Goal: Information Seeking & Learning: Learn about a topic

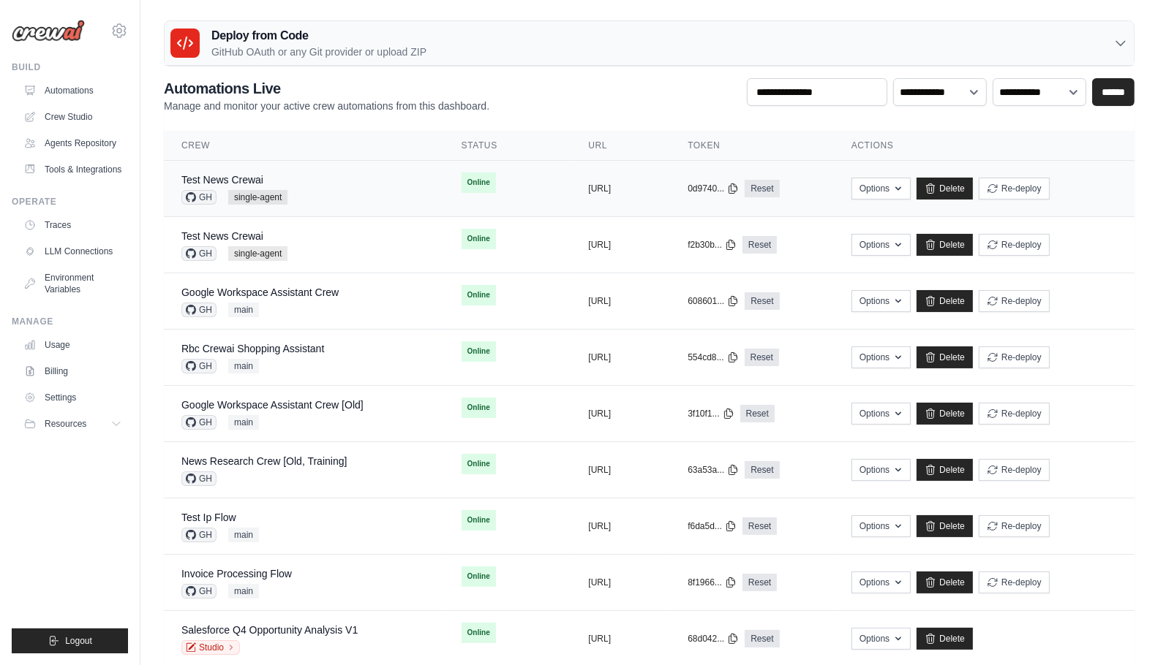
click at [333, 176] on div "Test News Crewai GH single-agent" at bounding box center [303, 189] width 245 height 32
click at [360, 187] on div "Test News Crewai GH single-agent" at bounding box center [303, 189] width 245 height 32
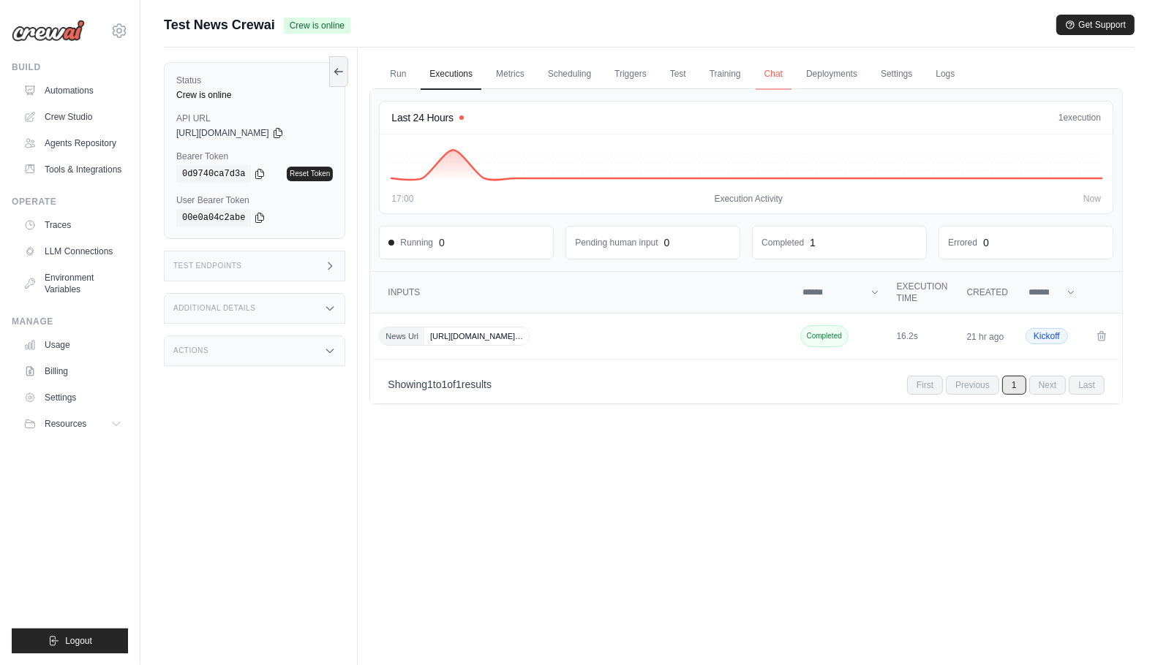
click at [769, 74] on link "Chat" at bounding box center [773, 74] width 36 height 31
click at [73, 86] on link "Automations" at bounding box center [74, 90] width 110 height 23
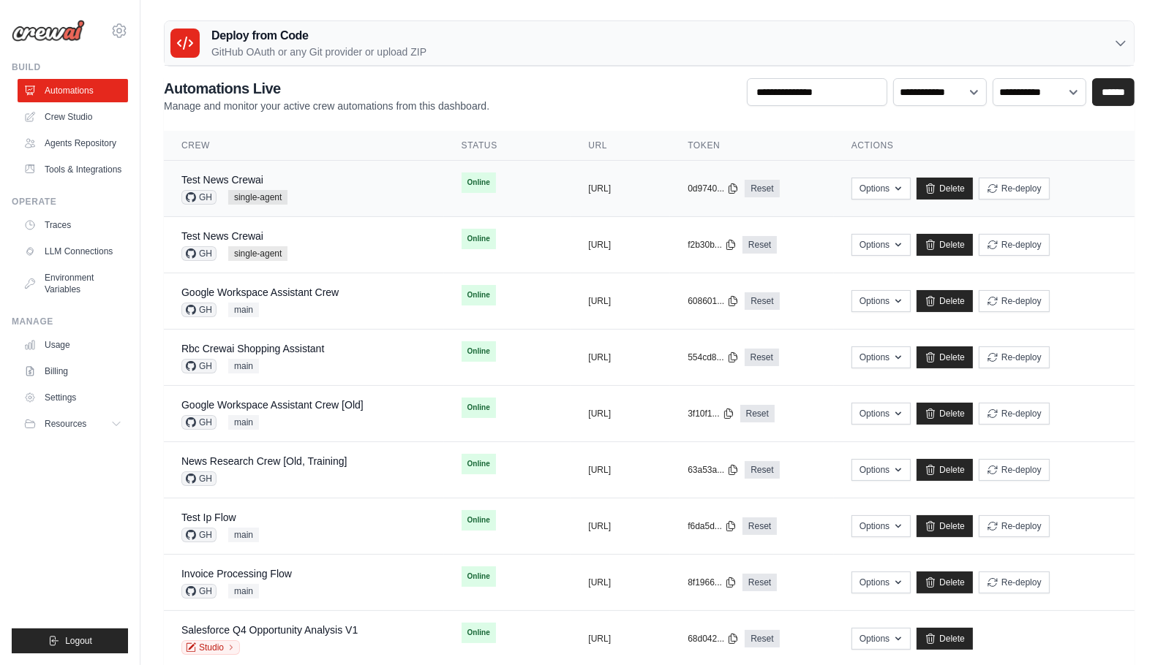
click at [351, 189] on div "Test News Crewai GH single-agent" at bounding box center [303, 189] width 245 height 32
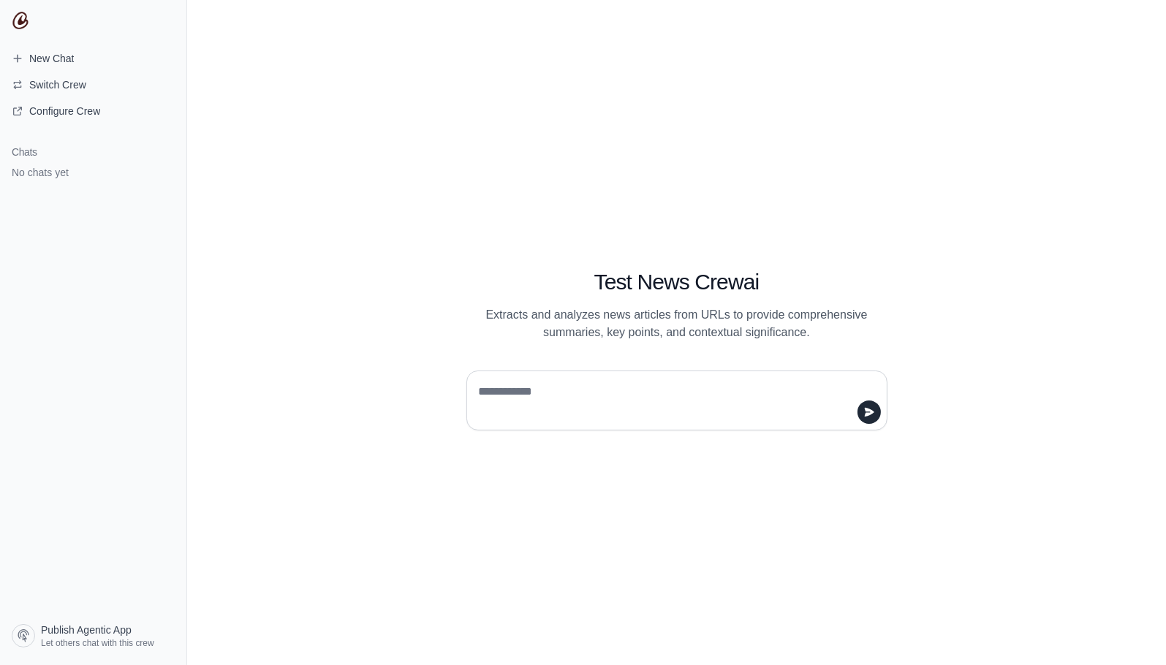
click at [603, 381] on textarea at bounding box center [672, 400] width 393 height 41
type textarea "*****"
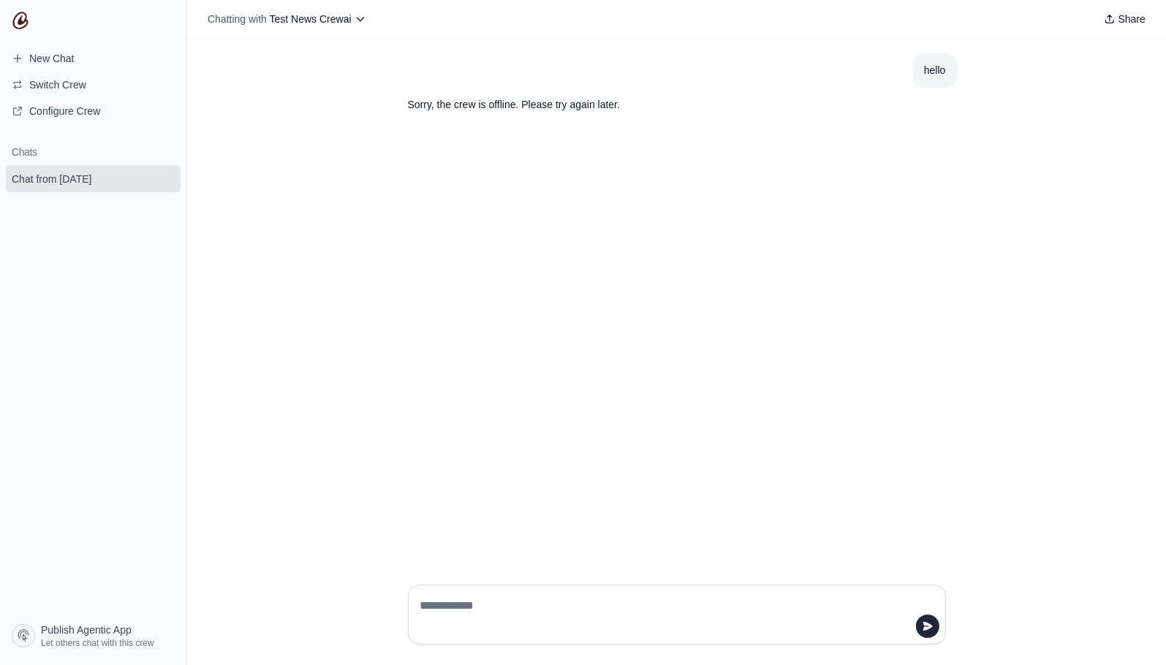
click at [539, 110] on p "Sorry, the crew is offline. Please try again later." at bounding box center [642, 105] width 468 height 17
click at [545, 29] on div "Share" at bounding box center [762, 19] width 780 height 20
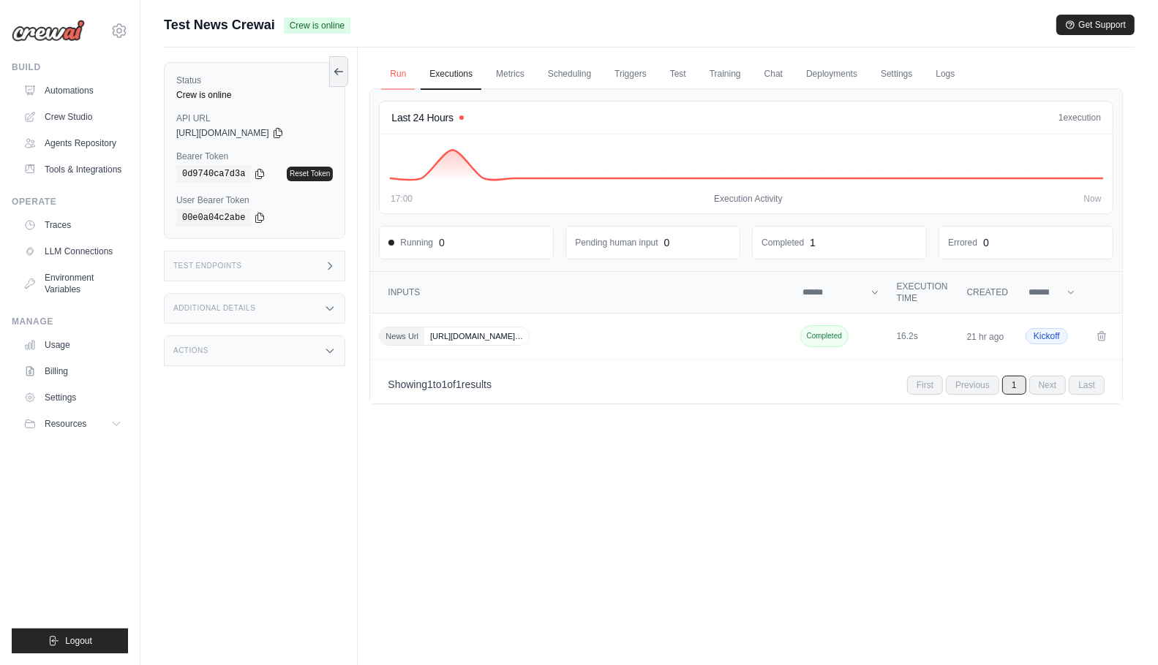
click at [399, 81] on link "Run" at bounding box center [398, 74] width 34 height 31
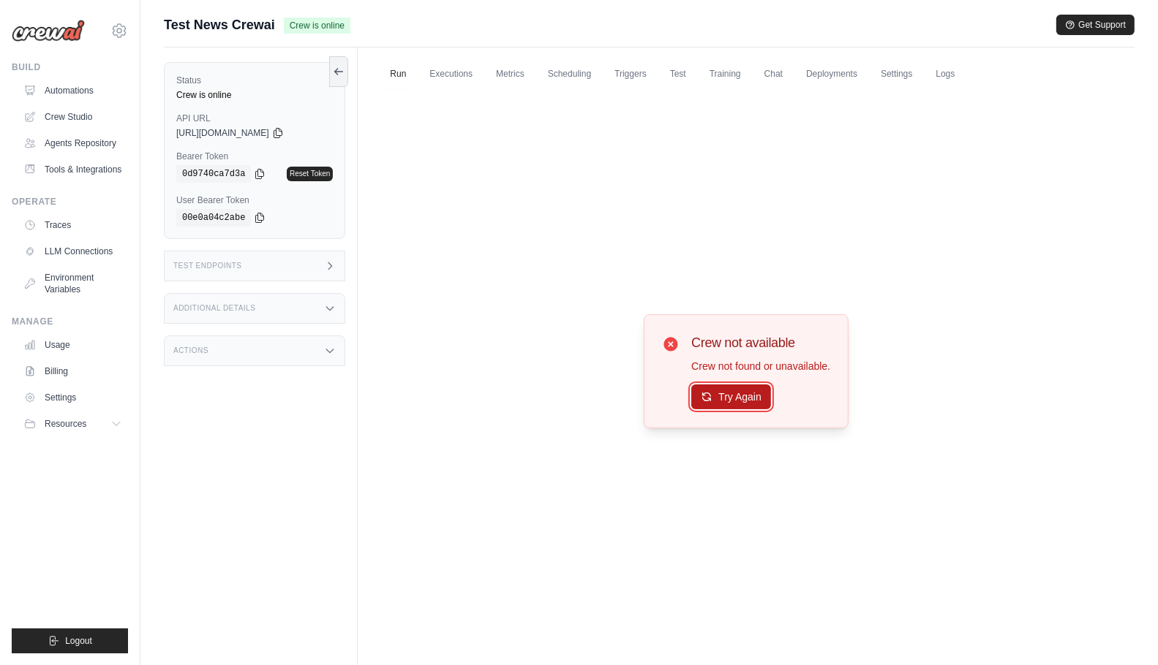
click at [715, 393] on button "Try Again" at bounding box center [731, 397] width 80 height 25
click at [276, 271] on div "Test Endpoints" at bounding box center [254, 266] width 181 height 31
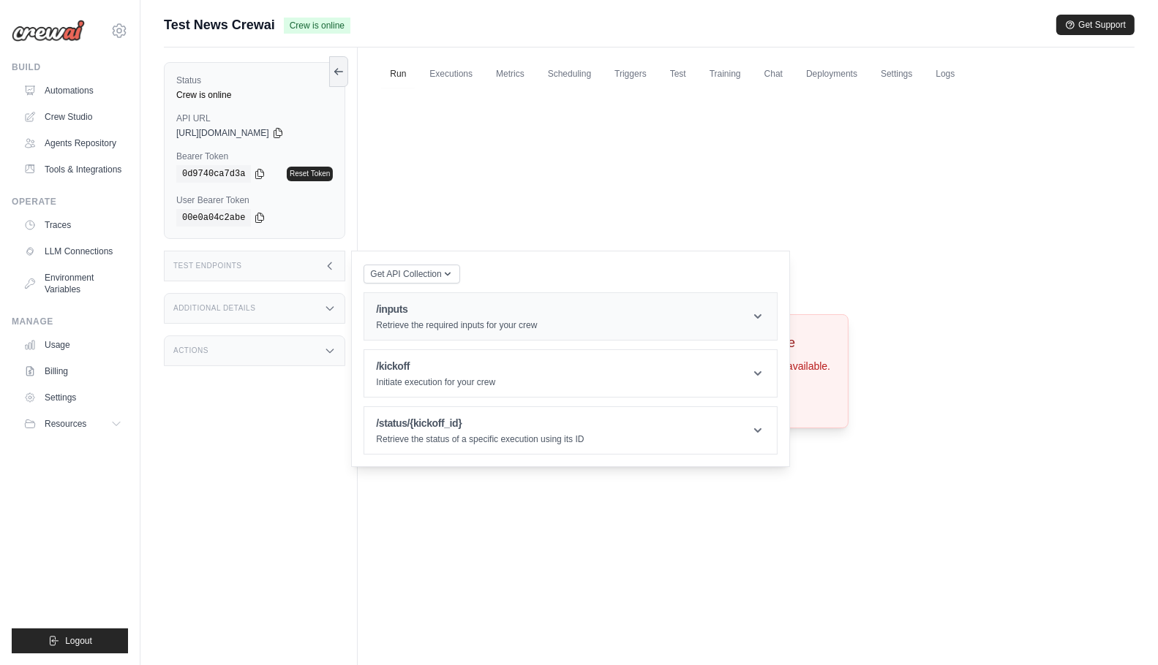
click at [405, 306] on h1 "/inputs" at bounding box center [456, 309] width 161 height 15
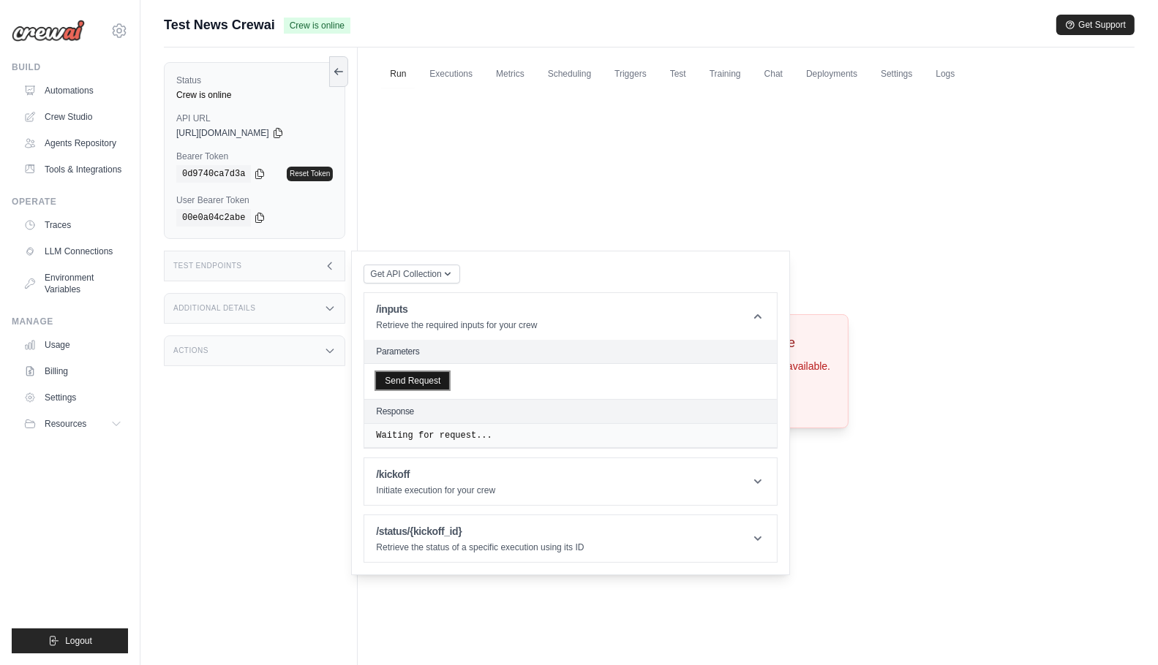
click at [440, 383] on button "Send Request" at bounding box center [412, 381] width 73 height 18
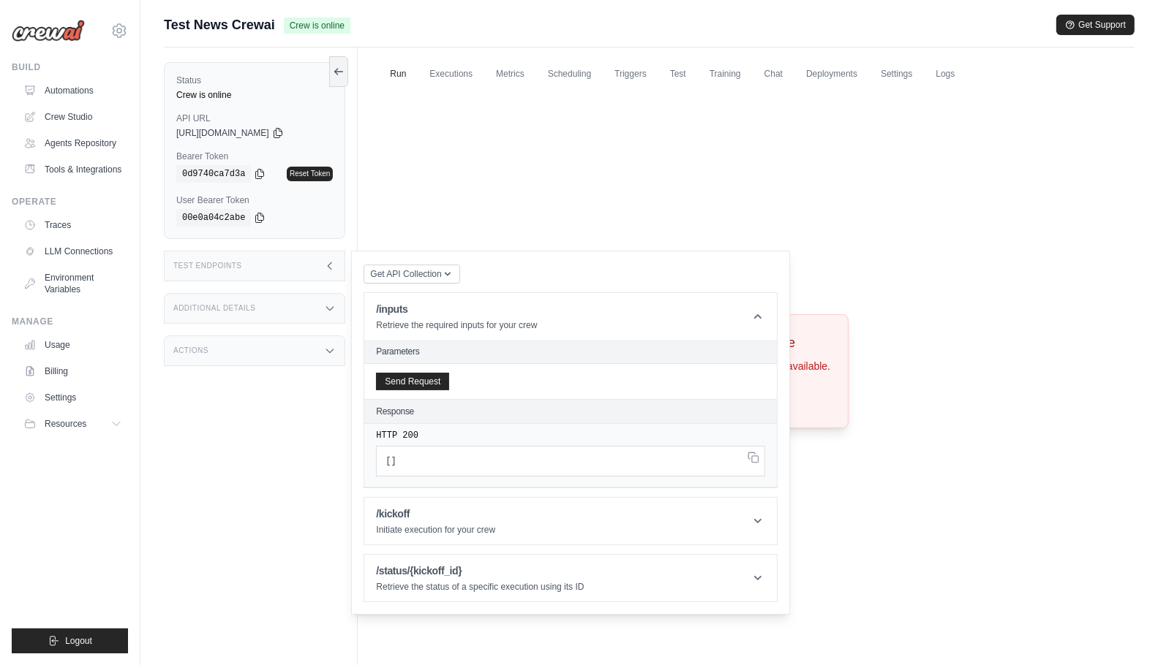
click at [254, 455] on div "Status Crew is online API URL copied https://test-news-crewai-01d04e7e-6948-4c7…" at bounding box center [261, 380] width 194 height 665
click at [253, 524] on div "Status Crew is online API URL copied https://test-news-crewai-01d04e7e-6948-4c7…" at bounding box center [261, 380] width 194 height 665
click at [404, 384] on button "Send Request" at bounding box center [412, 381] width 73 height 18
click at [202, 459] on div "Status Crew is online API URL copied https://test-news-crewai-01d04e7e-6948-4c7…" at bounding box center [261, 380] width 194 height 665
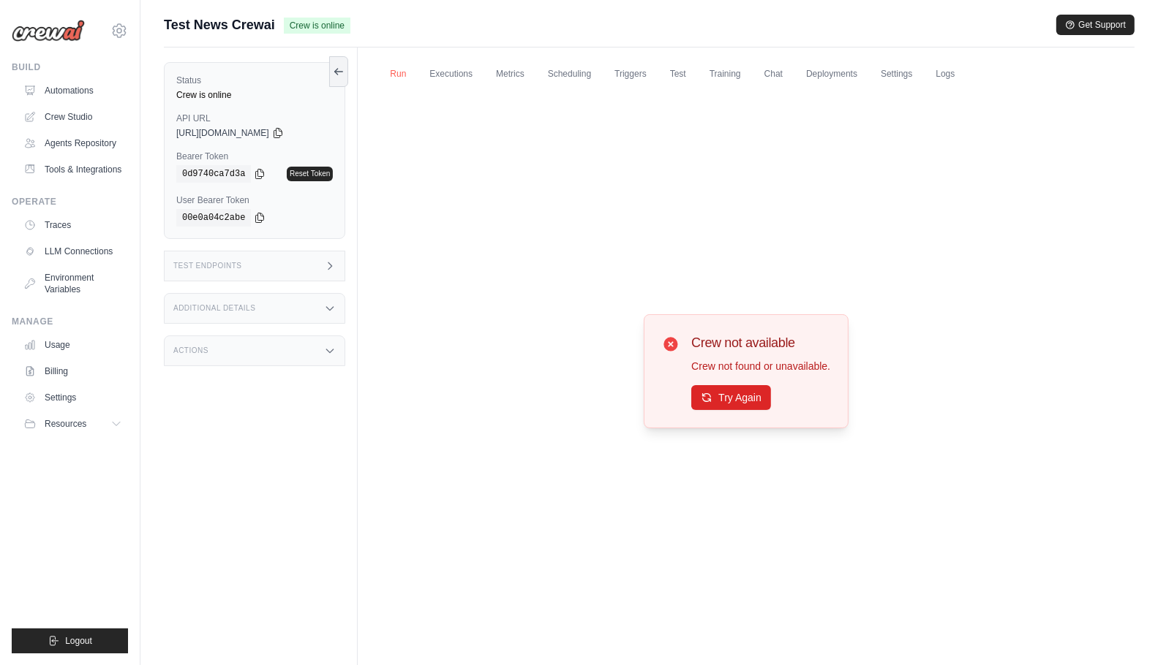
click at [386, 73] on link "Run" at bounding box center [398, 74] width 34 height 31
click at [276, 486] on div "Status Crew is online API URL copied [URL][DOMAIN_NAME] Bearer Token copied 0d9…" at bounding box center [261, 380] width 194 height 665
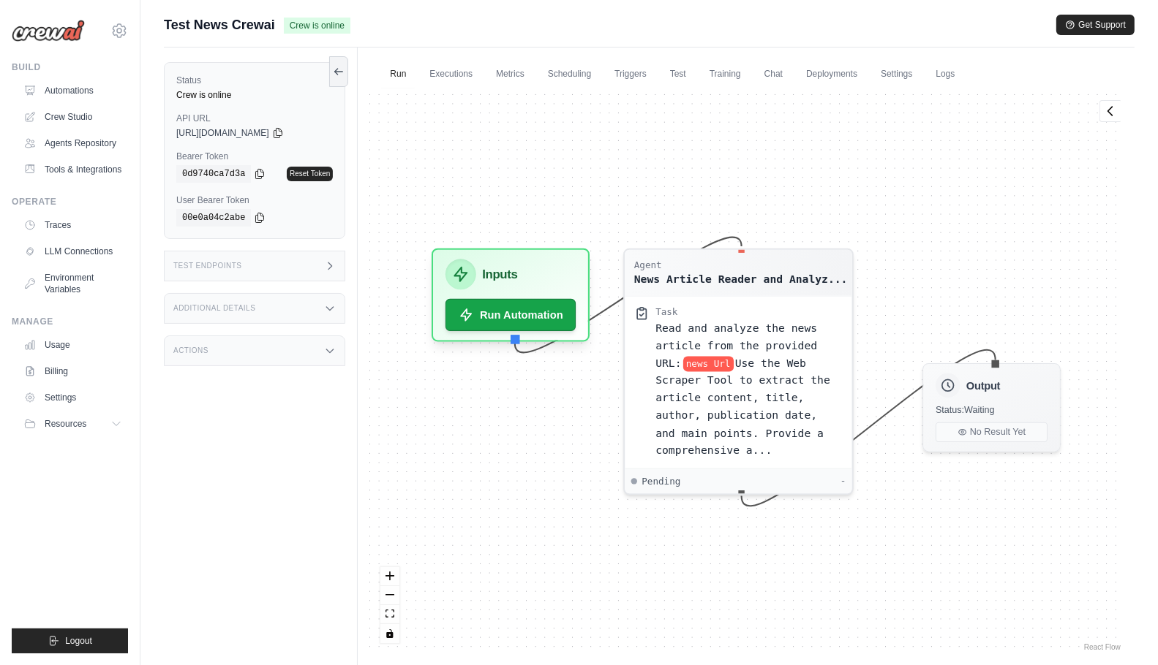
click at [306, 268] on div "Test Endpoints" at bounding box center [254, 266] width 181 height 31
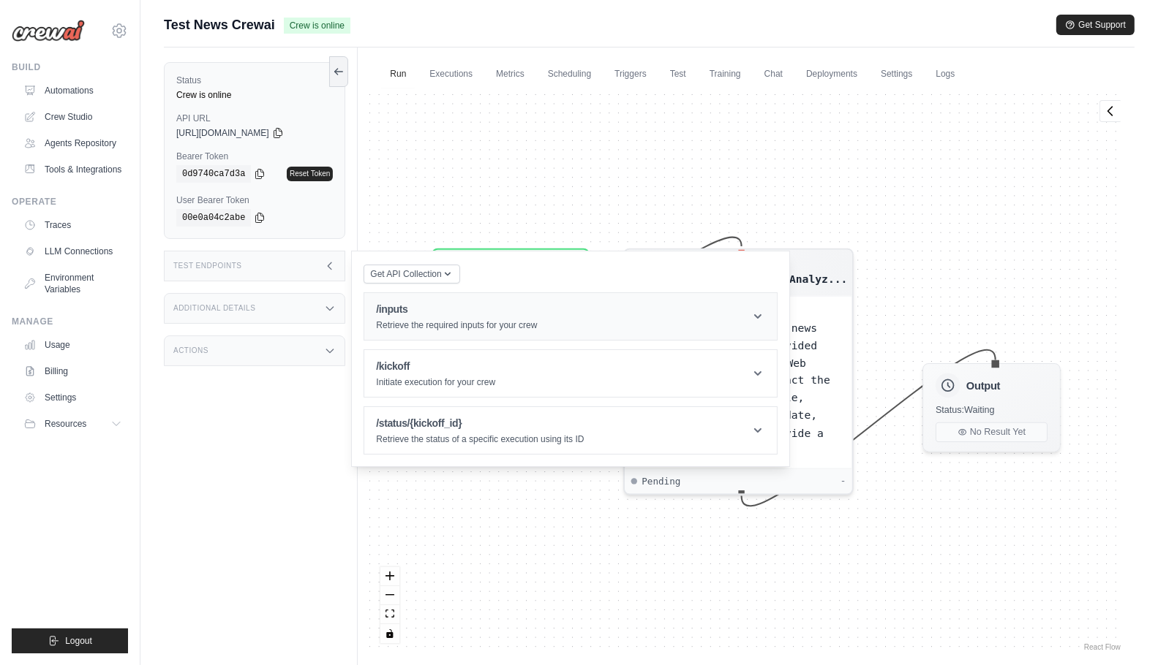
click at [453, 317] on div "/inputs Retrieve the required inputs for your crew" at bounding box center [456, 316] width 161 height 29
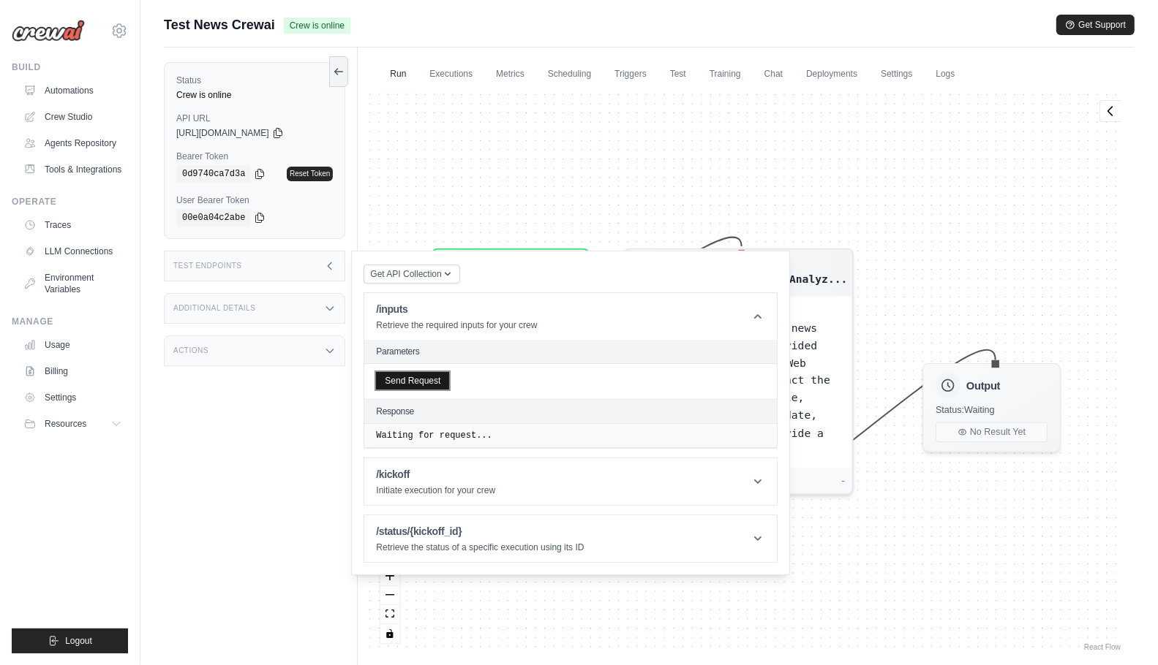
click at [412, 377] on button "Send Request" at bounding box center [412, 381] width 73 height 18
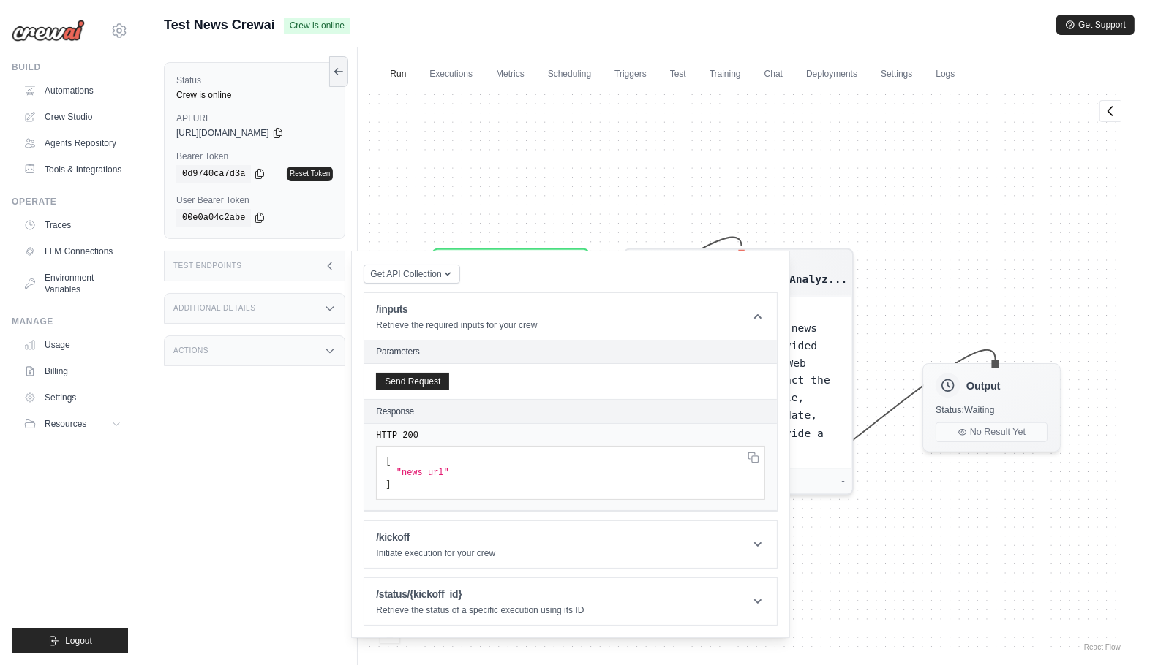
click at [233, 461] on div "Status Crew is online API URL copied https://test-news-crewai-01d04e7e-6948-4c7…" at bounding box center [261, 380] width 194 height 665
click at [433, 76] on link "Executions" at bounding box center [450, 74] width 61 height 31
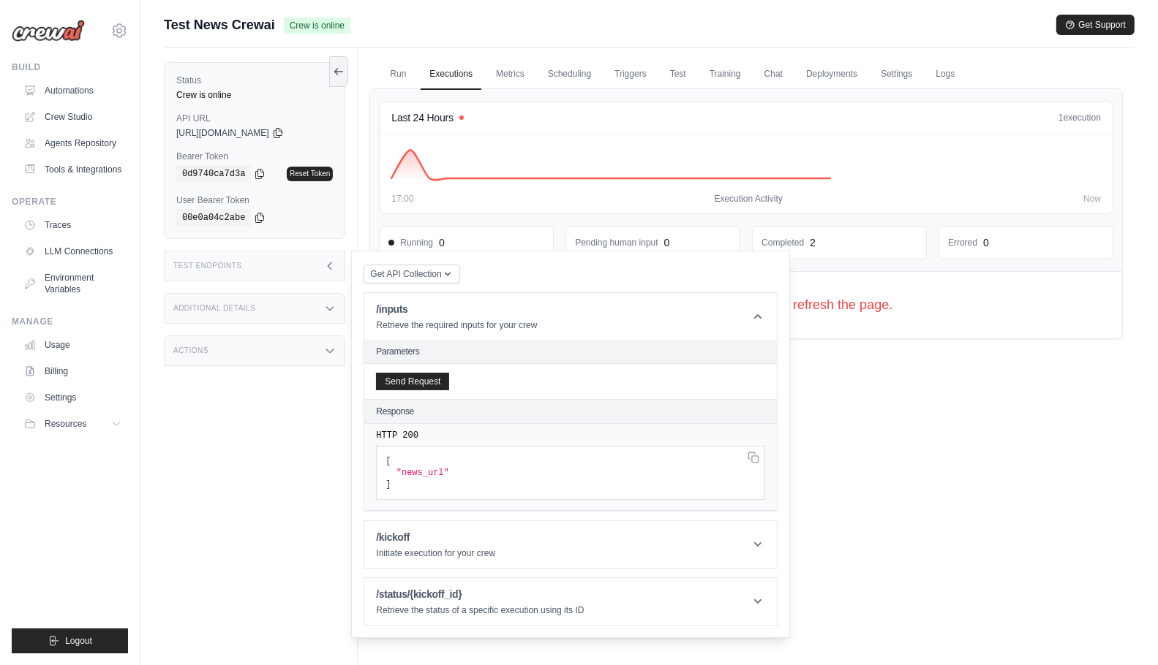
click at [320, 274] on div "Test Endpoints" at bounding box center [254, 266] width 181 height 31
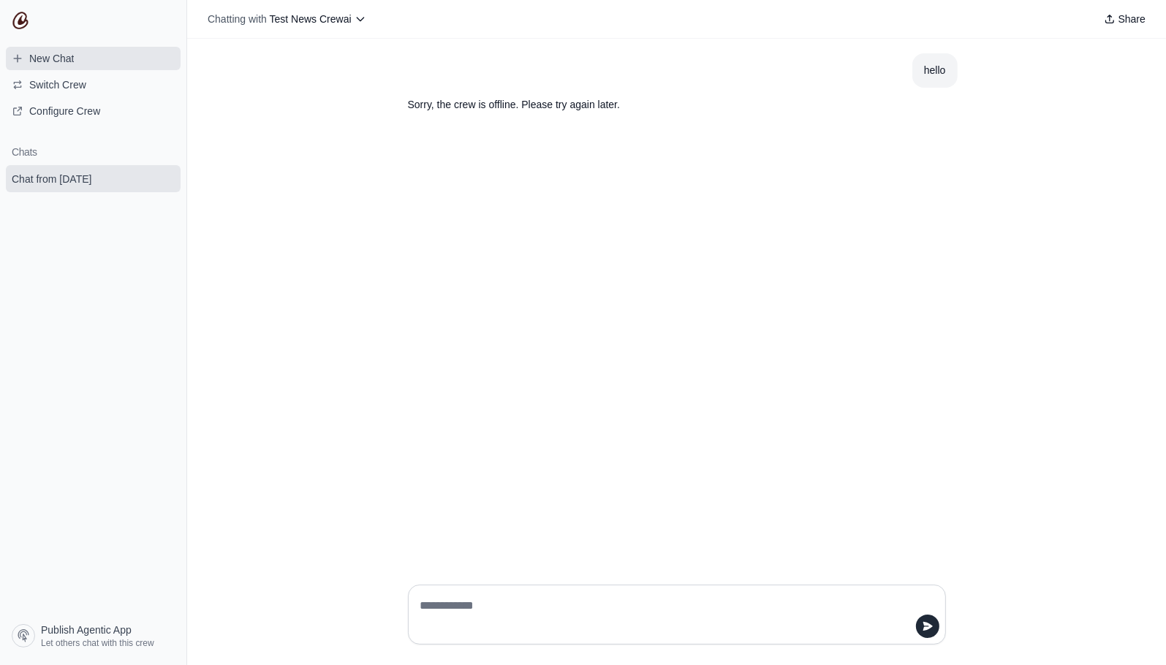
click at [60, 61] on span "New Chat" at bounding box center [51, 58] width 45 height 15
click at [575, 610] on textarea at bounding box center [673, 615] width 510 height 41
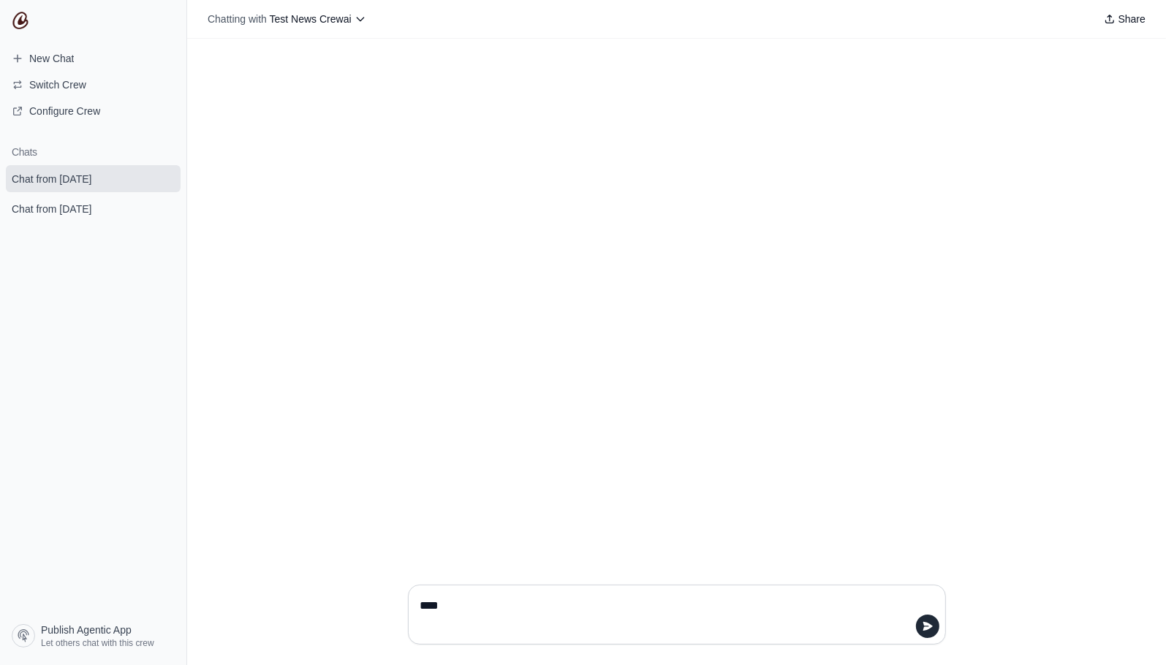
type textarea "*****"
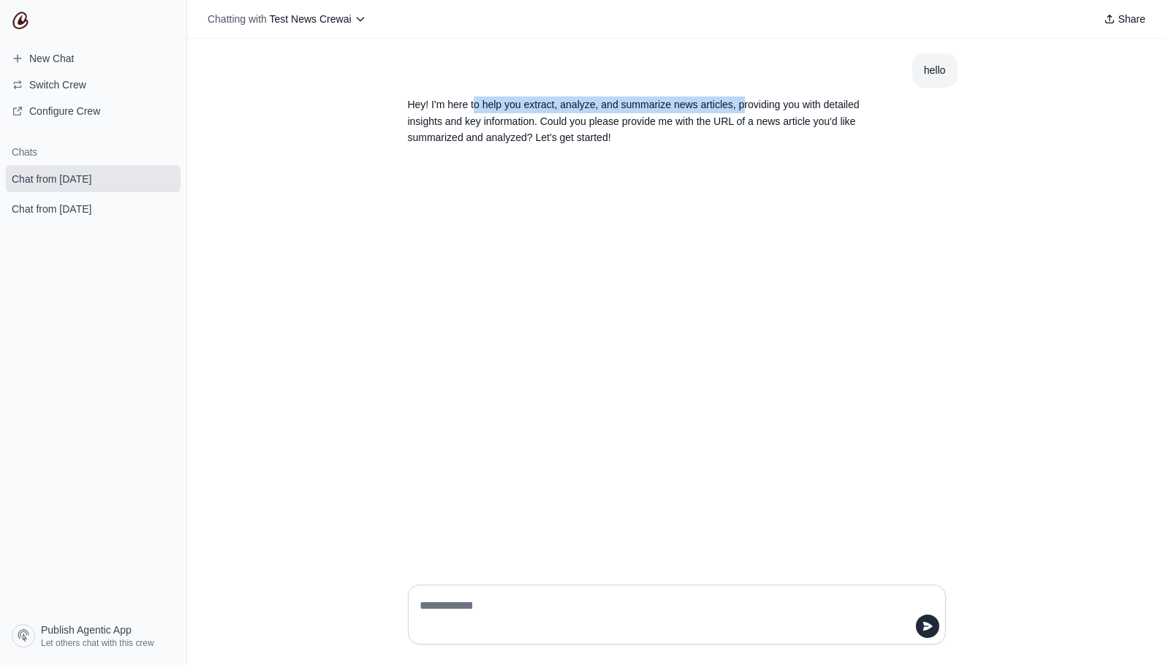
drag, startPoint x: 474, startPoint y: 102, endPoint x: 750, endPoint y: 116, distance: 276.0
click at [749, 115] on p "Hey! I'm here to help you extract, analyze, and summarize news articles, provid…" at bounding box center [642, 122] width 468 height 50
click at [759, 127] on p "Hey! I'm here to help you extract, analyze, and summarize news articles, provid…" at bounding box center [642, 122] width 468 height 50
click at [763, 135] on p "Hey! I'm here to help you extract, analyze, and summarize news articles, provid…" at bounding box center [642, 122] width 468 height 50
drag, startPoint x: 674, startPoint y: 127, endPoint x: 459, endPoint y: 100, distance: 217.4
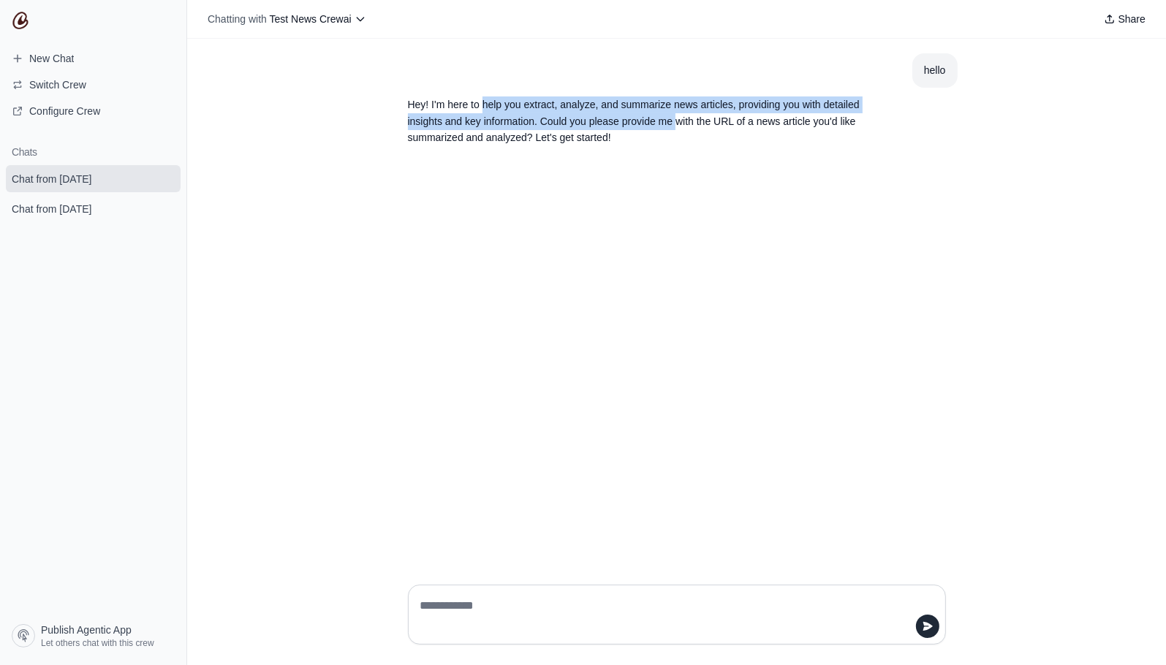
click at [465, 99] on p "Hey! I'm here to help you extract, analyze, and summarize news articles, provid…" at bounding box center [642, 122] width 468 height 50
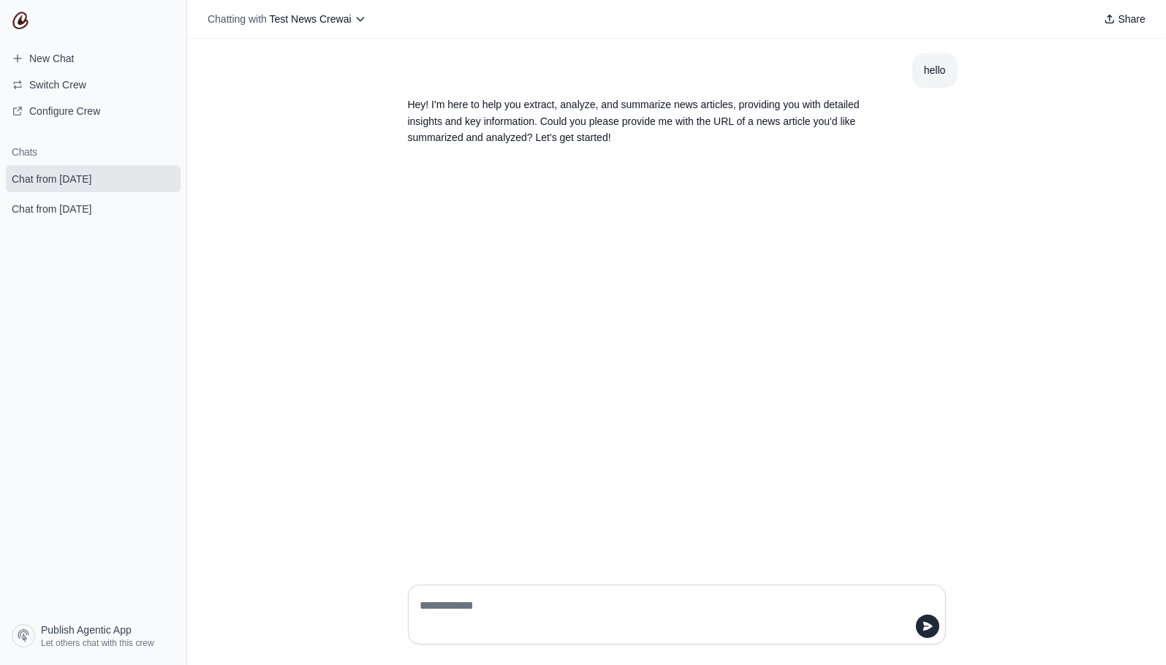
drag, startPoint x: 570, startPoint y: 184, endPoint x: 554, endPoint y: 189, distance: 16.7
click at [555, 188] on div "hello Hey! I'm here to help you extract, analyze, and summarize news articles, …" at bounding box center [676, 306] width 979 height 535
click at [396, 434] on div "hello Hey! I'm here to help you extract, analyze, and summarize news articles, …" at bounding box center [676, 306] width 979 height 535
click at [496, 611] on textarea at bounding box center [673, 615] width 510 height 41
paste textarea "**********"
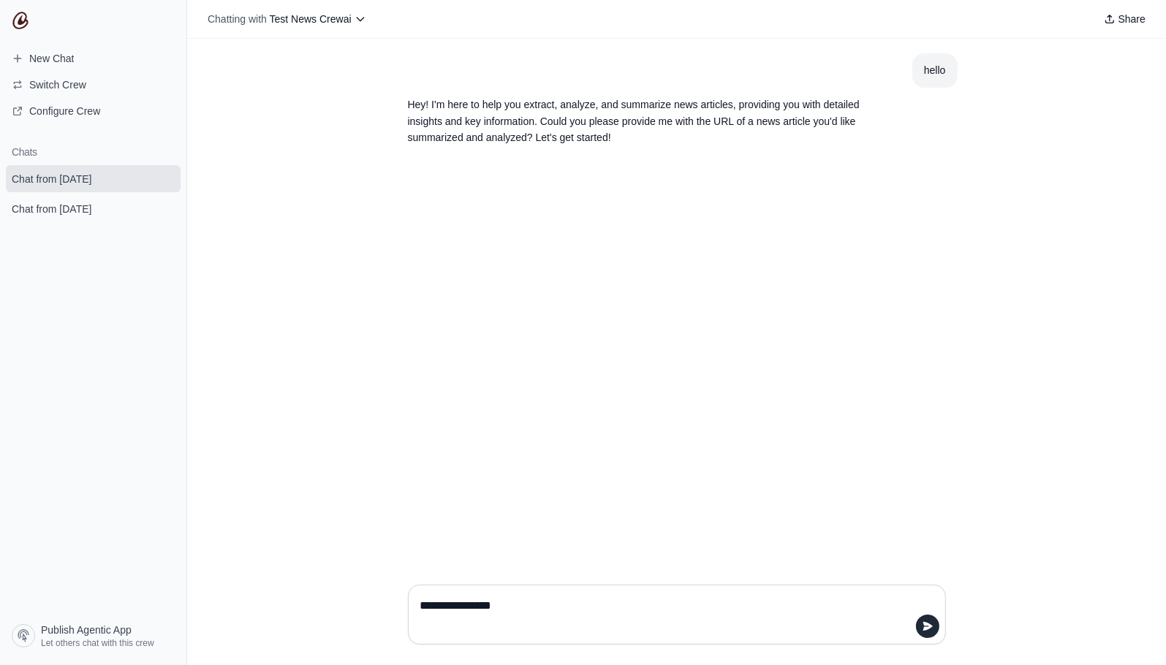
type textarea "**********"
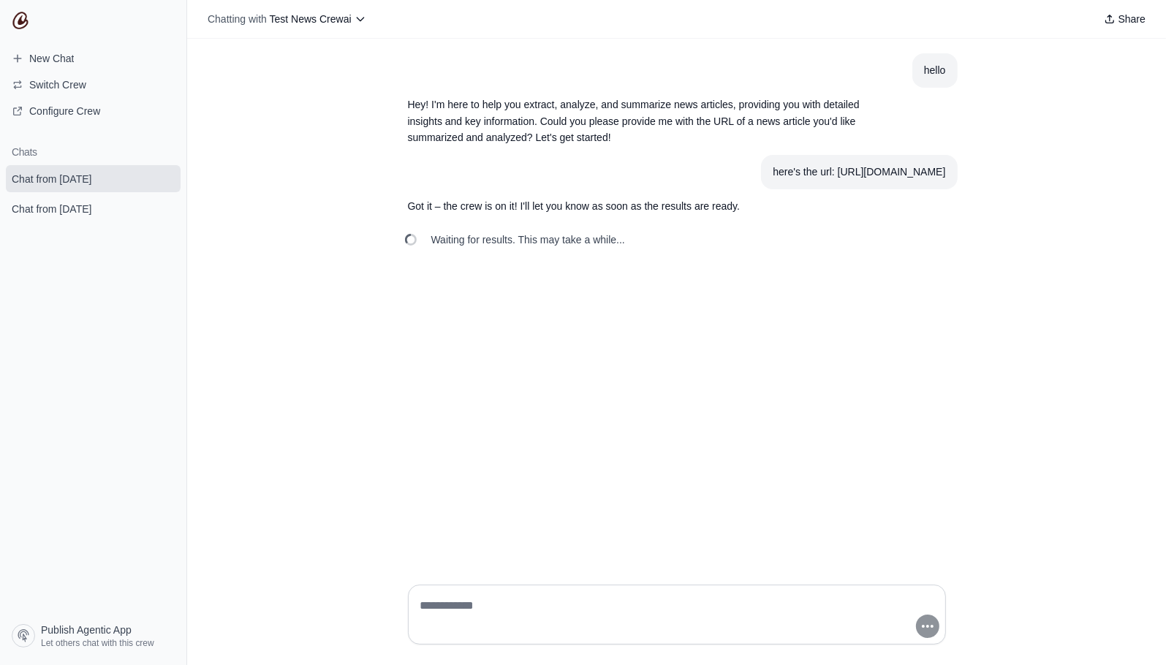
click at [738, 597] on textarea at bounding box center [673, 615] width 510 height 41
click at [617, 127] on p "Hey! I'm here to help you extract, analyze, and summarize news articles, provid…" at bounding box center [642, 122] width 468 height 50
drag, startPoint x: 615, startPoint y: 120, endPoint x: 829, endPoint y: 119, distance: 213.5
click at [829, 119] on p "Hey! I'm here to help you extract, analyze, and summarize news articles, provid…" at bounding box center [642, 122] width 468 height 50
click at [812, 121] on p "Hey! I'm here to help you extract, analyze, and summarize news articles, provid…" at bounding box center [642, 122] width 468 height 50
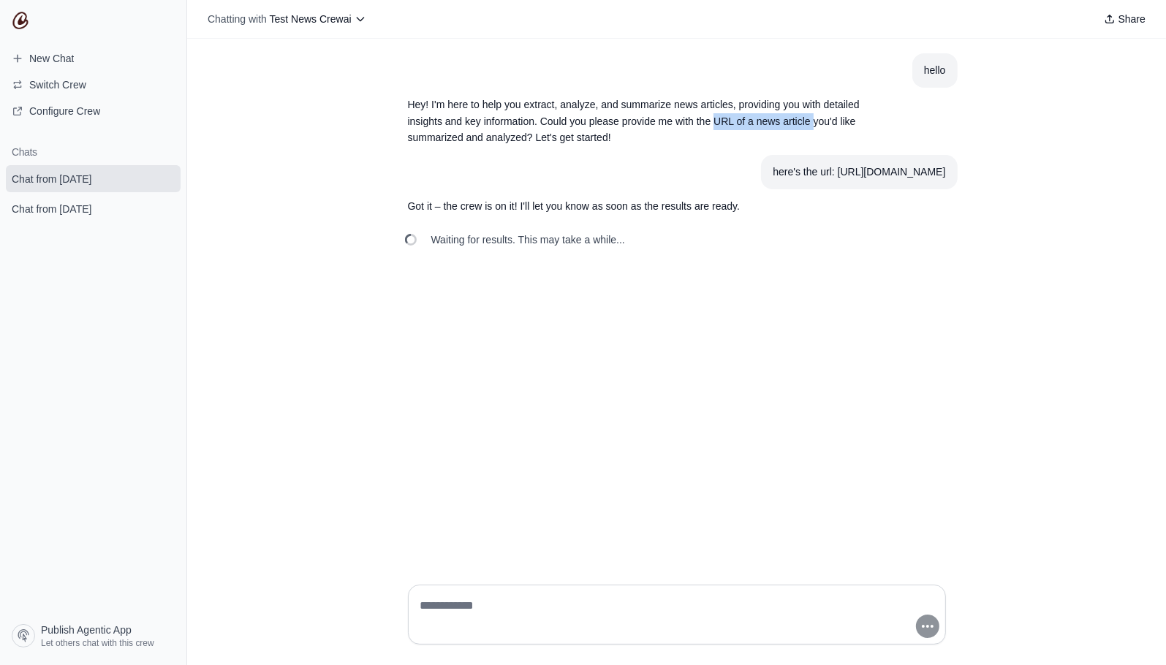
drag, startPoint x: 815, startPoint y: 121, endPoint x: 716, endPoint y: 126, distance: 99.6
click at [716, 126] on p "Hey! I'm here to help you extract, analyze, and summarize news articles, provid…" at bounding box center [642, 122] width 468 height 50
click at [663, 133] on p "Hey! I'm here to help you extract, analyze, and summarize news articles, provid…" at bounding box center [642, 122] width 468 height 50
click at [616, 122] on p "Hey! I'm here to help you extract, analyze, and summarize news articles, provid…" at bounding box center [642, 122] width 468 height 50
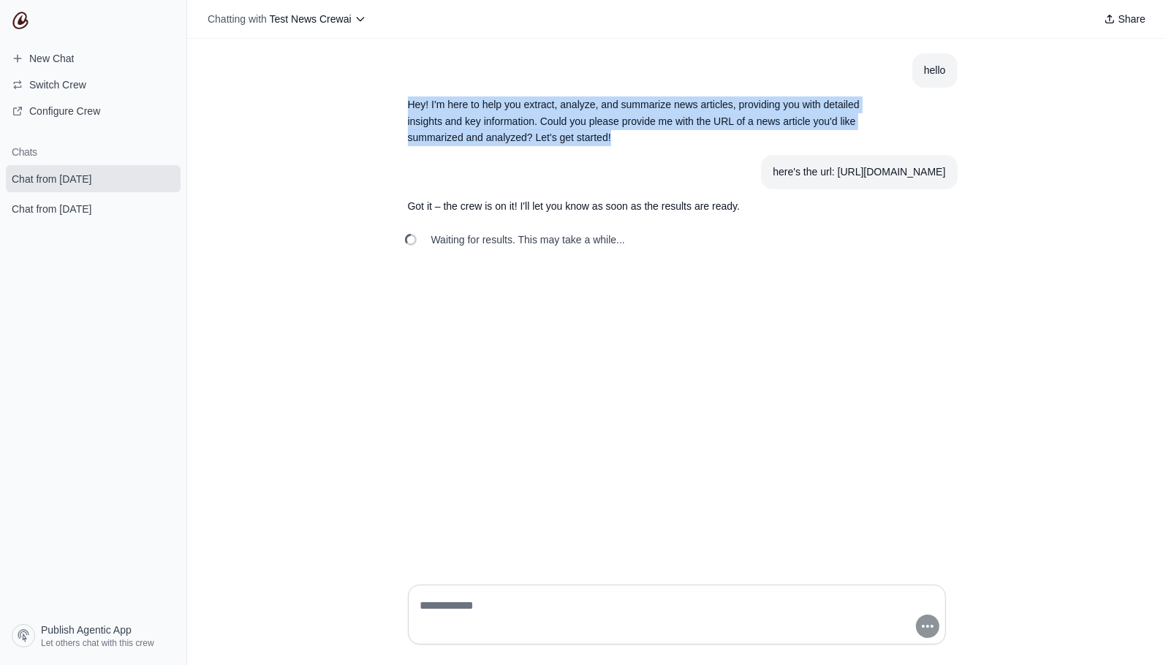
drag, startPoint x: 641, startPoint y: 140, endPoint x: 382, endPoint y: 109, distance: 260.8
click at [382, 109] on div "hello Hey! I'm here to help you extract, analyze, and summarize news articles, …" at bounding box center [676, 306] width 979 height 535
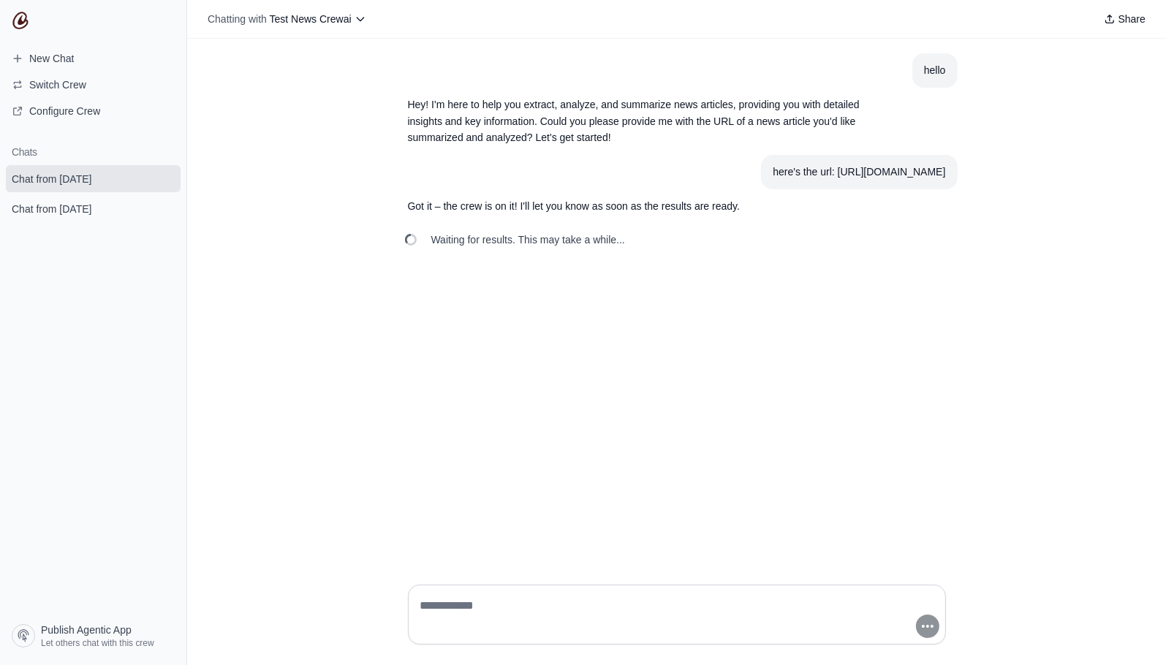
click at [637, 282] on div "hello Hey! I'm here to help you extract, analyze, and summarize news articles, …" at bounding box center [676, 306] width 979 height 535
click at [537, 419] on div "hello Hey! I'm here to help you extract, analyze, and summarize news articles, …" at bounding box center [676, 306] width 979 height 535
drag, startPoint x: 435, startPoint y: 232, endPoint x: 675, endPoint y: 235, distance: 239.9
click at [675, 235] on div "Waiting for results. This may take a while..." at bounding box center [677, 240] width 562 height 32
click at [607, 402] on div "hello Hey! I'm here to help you extract, analyze, and summarize news articles, …" at bounding box center [676, 306] width 979 height 535
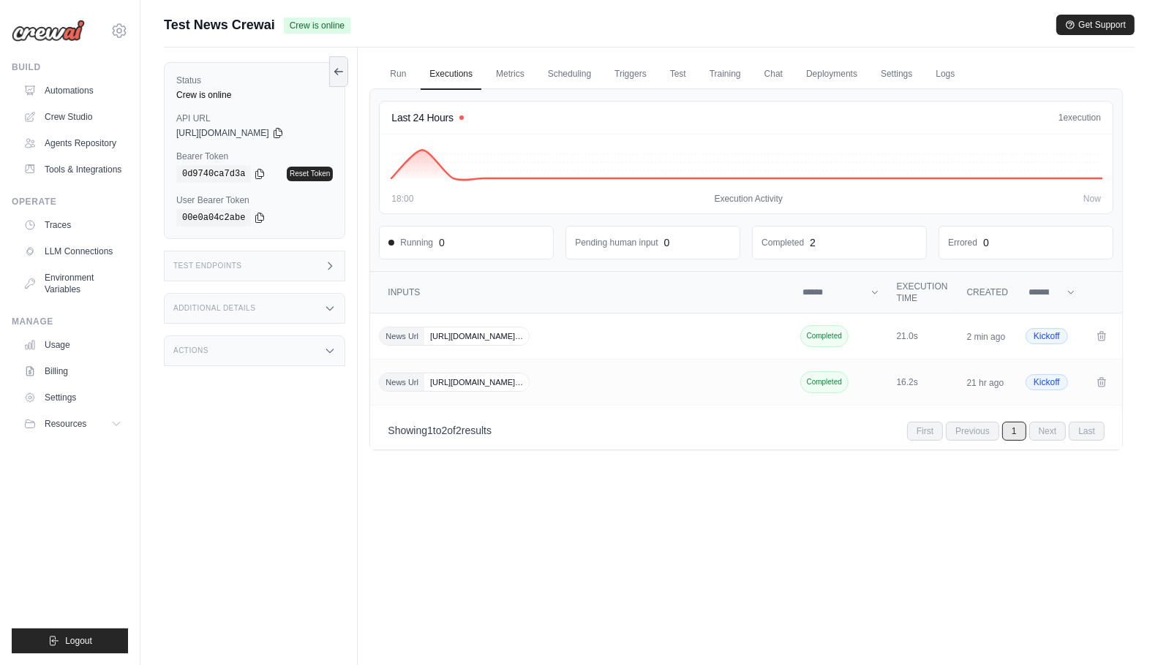
click at [767, 544] on div "Run Executions Metrics Scheduling Triggers Test Training Chat Deployments Setti…" at bounding box center [746, 380] width 777 height 665
click at [521, 335] on span "[URL][DOMAIN_NAME]…" at bounding box center [476, 337] width 105 height 18
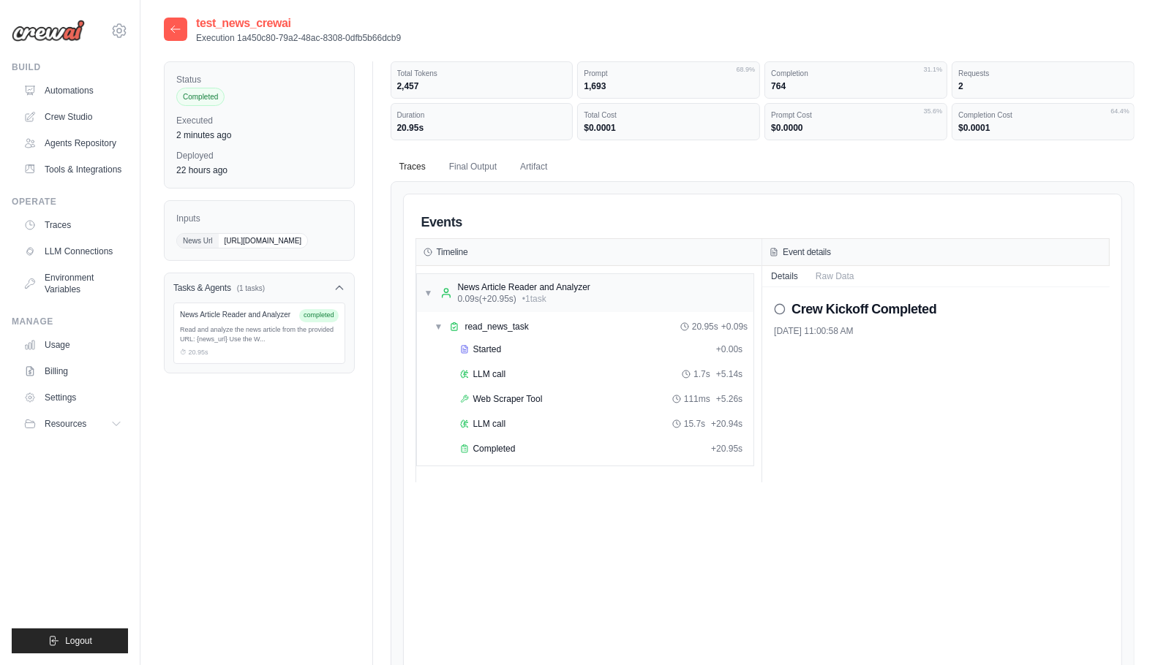
click at [642, 493] on div "Events Timeline ▼ News Article Reader and Analyzer 0.09s (+20.95s) • 1 task ▼ r…" at bounding box center [762, 538] width 695 height 665
click at [538, 453] on div "Completed + 20.95s" at bounding box center [601, 449] width 293 height 22
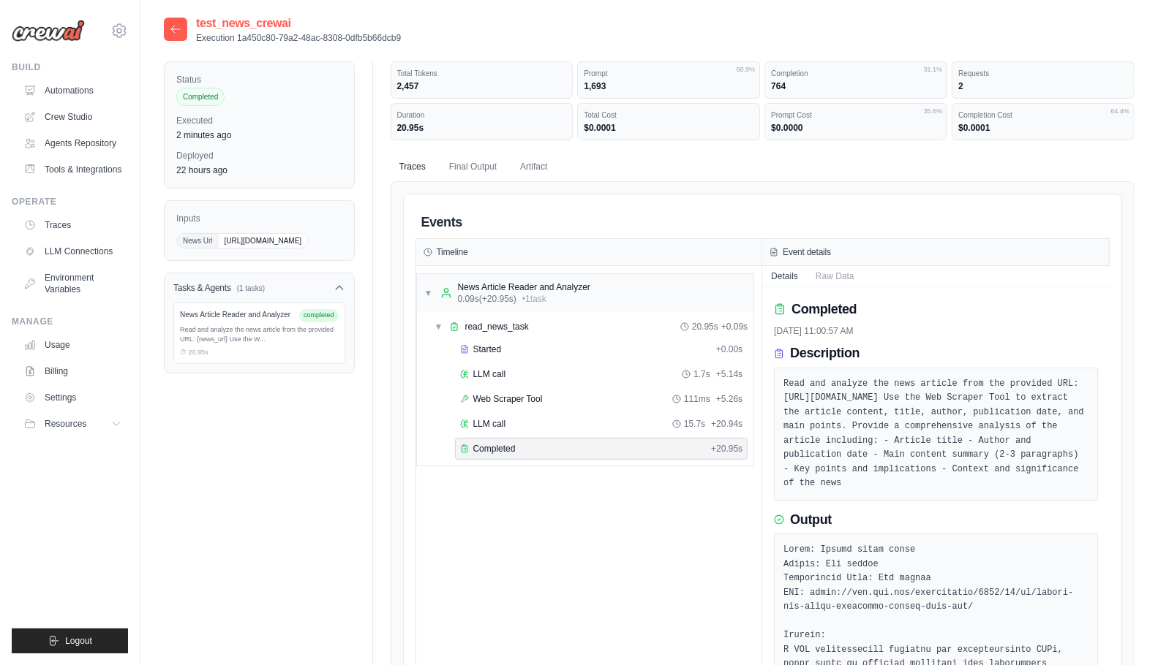
scroll to position [7, 0]
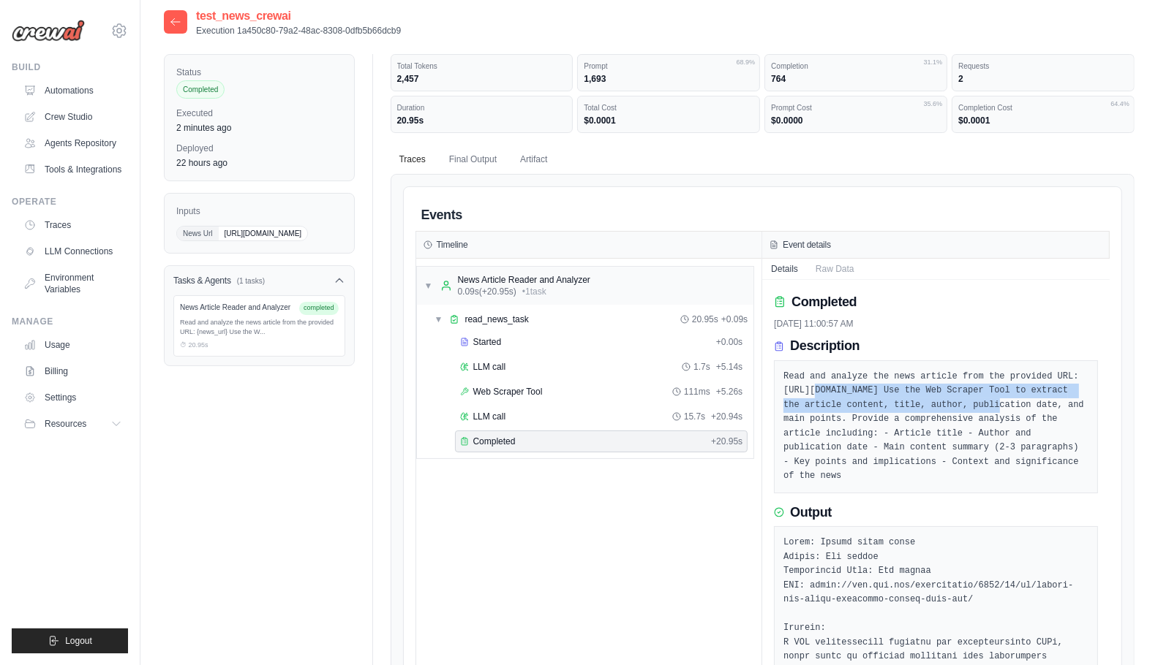
drag, startPoint x: 817, startPoint y: 387, endPoint x: 1004, endPoint y: 402, distance: 187.8
click at [1004, 402] on pre "Read and analyze the news article from the provided URL: https://www.cnn.com/in…" at bounding box center [935, 427] width 305 height 114
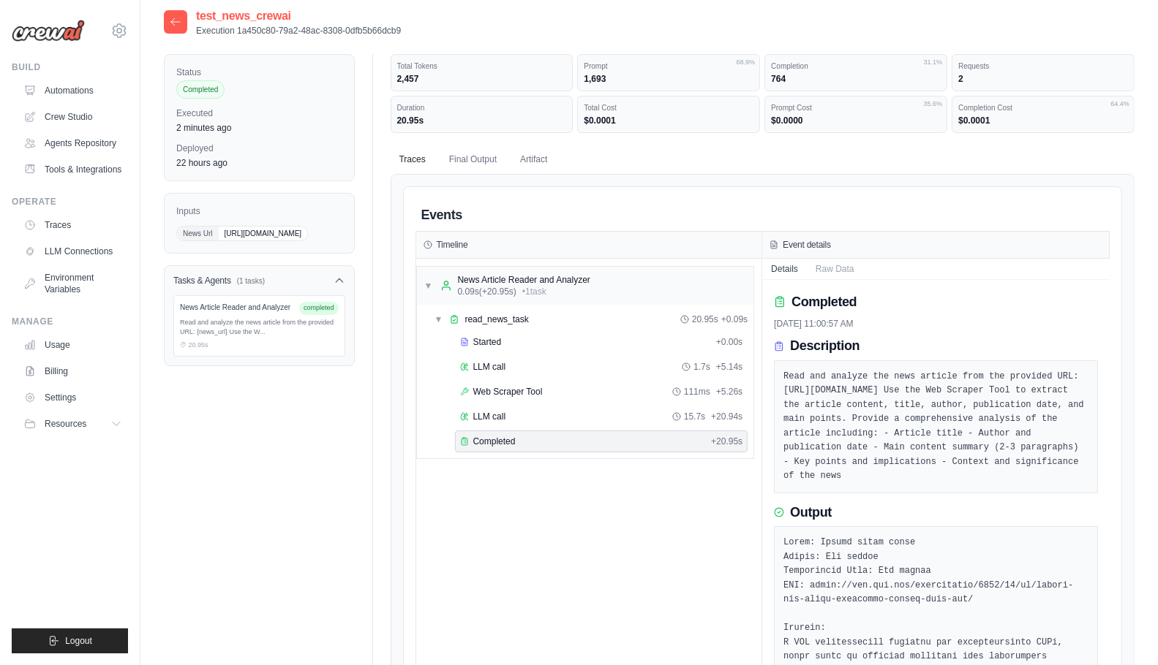
click at [845, 484] on pre "Read and analyze the news article from the provided URL: https://www.cnn.com/in…" at bounding box center [935, 427] width 305 height 114
click at [478, 155] on button "Final Output" at bounding box center [472, 159] width 65 height 31
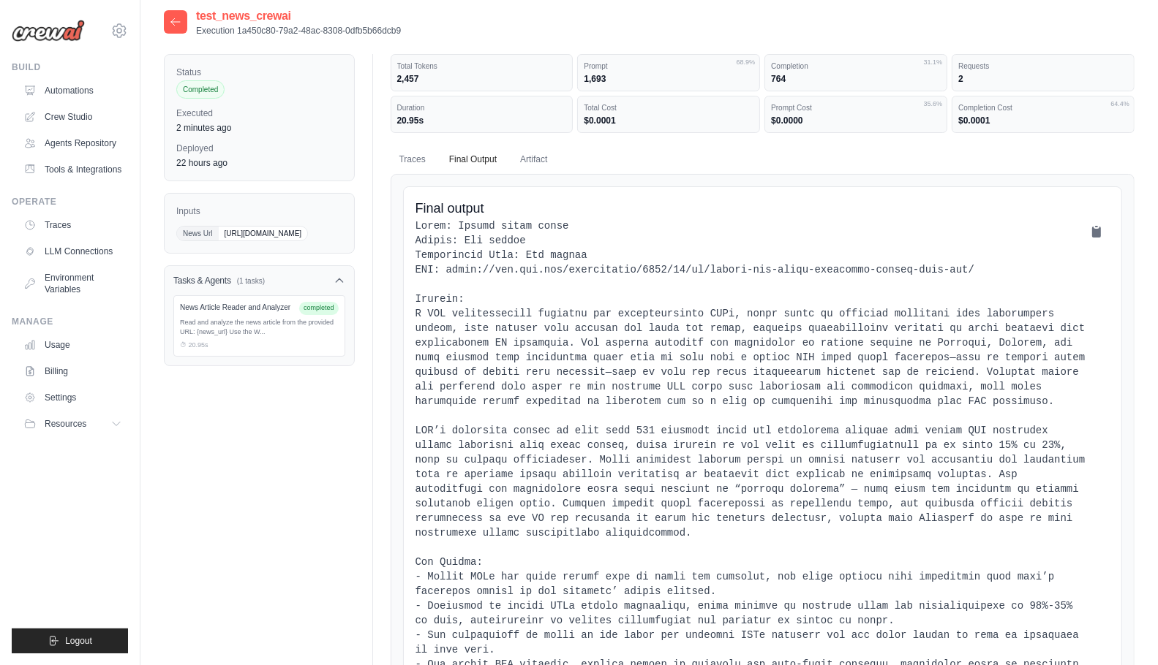
click at [453, 219] on pre at bounding box center [762, 592] width 695 height 746
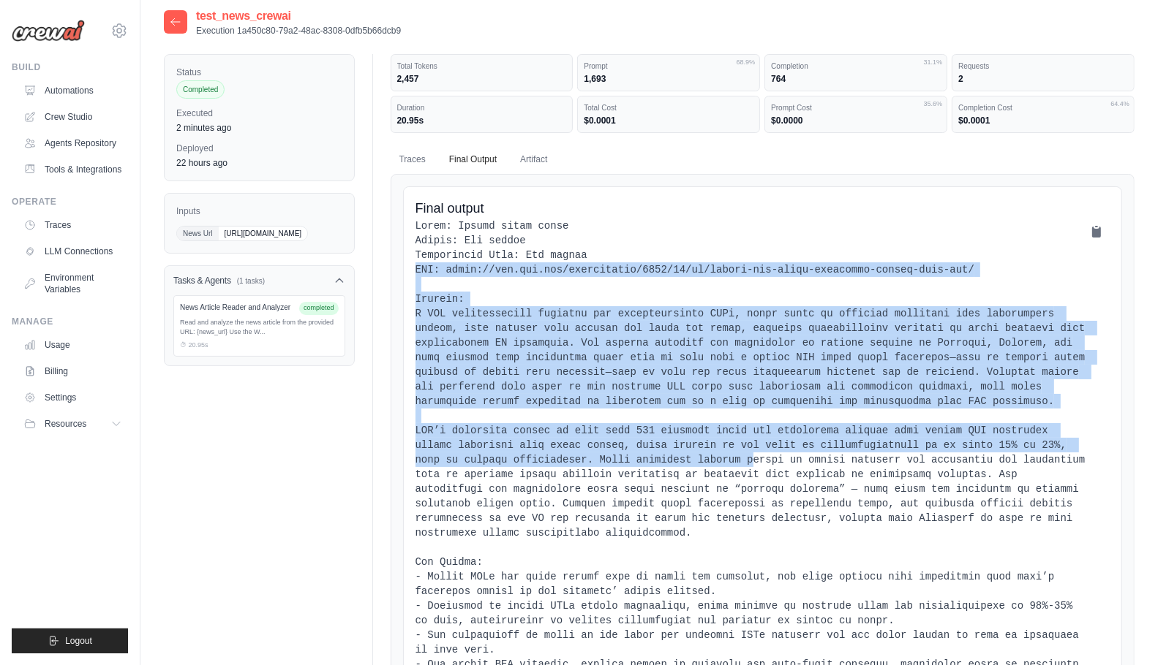
drag, startPoint x: 619, startPoint y: 404, endPoint x: 681, endPoint y: 472, distance: 92.1
click at [681, 472] on pre at bounding box center [762, 592] width 695 height 746
click at [422, 166] on button "Traces" at bounding box center [413, 159] width 44 height 31
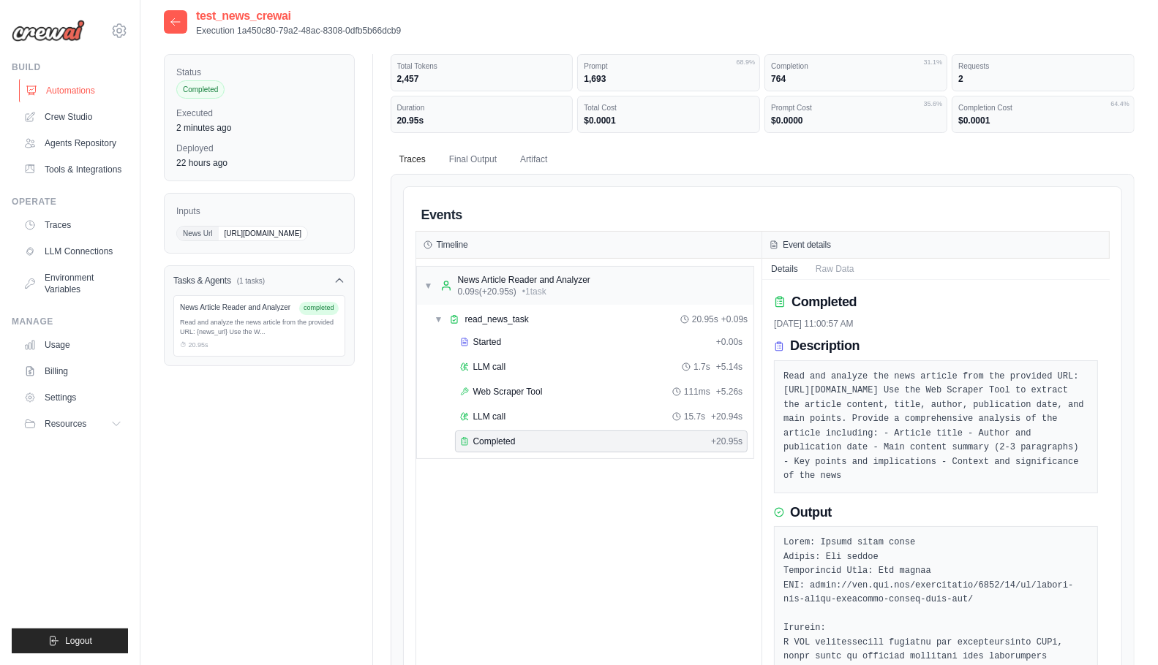
click at [60, 86] on link "Automations" at bounding box center [74, 90] width 110 height 23
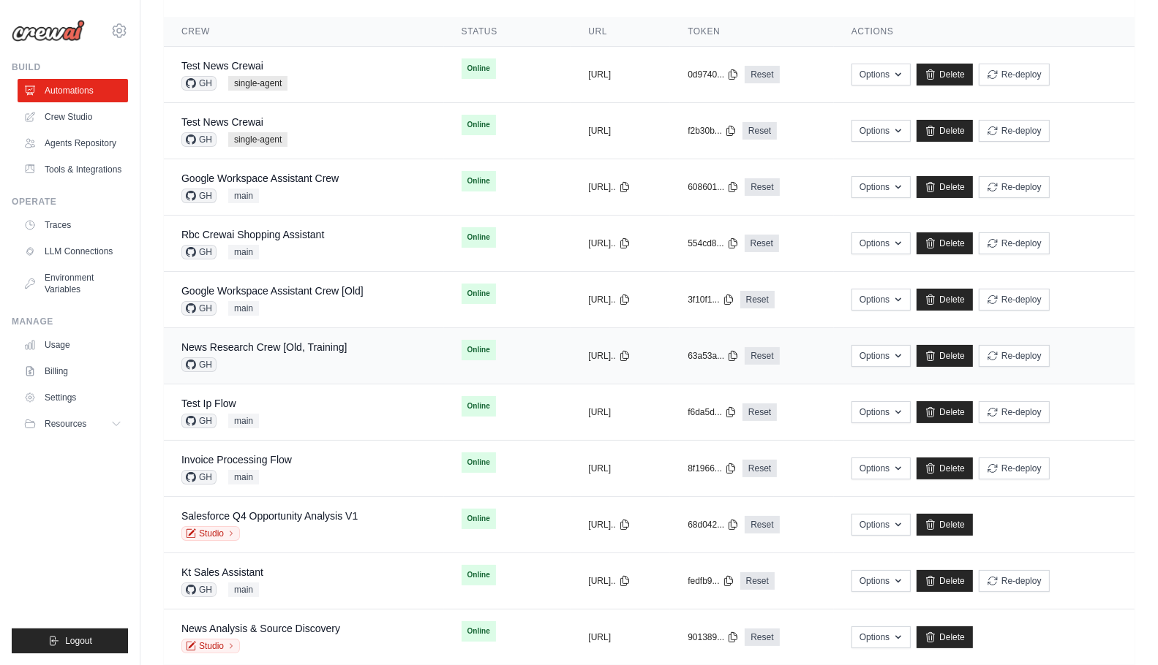
scroll to position [174, 0]
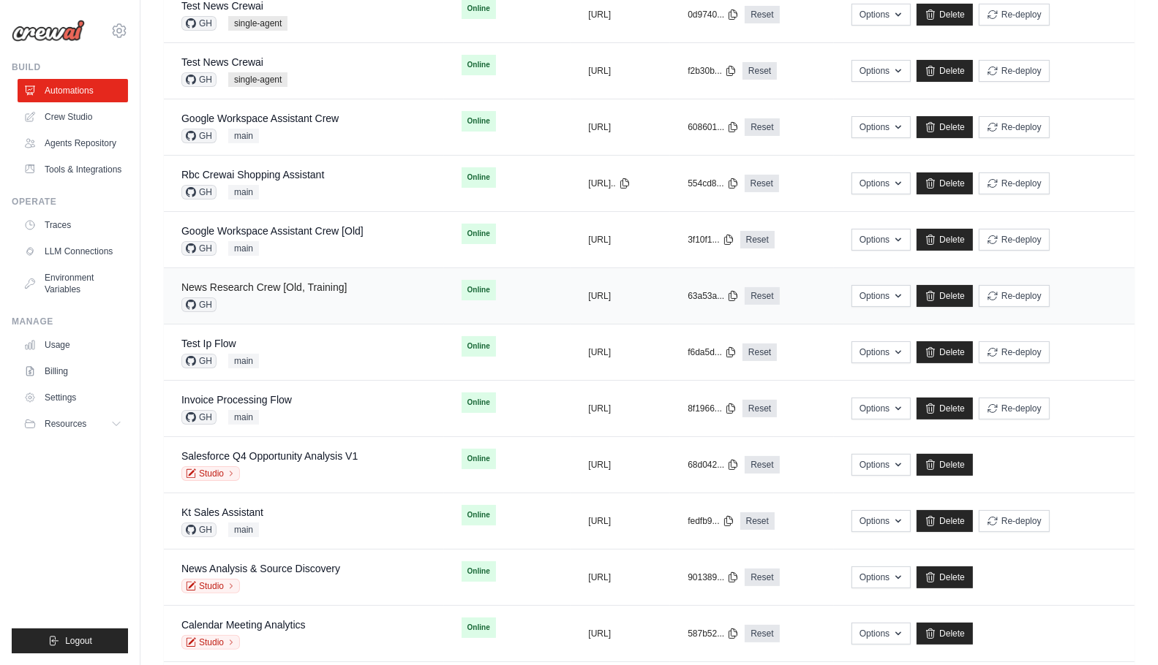
click at [305, 283] on link "News Research Crew [Old, Training]" at bounding box center [263, 288] width 165 height 12
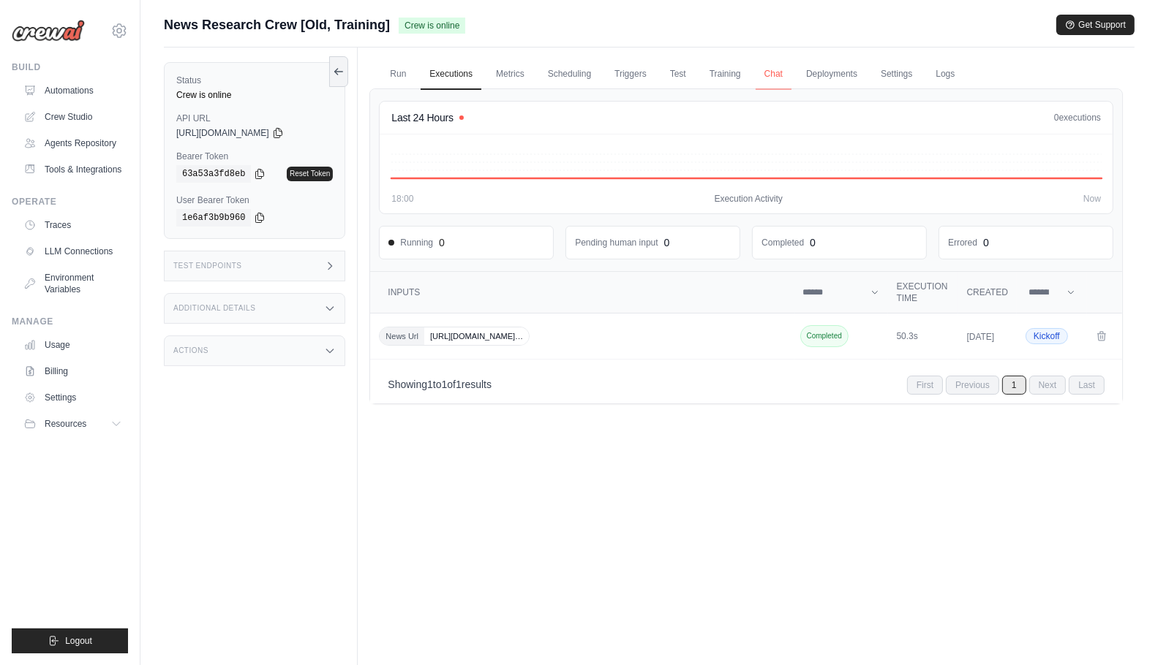
click at [764, 83] on link "Chat" at bounding box center [773, 74] width 36 height 31
click at [83, 88] on link "Automations" at bounding box center [74, 90] width 110 height 23
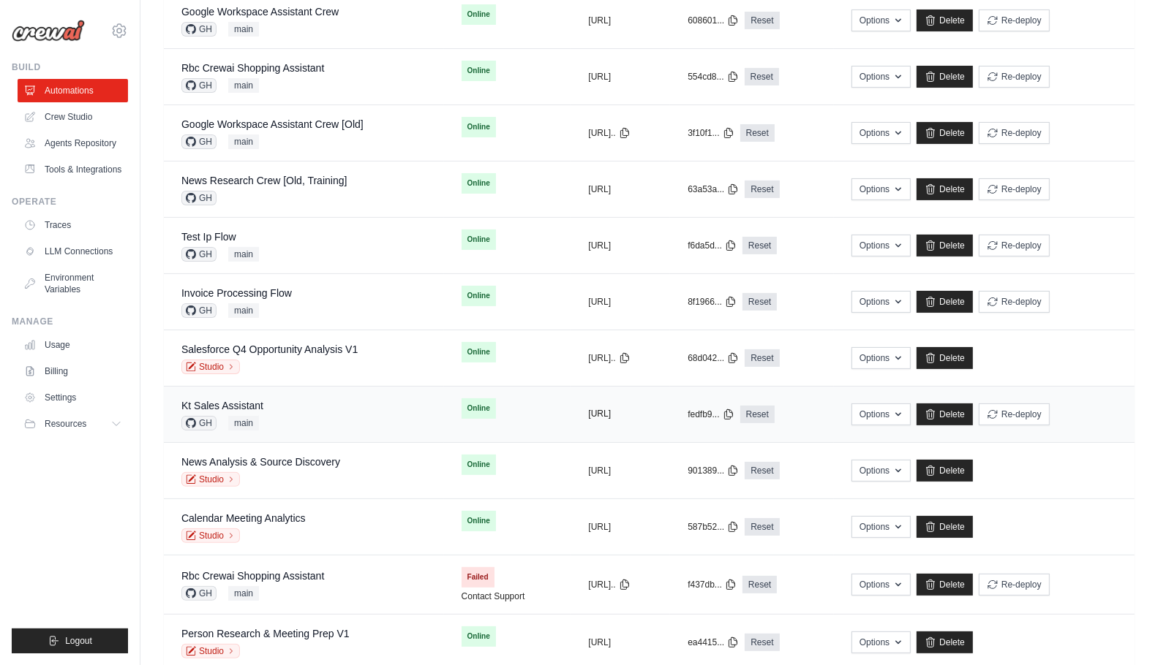
scroll to position [289, 0]
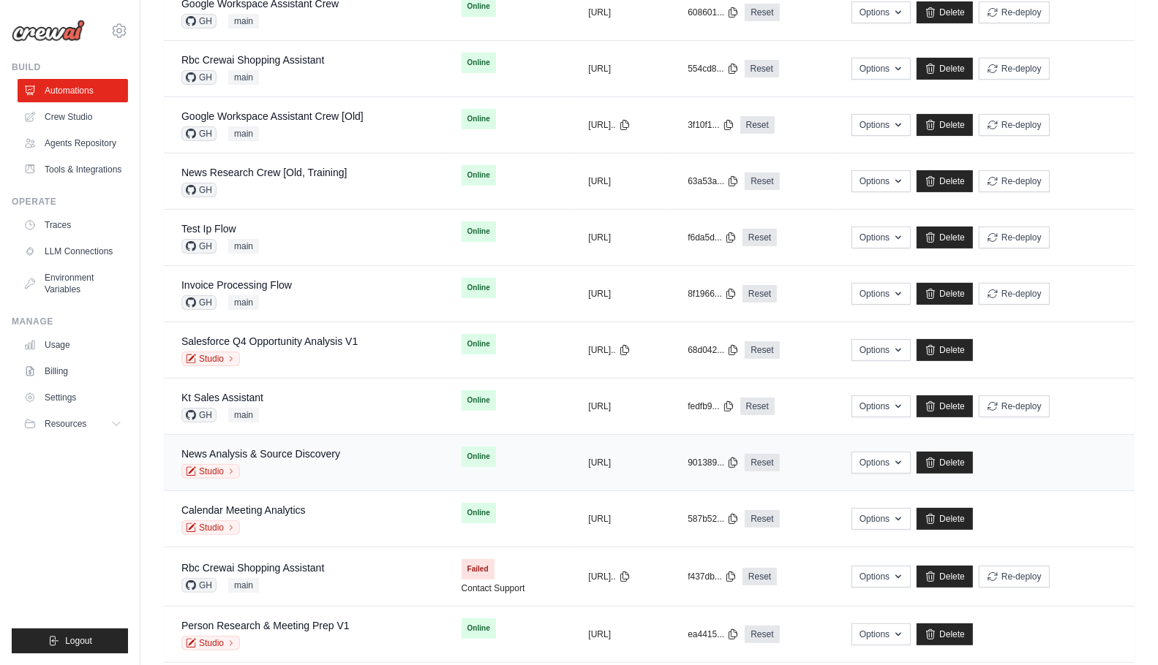
click at [322, 464] on div "Studio" at bounding box center [260, 471] width 159 height 15
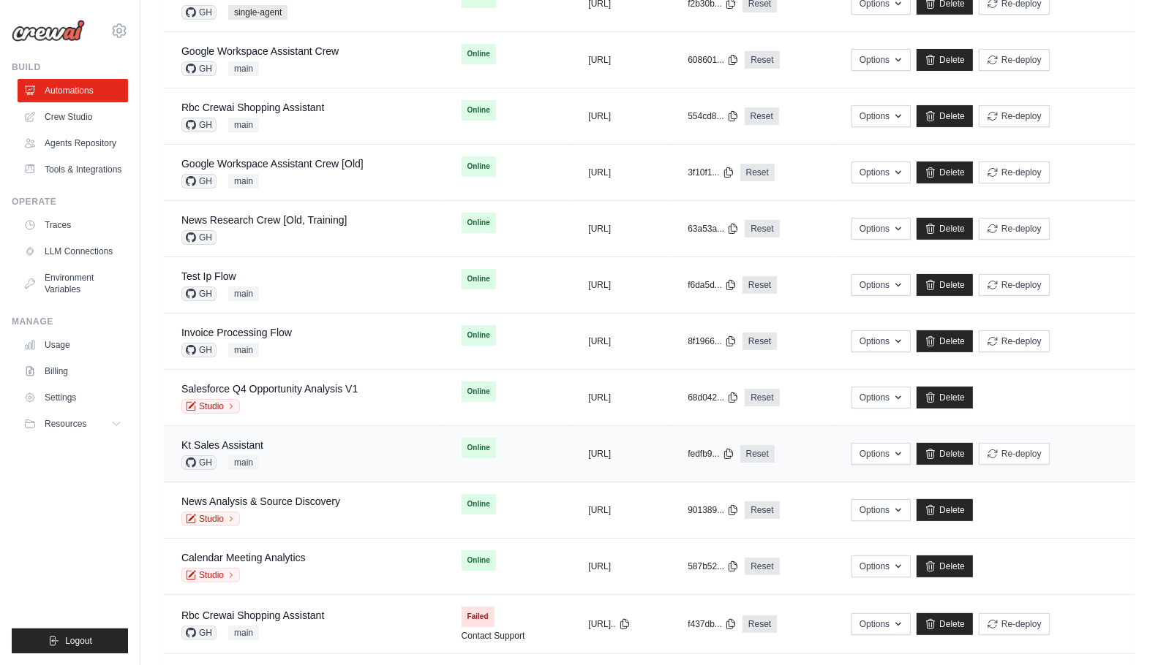
scroll to position [256, 0]
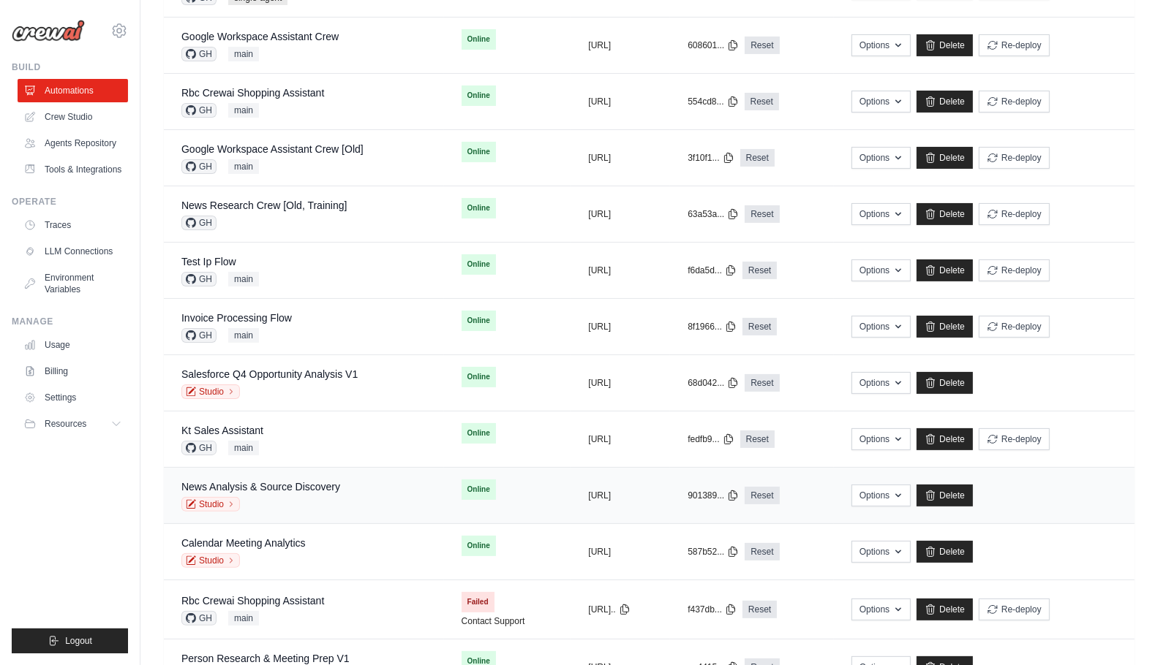
click at [321, 491] on div "News Analysis & Source Discovery" at bounding box center [260, 487] width 159 height 15
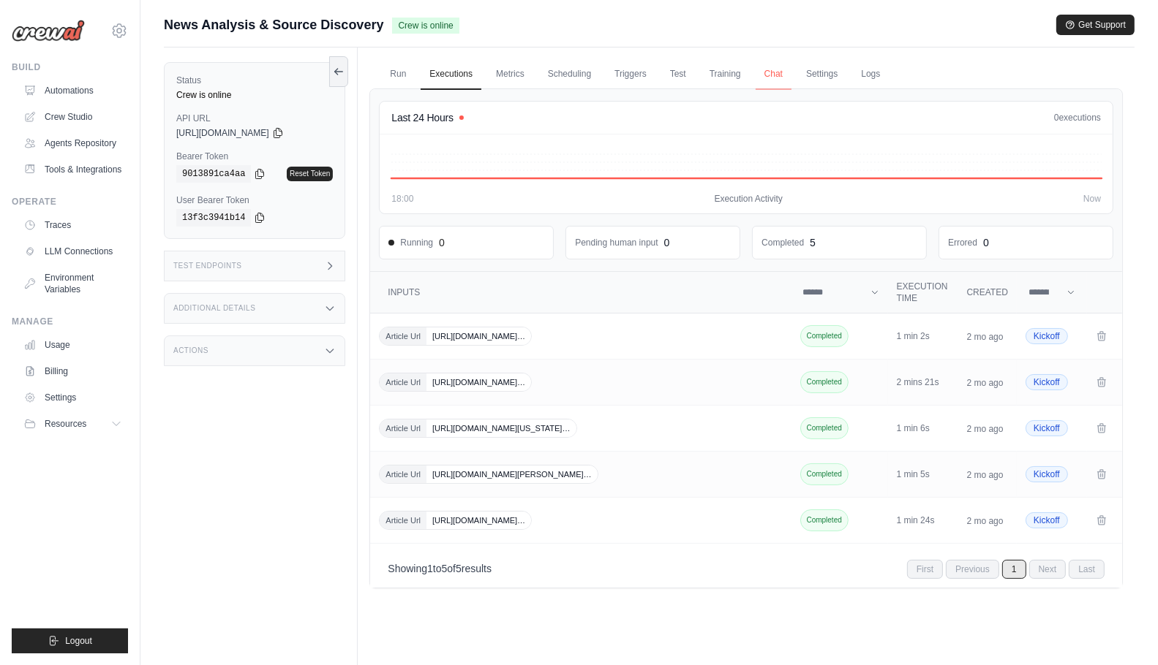
click at [768, 78] on link "Chat" at bounding box center [773, 74] width 36 height 31
click at [247, 516] on div "Status Crew is online API URL copied [URL][DOMAIN_NAME] Bearer Token copied 901…" at bounding box center [261, 380] width 194 height 665
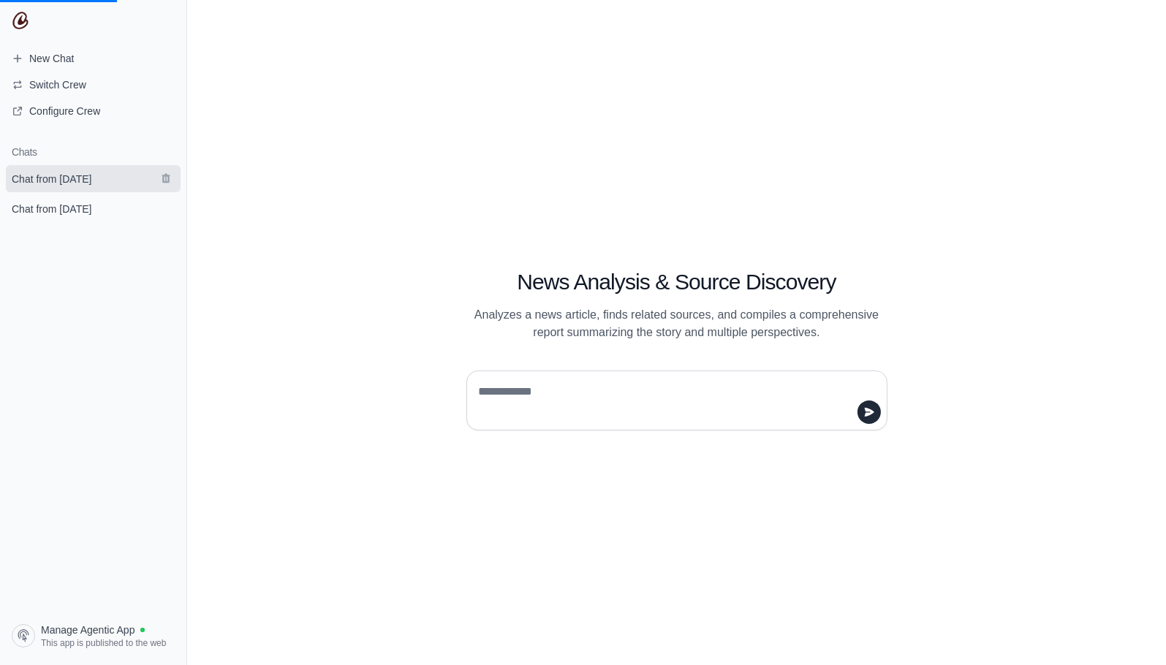
click at [91, 181] on span "Chat from August 12" at bounding box center [52, 179] width 80 height 15
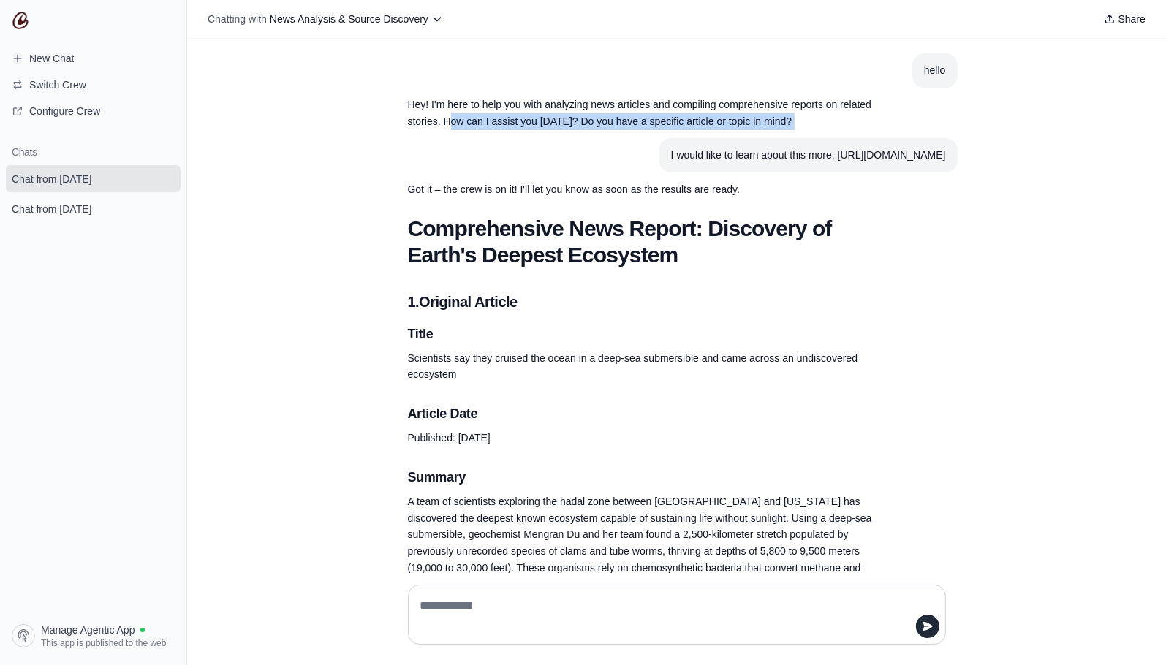
drag, startPoint x: 447, startPoint y: 125, endPoint x: 480, endPoint y: 150, distance: 41.8
drag, startPoint x: 478, startPoint y: 156, endPoint x: 631, endPoint y: 186, distance: 155.9
click at [660, 173] on section "I would like to learn about this more: https://edition.cnn.com/2025/08/11/scien…" at bounding box center [809, 155] width 298 height 34
click at [657, 344] on h3 "Title" at bounding box center [642, 334] width 468 height 20
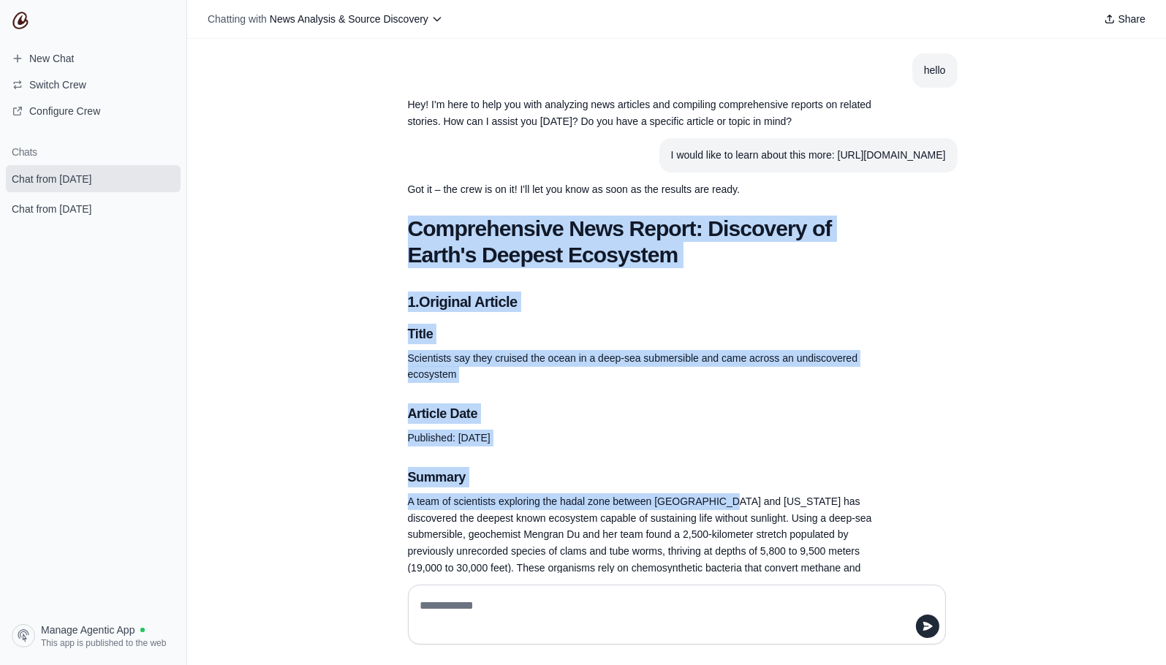
drag, startPoint x: 389, startPoint y: 244, endPoint x: 714, endPoint y: 521, distance: 426.4
click at [714, 521] on div "hello Hey! I'm here to help you with analyzing news articles and compiling comp…" at bounding box center [676, 306] width 979 height 535
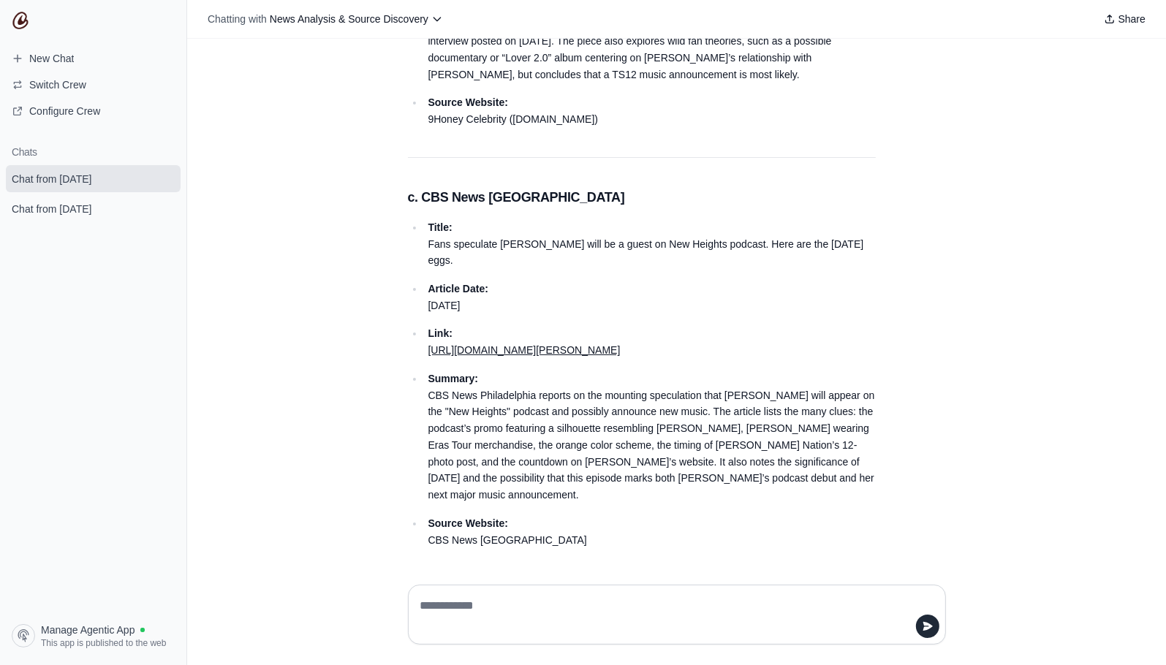
scroll to position [4080, 0]
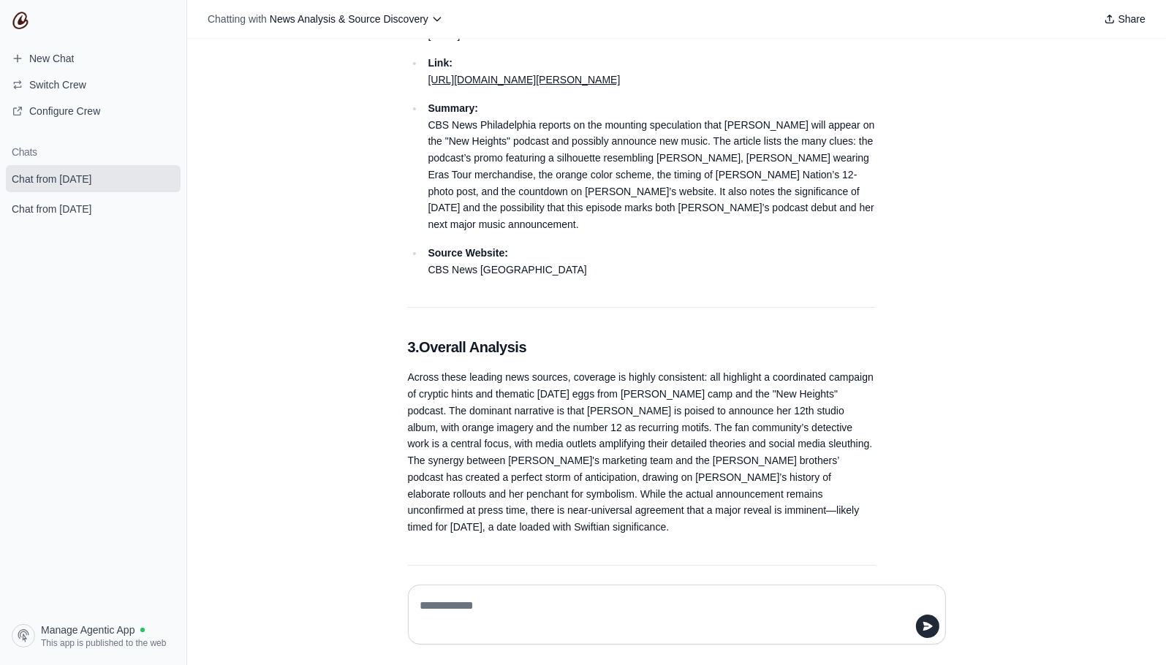
click at [579, 603] on textarea at bounding box center [673, 615] width 510 height 41
click at [88, 214] on span "Chat from August 1" at bounding box center [52, 209] width 80 height 15
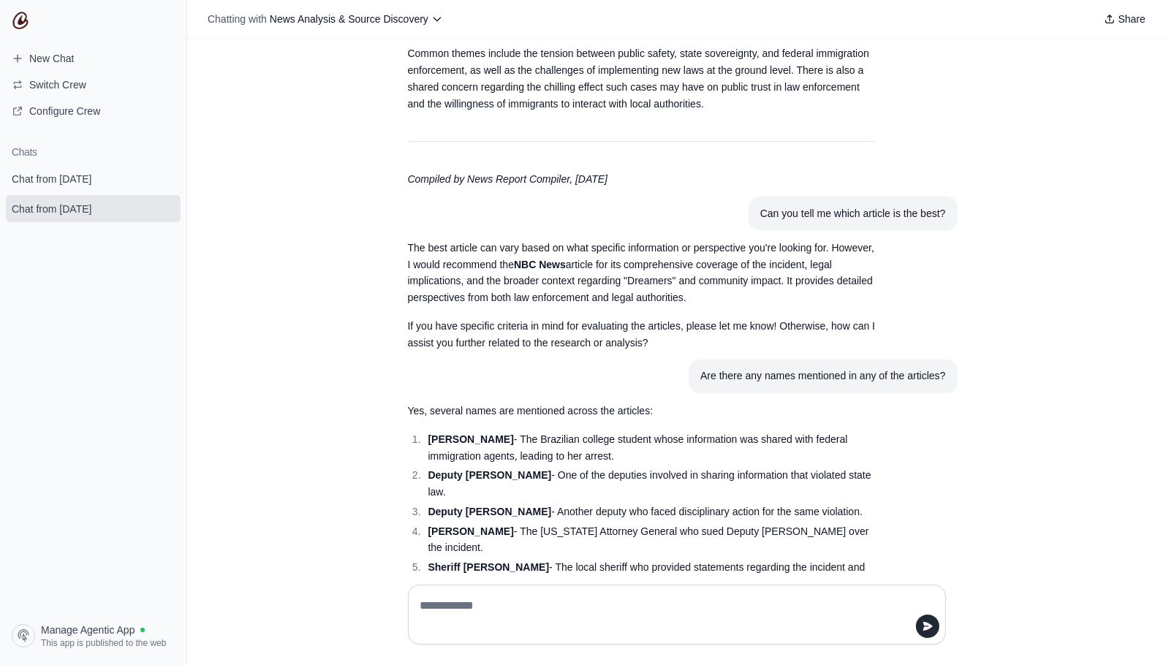
scroll to position [2430, 0]
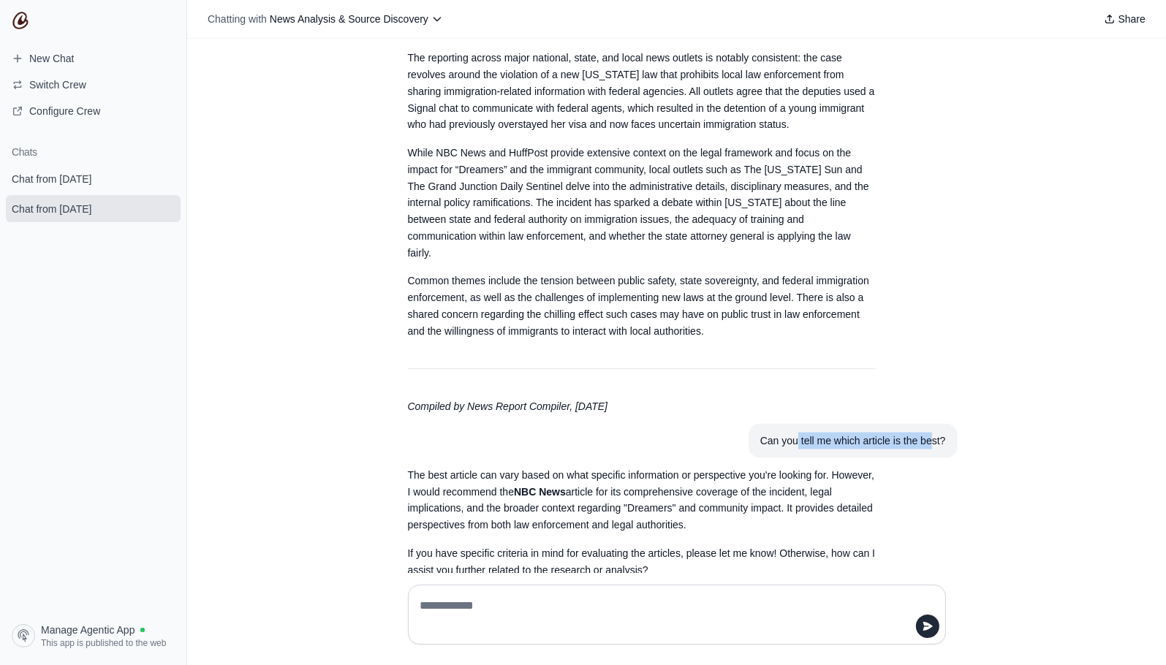
drag, startPoint x: 793, startPoint y: 426, endPoint x: 927, endPoint y: 427, distance: 133.8
click at [927, 433] on div "Can you tell me which article is the best?" at bounding box center [854, 441] width 186 height 17
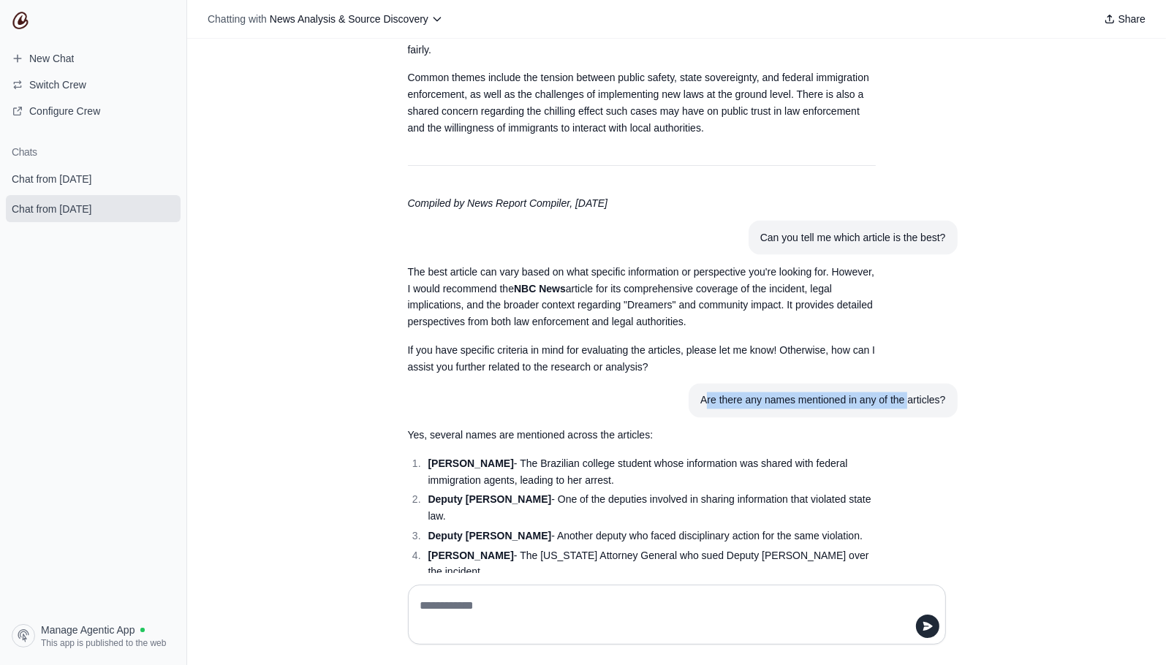
drag, startPoint x: 747, startPoint y: 383, endPoint x: 905, endPoint y: 382, distance: 158.0
click at [905, 393] on div "Are there any names mentioned in any of the articles?" at bounding box center [823, 401] width 245 height 17
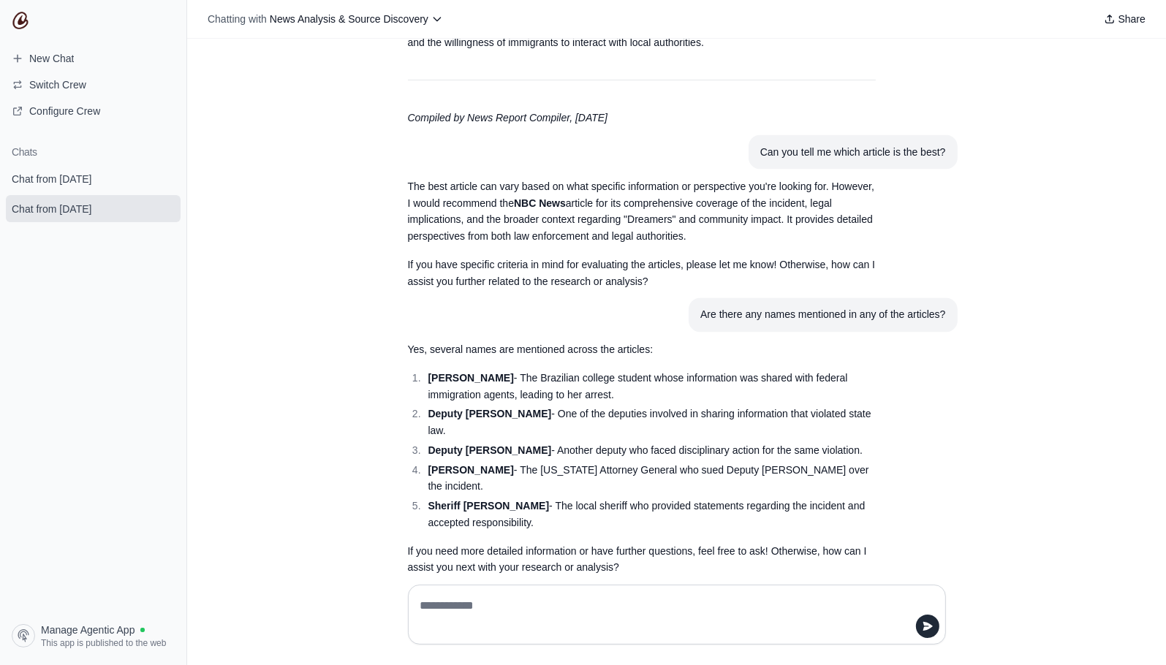
click at [570, 462] on li "Phil Weiser - The Colorado Attorney General who sued Deputy Zwinck over the inc…" at bounding box center [650, 479] width 452 height 34
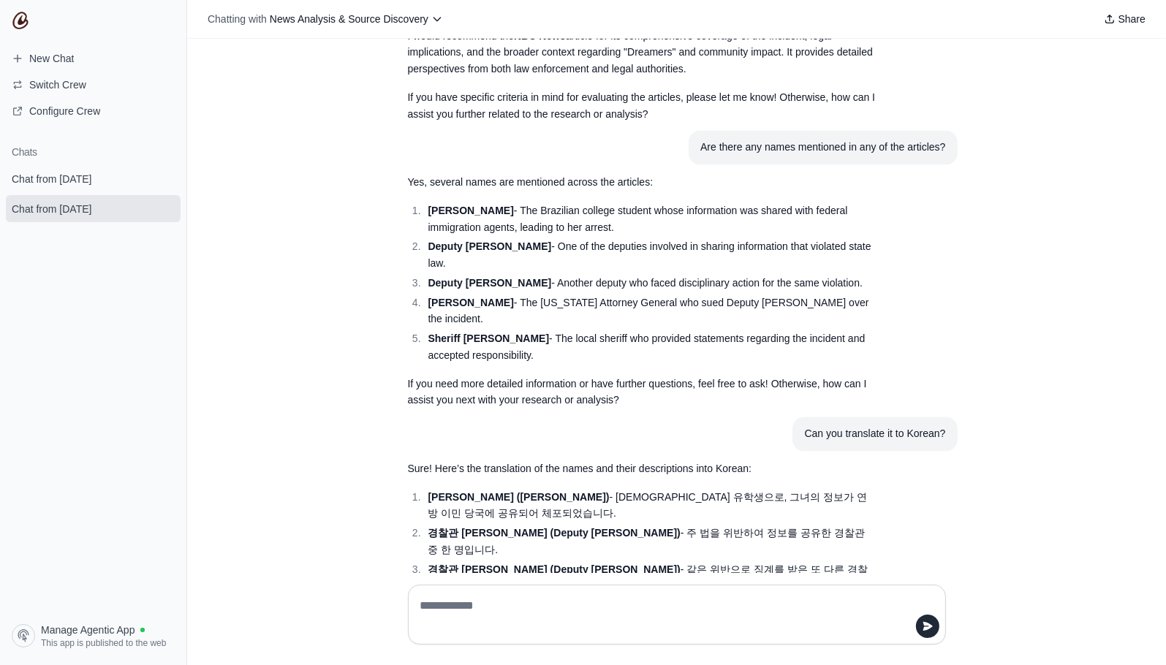
scroll to position [2947, 0]
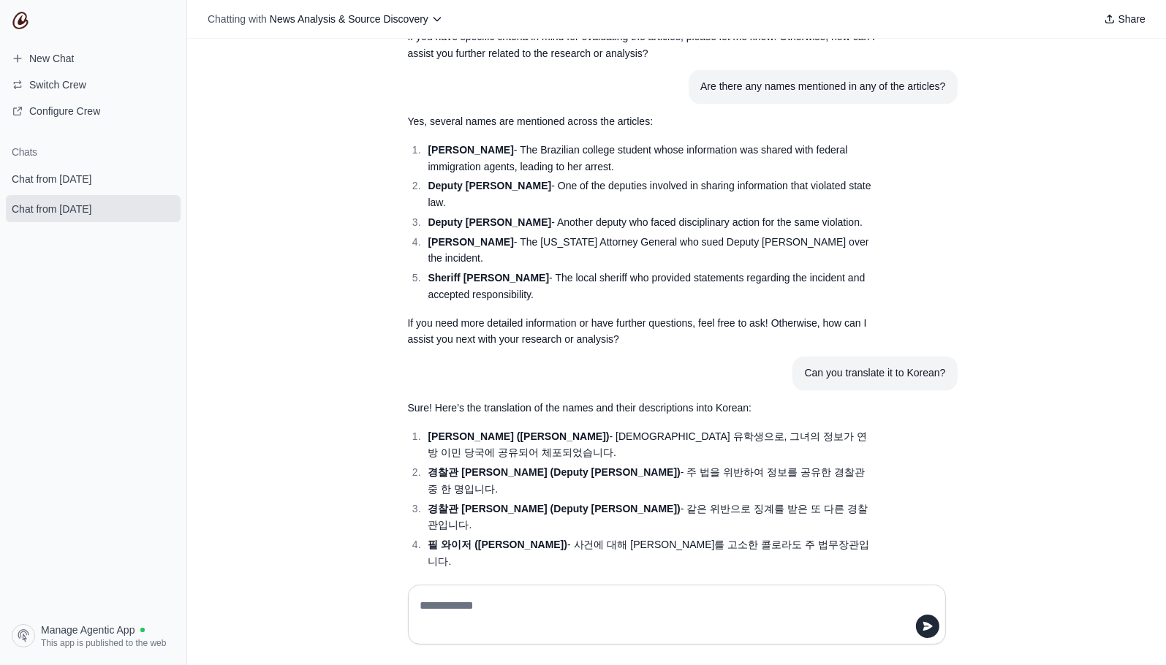
click at [121, 559] on section "Chats Chat from August 12 Chat from August 1" at bounding box center [93, 377] width 186 height 484
click at [64, 640] on span "This app is published to the web" at bounding box center [103, 644] width 125 height 12
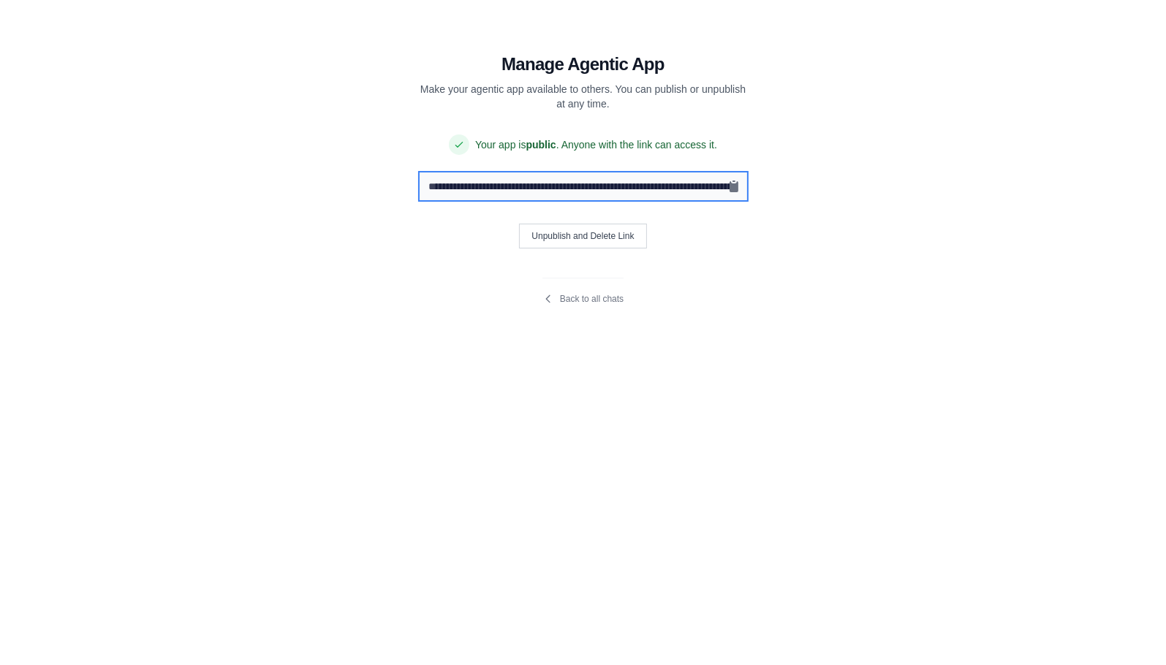
drag, startPoint x: 612, startPoint y: 186, endPoint x: 493, endPoint y: 187, distance: 119.2
click at [493, 187] on input "**********" at bounding box center [584, 187] width 328 height 28
click at [453, 189] on input "**********" at bounding box center [584, 187] width 328 height 28
click at [503, 150] on span "Your app is public . Anyone with the link can access it." at bounding box center [596, 144] width 242 height 15
drag, startPoint x: 496, startPoint y: 148, endPoint x: 608, endPoint y: 151, distance: 111.9
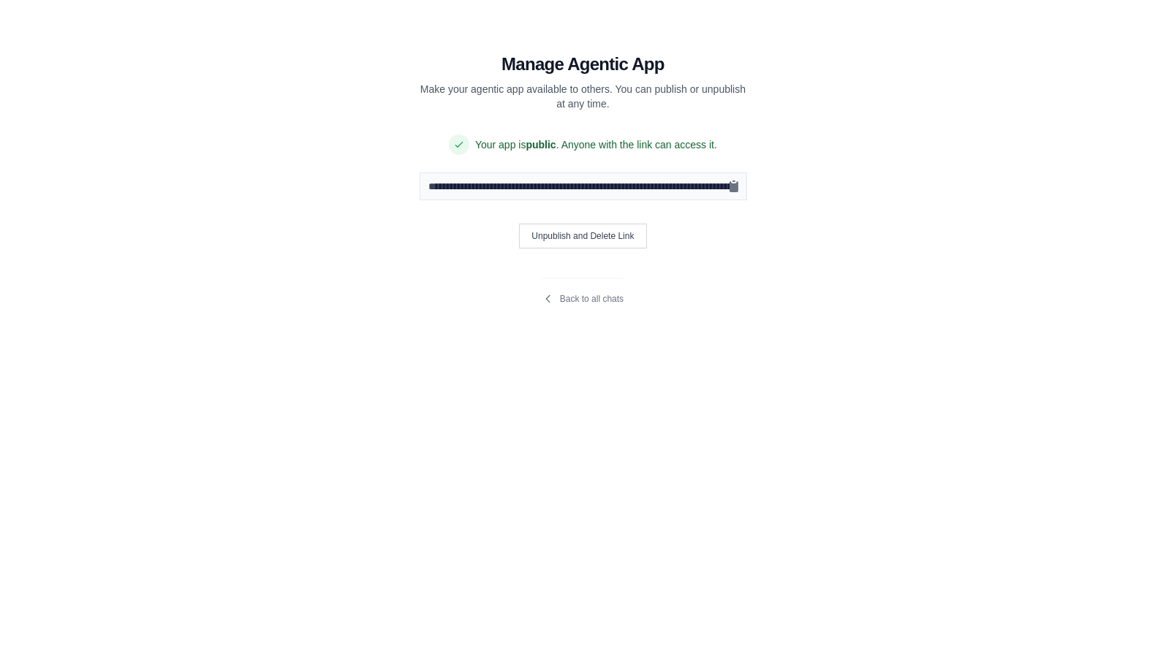
click at [608, 151] on span "Your app is public . Anyone with the link can access it." at bounding box center [596, 144] width 242 height 15
drag, startPoint x: 644, startPoint y: 192, endPoint x: 823, endPoint y: 201, distance: 180.1
click at [823, 201] on section "**********" at bounding box center [583, 170] width 491 height 340
click at [669, 182] on input "**********" at bounding box center [584, 187] width 328 height 28
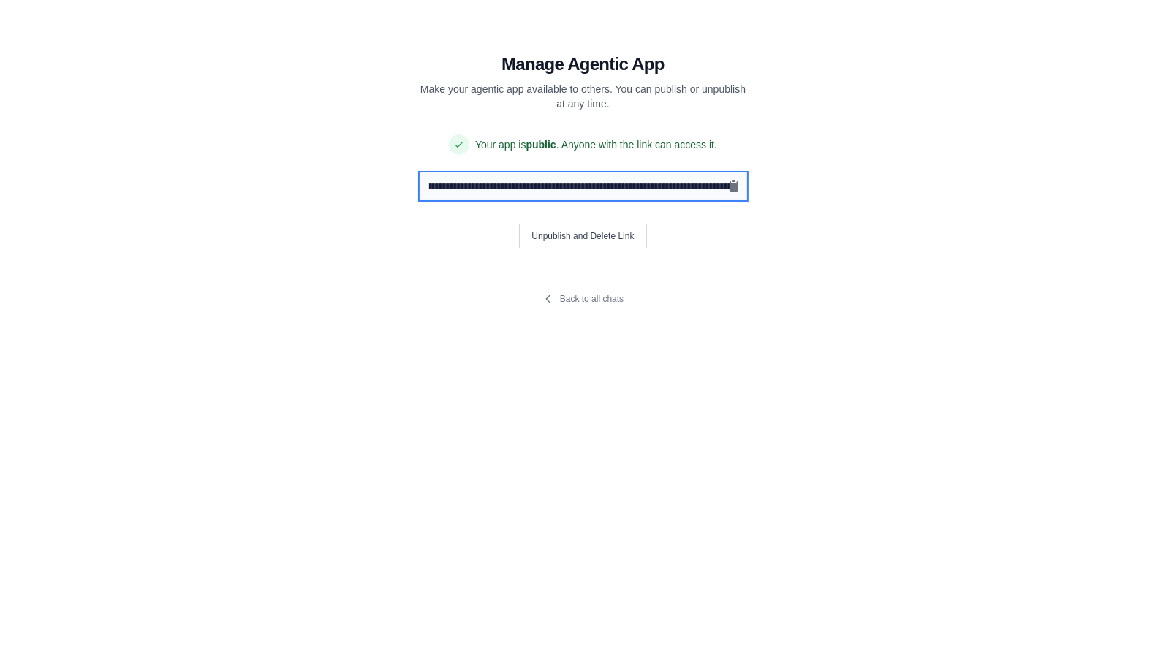
click at [676, 185] on input "**********" at bounding box center [584, 187] width 328 height 28
click at [724, 235] on div "Unpublish and Delete Link" at bounding box center [584, 236] width 328 height 25
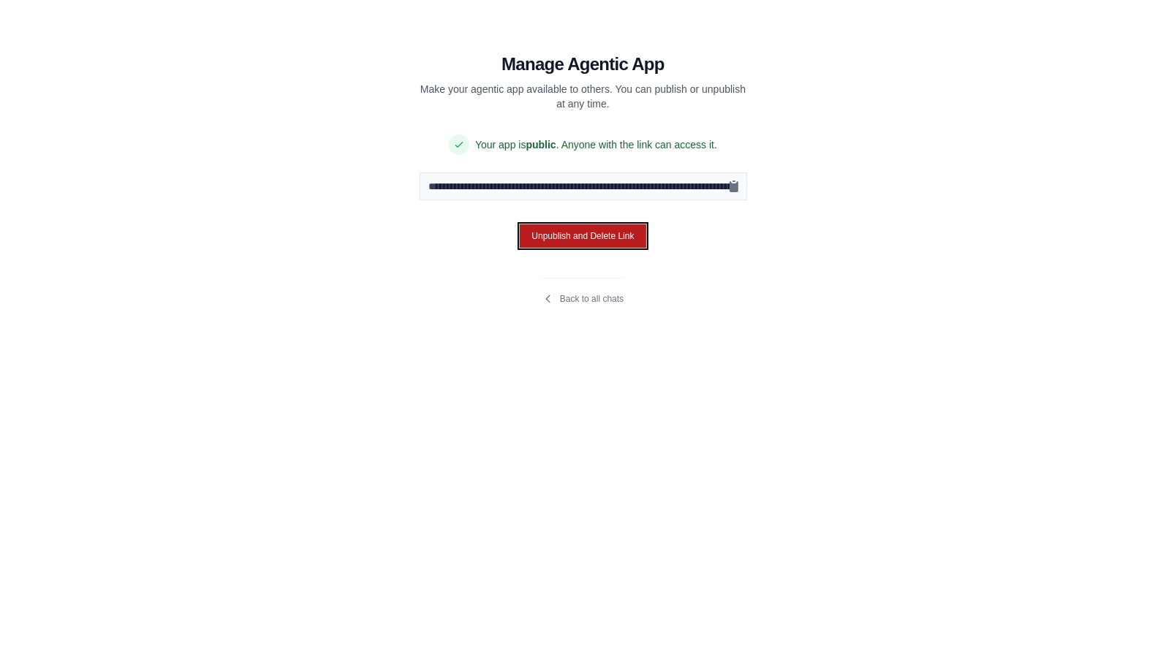
click at [600, 234] on button "Unpublish and Delete Link" at bounding box center [582, 236] width 127 height 25
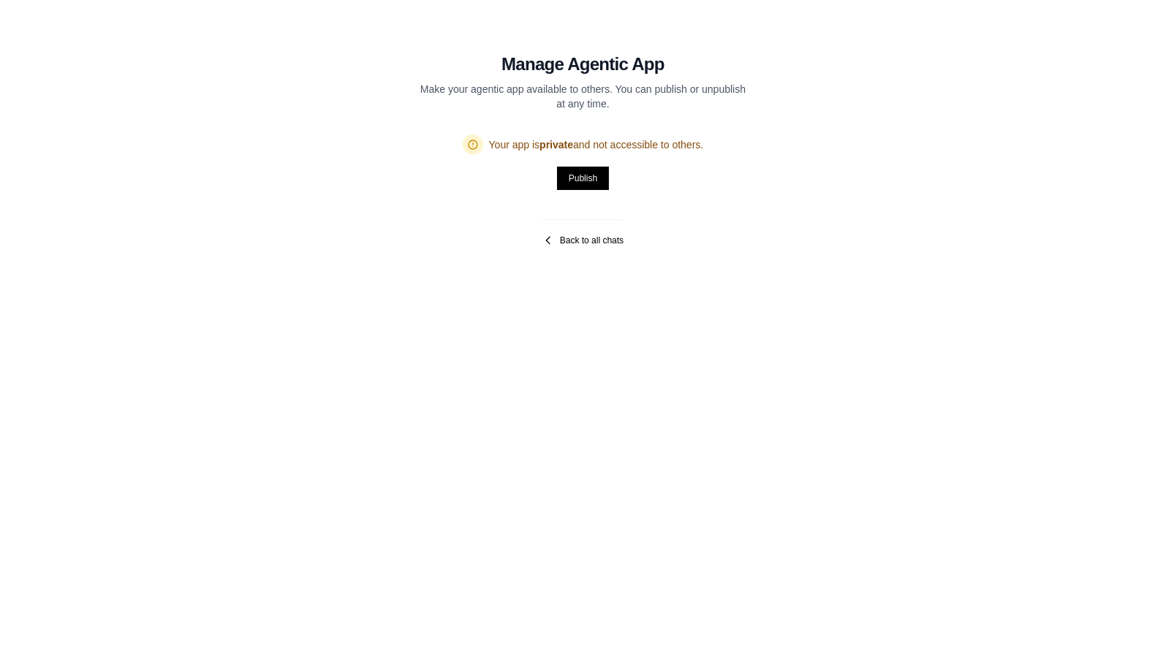
click at [585, 243] on link "Back to all chats" at bounding box center [583, 241] width 81 height 12
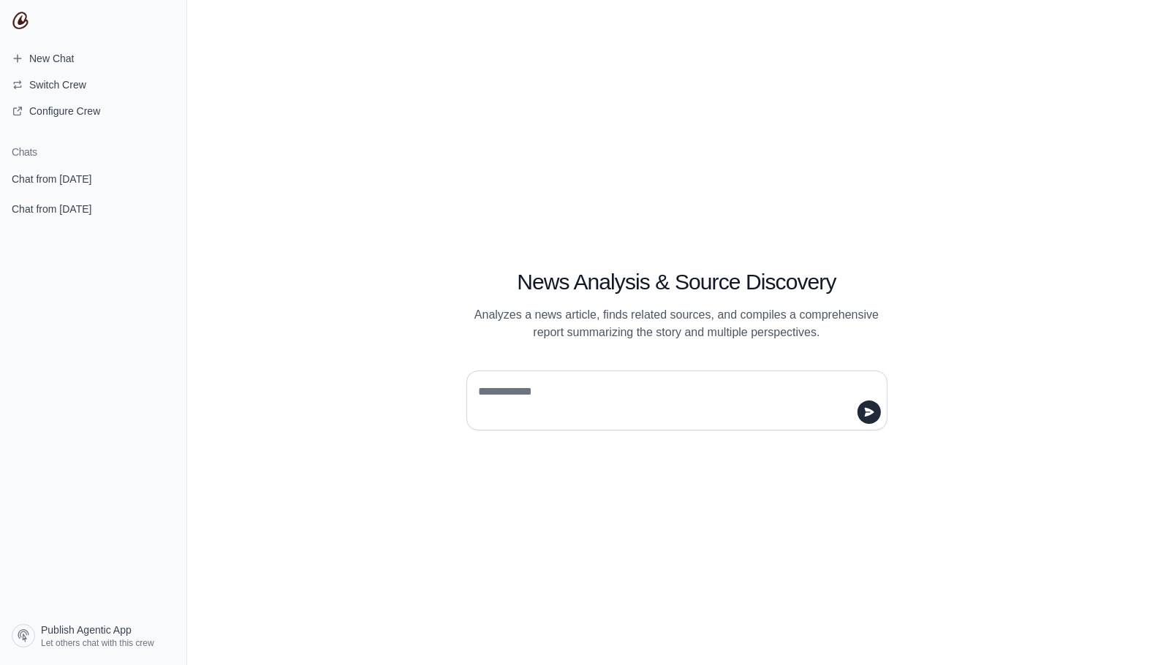
click at [283, 479] on div "News Analysis & Source Discovery Analyzes a news article, finds related sources…" at bounding box center [676, 332] width 979 height 665
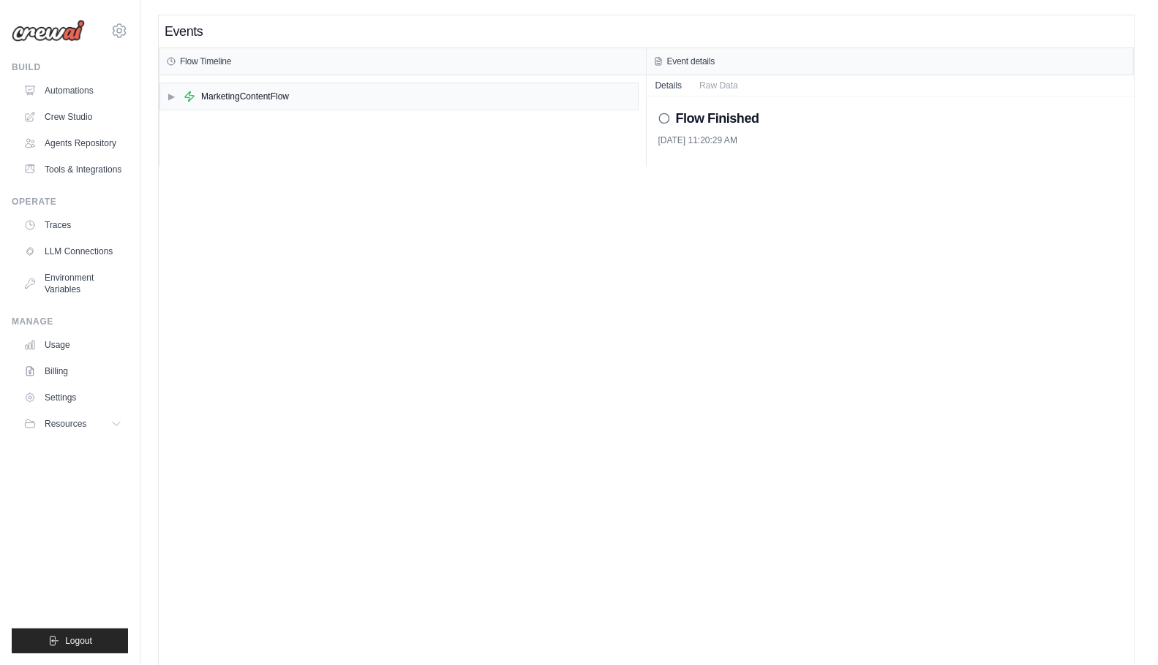
click at [269, 270] on div "Events Flow Timeline ▶ MarketingContentFlow Event details Details Raw Data Flow…" at bounding box center [646, 347] width 975 height 665
click at [167, 97] on span "▶" at bounding box center [171, 97] width 9 height 12
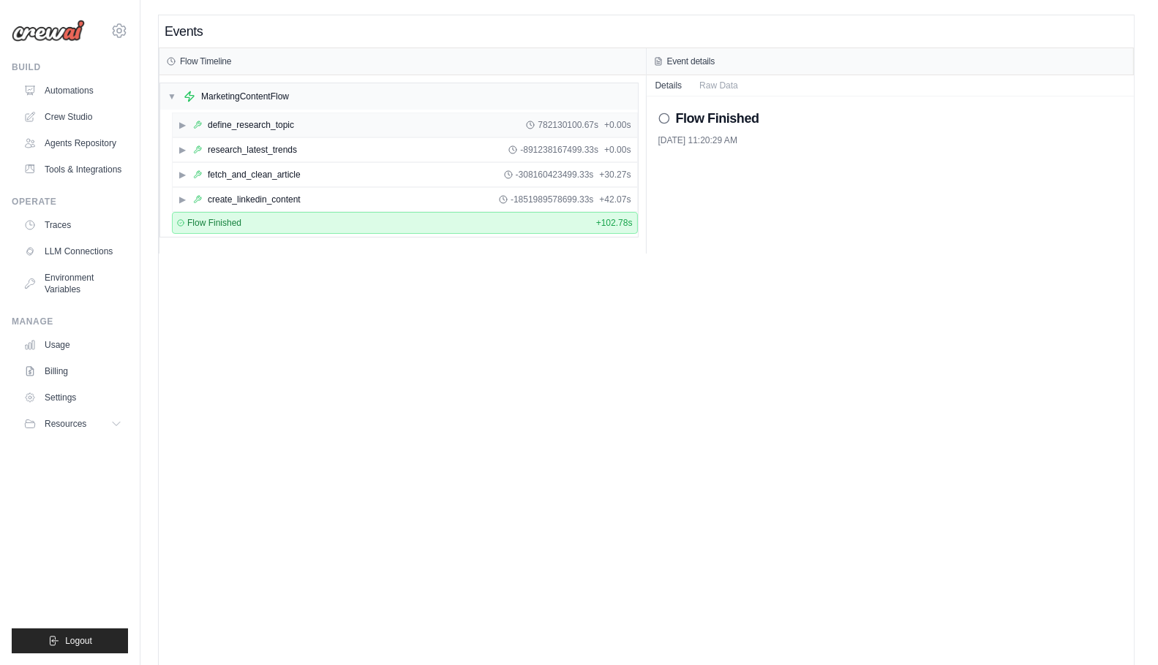
click at [183, 123] on span "▶" at bounding box center [182, 125] width 9 height 12
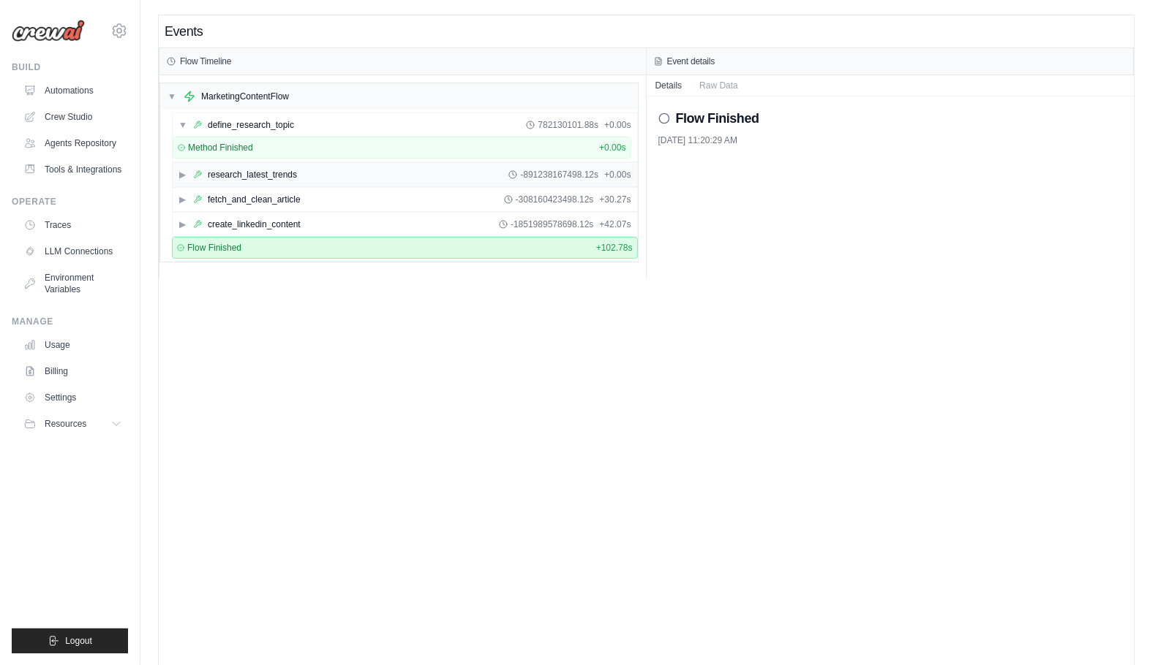
click at [187, 174] on div "▶ research_latest_trends" at bounding box center [237, 175] width 118 height 12
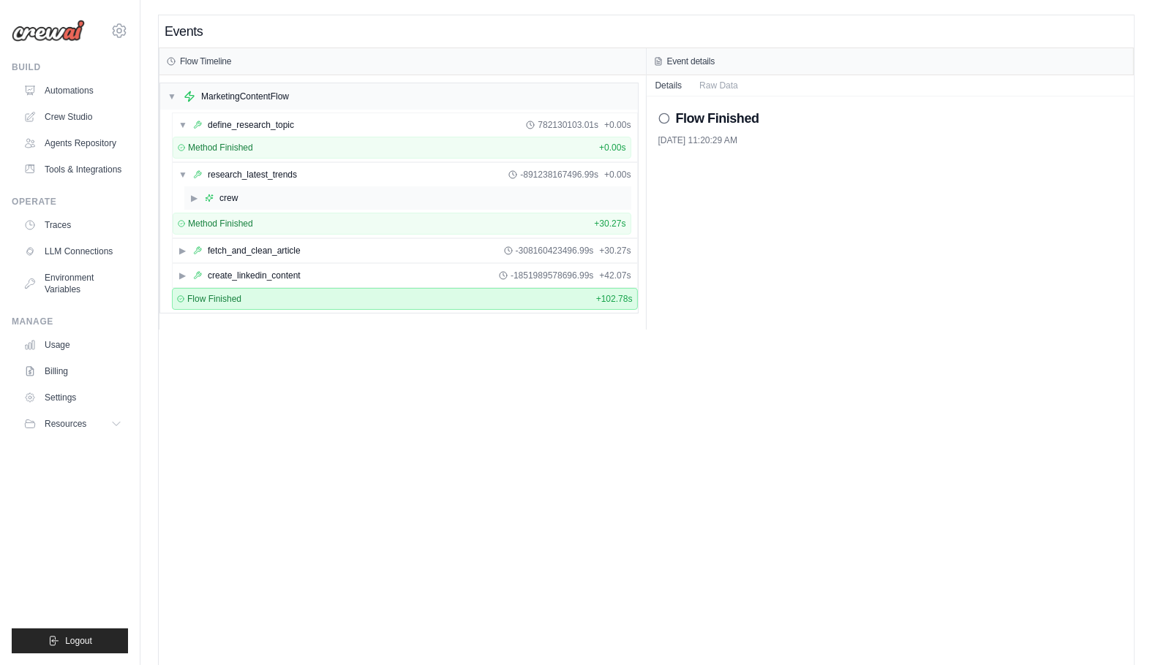
click at [192, 200] on span "▶" at bounding box center [194, 198] width 9 height 12
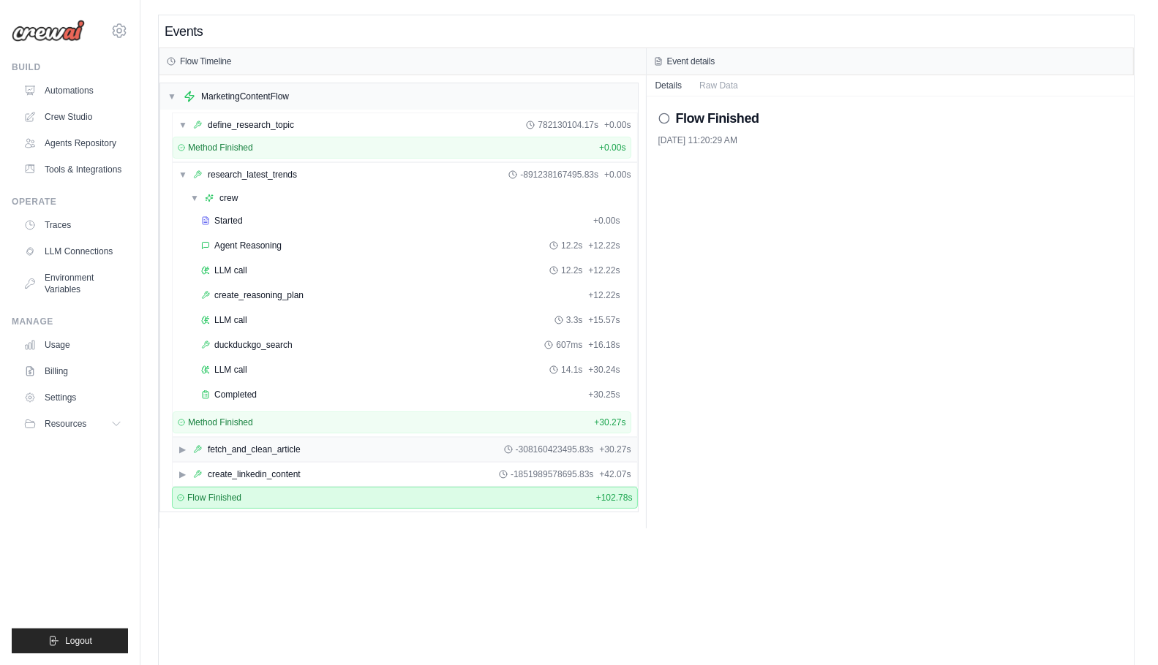
click at [178, 450] on span "▶" at bounding box center [182, 450] width 9 height 12
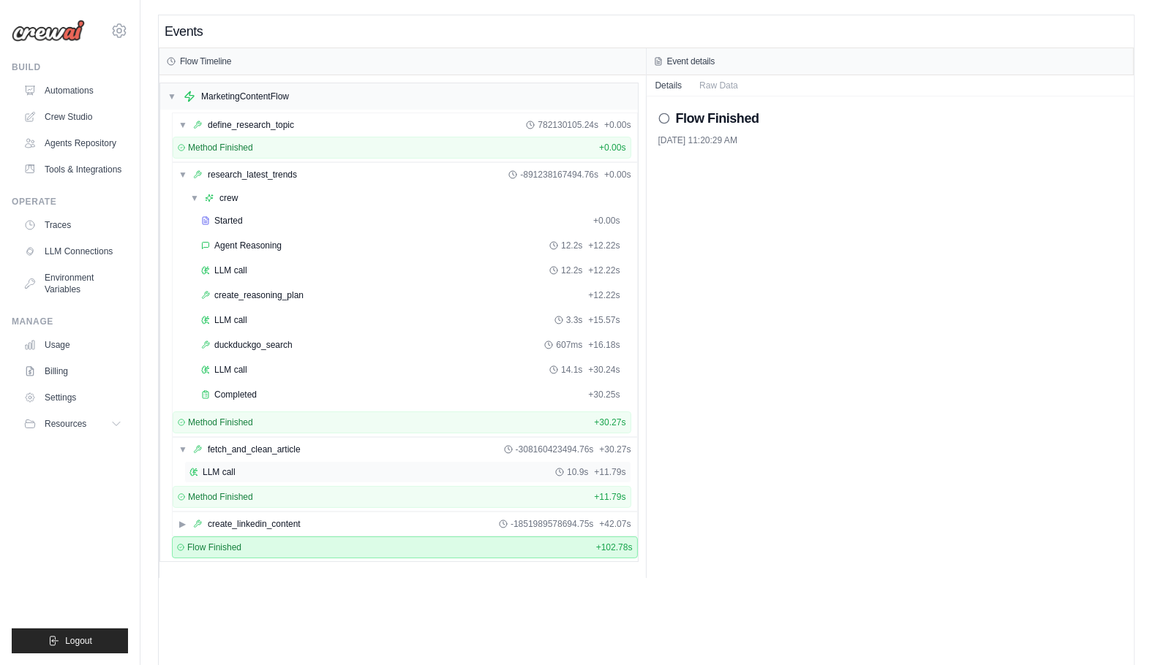
click at [192, 468] on icon at bounding box center [193, 472] width 9 height 9
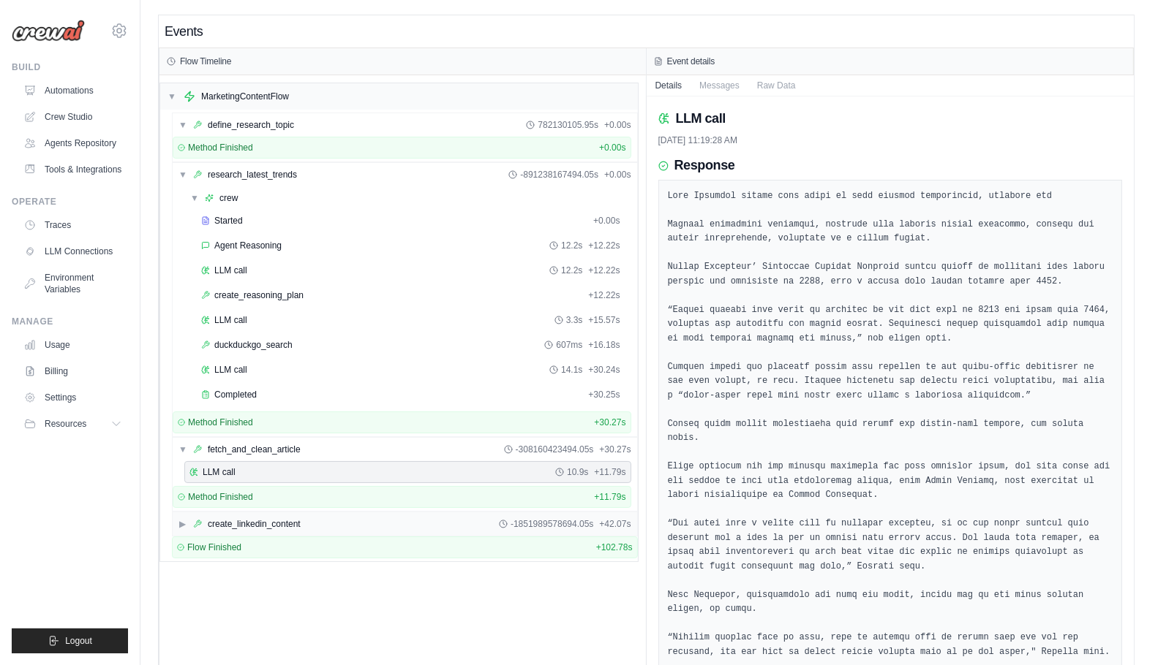
click at [179, 520] on span "▶" at bounding box center [182, 524] width 9 height 12
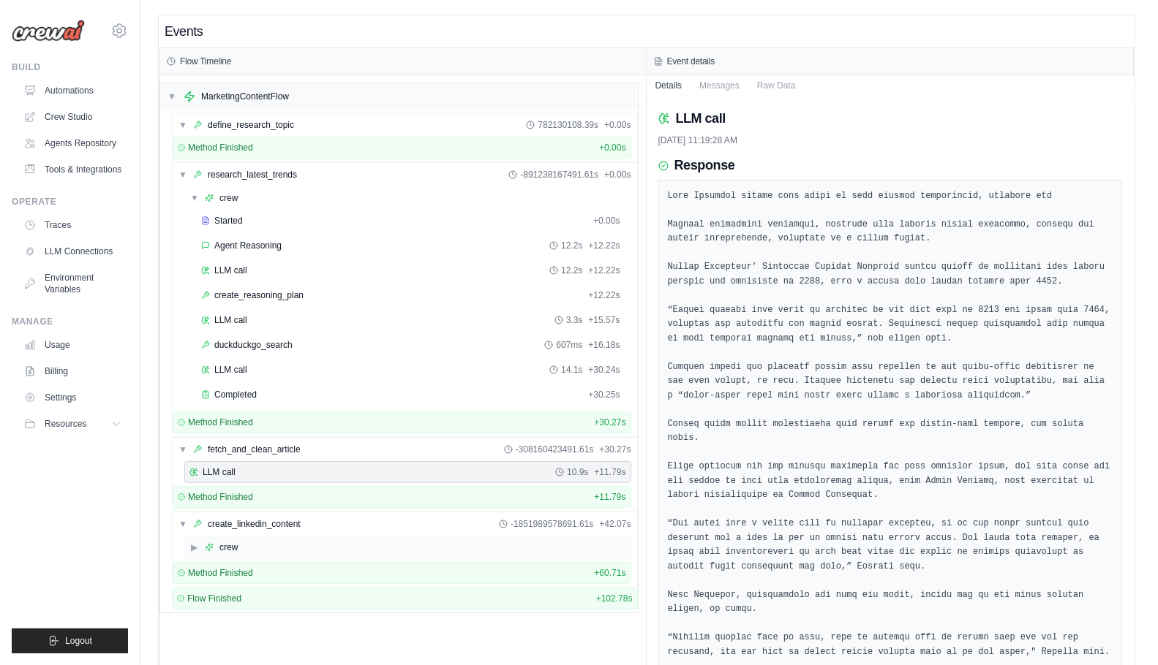
click at [195, 546] on span "▶" at bounding box center [194, 548] width 9 height 12
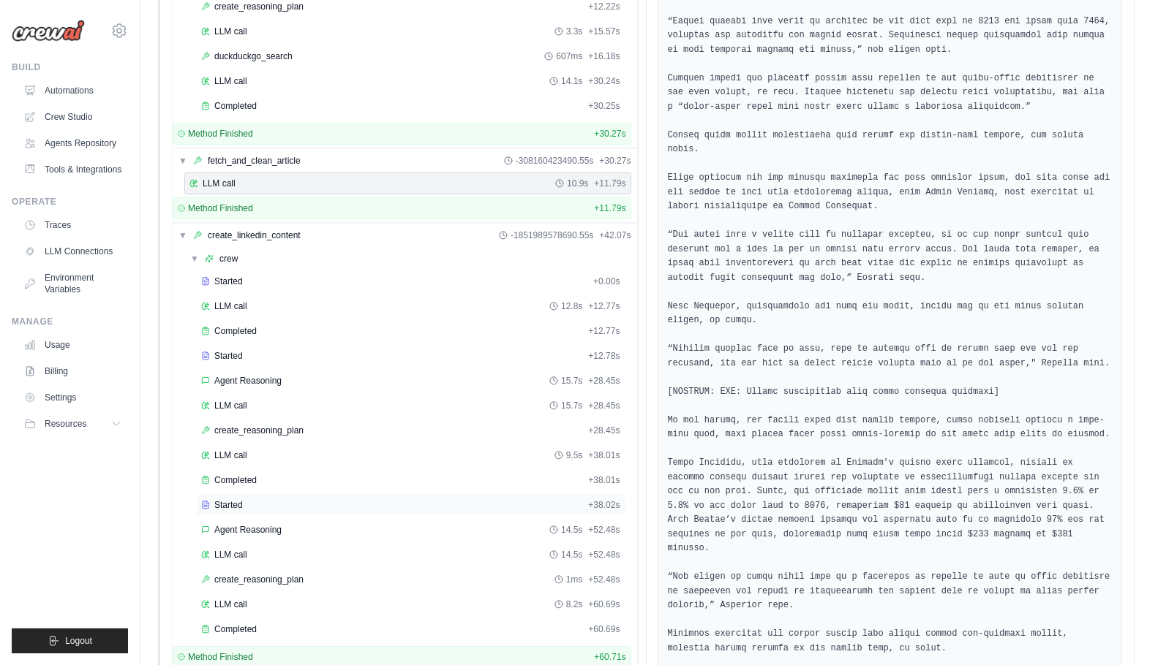
scroll to position [388, 0]
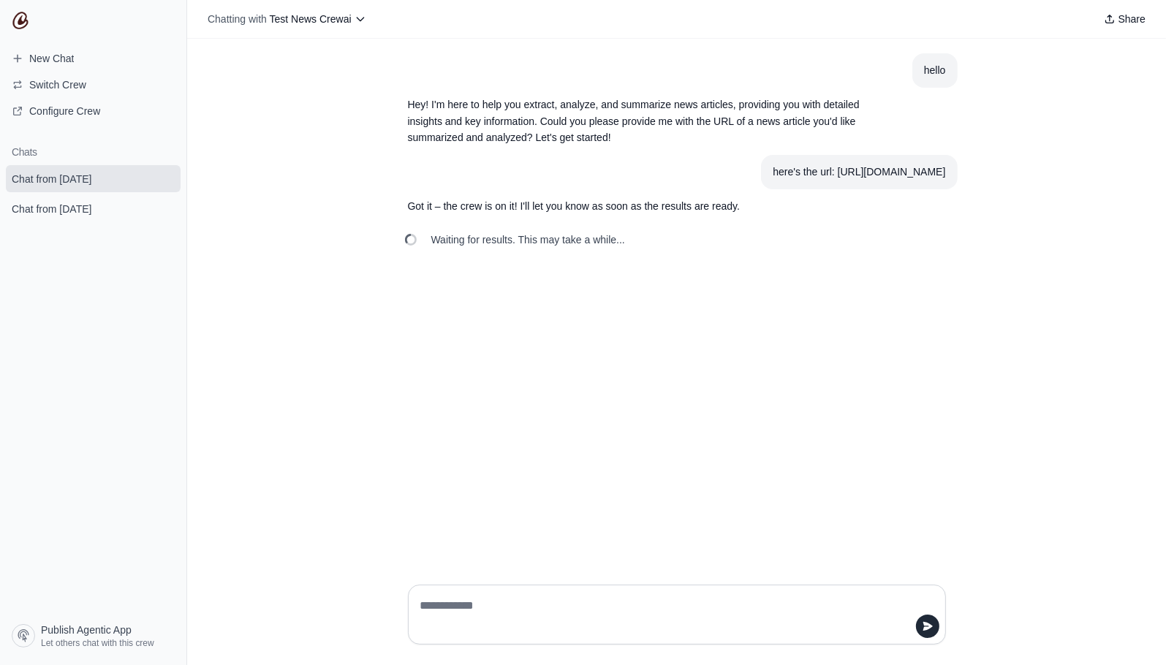
click at [399, 428] on div "hello Hey! I'm here to help you extract, analyze, and summarize news articles, …" at bounding box center [676, 306] width 979 height 535
click at [227, 75] on div "hello Hey! I'm here to help you extract, analyze, and summarize news articles, …" at bounding box center [676, 306] width 979 height 535
click at [67, 644] on span "Let others chat with this crew" at bounding box center [97, 644] width 113 height 12
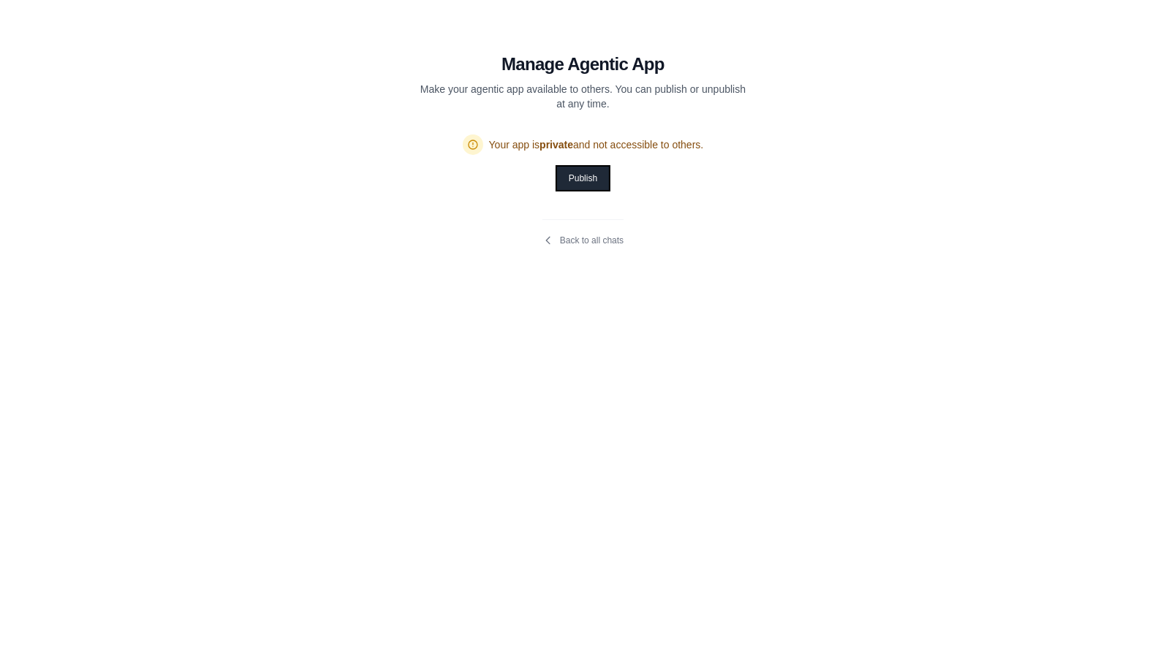
click at [591, 178] on button "Publish" at bounding box center [583, 178] width 52 height 23
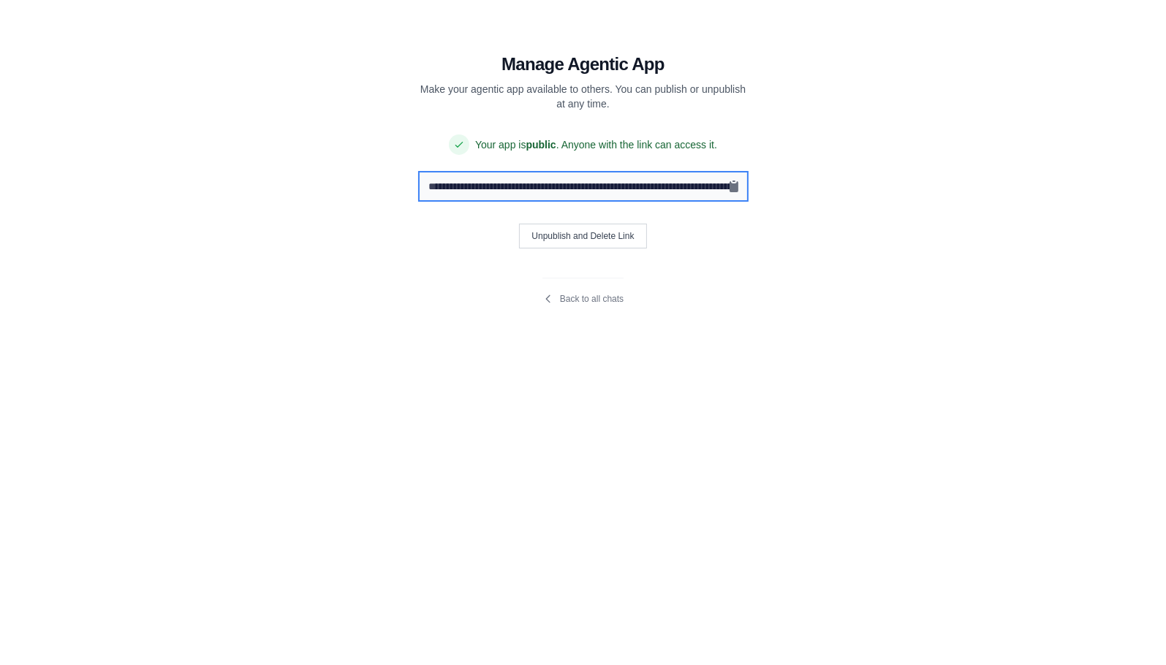
click at [579, 184] on input "**********" at bounding box center [584, 187] width 328 height 28
click at [596, 299] on link "Back to all chats" at bounding box center [583, 299] width 81 height 12
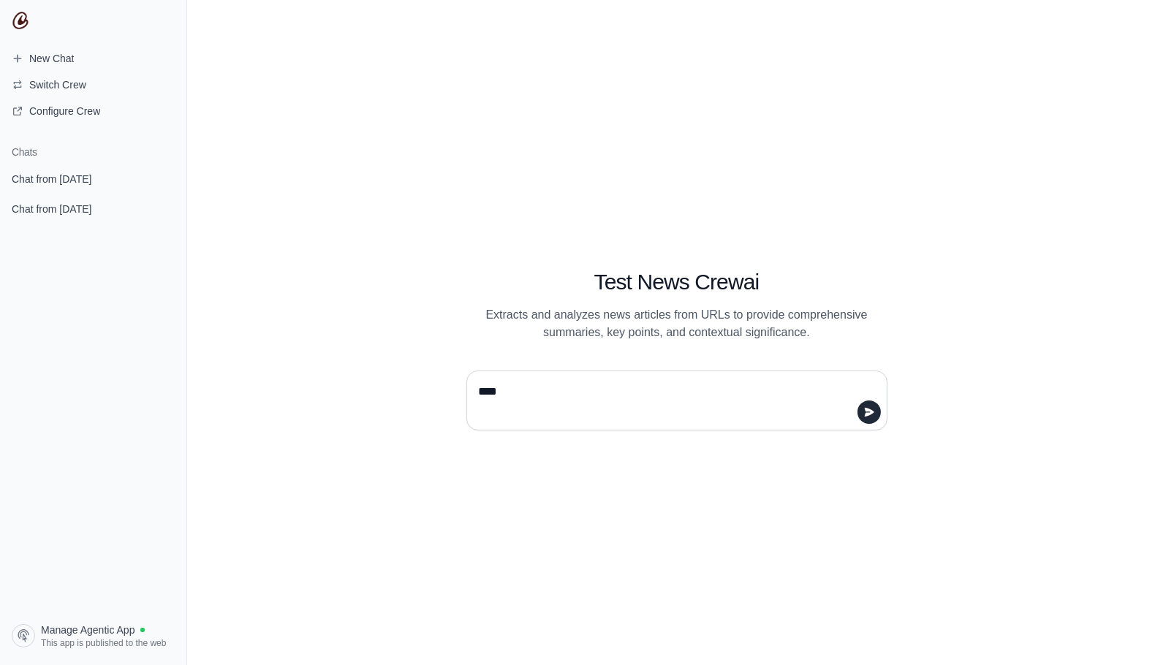
type textarea "*****"
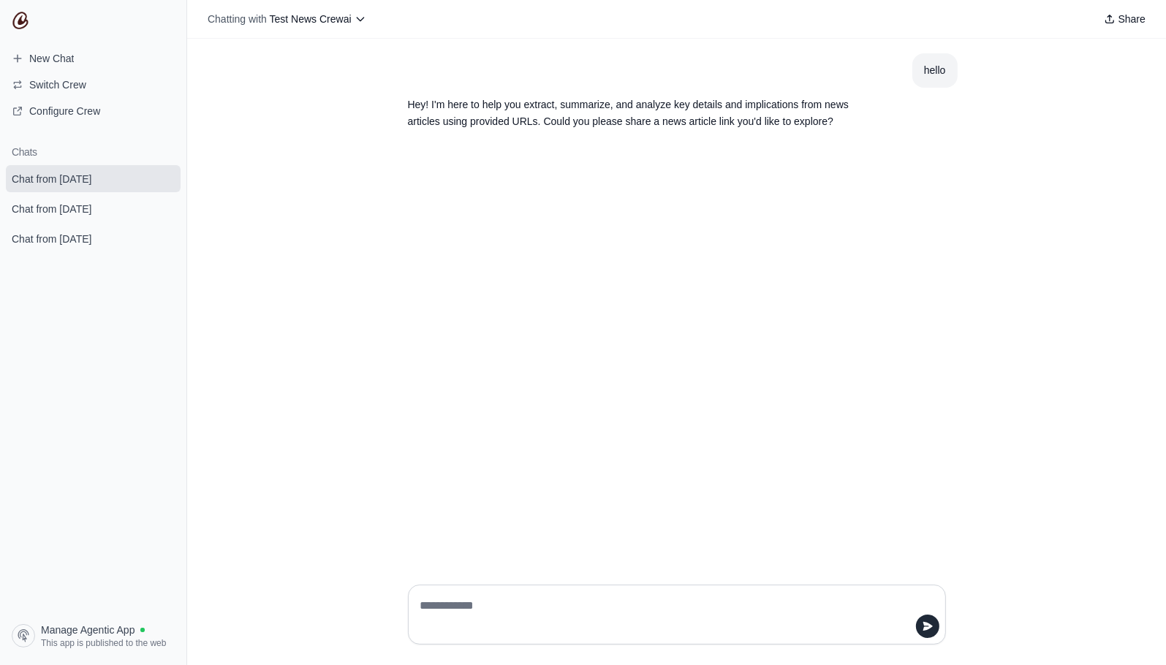
click at [729, 607] on textarea at bounding box center [673, 615] width 510 height 41
paste textarea "**********"
type textarea "**********"
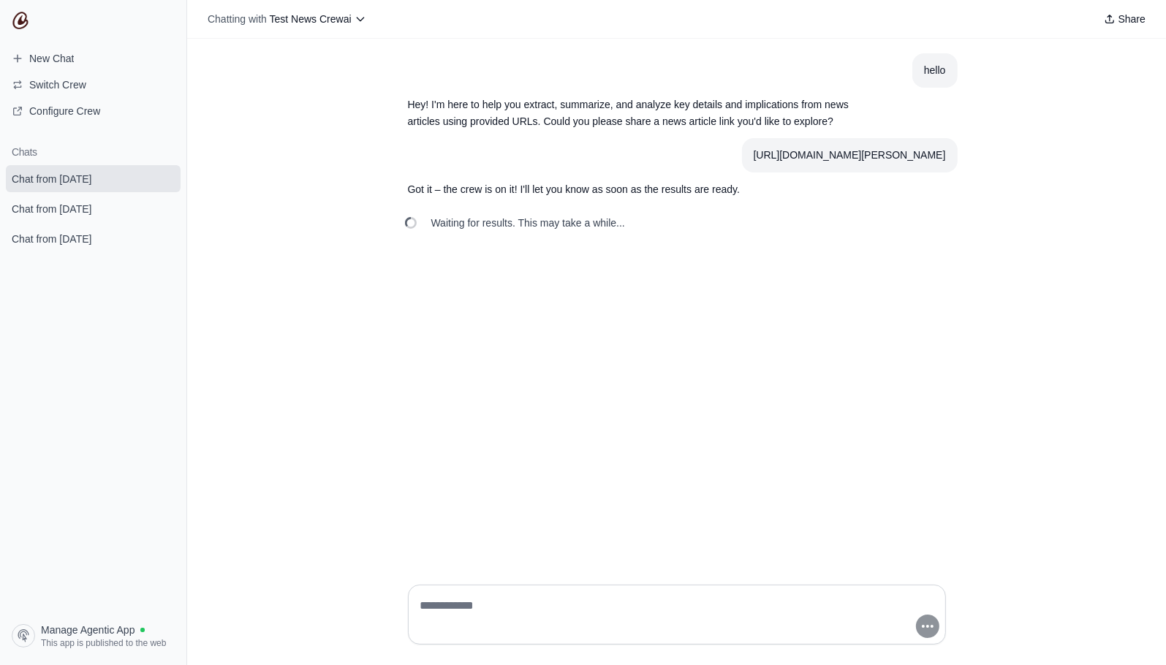
click at [274, 494] on div "hello Hey! I'm here to help you extract, summarize, and analyze key details and…" at bounding box center [676, 306] width 979 height 535
click at [86, 207] on span "Chat from October 14" at bounding box center [52, 209] width 80 height 15
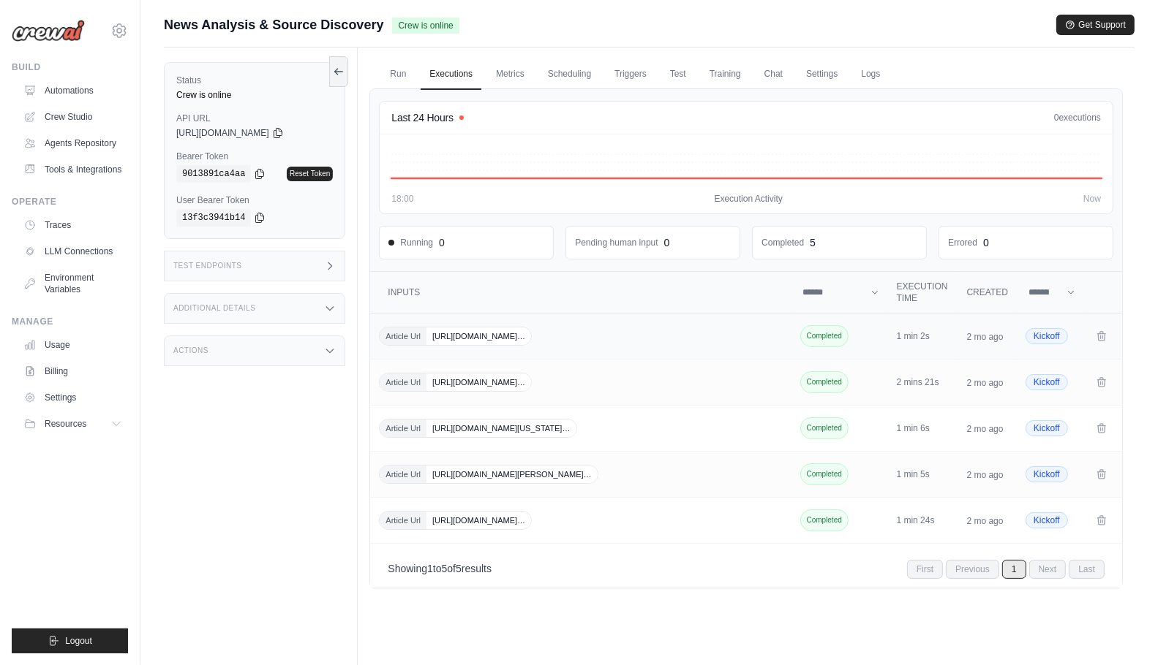
click at [531, 335] on span "[URL][DOMAIN_NAME]…" at bounding box center [478, 337] width 105 height 18
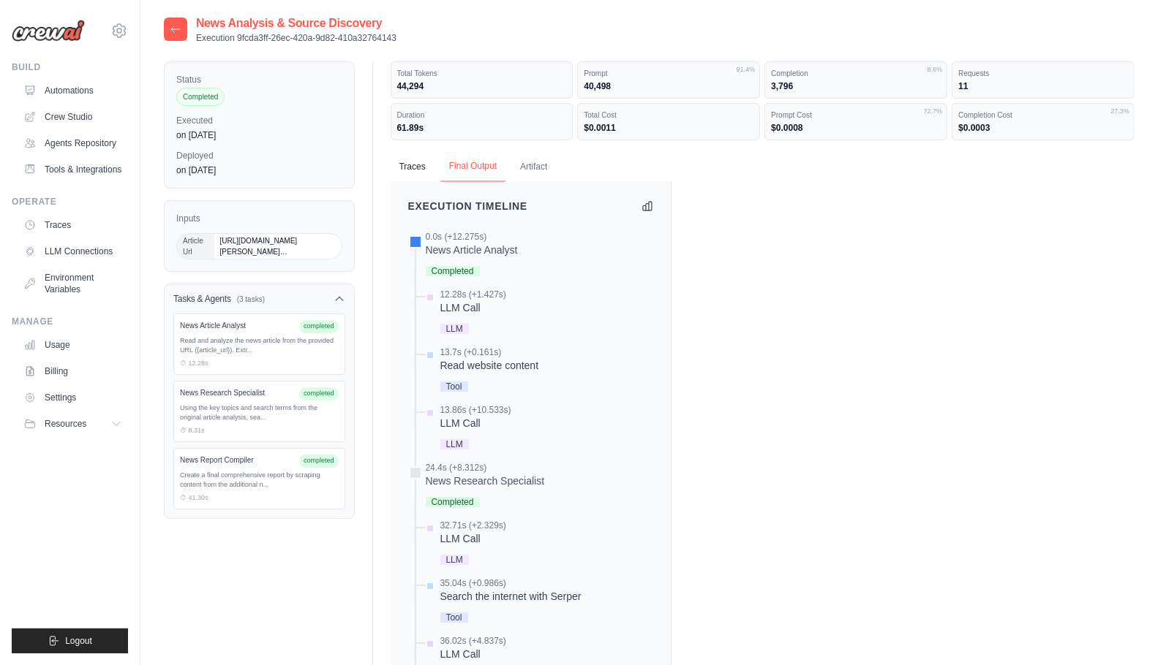
click at [490, 170] on button "Final Output" at bounding box center [472, 166] width 65 height 31
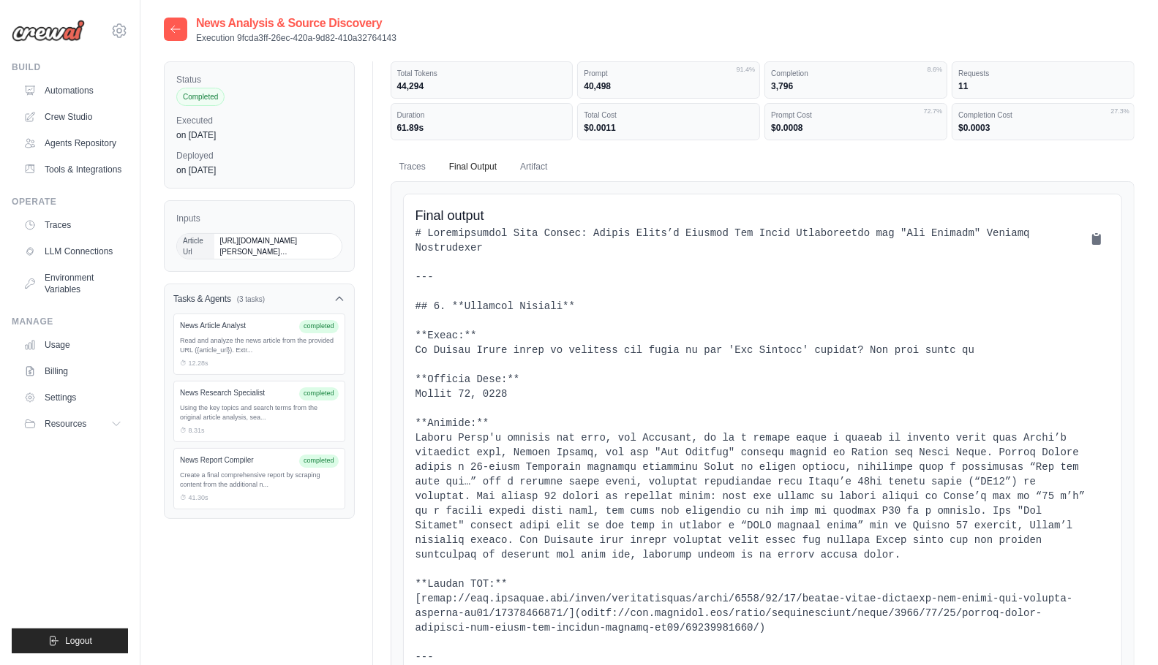
click at [179, 29] on icon at bounding box center [176, 29] width 12 height 12
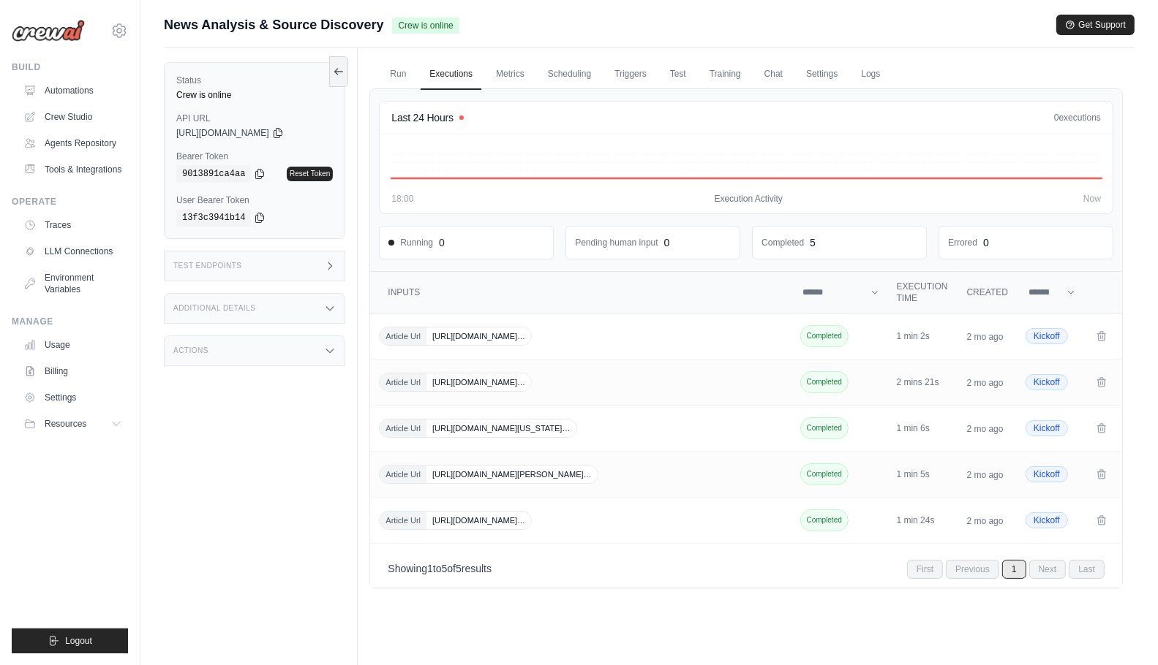
click at [319, 308] on div "Additional Details" at bounding box center [254, 308] width 181 height 31
click at [771, 75] on link "Chat" at bounding box center [773, 74] width 36 height 31
click at [304, 535] on div "Status Crew is online API URL copied [URL][DOMAIN_NAME] Bearer Token copied 901…" at bounding box center [261, 380] width 194 height 665
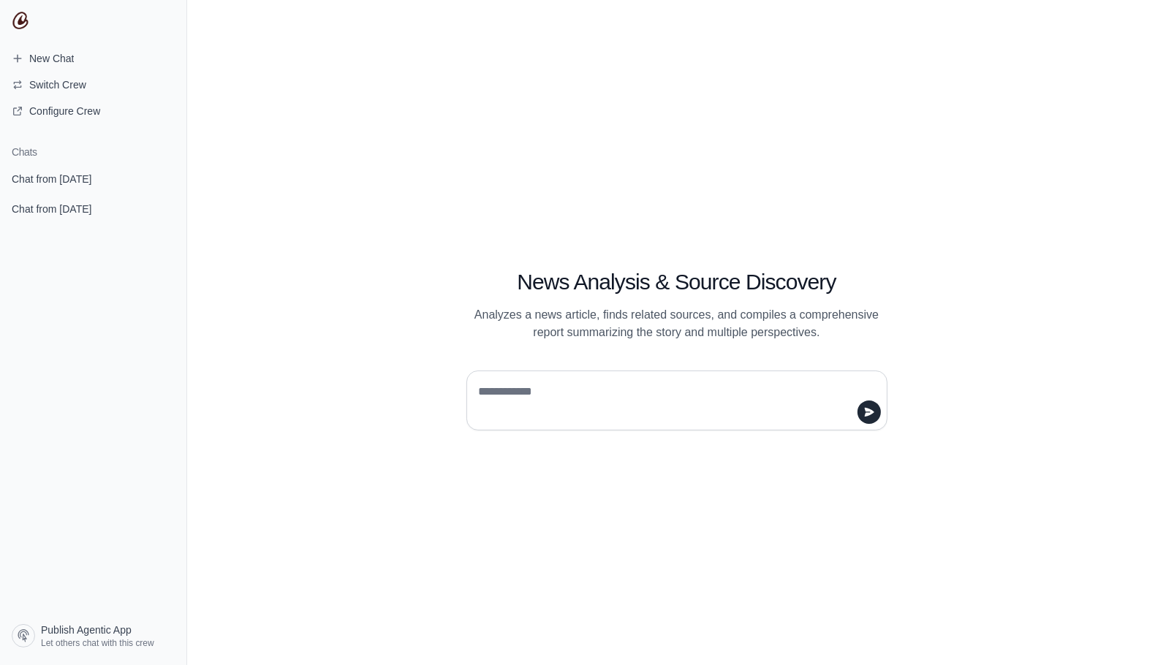
click at [399, 246] on div "News Analysis & Source Discovery Analyzes a news article, finds related sources…" at bounding box center [677, 332] width 562 height 195
click at [580, 402] on textarea at bounding box center [672, 400] width 393 height 41
type textarea "*****"
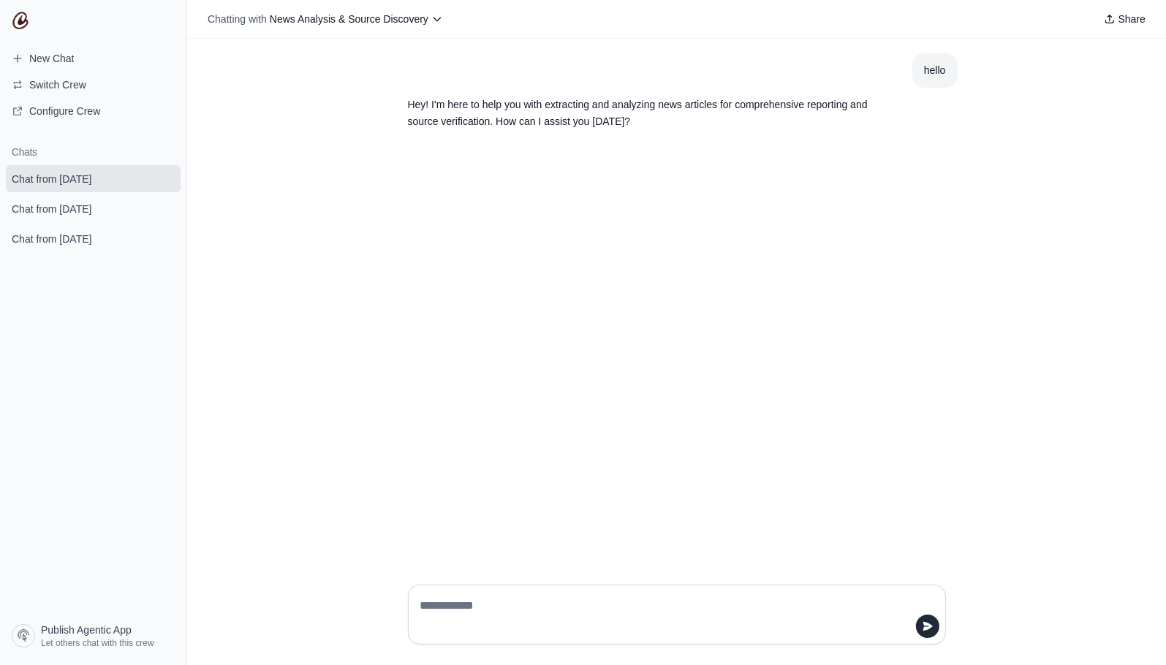
click at [508, 590] on div at bounding box center [677, 615] width 538 height 60
click at [510, 599] on textarea at bounding box center [673, 615] width 510 height 41
paste textarea "**********"
type textarea "**********"
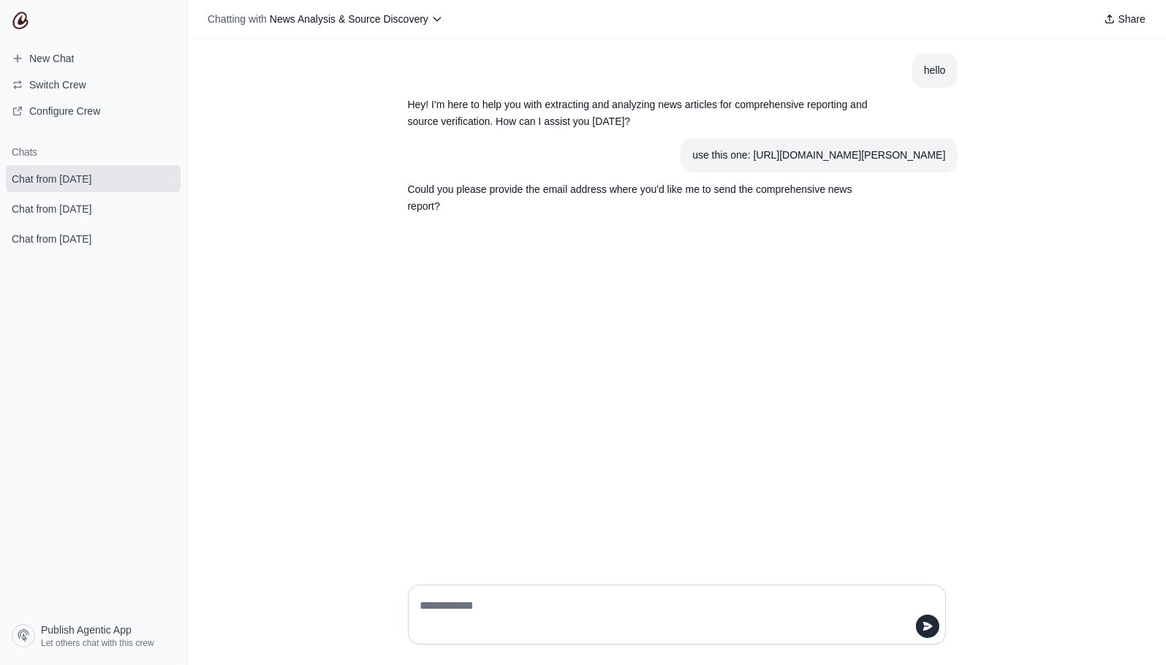
click at [669, 606] on textarea at bounding box center [673, 615] width 510 height 41
type textarea "**********"
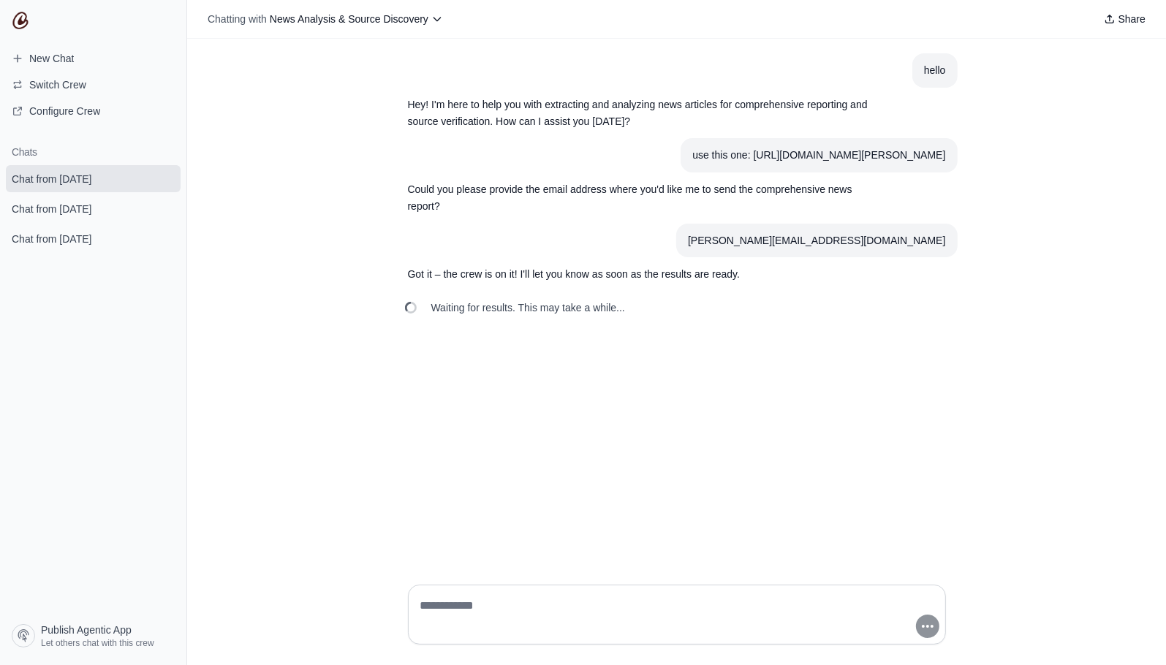
click at [312, 285] on div "hello Hey! I'm here to help you with extracting and analyzing news articles for…" at bounding box center [676, 306] width 979 height 535
click at [91, 214] on span "Chat from August 12" at bounding box center [52, 209] width 80 height 15
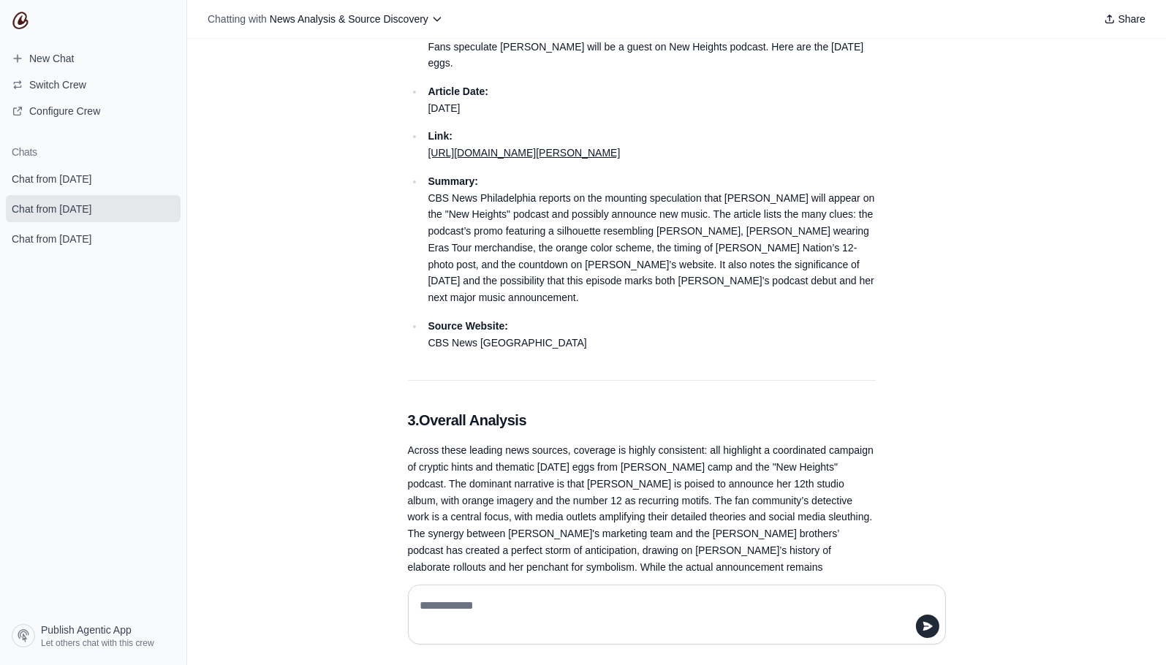
scroll to position [4080, 0]
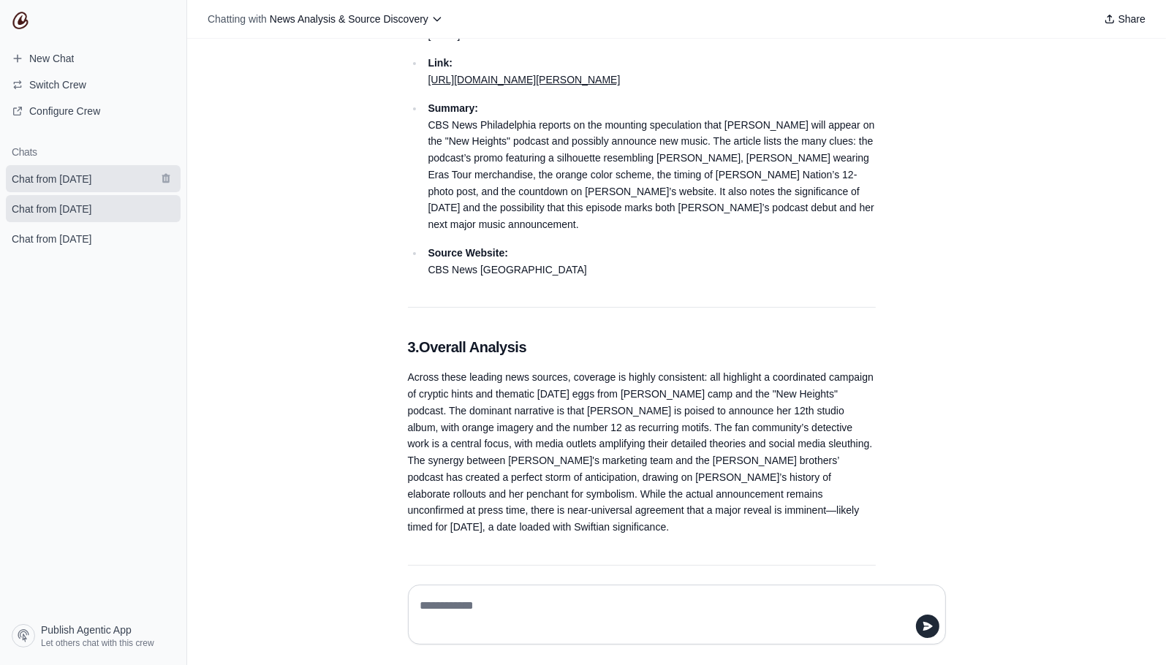
click at [69, 186] on link "Chat from October 14" at bounding box center [93, 178] width 175 height 27
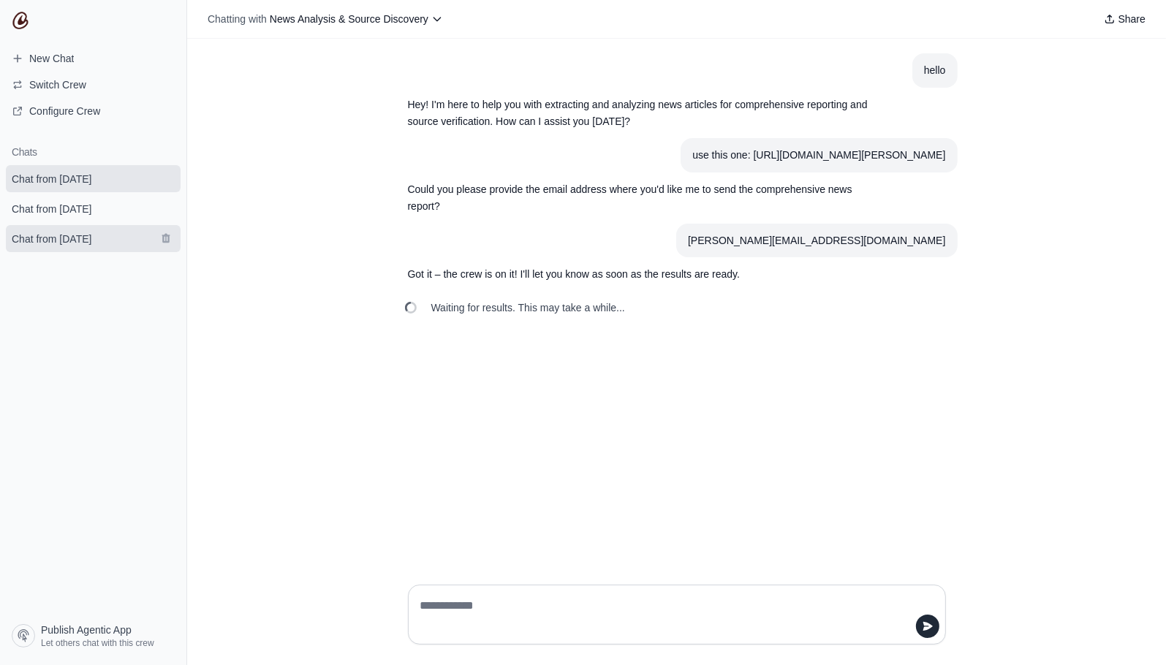
click at [94, 252] on link "Chat from August 1" at bounding box center [93, 238] width 175 height 27
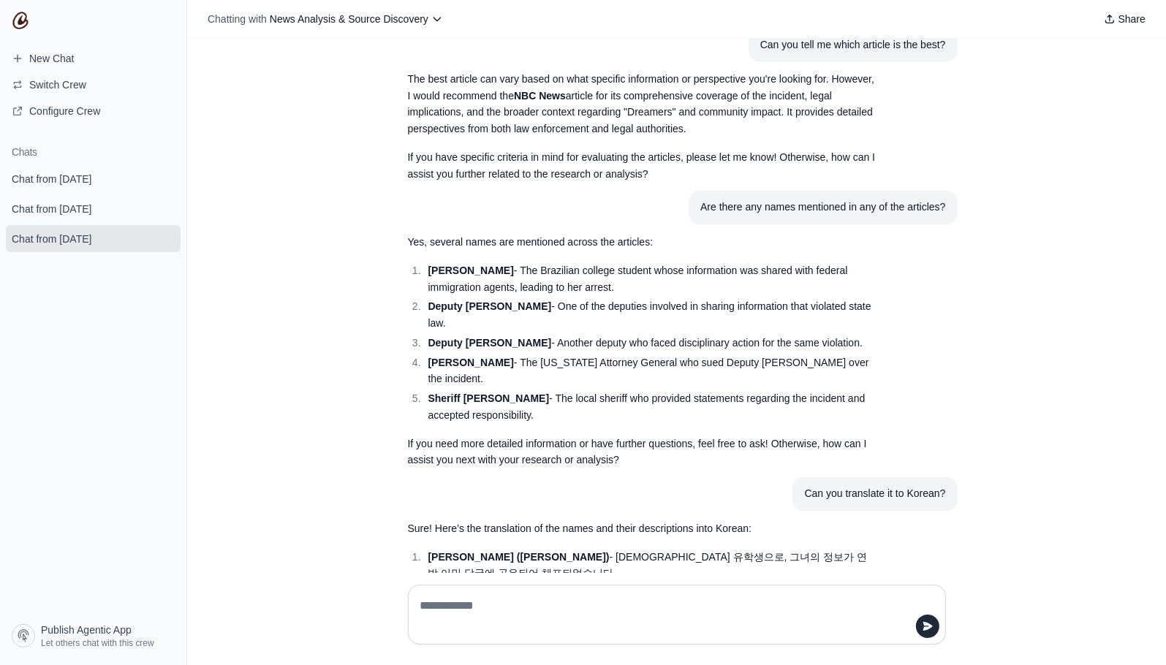
scroll to position [2947, 0]
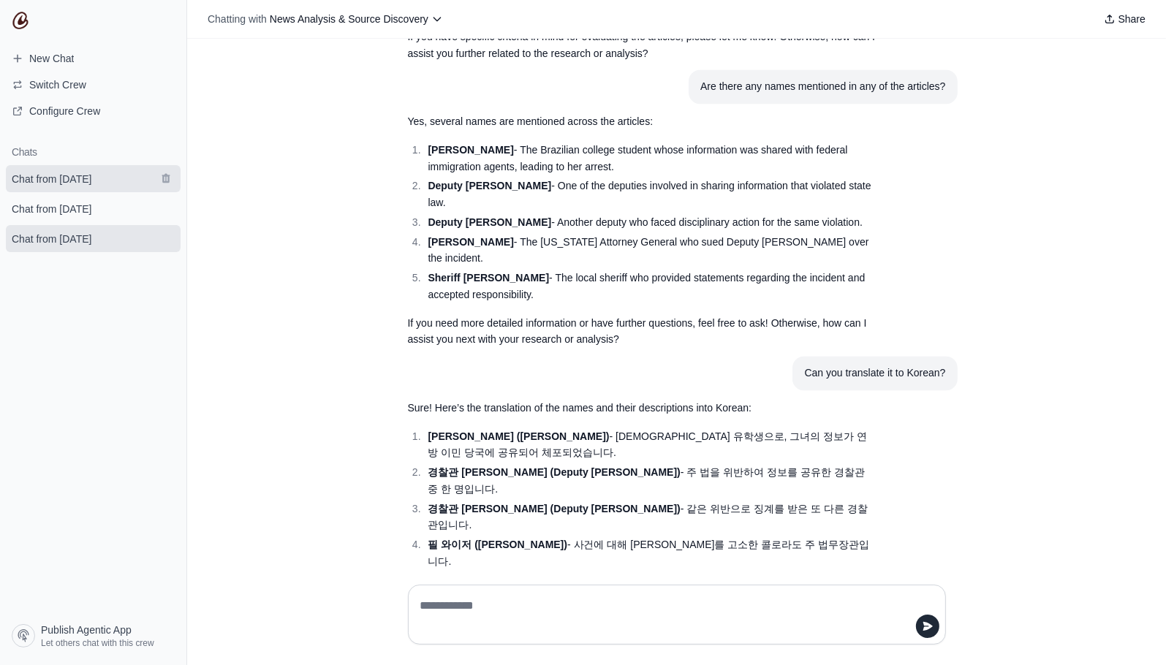
click at [94, 187] on link "Chat from October 14" at bounding box center [93, 178] width 175 height 27
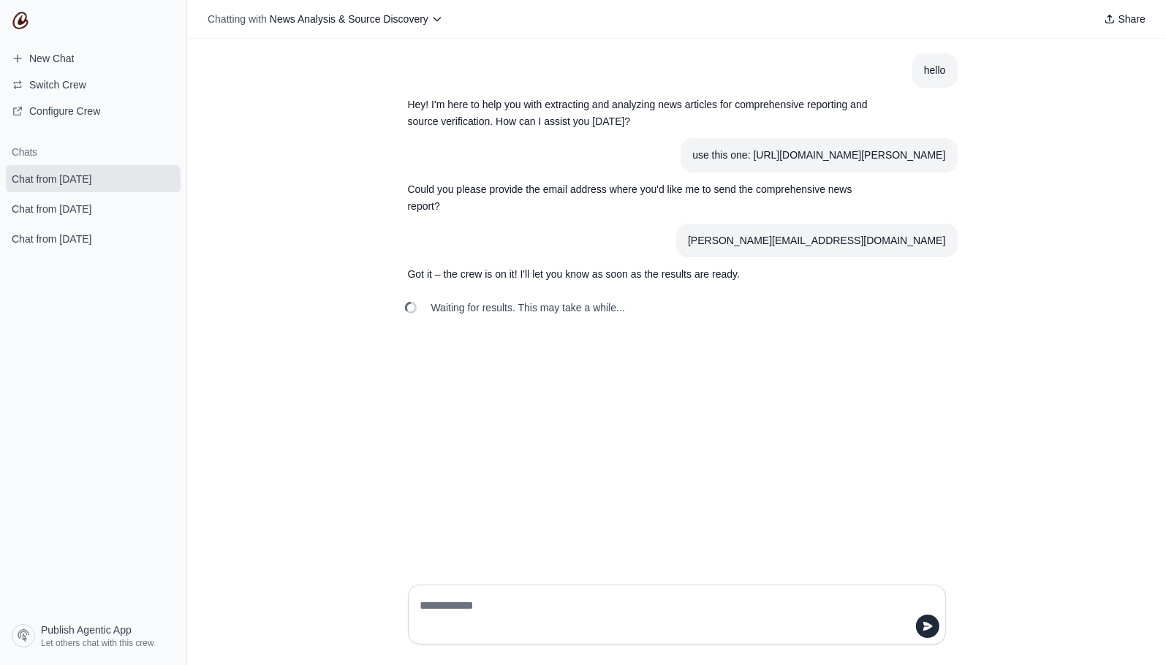
click at [353, 396] on div "hello Hey! I'm here to help you with extracting and analyzing news articles for…" at bounding box center [676, 306] width 979 height 535
click at [91, 205] on span "Chat from August 12" at bounding box center [52, 209] width 80 height 15
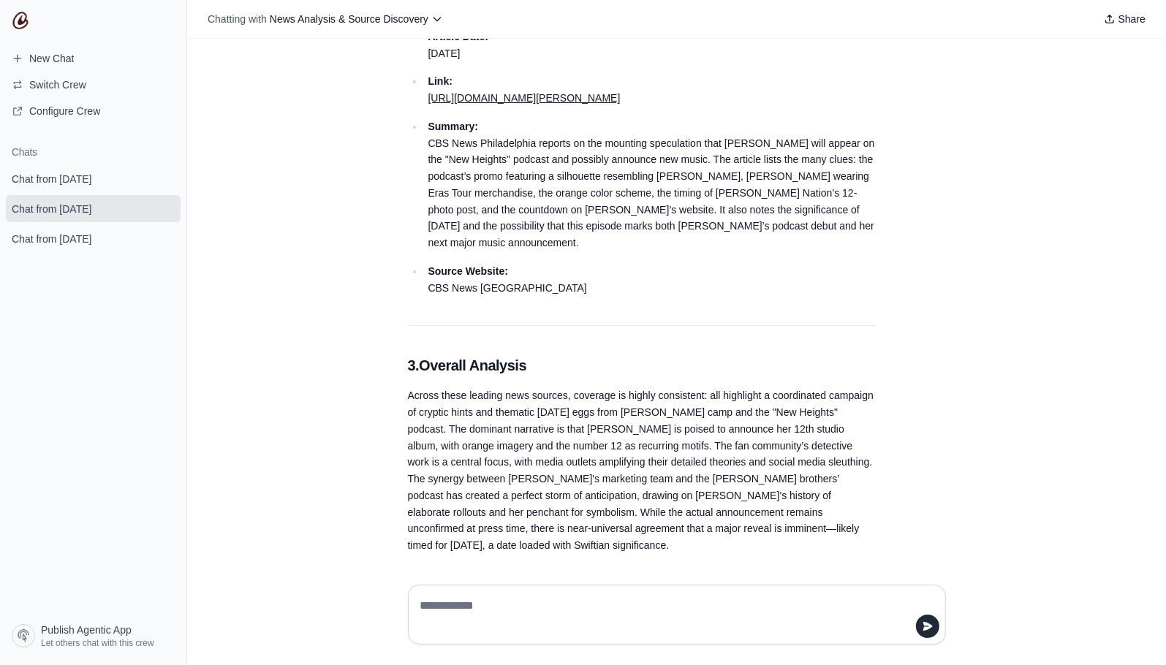
scroll to position [4080, 0]
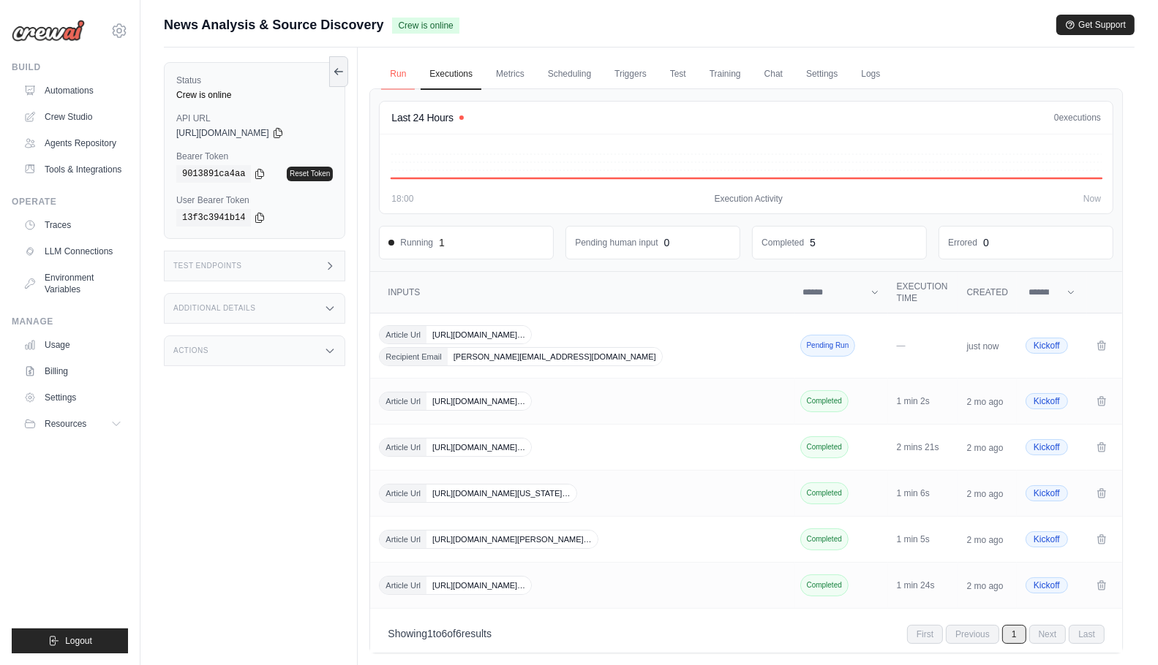
click at [400, 75] on link "Run" at bounding box center [398, 74] width 34 height 31
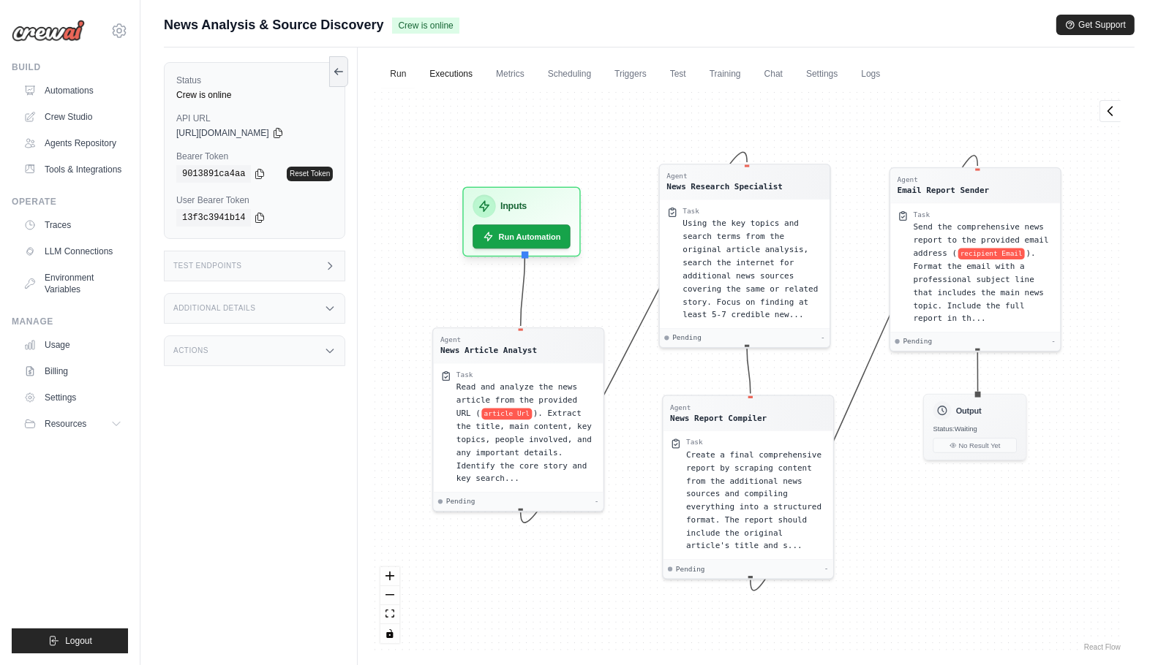
click at [441, 74] on link "Executions" at bounding box center [450, 74] width 61 height 31
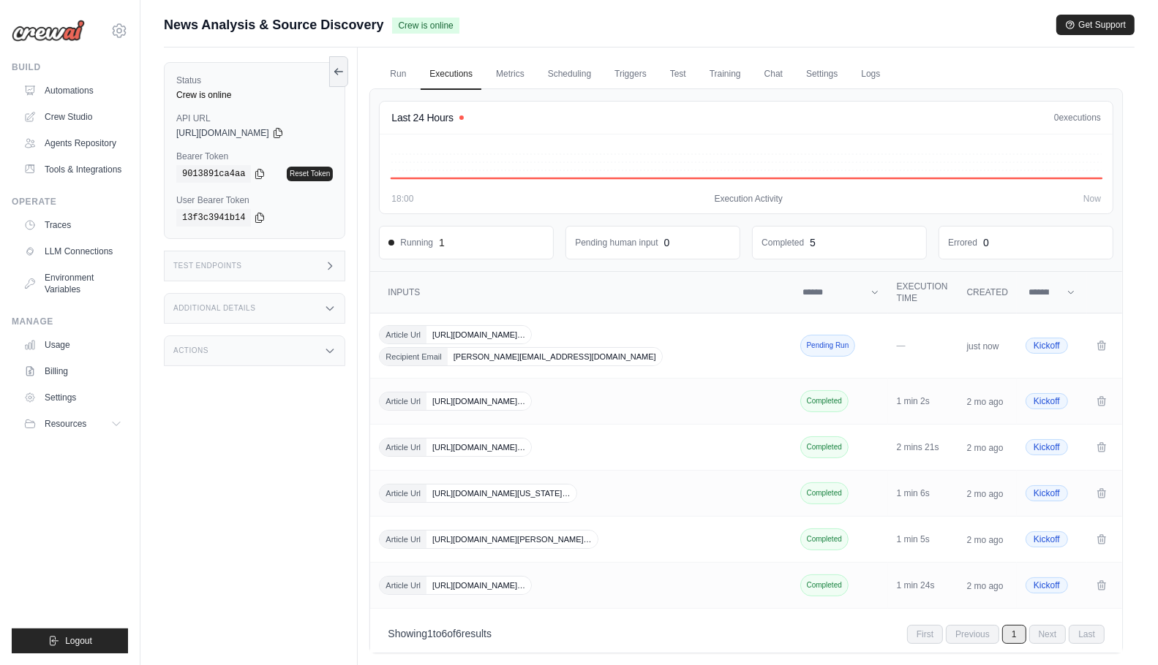
click at [272, 270] on div "Test Endpoints" at bounding box center [254, 266] width 181 height 31
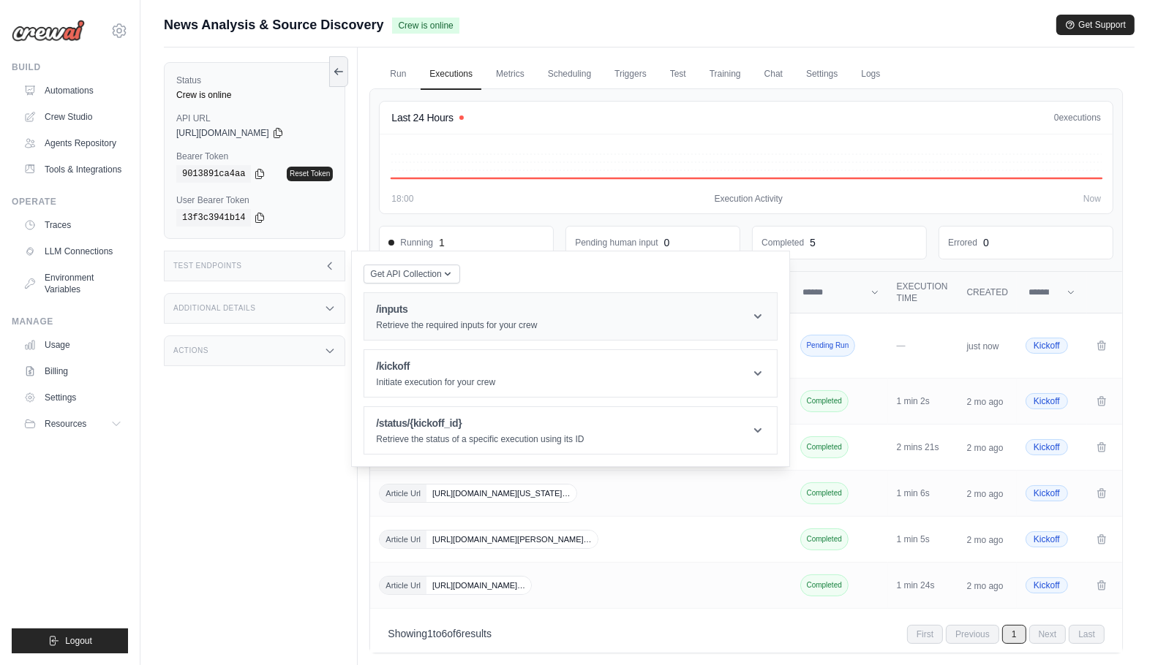
click at [423, 322] on p "Retrieve the required inputs for your crew" at bounding box center [456, 326] width 161 height 12
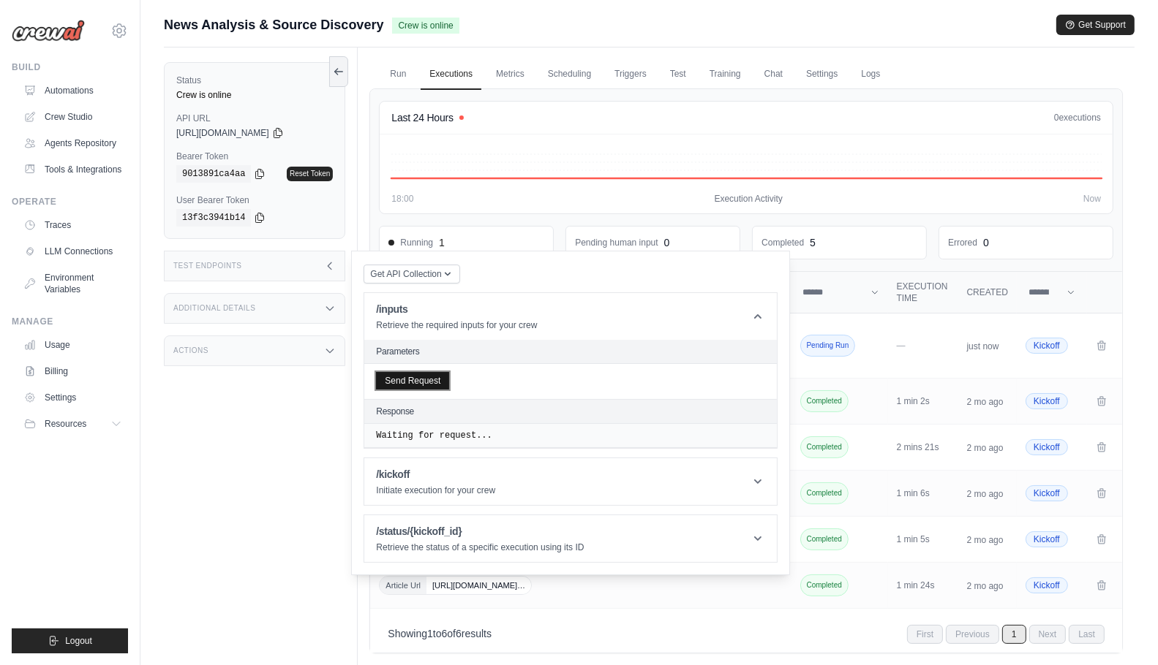
click at [436, 382] on button "Send Request" at bounding box center [412, 381] width 73 height 18
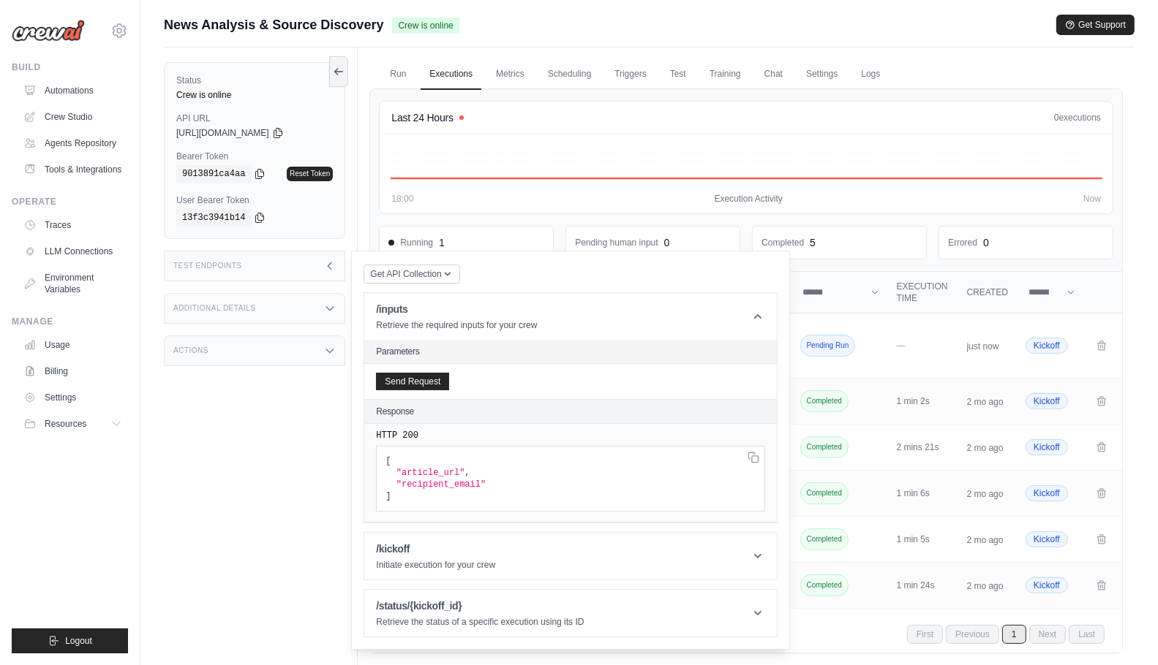
click at [307, 254] on div "Test Endpoints" at bounding box center [254, 266] width 181 height 31
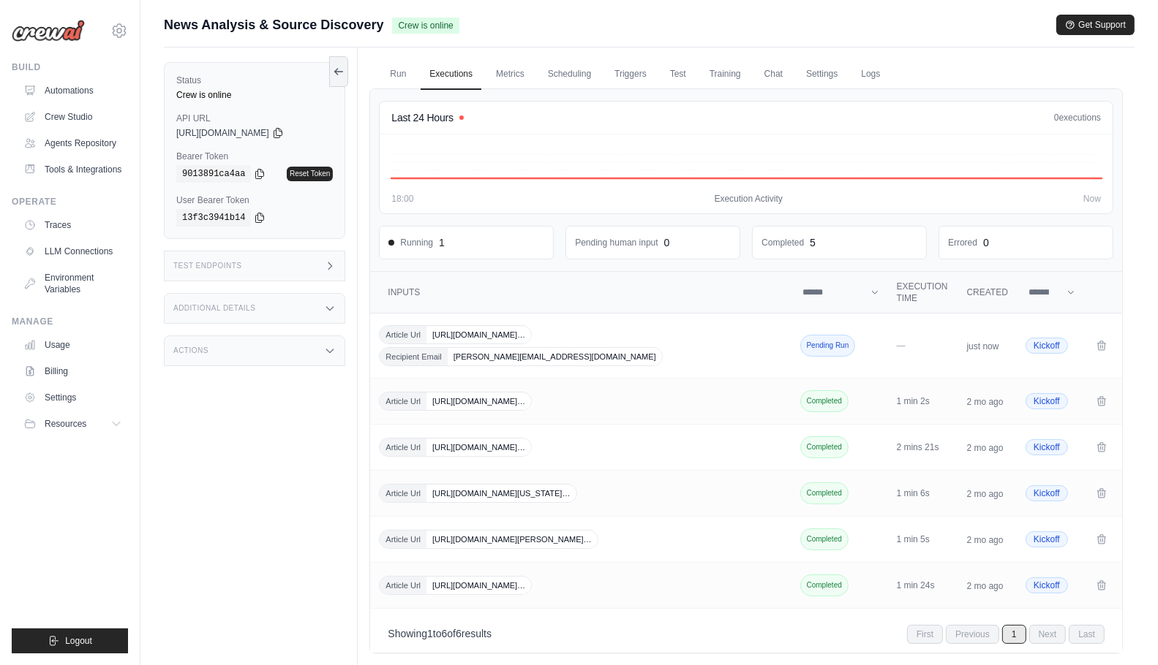
click at [311, 482] on div "Status Crew is online API URL copied https://news-analysis-source-discovery-892…" at bounding box center [261, 380] width 194 height 665
click at [531, 337] on span "https://www.usatoday.com/story/entertainment/musi…" at bounding box center [478, 335] width 105 height 18
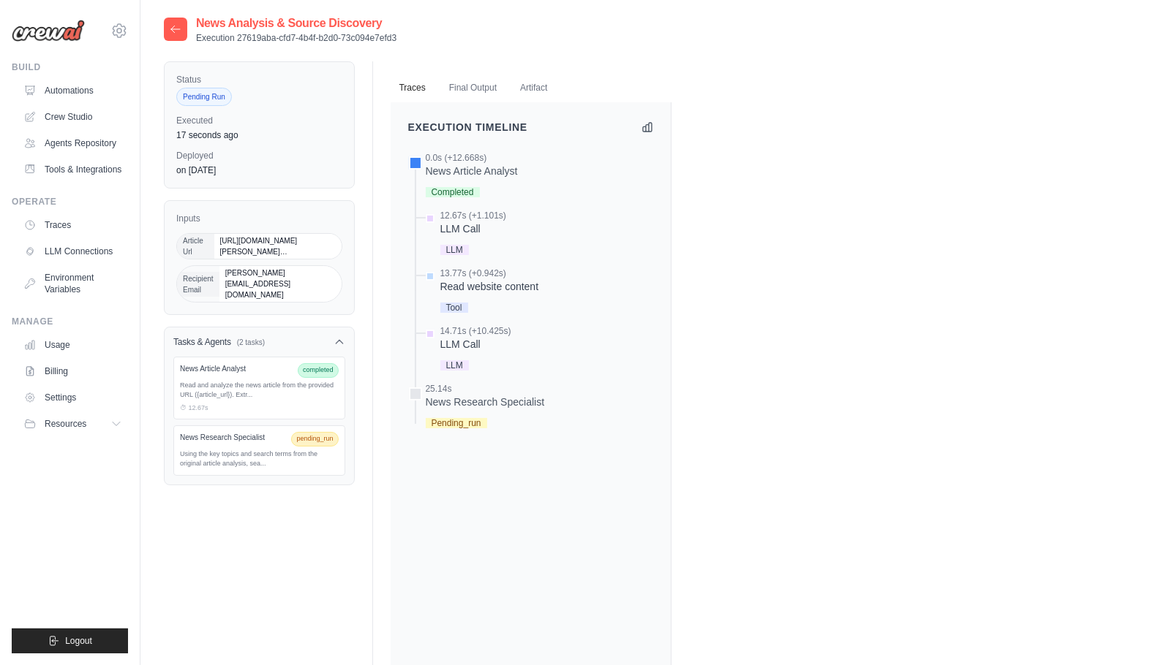
click at [252, 549] on div "Status Pending Run Executed 17 seconds ago Deployed on [DATE] Inputs Article Ur…" at bounding box center [649, 423] width 970 height 725
click at [231, 524] on div "Status Pending Run Executed 17 seconds ago Deployed on Sep 2 Inputs Article Url…" at bounding box center [649, 423] width 970 height 725
click at [206, 548] on div "Status Pending Run Executed 24 seconds ago Deployed on [DATE] Inputs Article Ur…" at bounding box center [649, 423] width 970 height 725
click at [211, 540] on div "Status Pending Run Executed a minute ago Deployed on [DATE] Inputs Article Url …" at bounding box center [649, 423] width 970 height 725
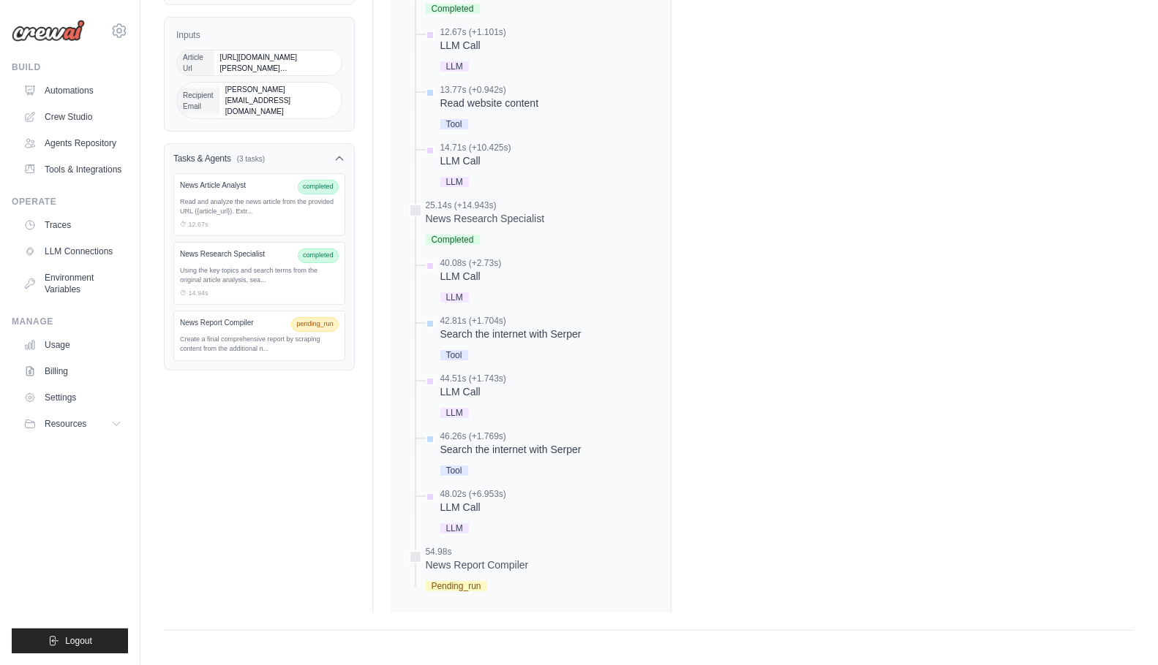
scroll to position [99, 0]
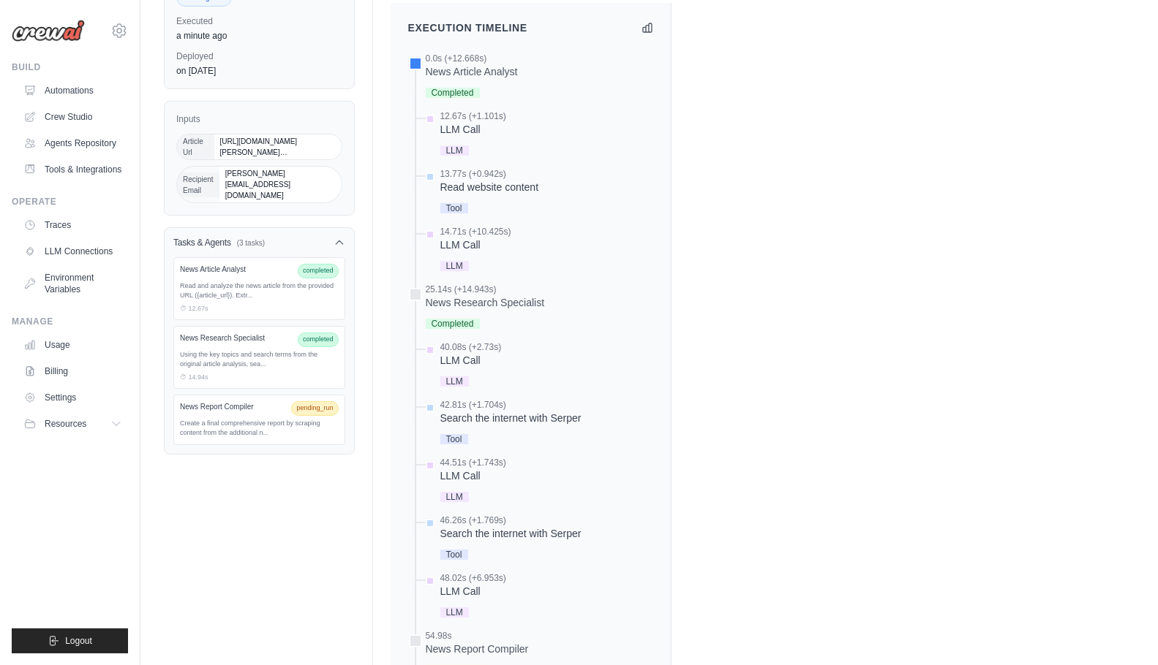
click at [230, 554] on div "Status Pending Run Executed a minute ago Deployed on Sep 2 Inputs Article Url h…" at bounding box center [649, 338] width 970 height 753
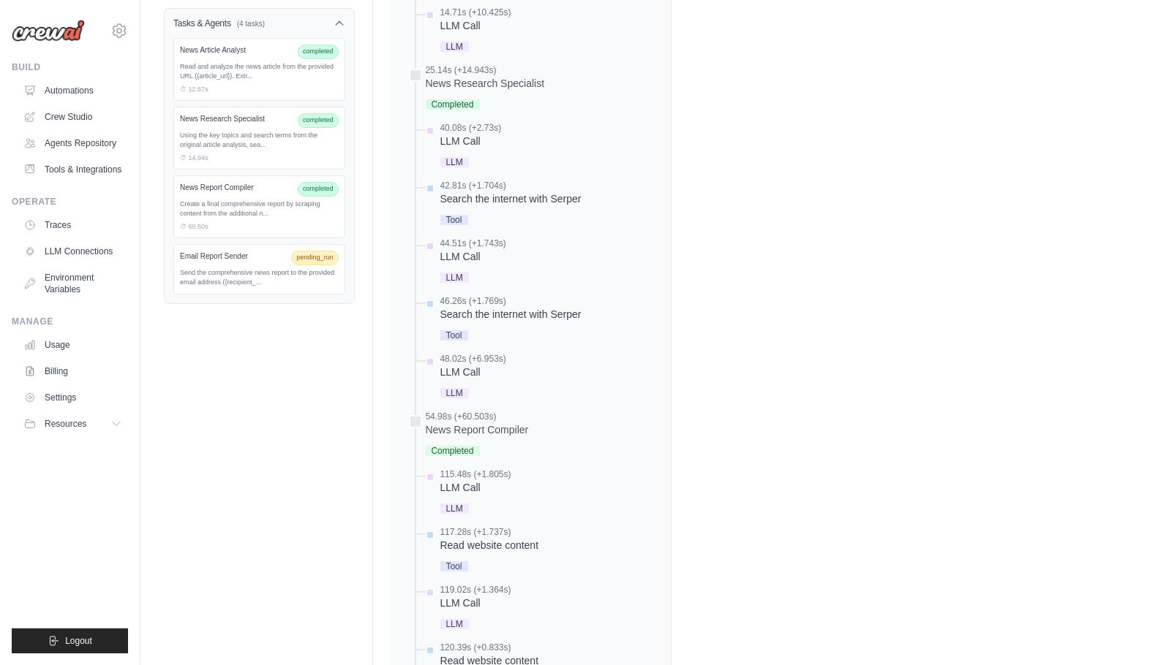
click at [352, 611] on div "Status Pending Run Executed 2 minutes ago Deployed on [DATE] Inputs Article Url…" at bounding box center [649, 466] width 970 height 1446
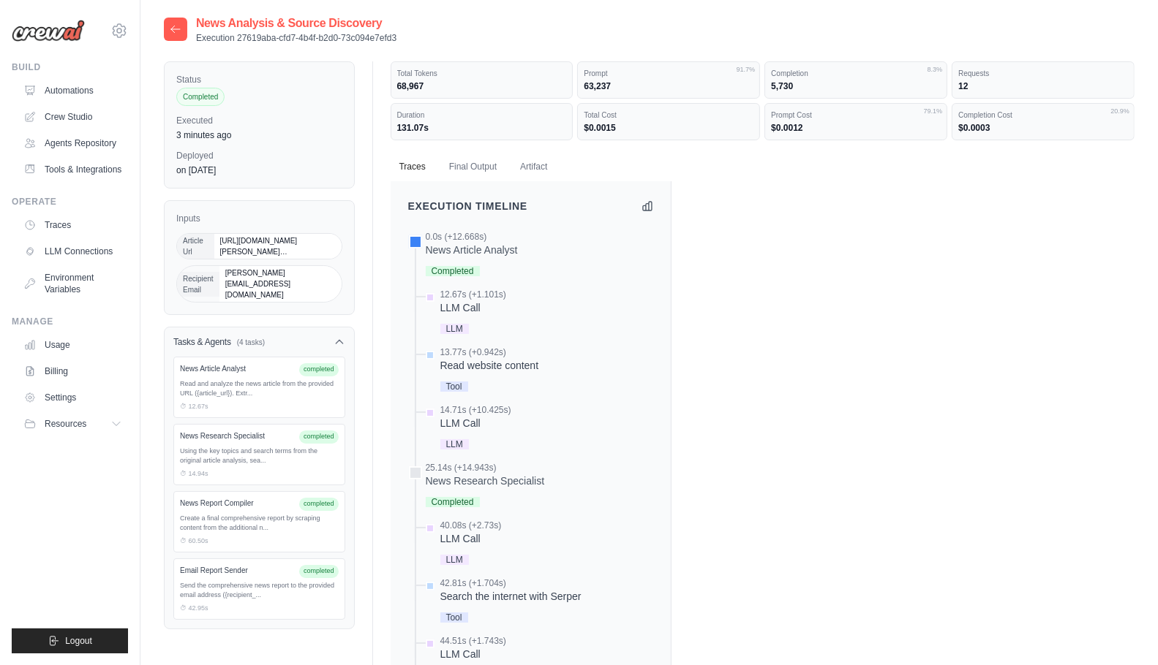
click at [73, 93] on link "Automations" at bounding box center [74, 90] width 110 height 23
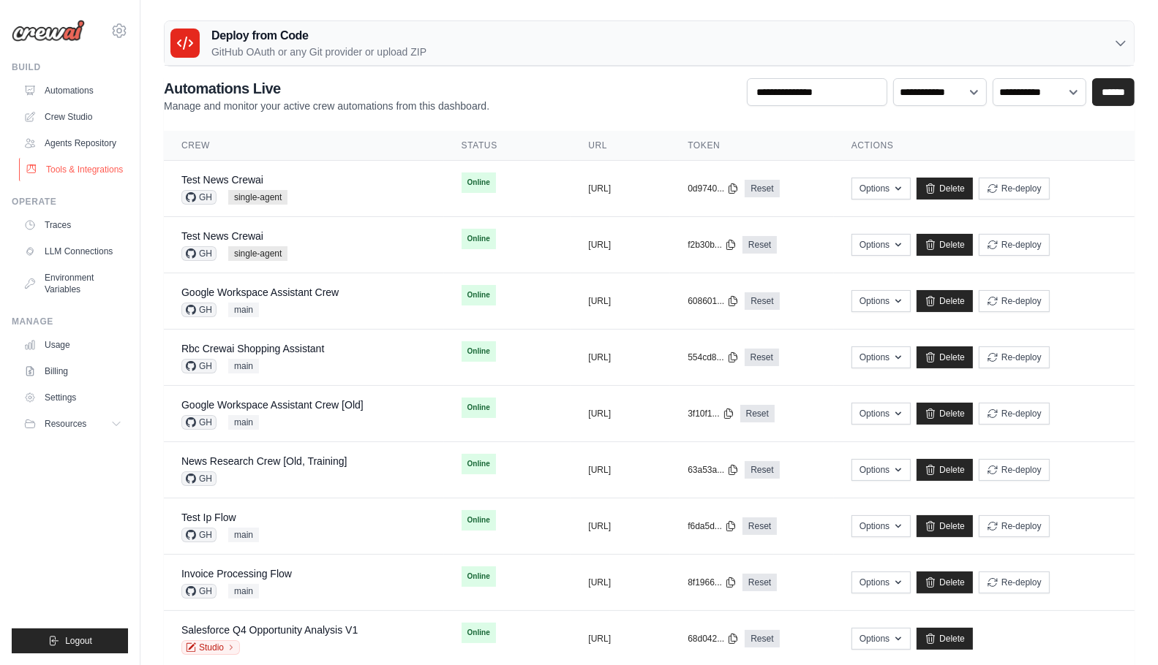
click at [94, 176] on link "Tools & Integrations" at bounding box center [74, 169] width 110 height 23
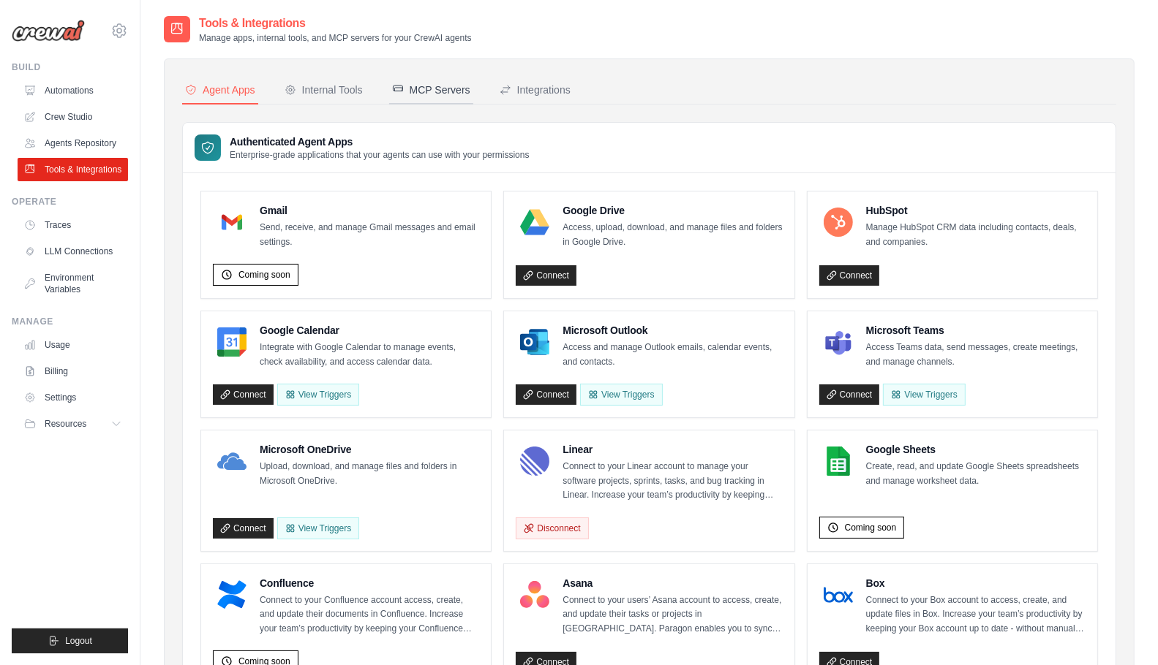
click at [447, 92] on div "MCP Servers" at bounding box center [431, 90] width 78 height 15
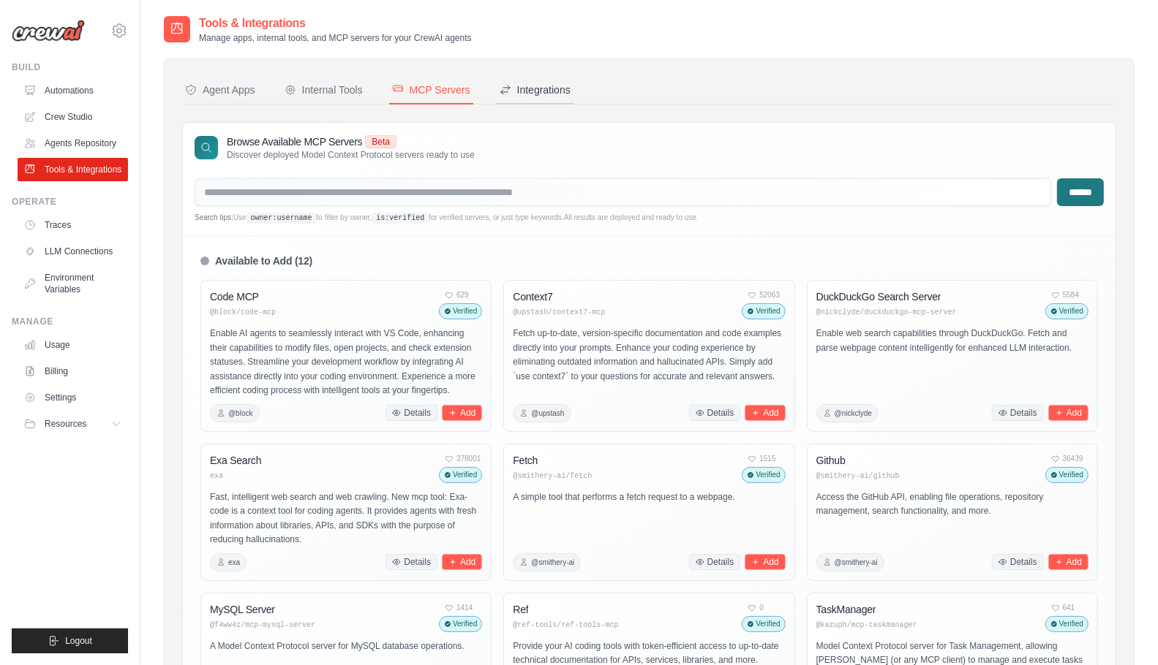
click at [535, 96] on div "Integrations" at bounding box center [534, 90] width 71 height 15
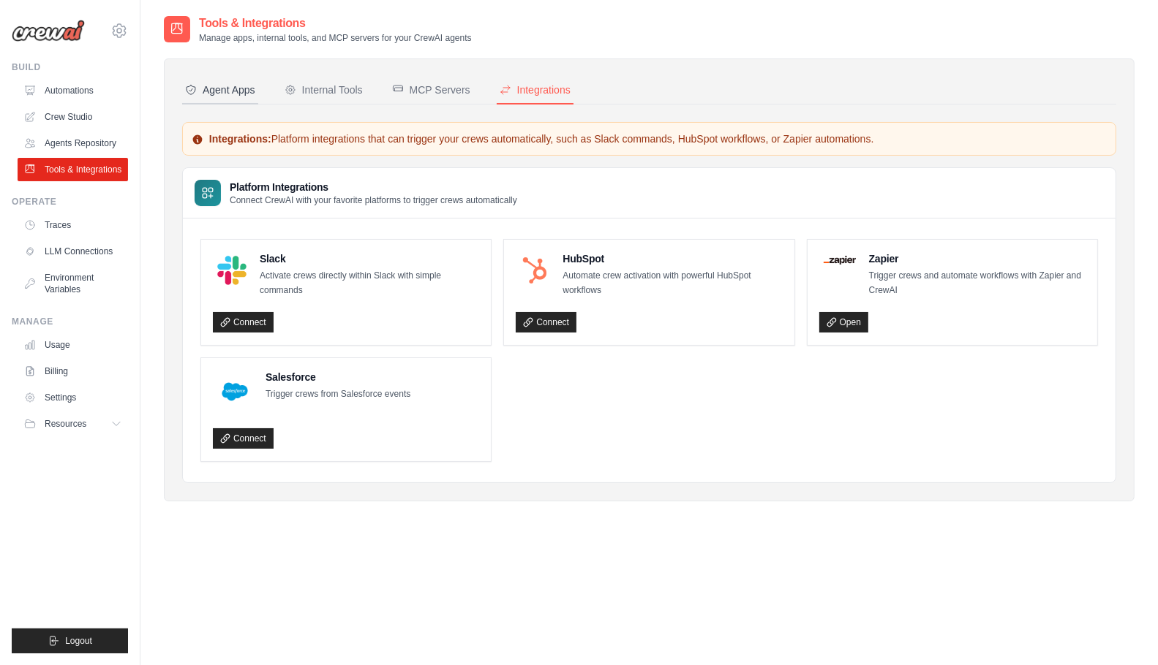
click at [231, 92] on div "Agent Apps" at bounding box center [220, 90] width 70 height 15
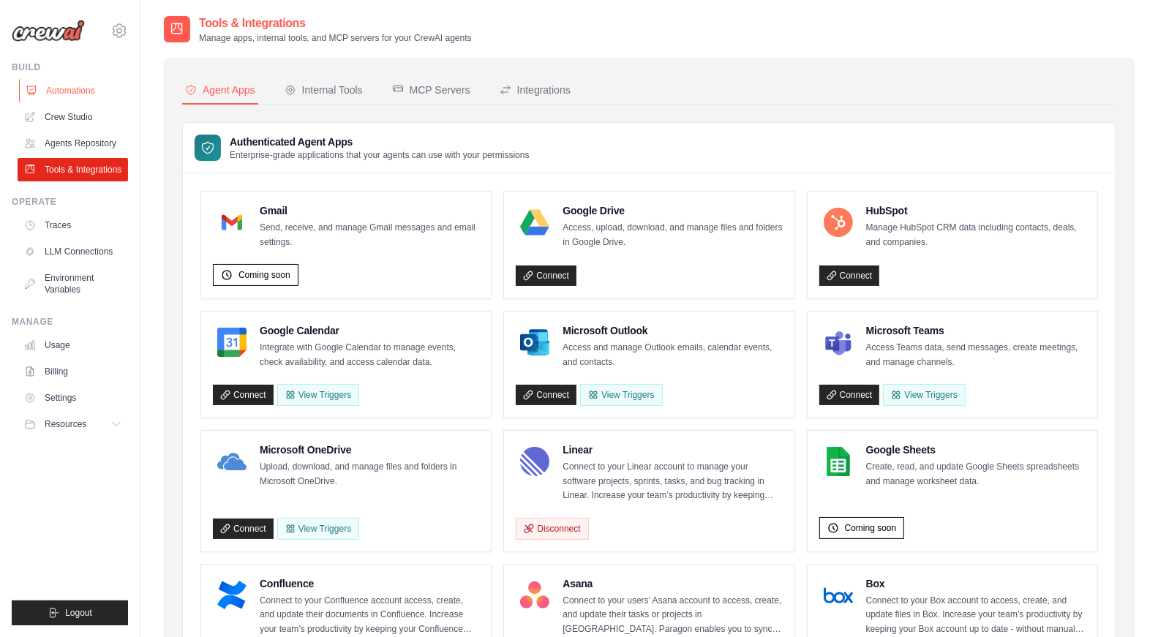
click at [92, 85] on link "Automations" at bounding box center [74, 90] width 110 height 23
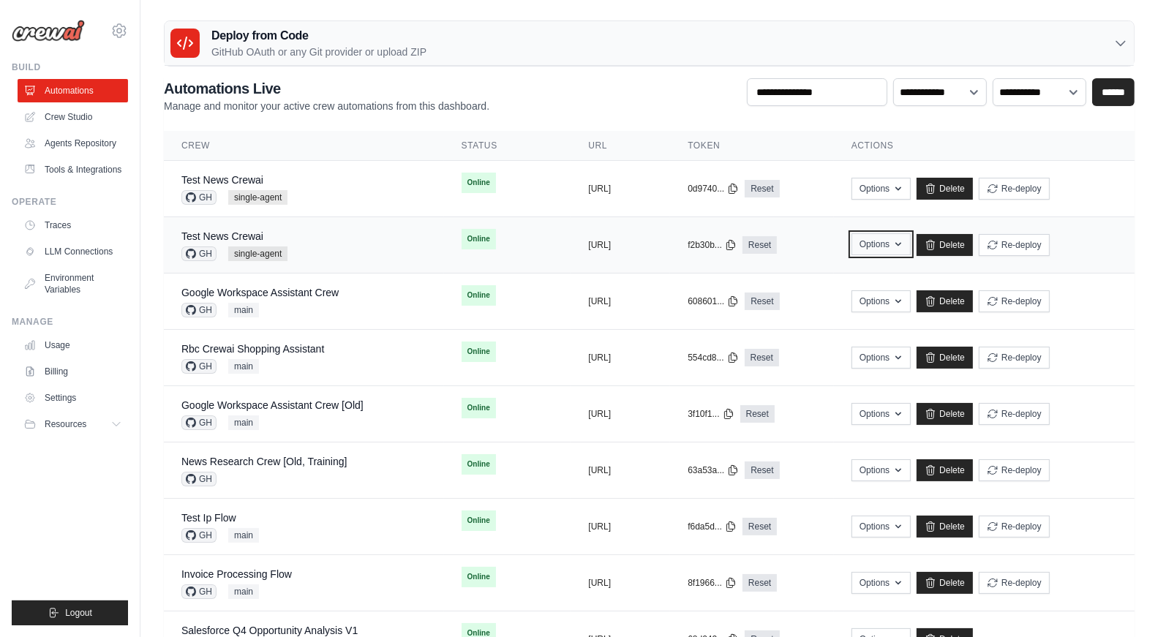
click at [910, 248] on button "Options" at bounding box center [880, 244] width 59 height 22
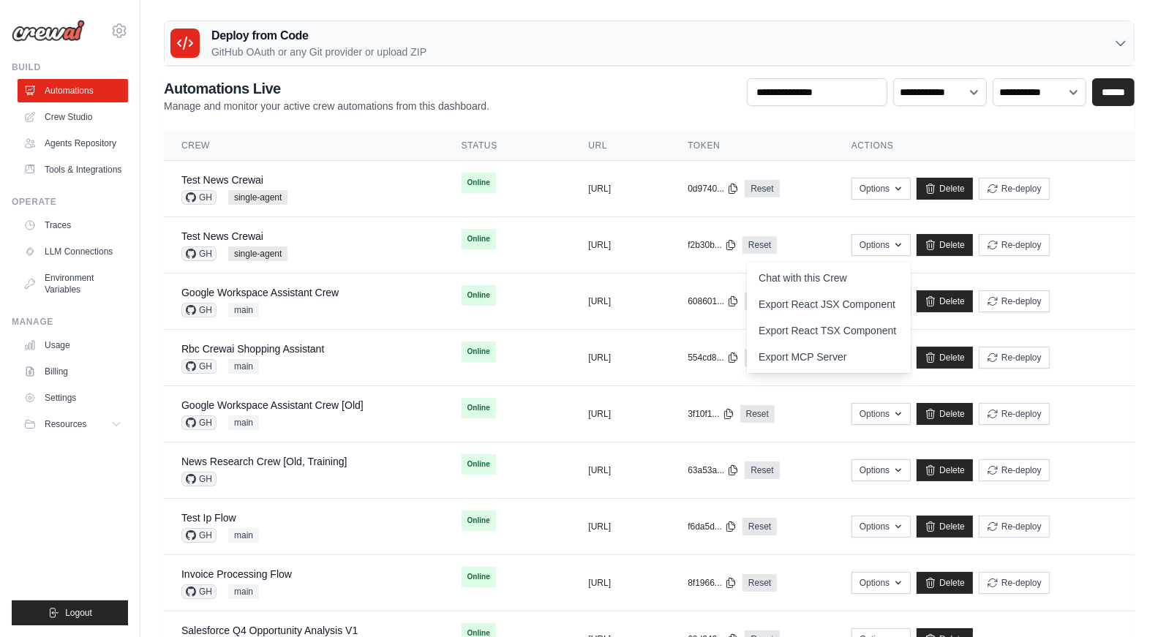
click at [675, 111] on div "**********" at bounding box center [649, 95] width 970 height 35
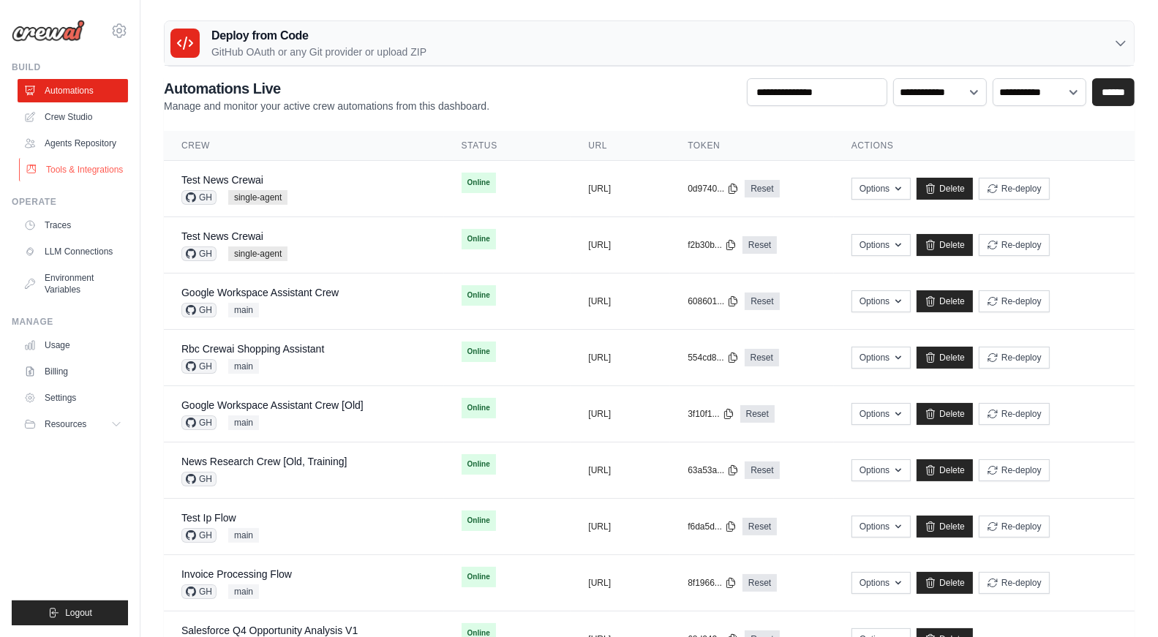
click at [50, 173] on link "Tools & Integrations" at bounding box center [74, 169] width 110 height 23
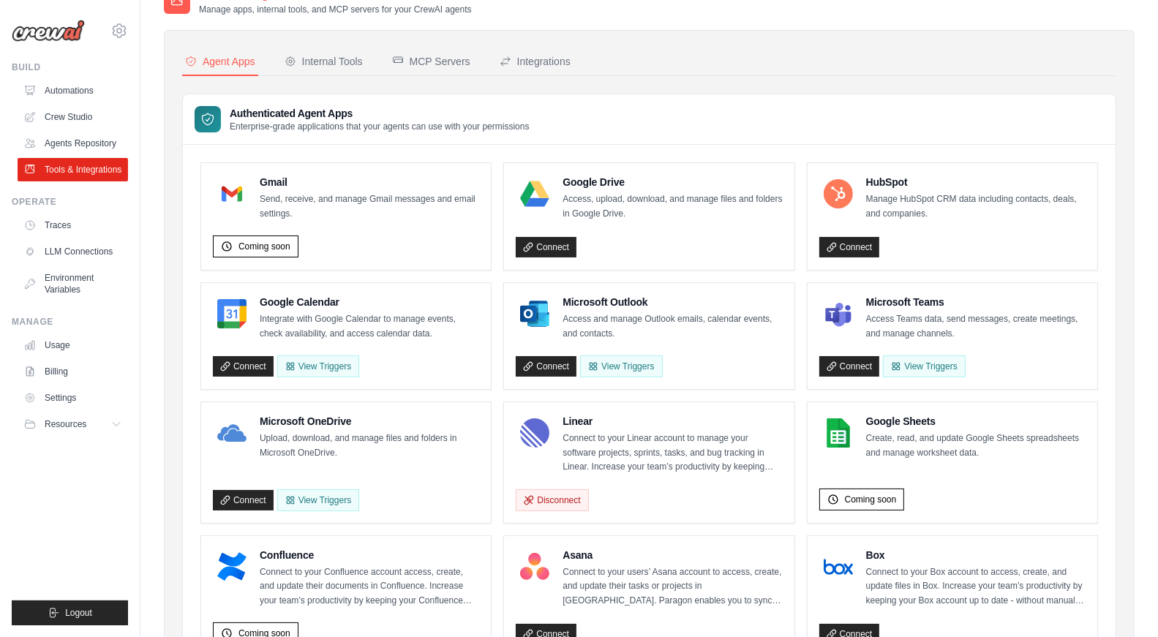
scroll to position [13, 0]
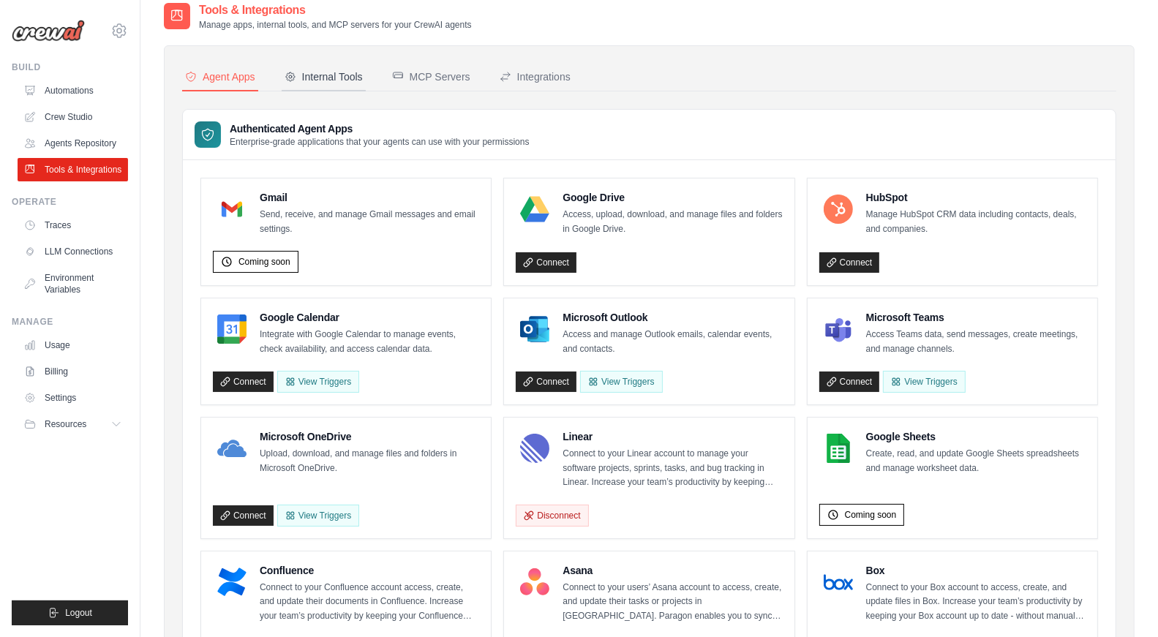
click at [344, 79] on div "Internal Tools" at bounding box center [323, 76] width 78 height 15
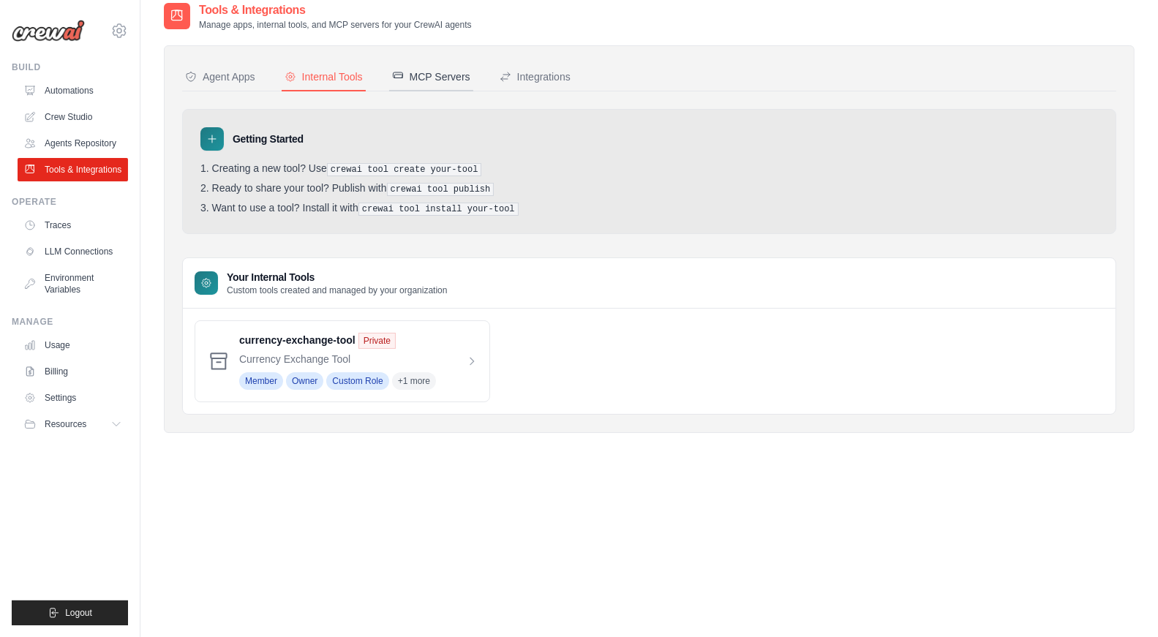
click at [442, 71] on div "MCP Servers" at bounding box center [431, 76] width 78 height 15
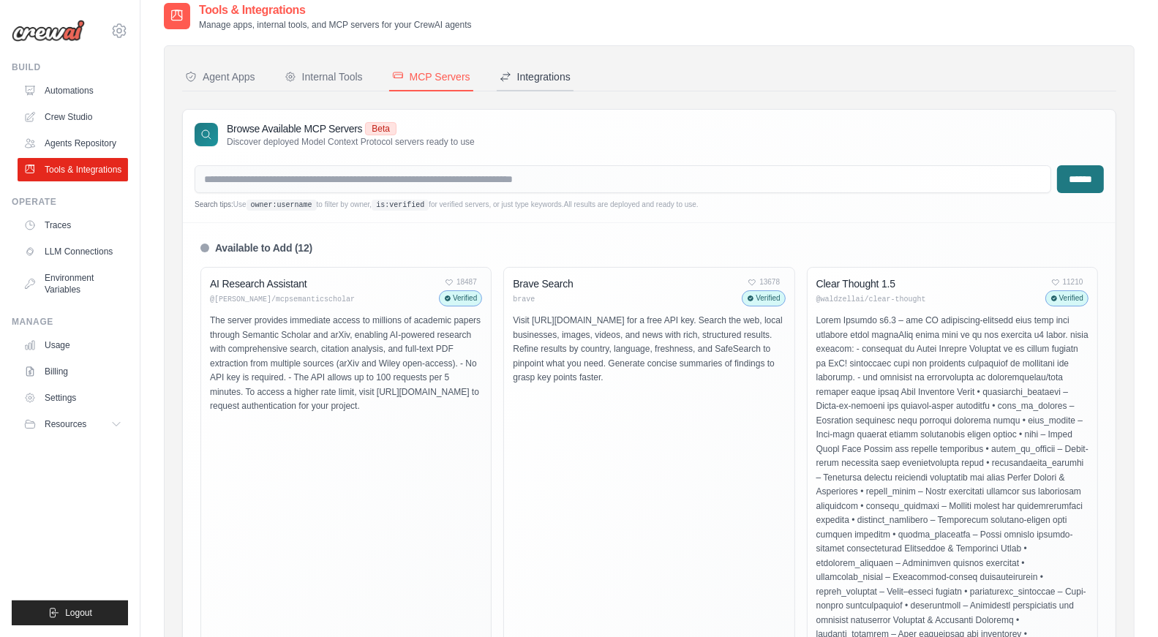
click at [557, 83] on button "Integrations" at bounding box center [535, 78] width 77 height 28
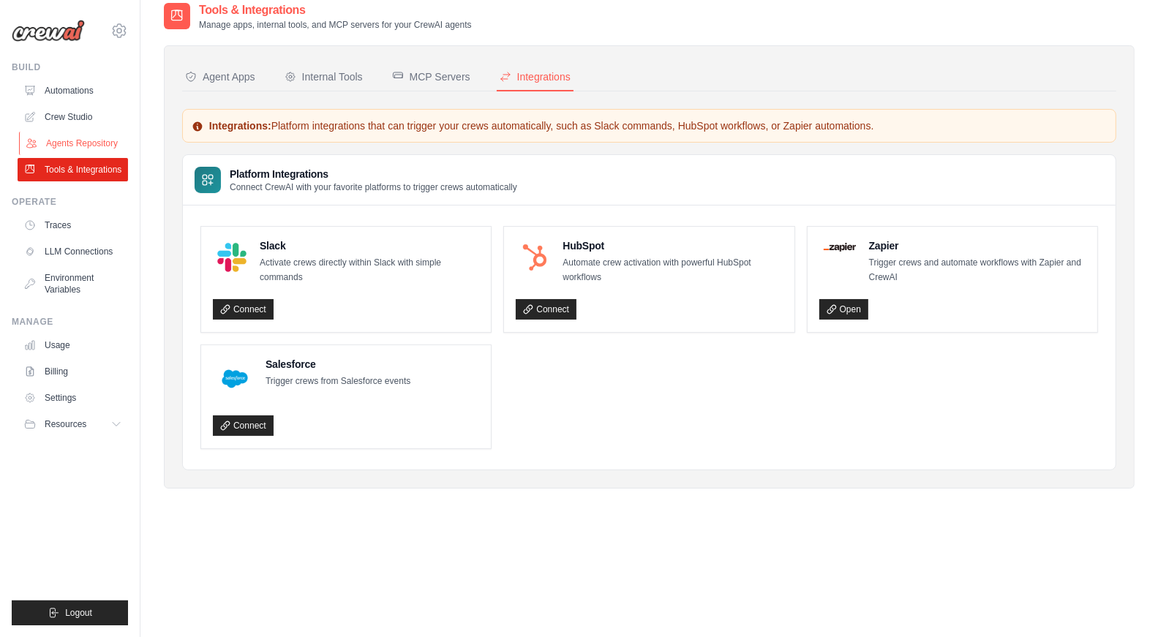
click at [87, 149] on link "Agents Repository" at bounding box center [74, 143] width 110 height 23
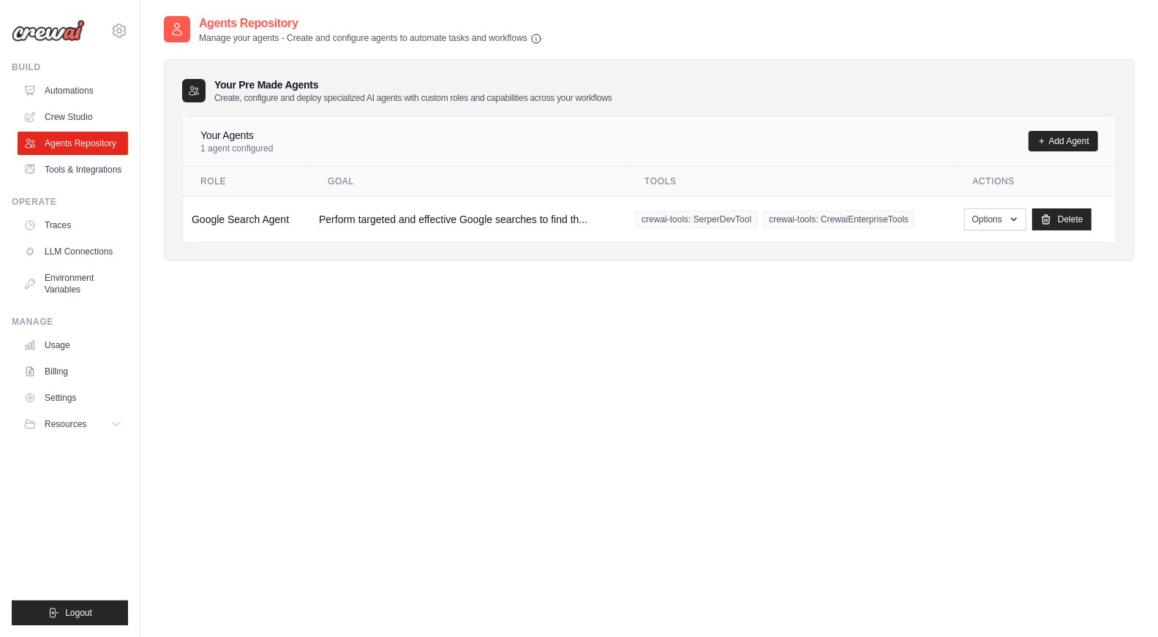
click at [249, 259] on div "Your Pre Made Agents Create, configure and deploy specialized AI agents with cu…" at bounding box center [649, 160] width 970 height 202
click at [82, 115] on link "Crew Studio" at bounding box center [74, 116] width 110 height 23
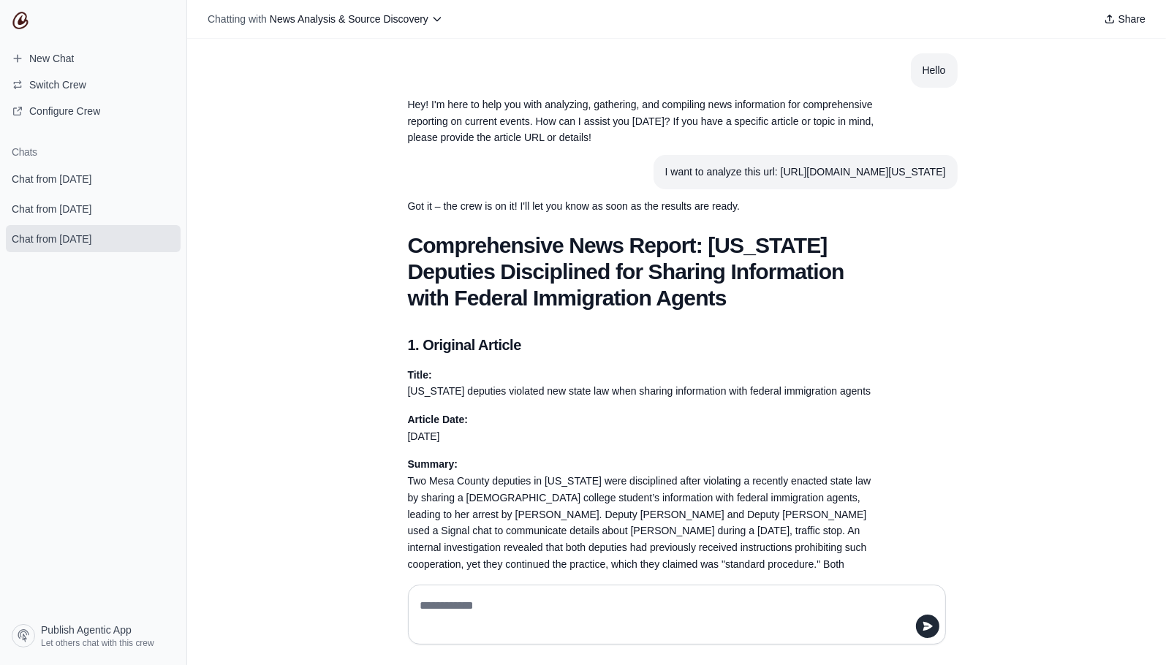
click at [315, 202] on div "Hello Hey! I'm here to help you with analyzing, gathering, and compiling news i…" at bounding box center [676, 306] width 979 height 535
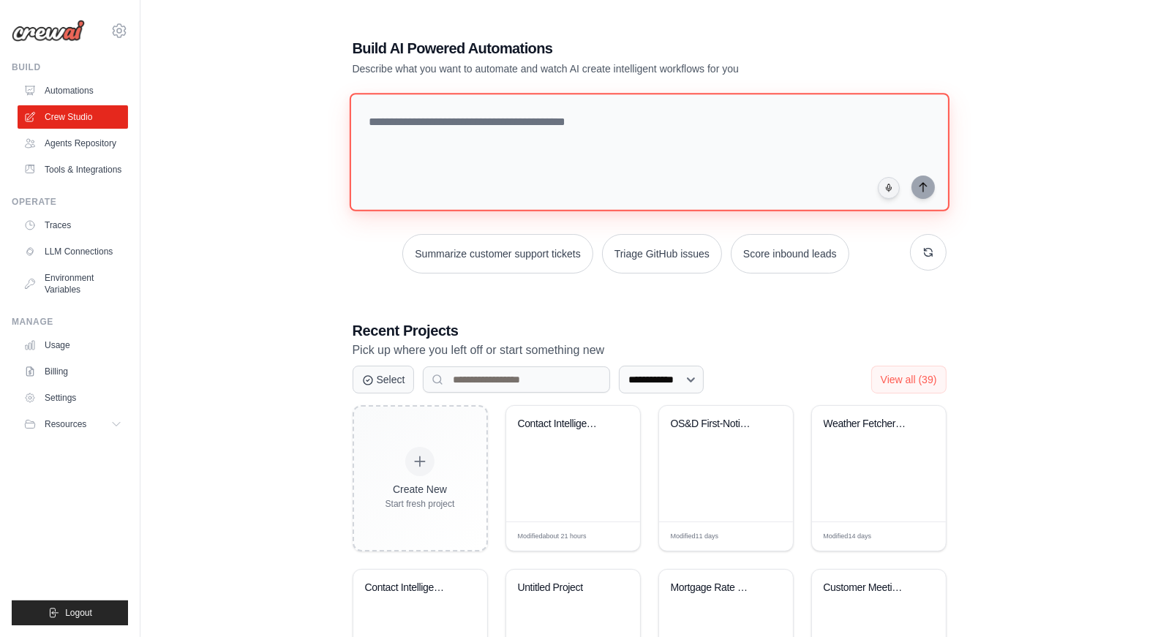
click at [485, 135] on textarea at bounding box center [649, 152] width 600 height 118
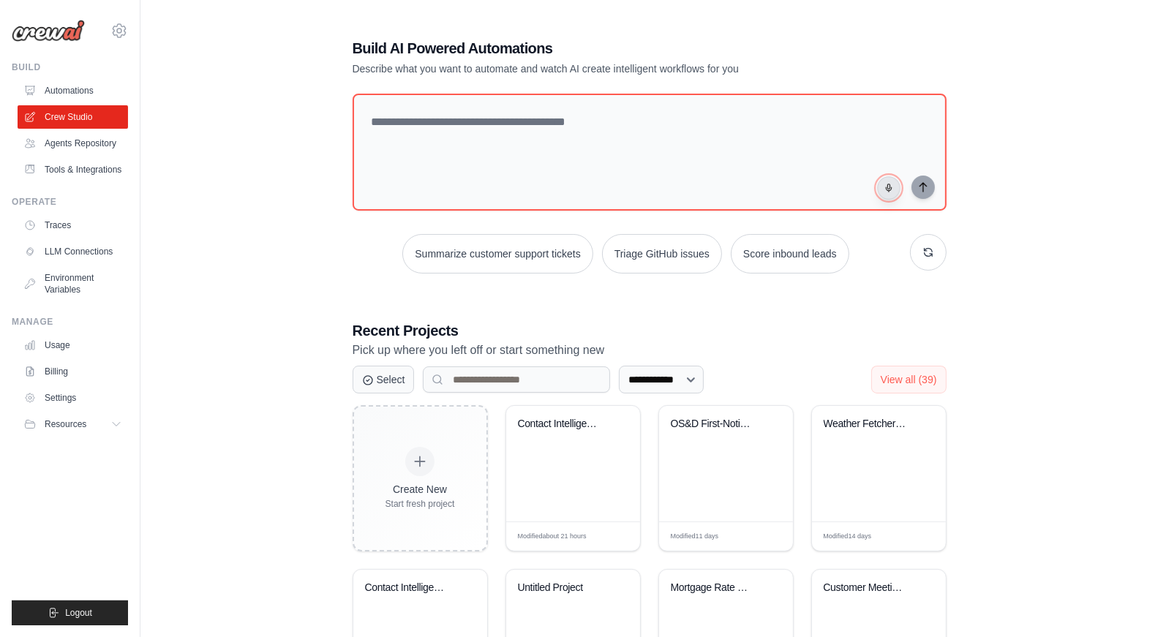
click at [887, 192] on button "button" at bounding box center [888, 187] width 23 height 23
click at [894, 192] on button "button" at bounding box center [888, 187] width 23 height 23
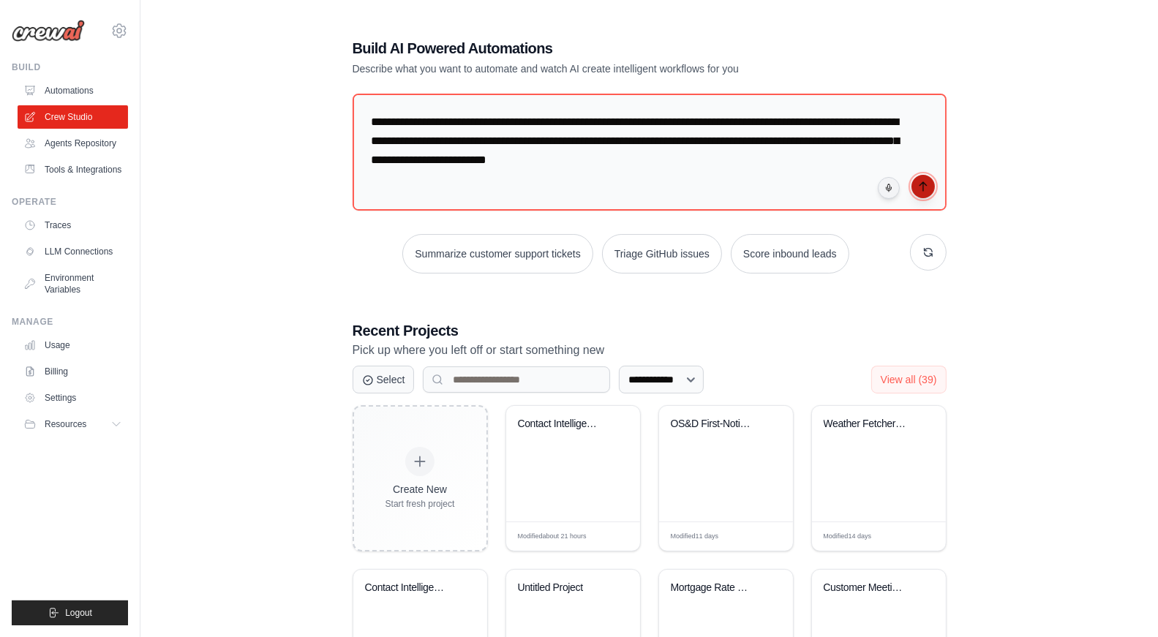
click at [924, 188] on icon "submit" at bounding box center [923, 187] width 12 height 12
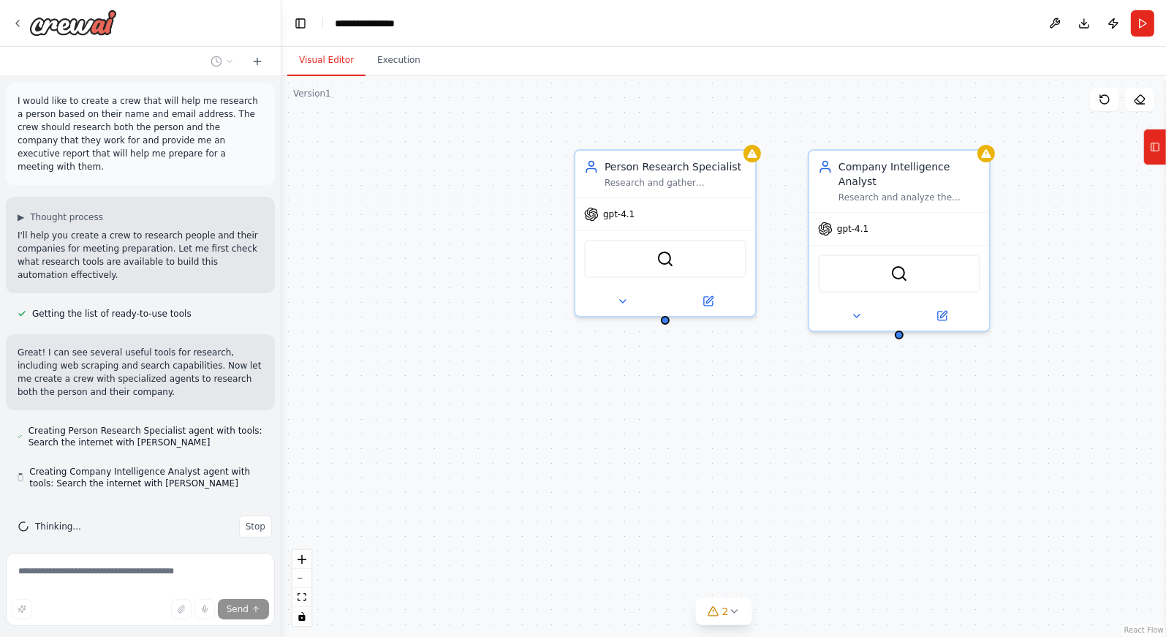
scroll to position [34, 0]
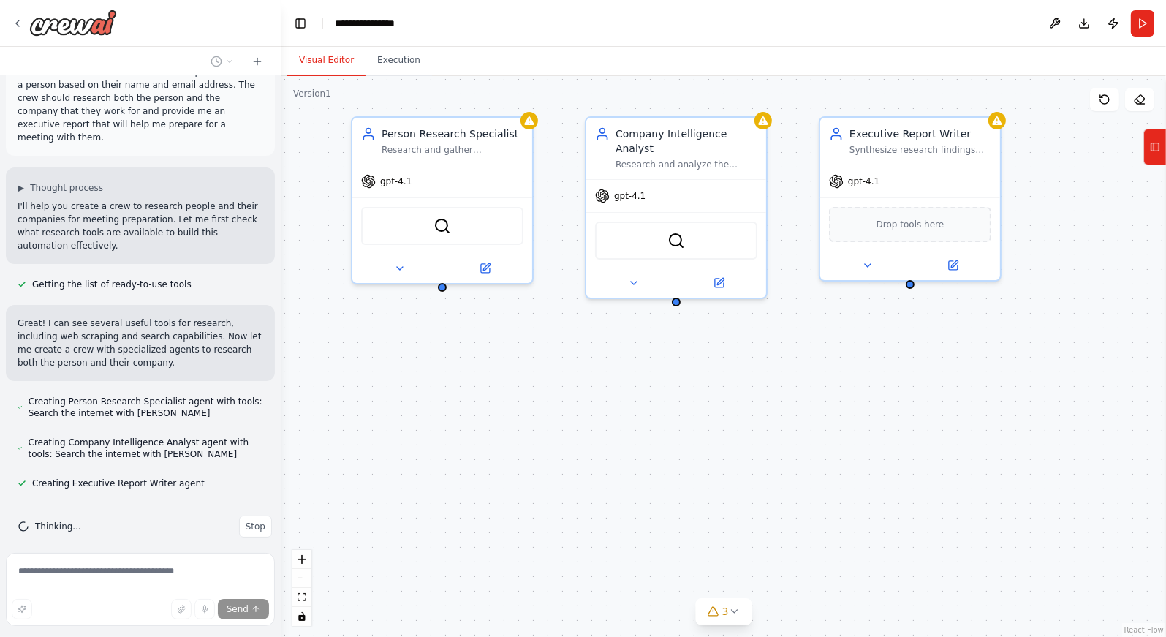
drag, startPoint x: 1045, startPoint y: 530, endPoint x: 815, endPoint y: 495, distance: 232.3
click at [815, 496] on div "Person Research Specialist Research and gather comprehensive information about …" at bounding box center [724, 356] width 885 height 561
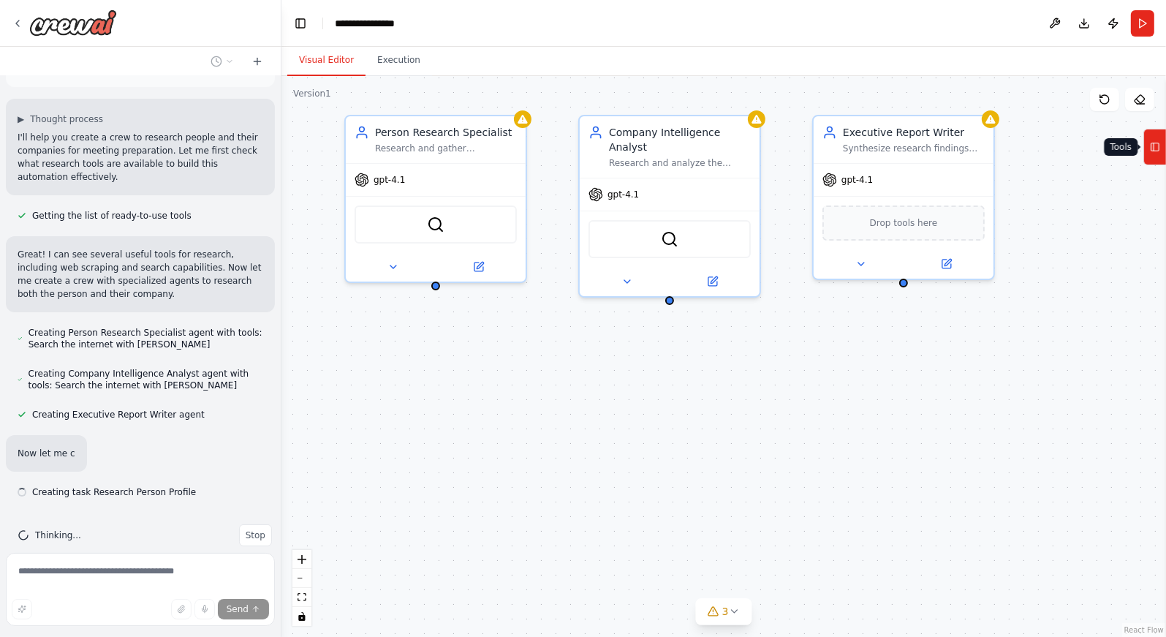
scroll to position [111, 0]
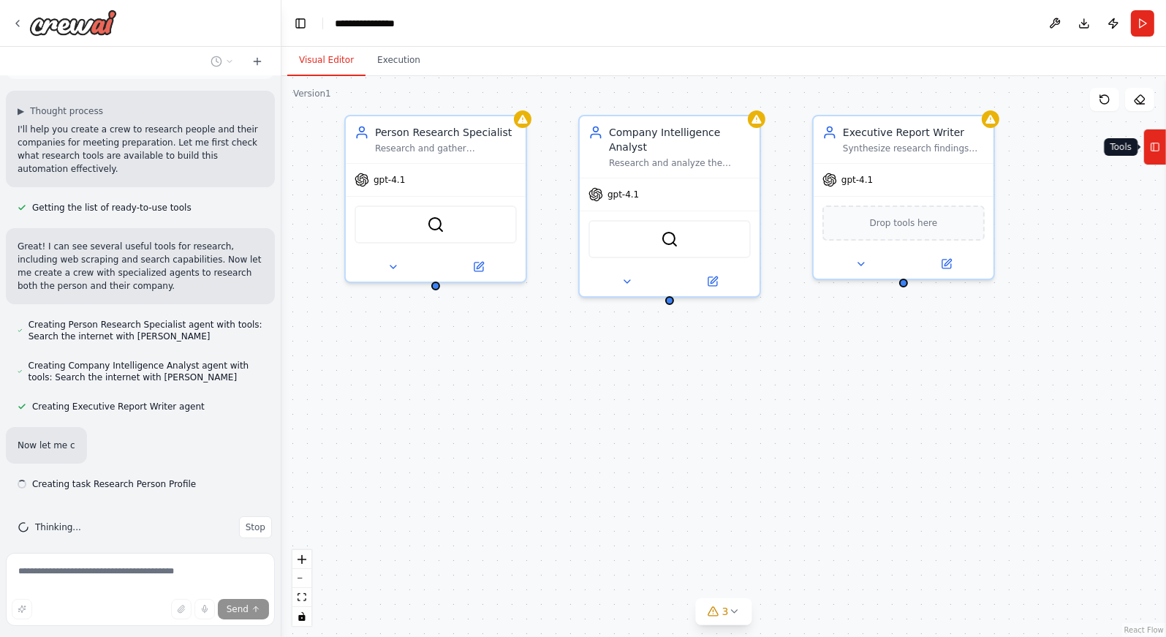
click at [1153, 156] on icon at bounding box center [1155, 146] width 10 height 23
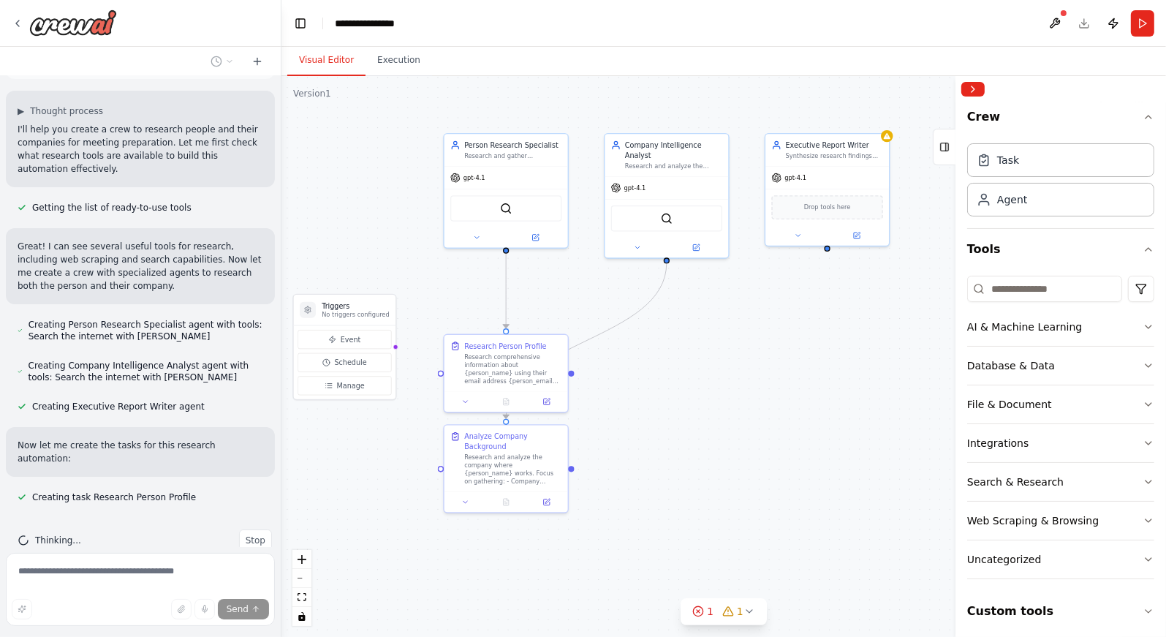
drag, startPoint x: 812, startPoint y: 469, endPoint x: 765, endPoint y: 378, distance: 103.0
click at [765, 379] on div ".deletable-edge-delete-btn { width: 20px; height: 20px; border: 0px solid #ffff…" at bounding box center [724, 356] width 885 height 561
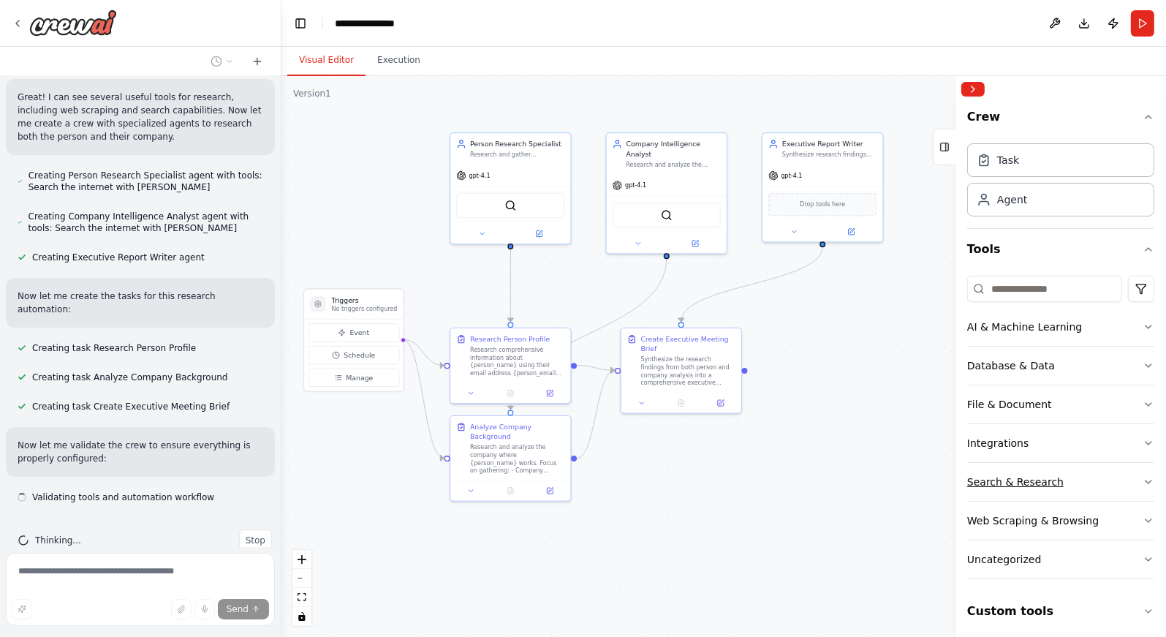
scroll to position [45, 0]
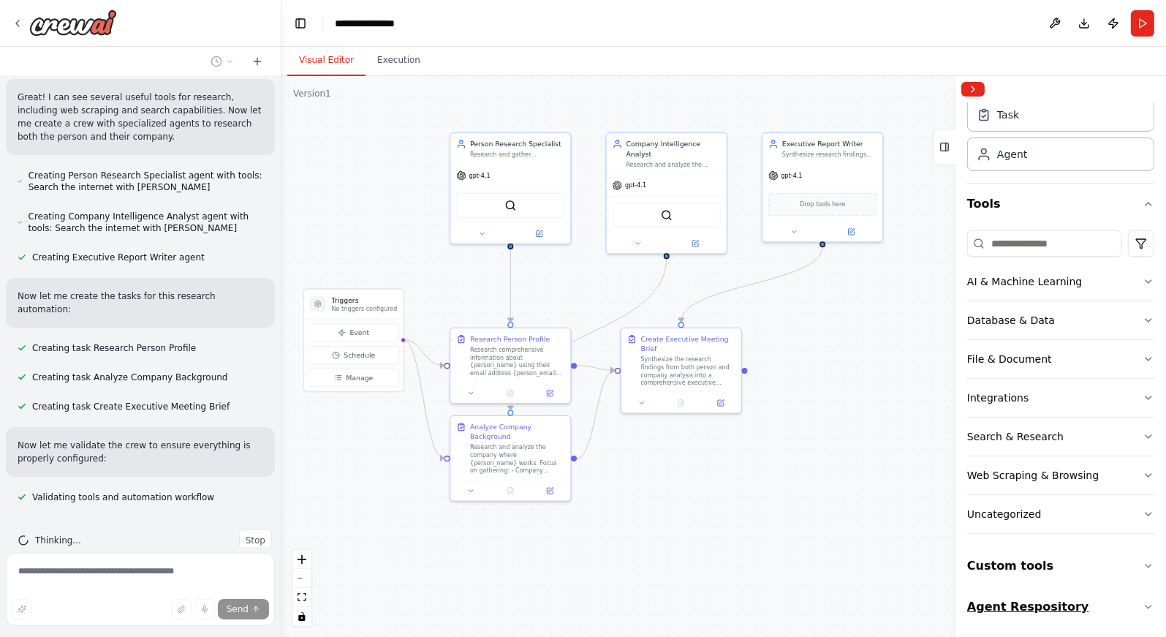
click at [1107, 606] on button "Agent Respository" at bounding box center [1060, 606] width 187 height 41
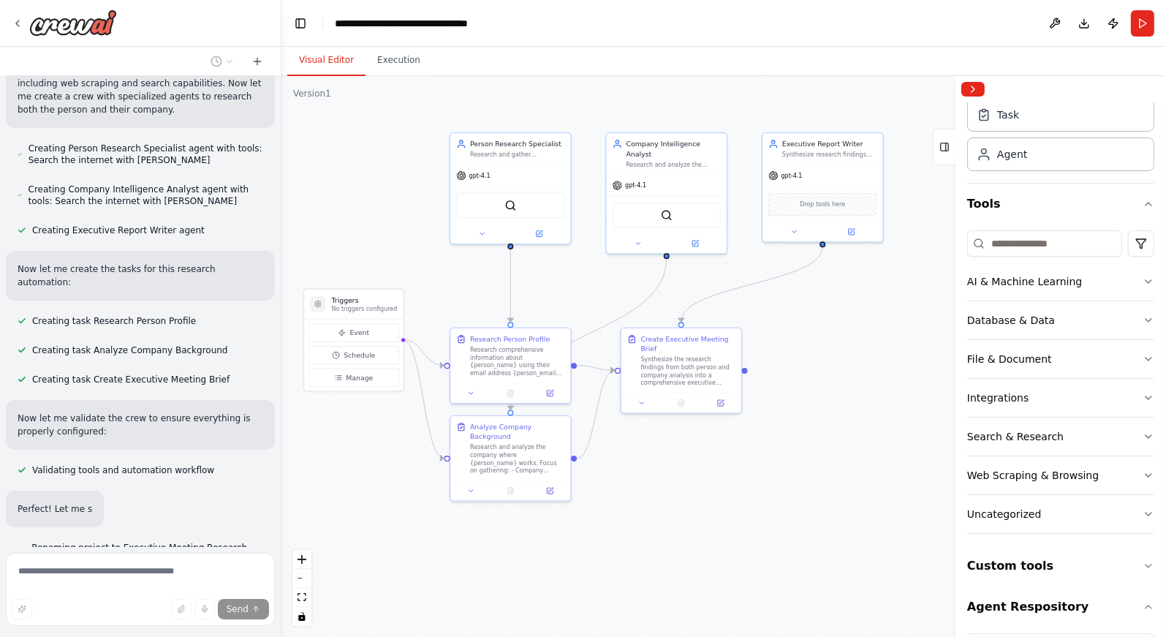
scroll to position [148, 0]
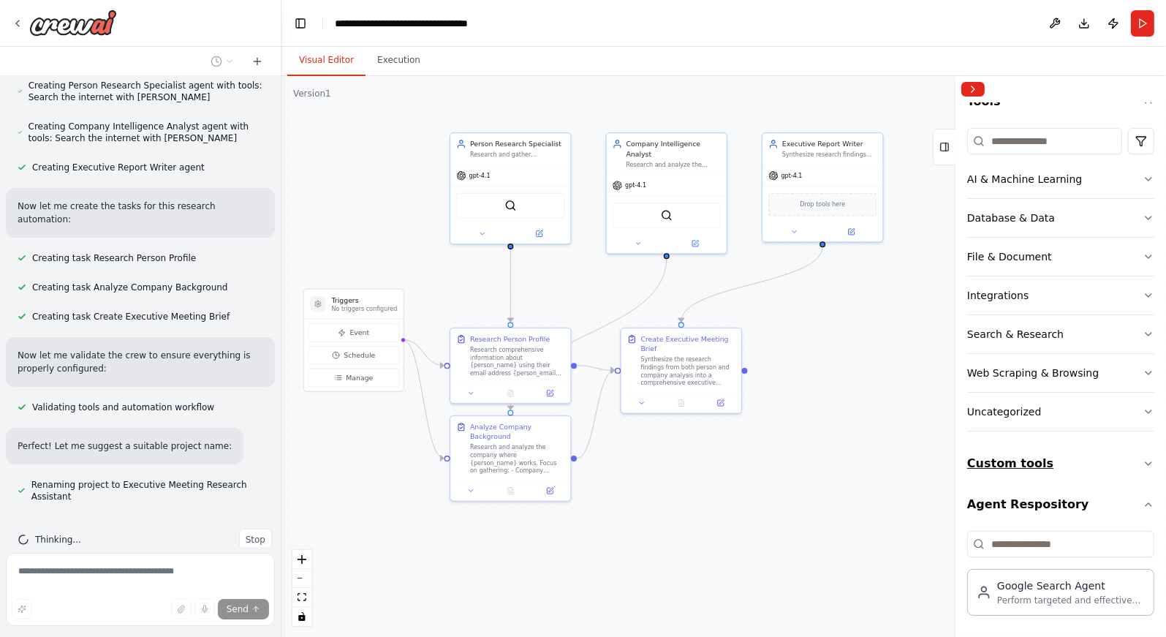
click at [1121, 472] on button "Custom tools" at bounding box center [1060, 463] width 187 height 41
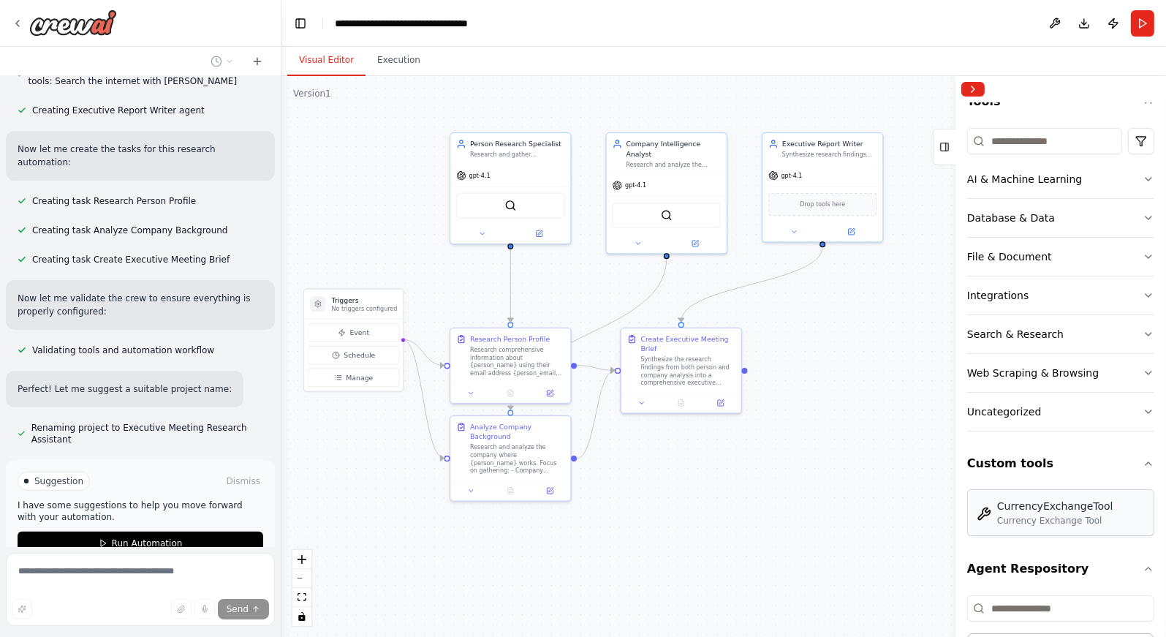
scroll to position [468, 0]
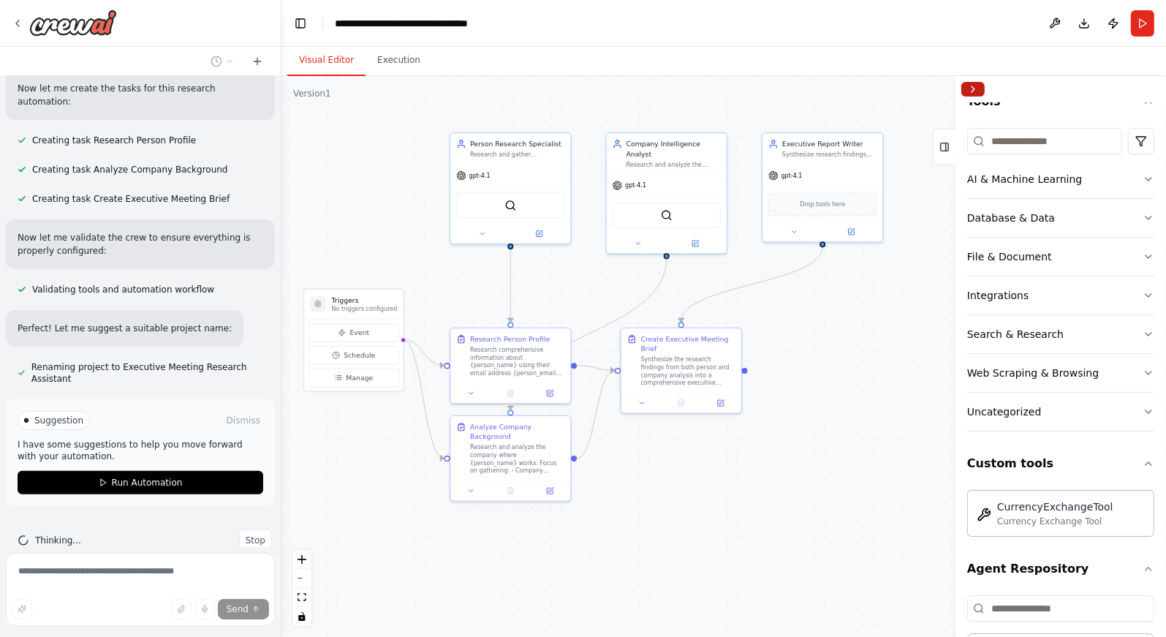
click at [979, 91] on button "Collapse right sidebar" at bounding box center [973, 89] width 23 height 15
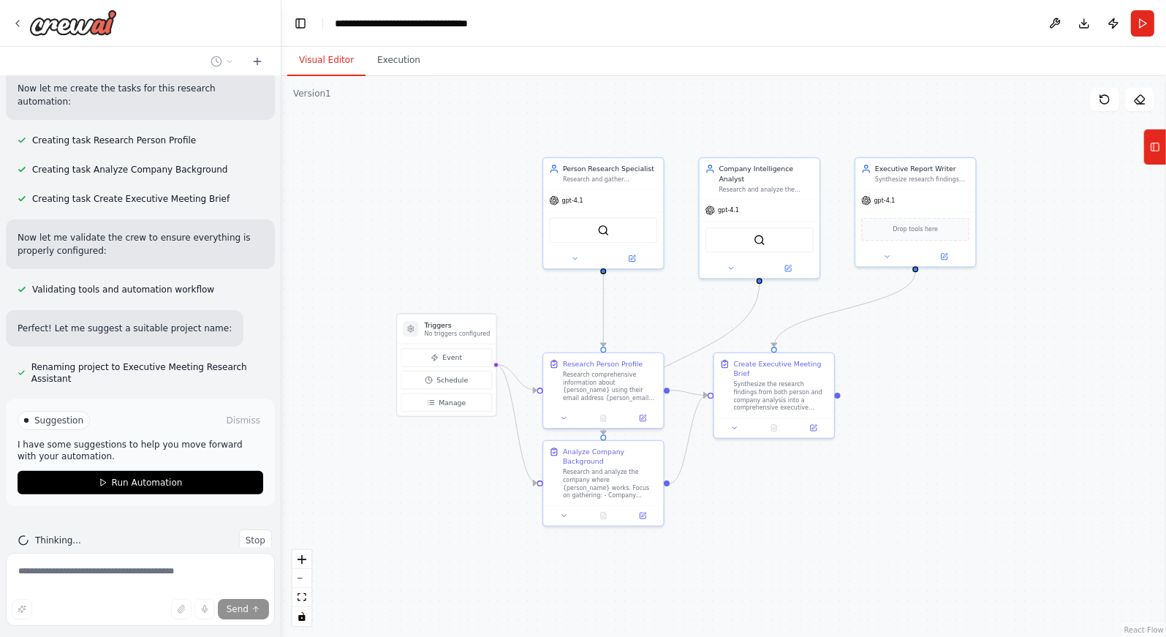
drag, startPoint x: 954, startPoint y: 423, endPoint x: 1055, endPoint y: 452, distance: 104.4
click at [1055, 451] on div ".deletable-edge-delete-btn { width: 20px; height: 20px; border: 0px solid #ffff…" at bounding box center [724, 356] width 885 height 561
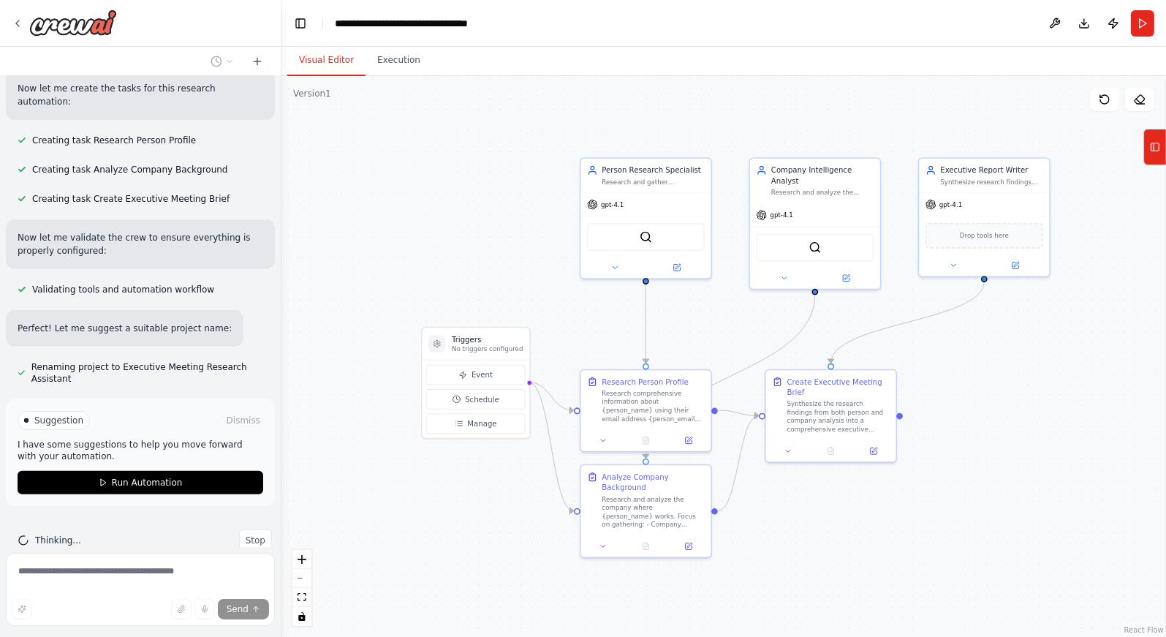
drag, startPoint x: 917, startPoint y: 442, endPoint x: 1011, endPoint y: 470, distance: 97.9
click at [1011, 470] on div ".deletable-edge-delete-btn { width: 20px; height: 20px; border: 0px solid #ffff…" at bounding box center [724, 356] width 885 height 561
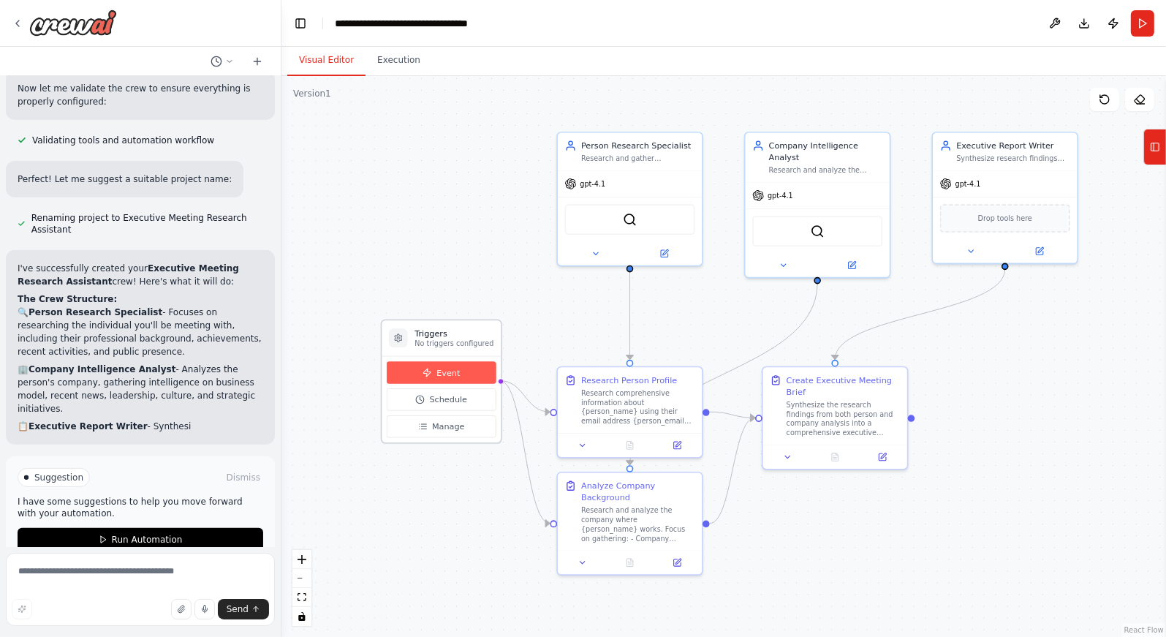
click at [464, 371] on button "Event" at bounding box center [442, 372] width 110 height 22
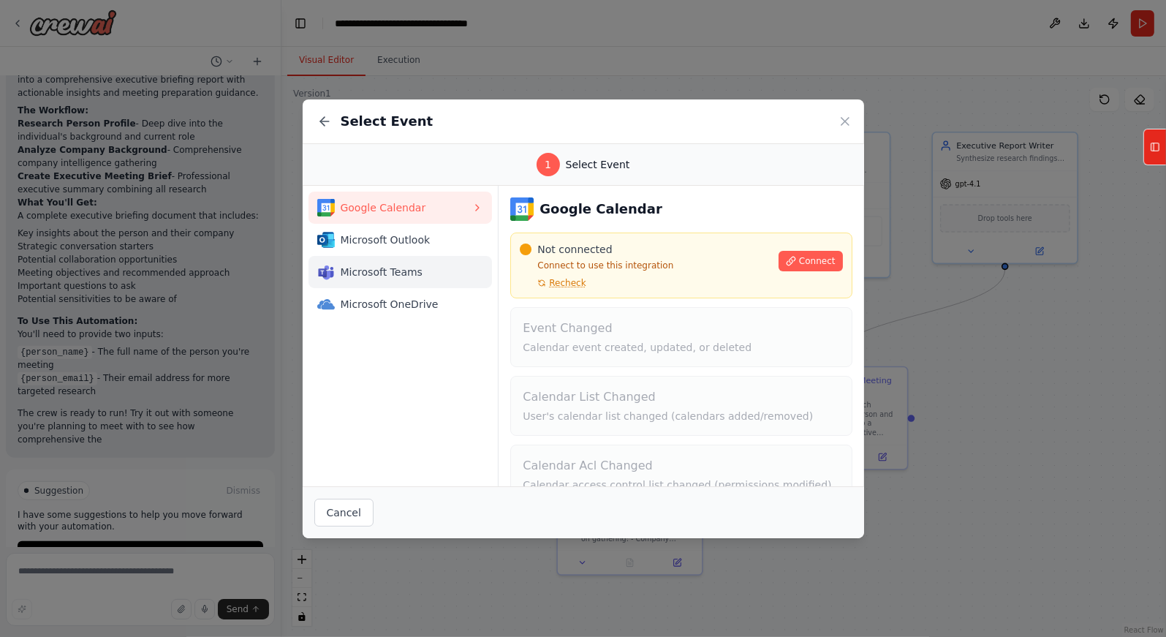
scroll to position [991, 0]
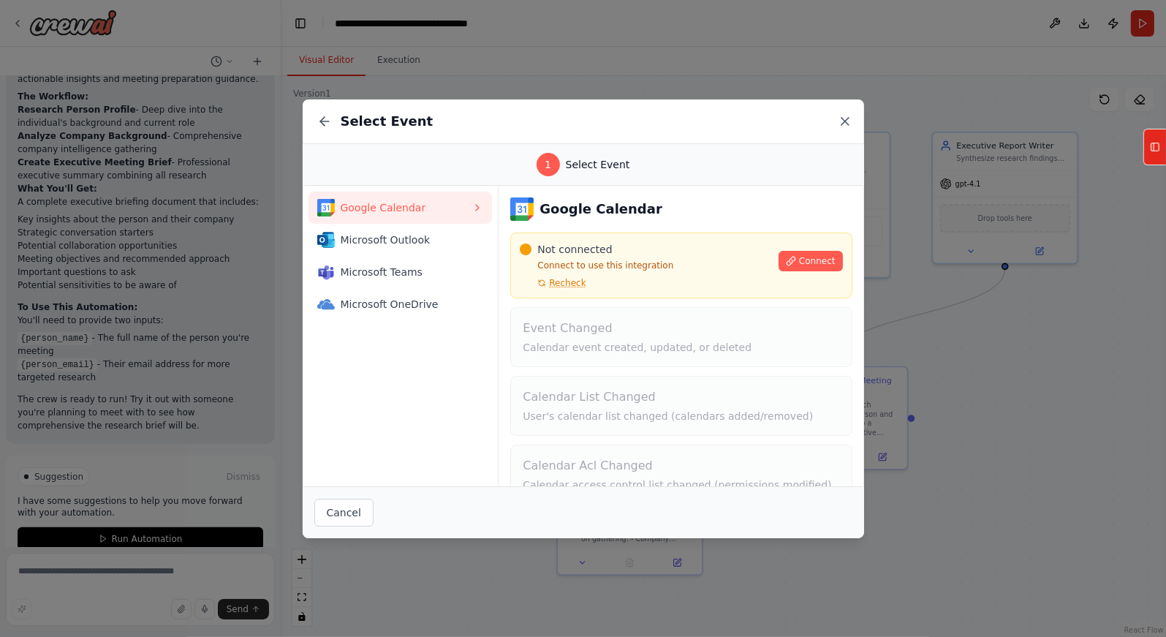
click at [842, 119] on icon at bounding box center [845, 121] width 15 height 15
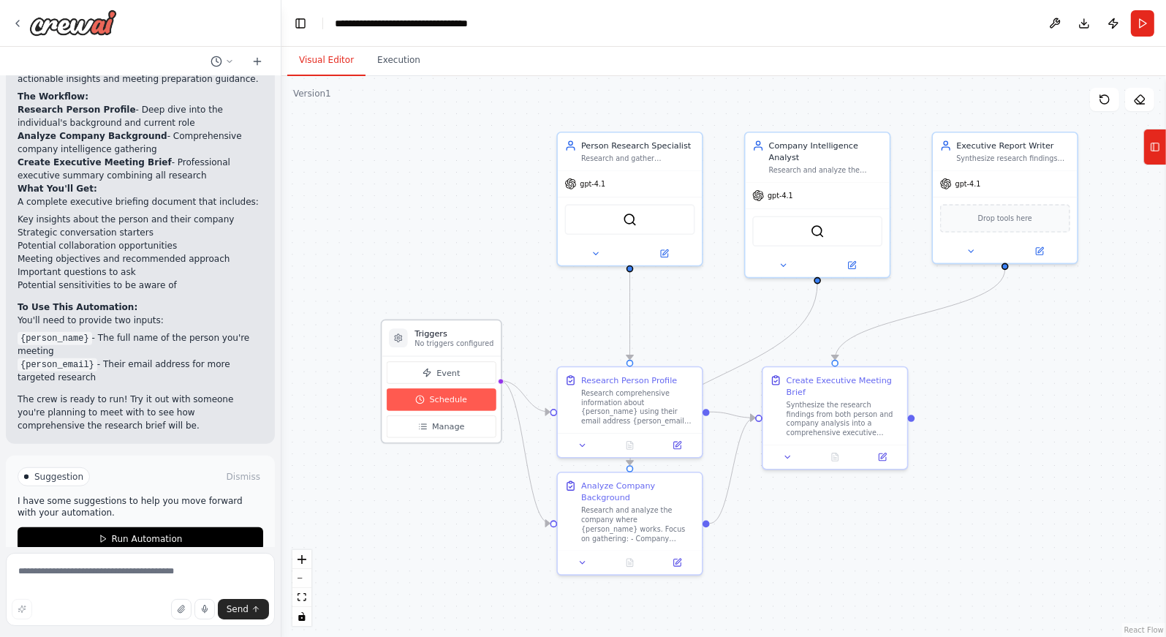
click at [452, 404] on button "Schedule" at bounding box center [442, 399] width 110 height 22
select select "******"
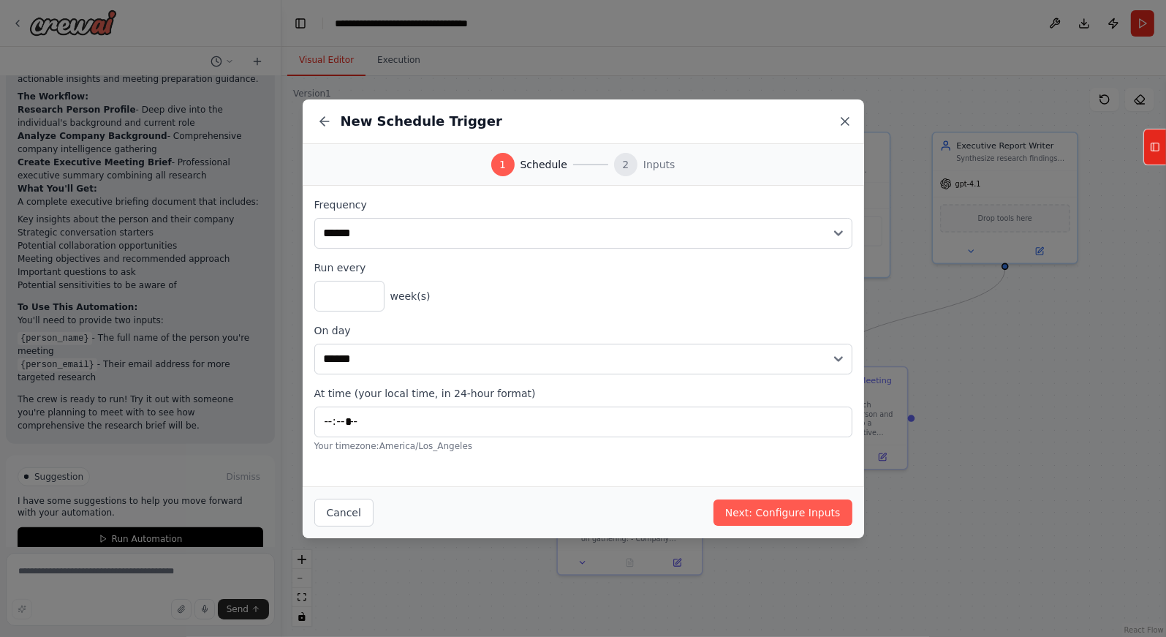
click at [849, 120] on icon at bounding box center [845, 121] width 15 height 15
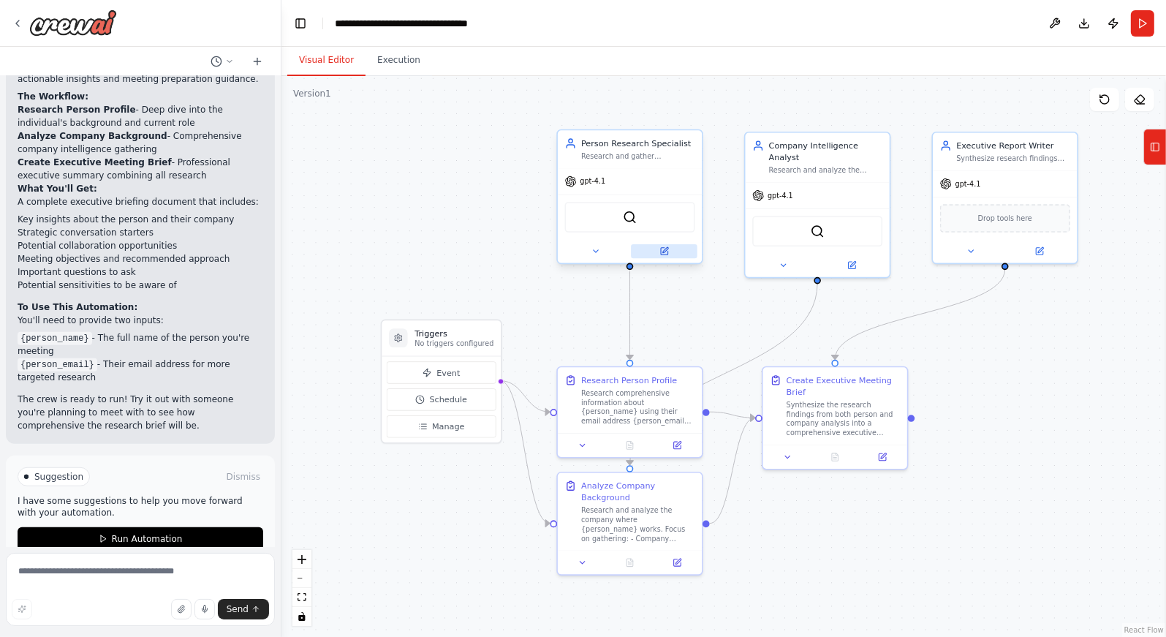
click at [668, 249] on icon at bounding box center [665, 251] width 10 height 10
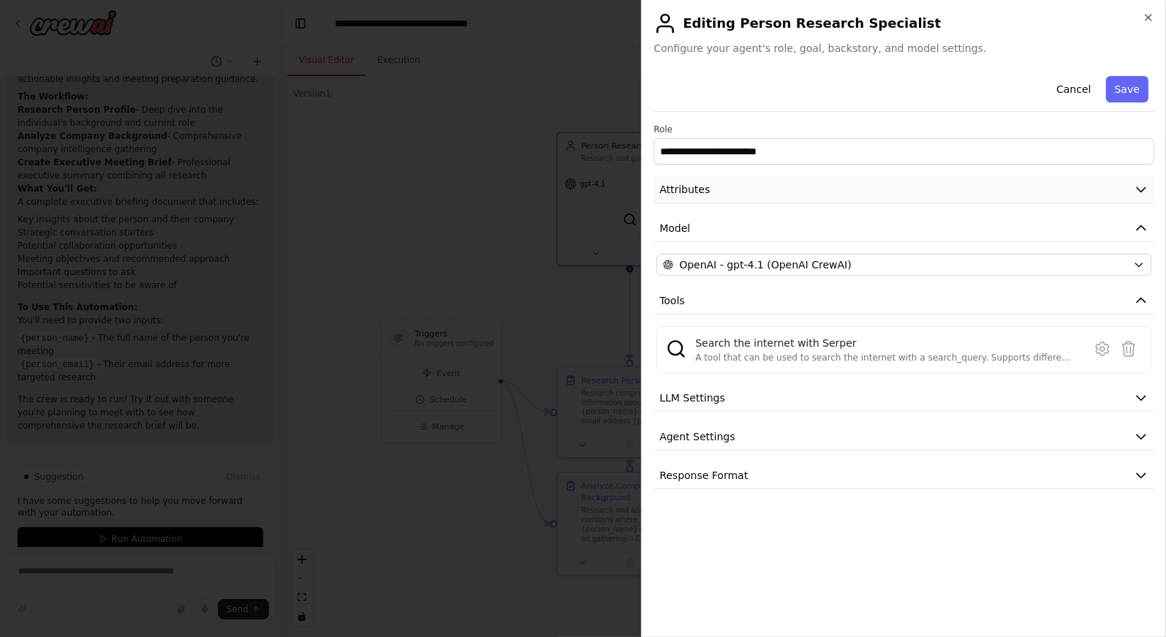
click at [770, 199] on button "Attributes" at bounding box center [904, 189] width 501 height 27
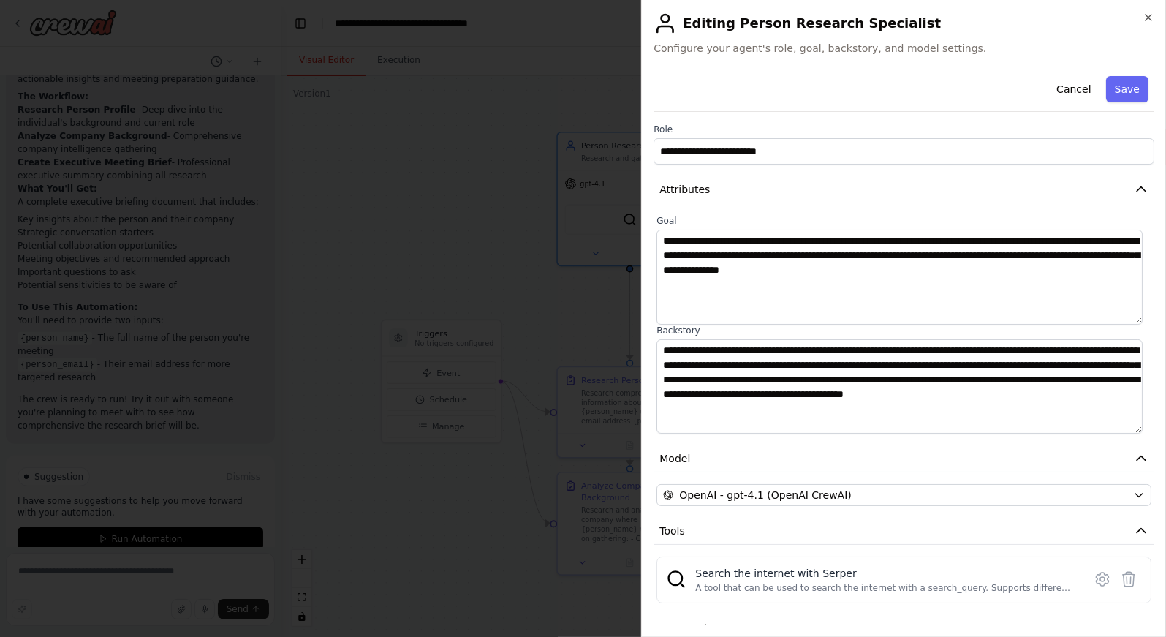
scroll to position [105, 0]
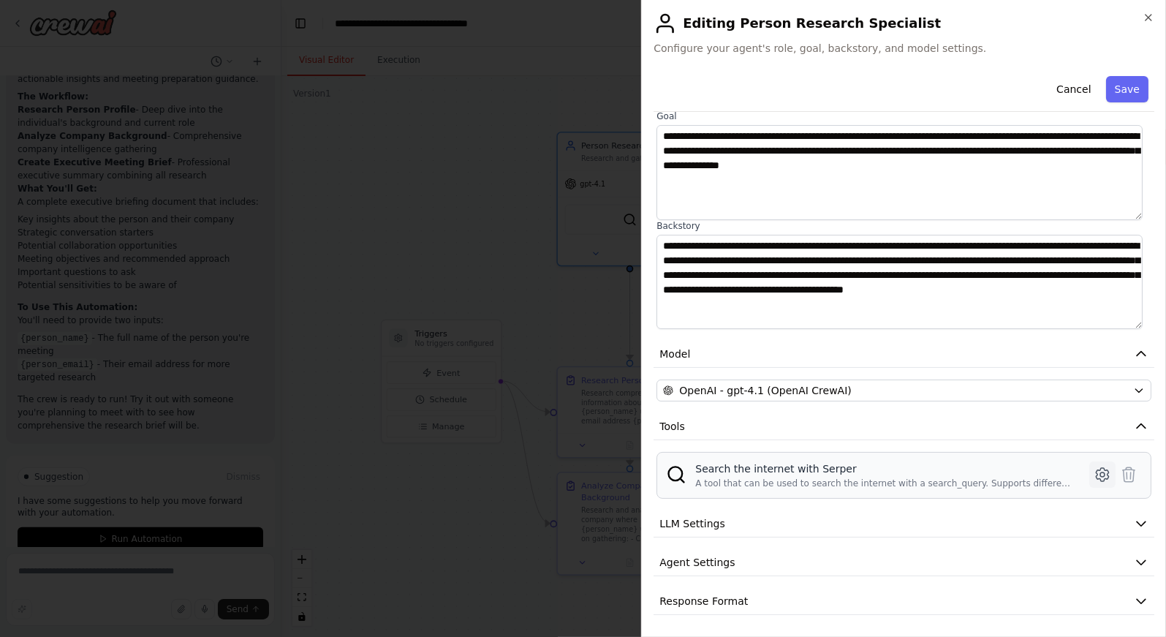
click at [1098, 474] on icon at bounding box center [1102, 474] width 12 height 13
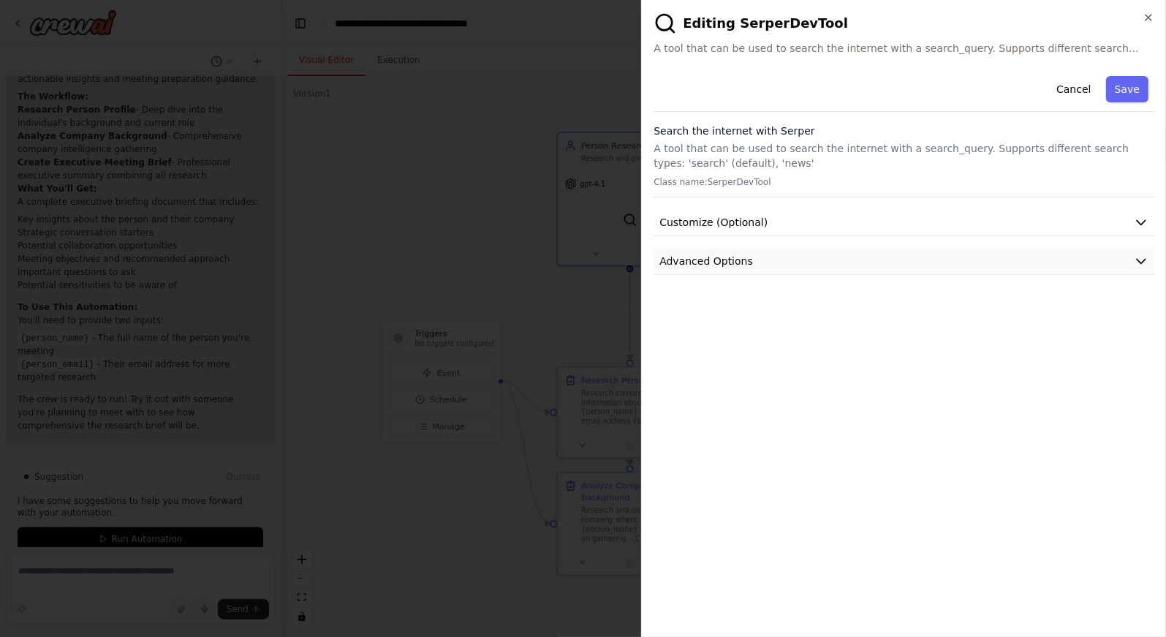
click at [768, 252] on button "Advanced Options" at bounding box center [904, 261] width 501 height 27
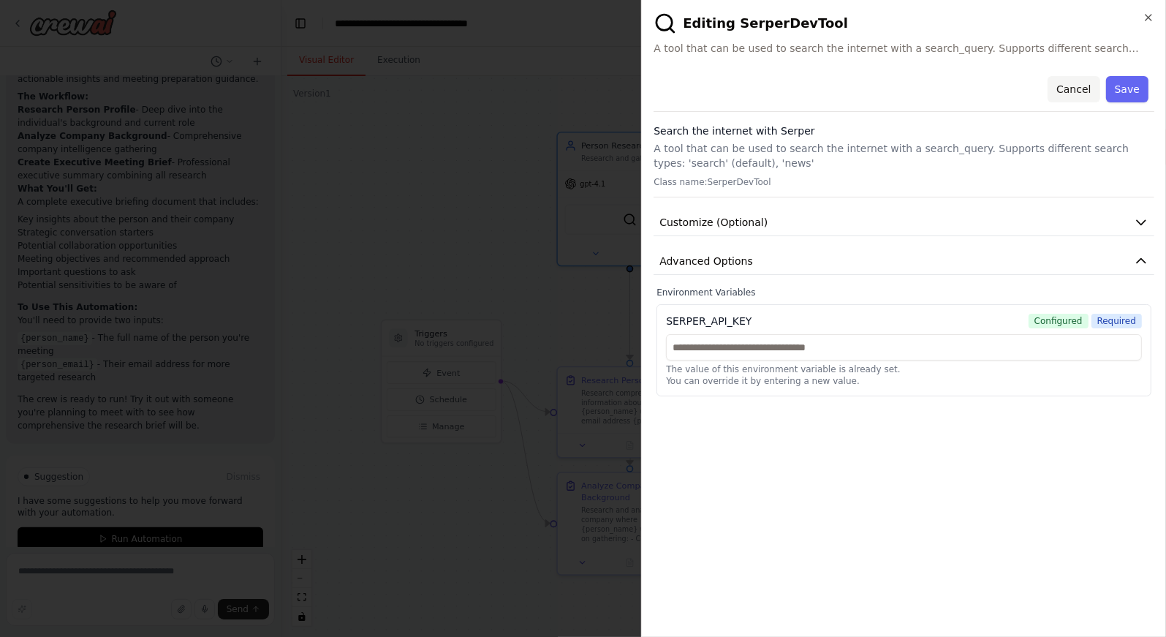
click at [1063, 85] on button "Cancel" at bounding box center [1074, 89] width 52 height 26
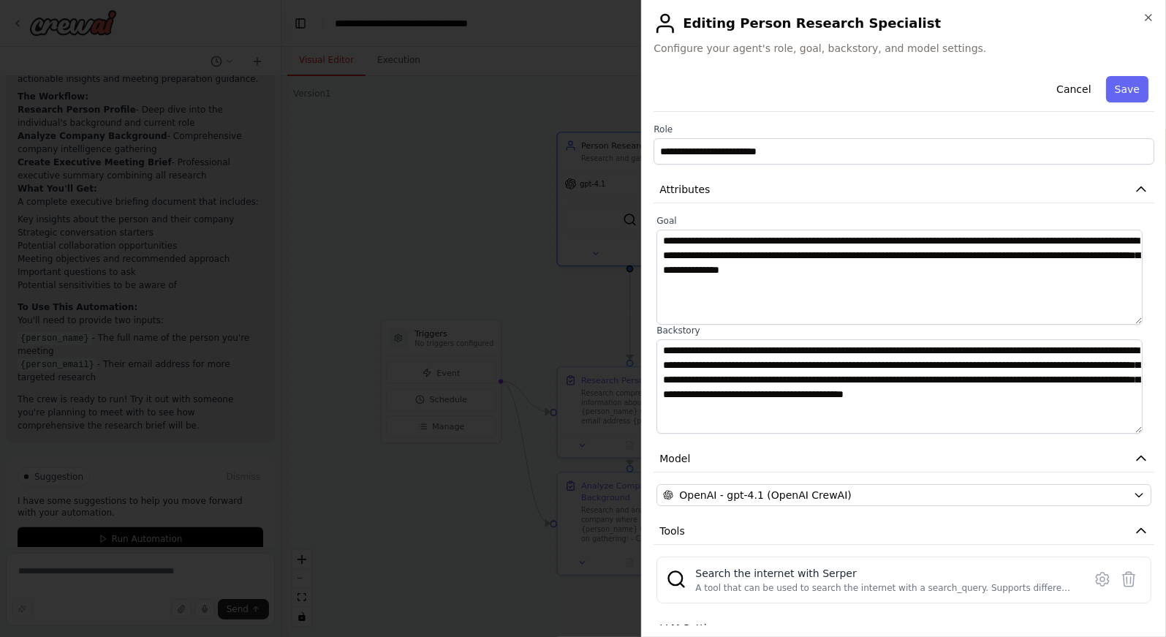
scroll to position [105, 0]
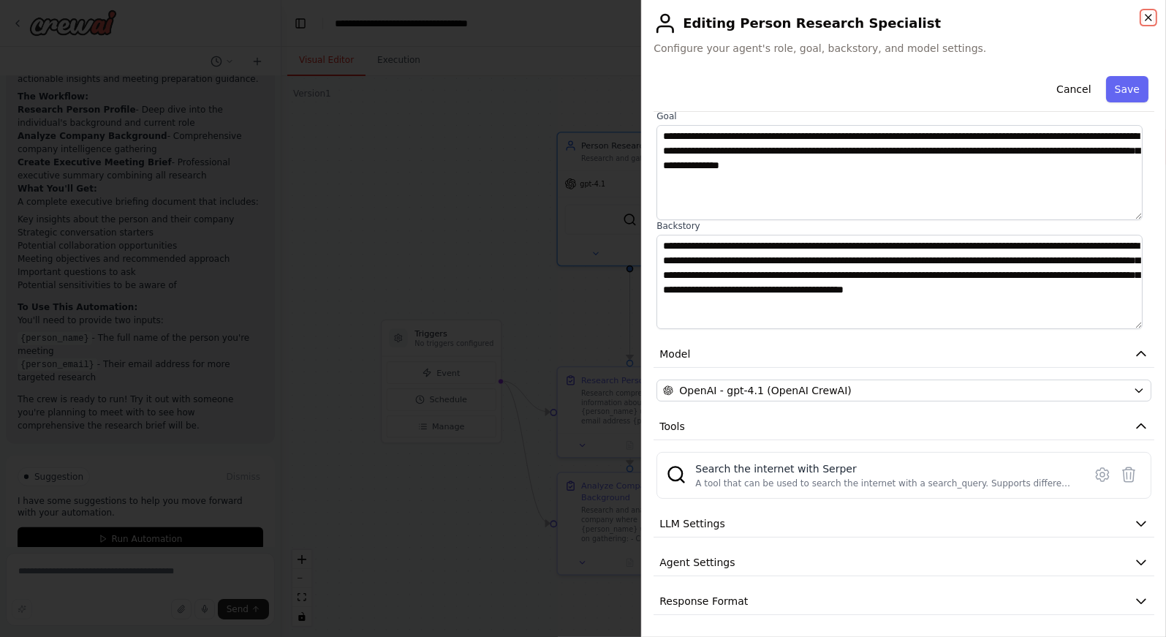
click at [1147, 19] on icon "button" at bounding box center [1149, 18] width 6 height 6
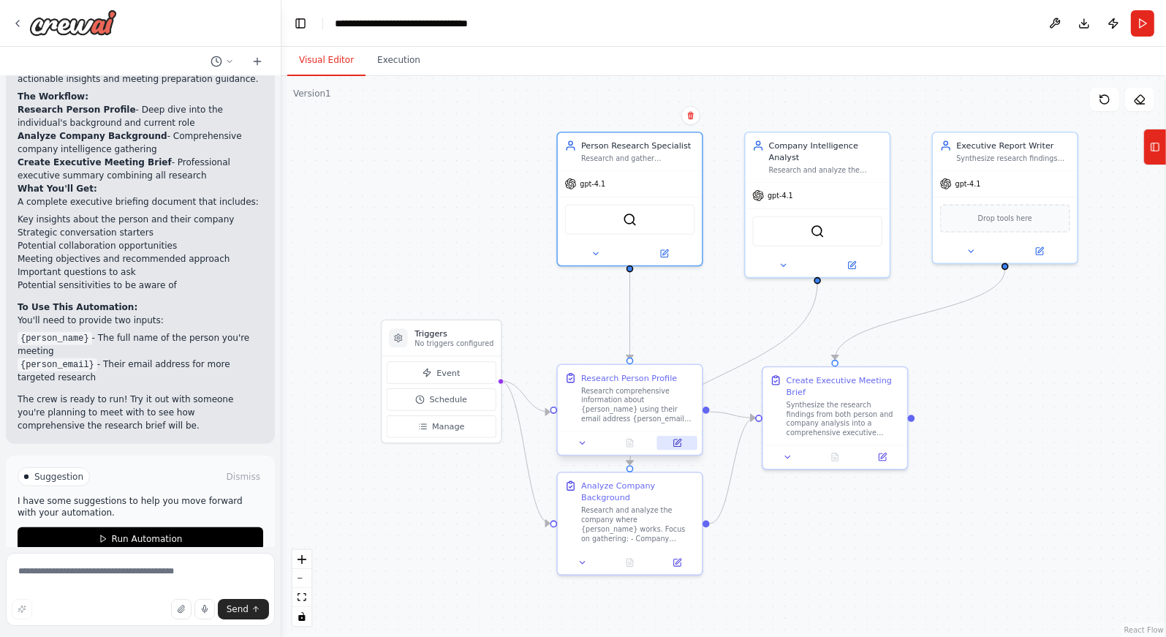
click at [679, 437] on button at bounding box center [677, 443] width 40 height 14
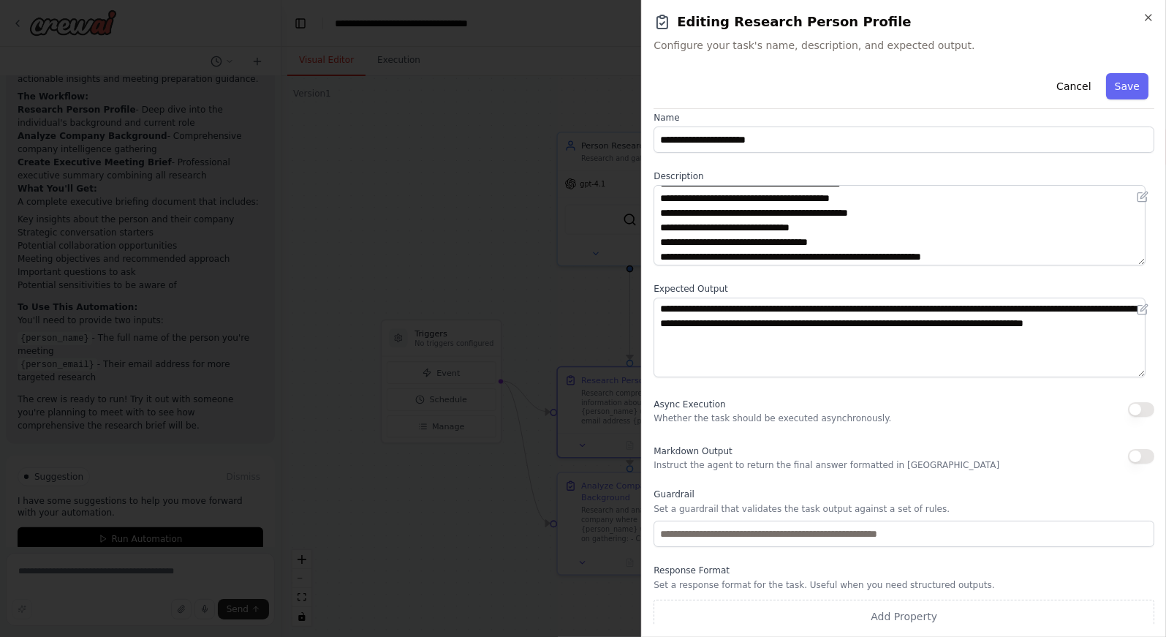
scroll to position [73, 0]
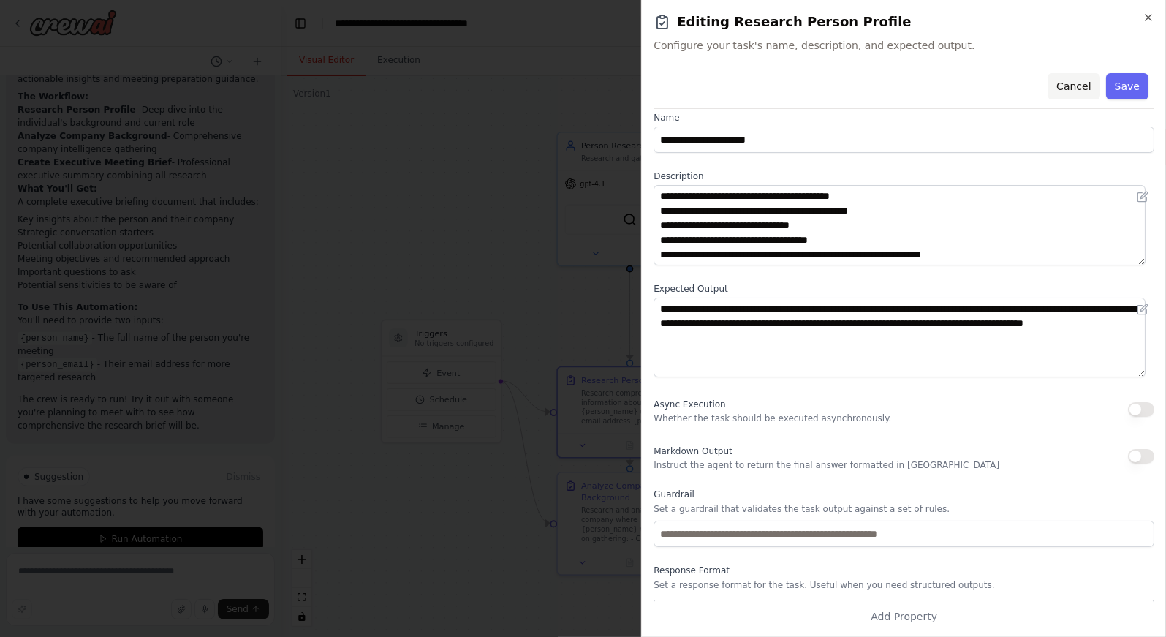
click at [1080, 80] on button "Cancel" at bounding box center [1074, 86] width 52 height 26
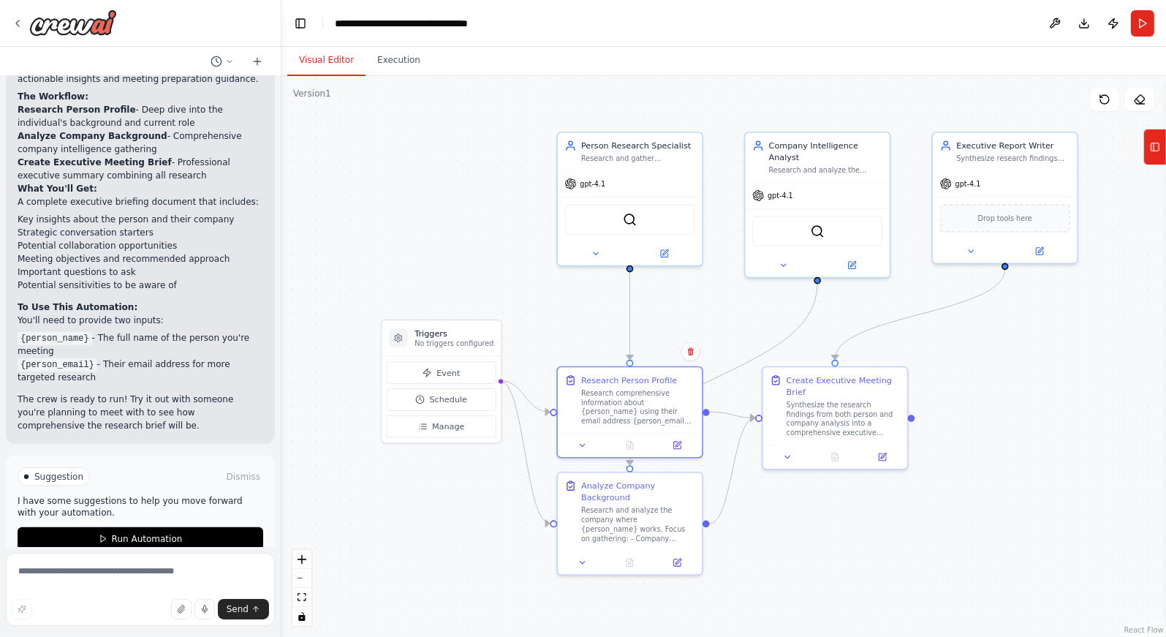
click at [168, 467] on div "Suggestion Dismiss" at bounding box center [141, 476] width 246 height 19
click at [682, 441] on icon at bounding box center [678, 443] width 10 height 10
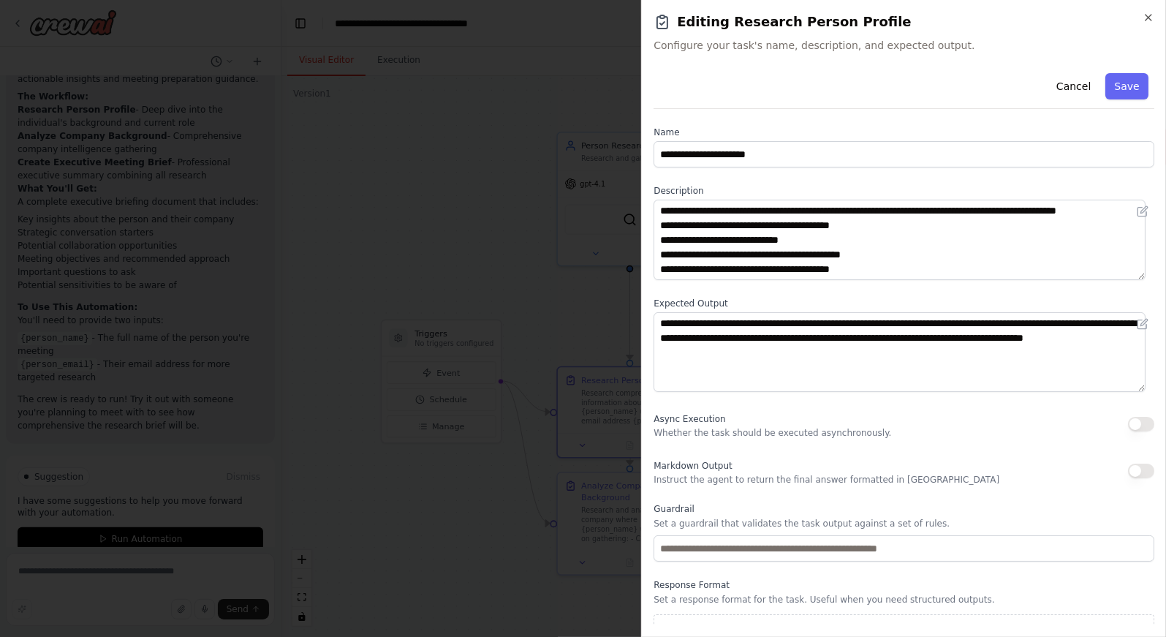
click at [1138, 15] on h2 "Editing Research Person Profile" at bounding box center [904, 22] width 501 height 20
click at [1145, 18] on icon "button" at bounding box center [1149, 18] width 12 height 12
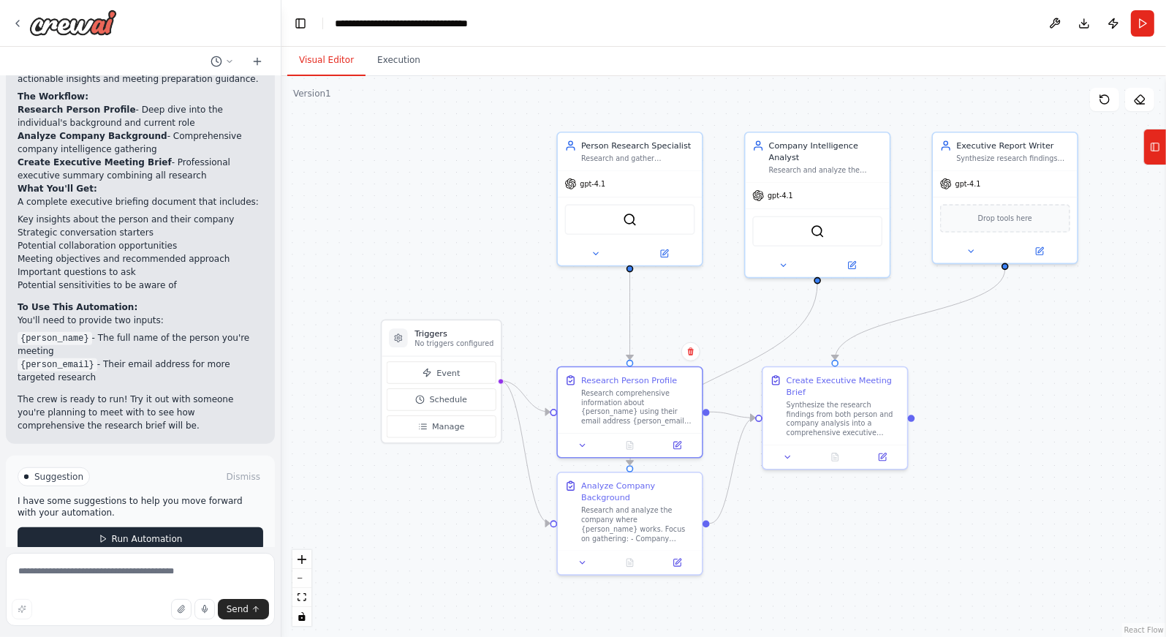
click at [155, 533] on span "Run Automation" at bounding box center [147, 539] width 71 height 12
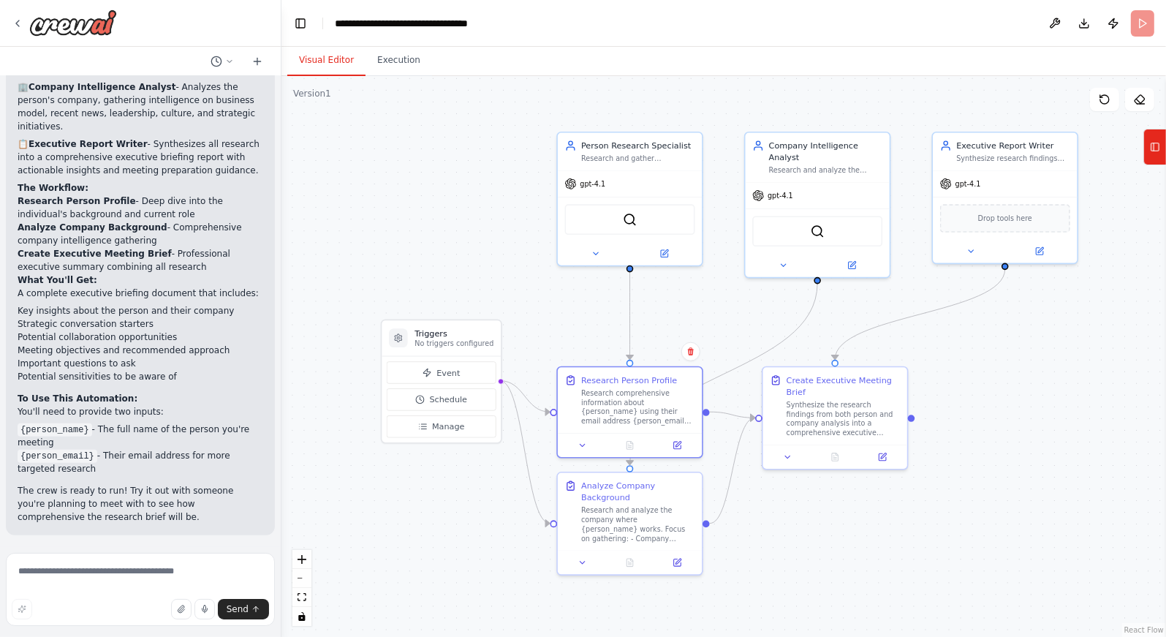
scroll to position [872, 0]
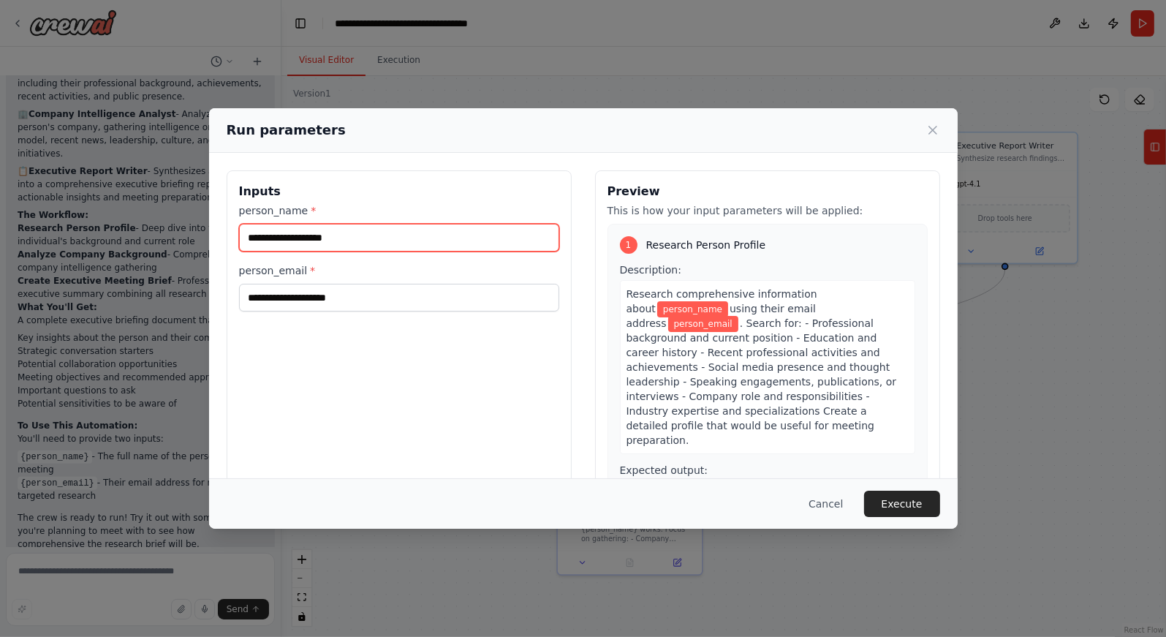
click at [339, 242] on input "person_name *" at bounding box center [399, 238] width 320 height 28
type input "**********"
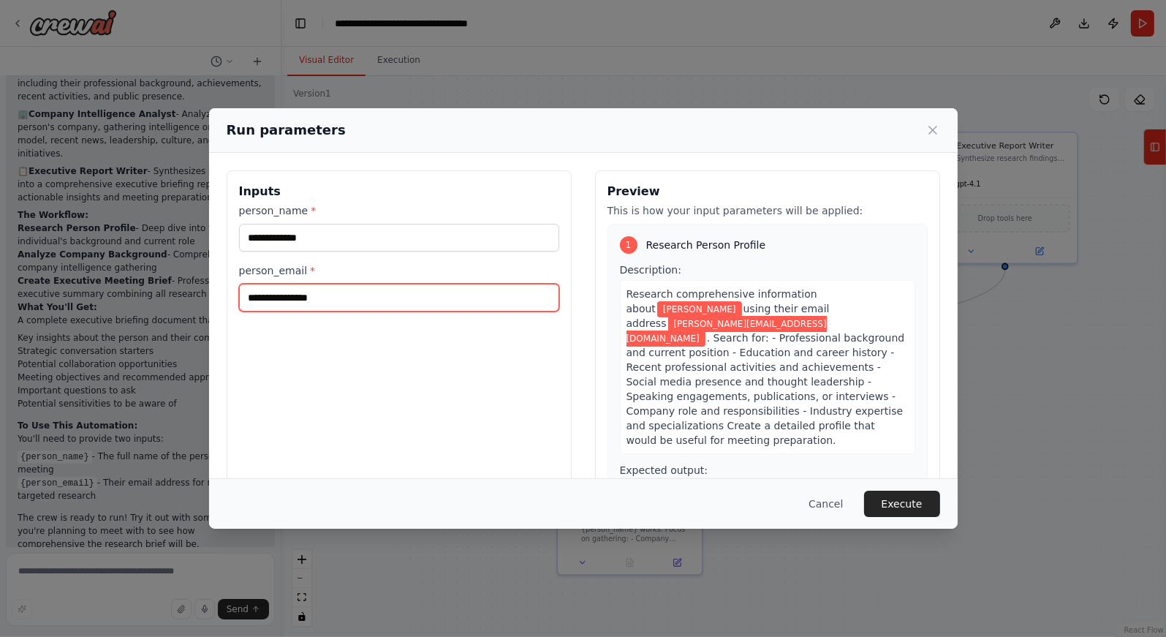
type input "**********"
click at [580, 324] on div "**********" at bounding box center [584, 343] width 714 height 347
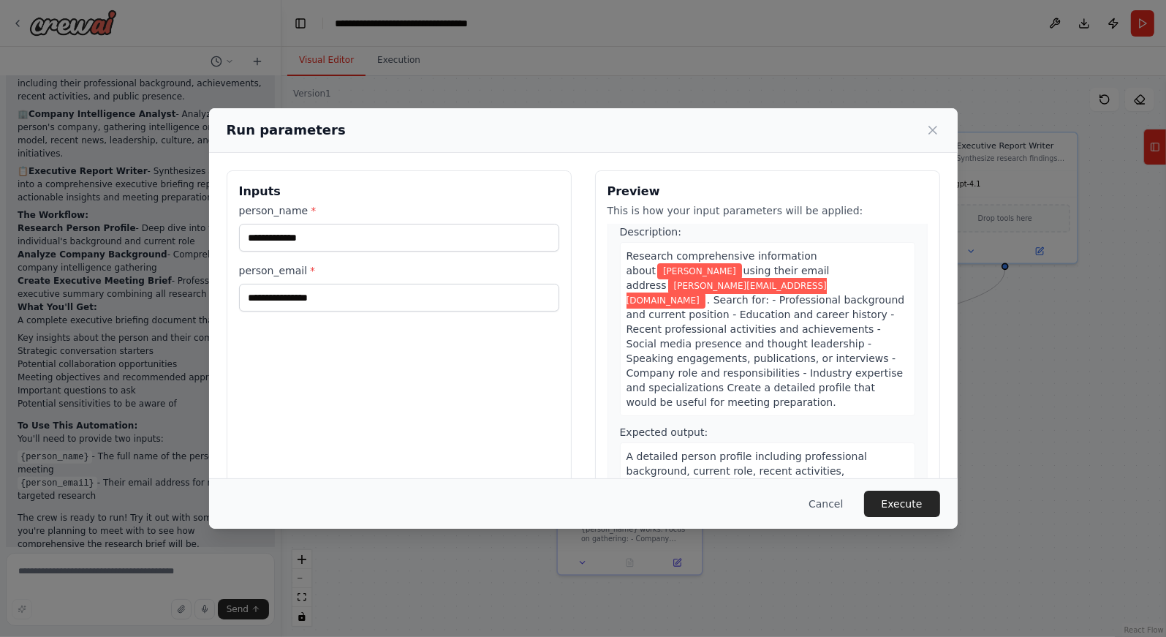
scroll to position [61, 0]
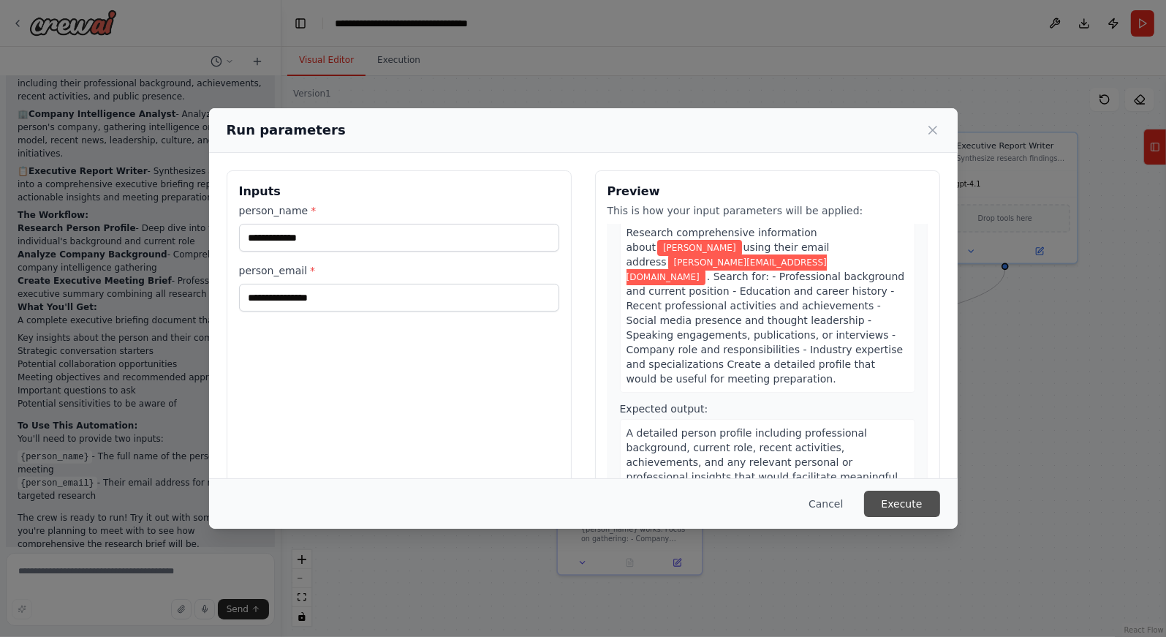
click at [902, 508] on button "Execute" at bounding box center [902, 504] width 76 height 26
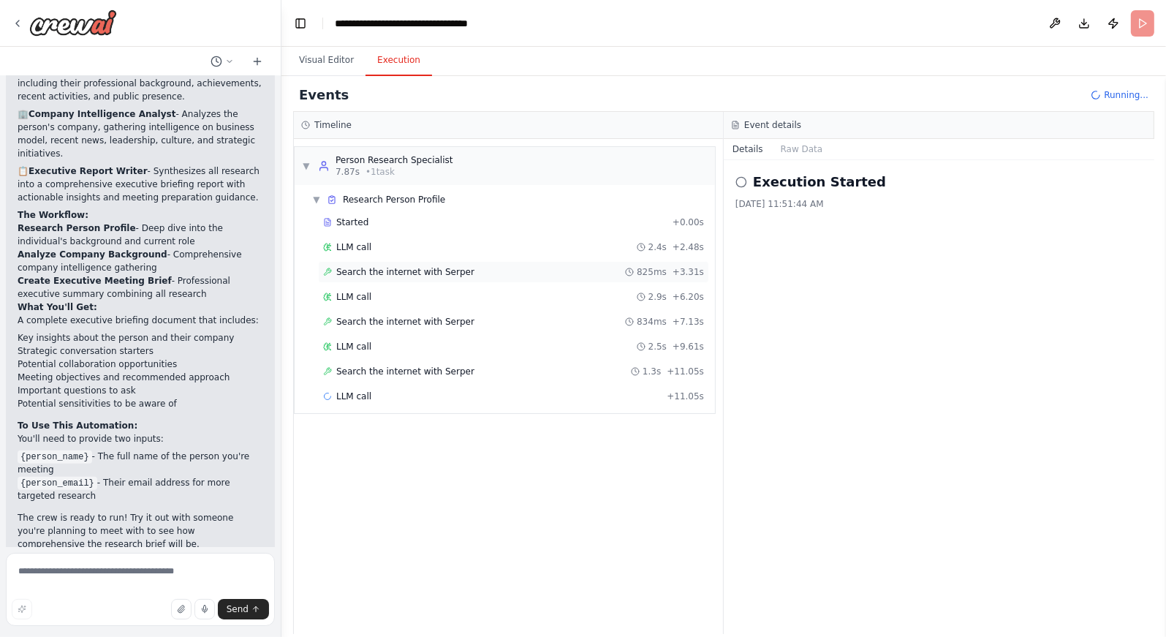
click at [423, 271] on span "Search the internet with Serper" at bounding box center [405, 272] width 138 height 12
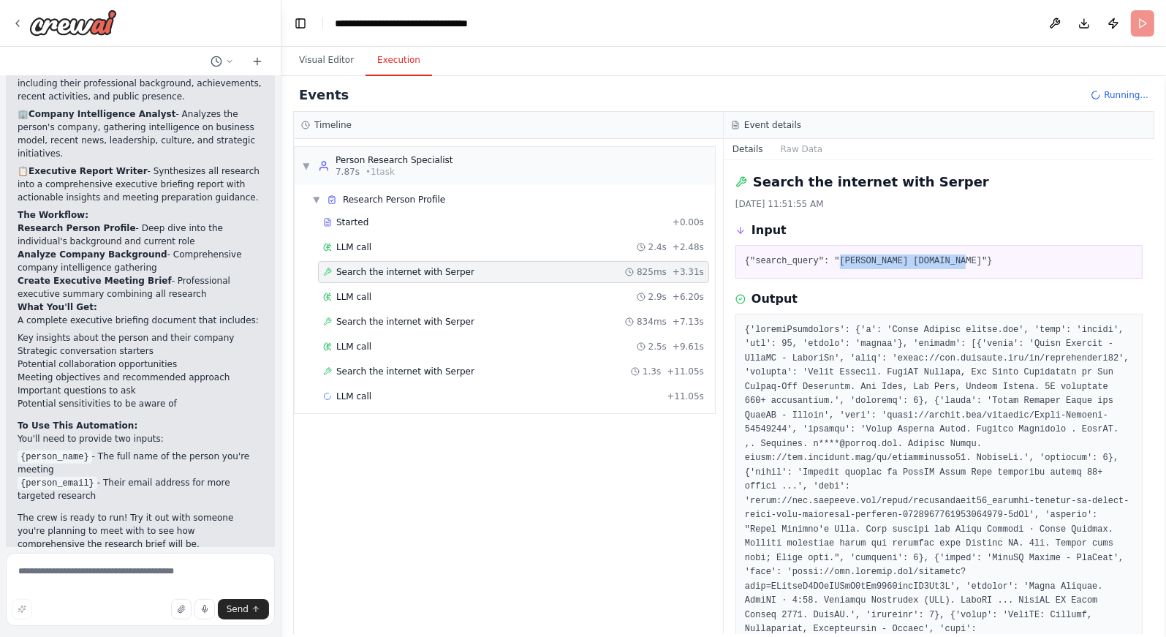
drag, startPoint x: 842, startPoint y: 261, endPoint x: 965, endPoint y: 257, distance: 122.9
click at [965, 257] on pre "{"search_query": "Steve Schreck crewai.com"}" at bounding box center [939, 261] width 388 height 15
click at [477, 316] on div "Search the internet with Serper 834ms + 7.13s" at bounding box center [513, 322] width 381 height 12
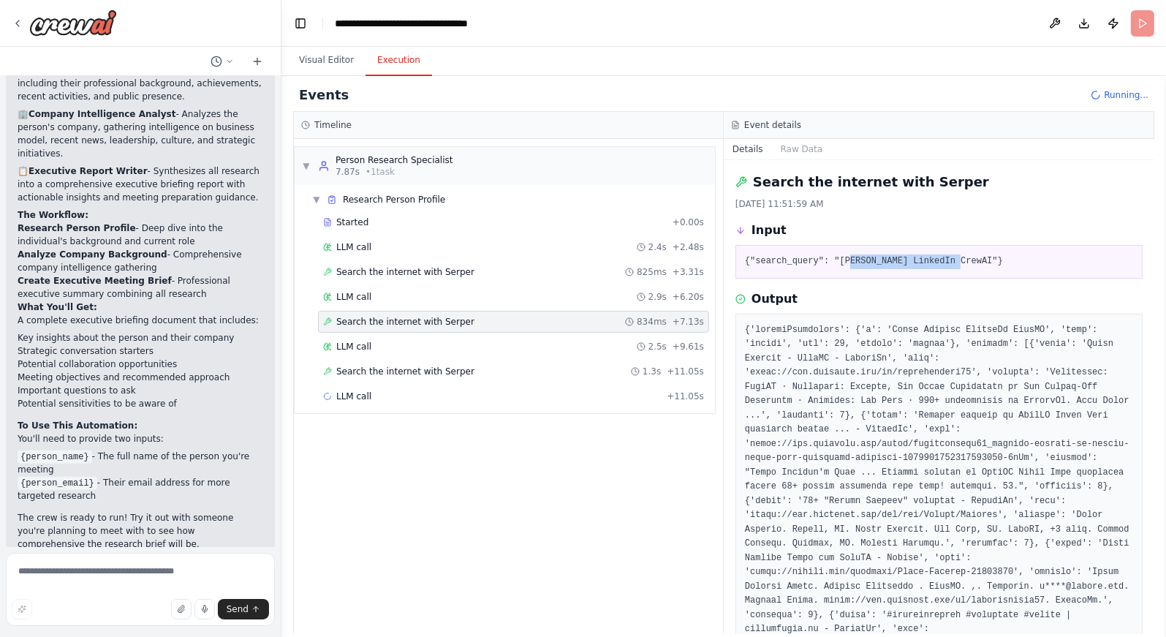
drag, startPoint x: 907, startPoint y: 256, endPoint x: 961, endPoint y: 257, distance: 54.1
click at [961, 257] on pre "{"search_query": "Steve Schreck LinkedIn CrewAI"}" at bounding box center [939, 261] width 388 height 15
click at [460, 373] on span "Search the internet with Serper" at bounding box center [405, 372] width 138 height 12
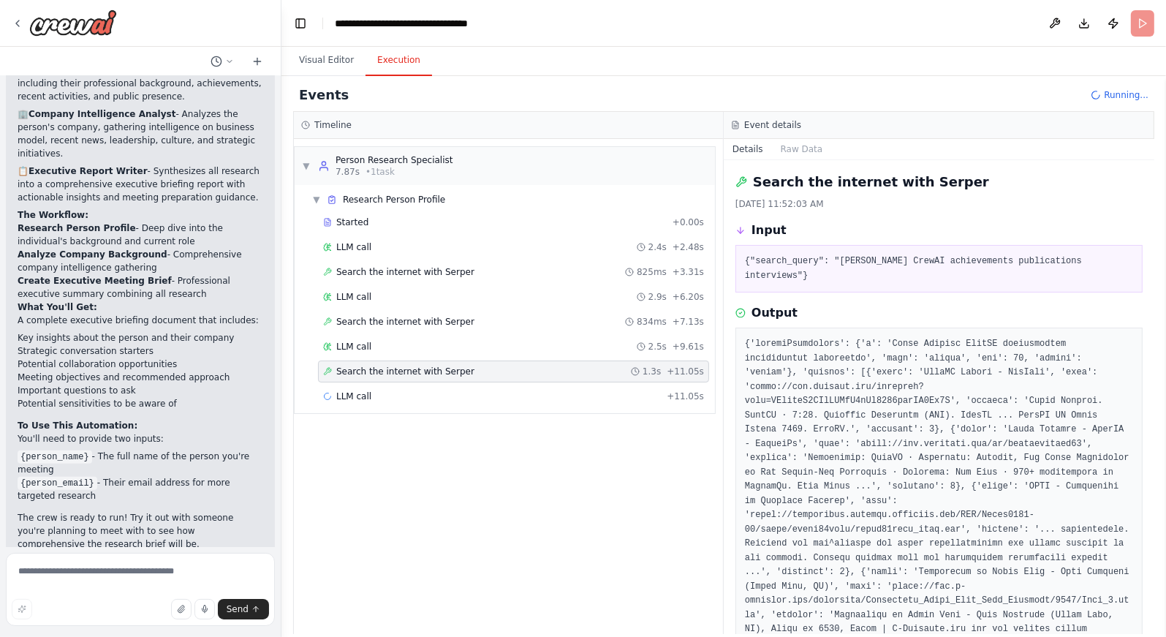
click at [861, 297] on div "Search the internet with Serper 10/14/2025, 11:52:03 AM Input {"search_query": …" at bounding box center [939, 397] width 431 height 474
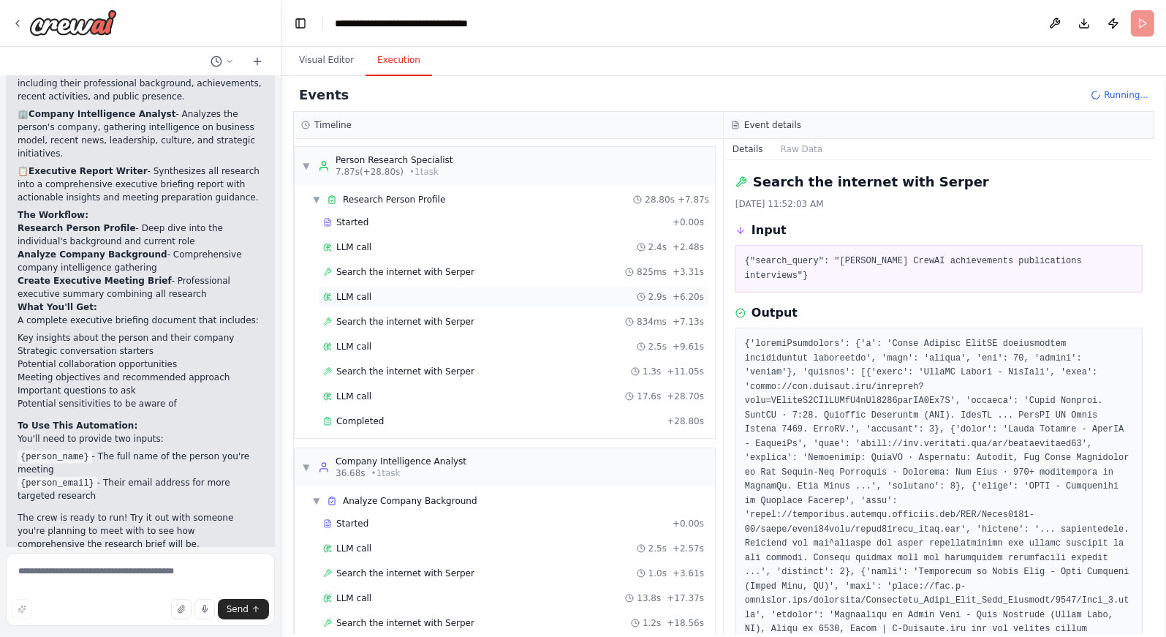
scroll to position [91, 0]
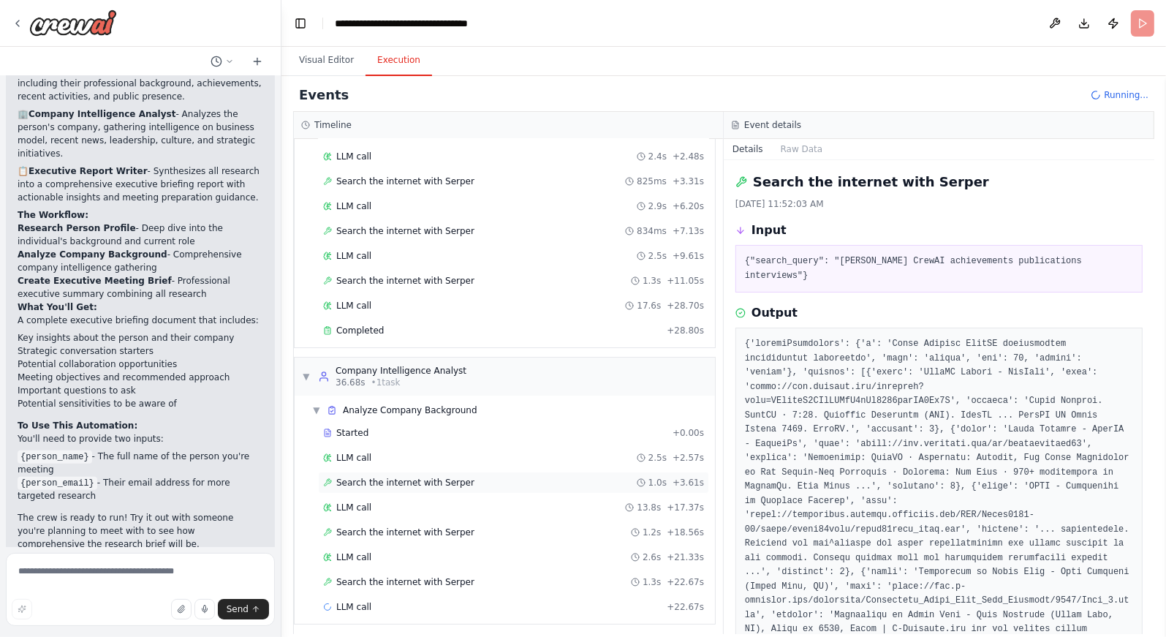
click at [416, 478] on span "Search the internet with Serper" at bounding box center [405, 483] width 138 height 12
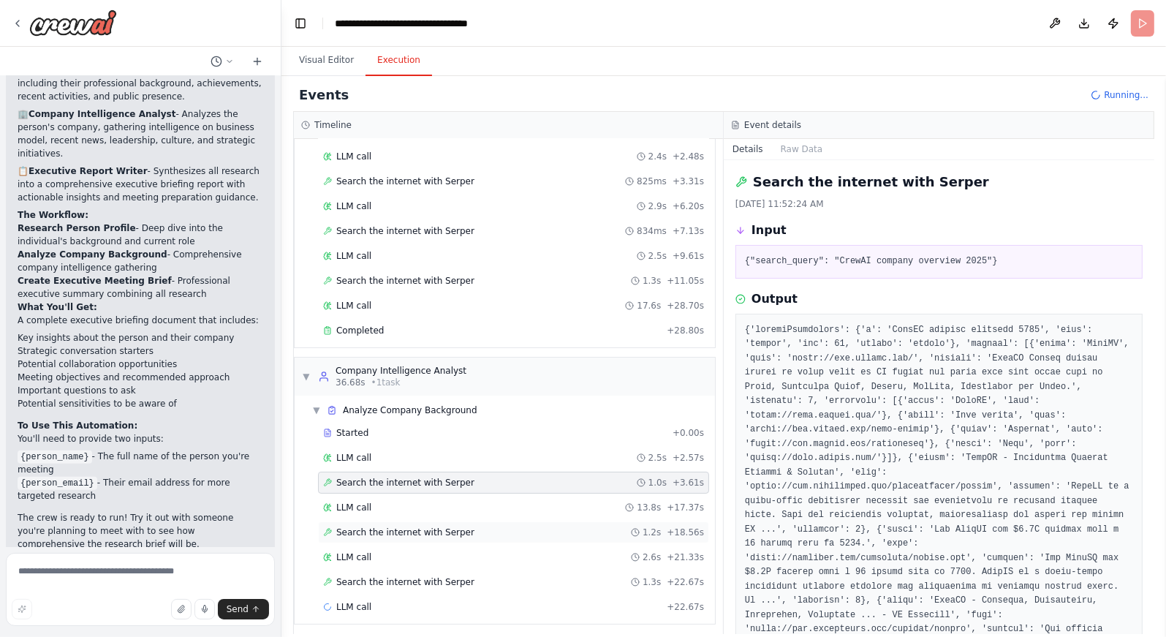
click at [434, 529] on span "Search the internet with Serper" at bounding box center [405, 533] width 138 height 12
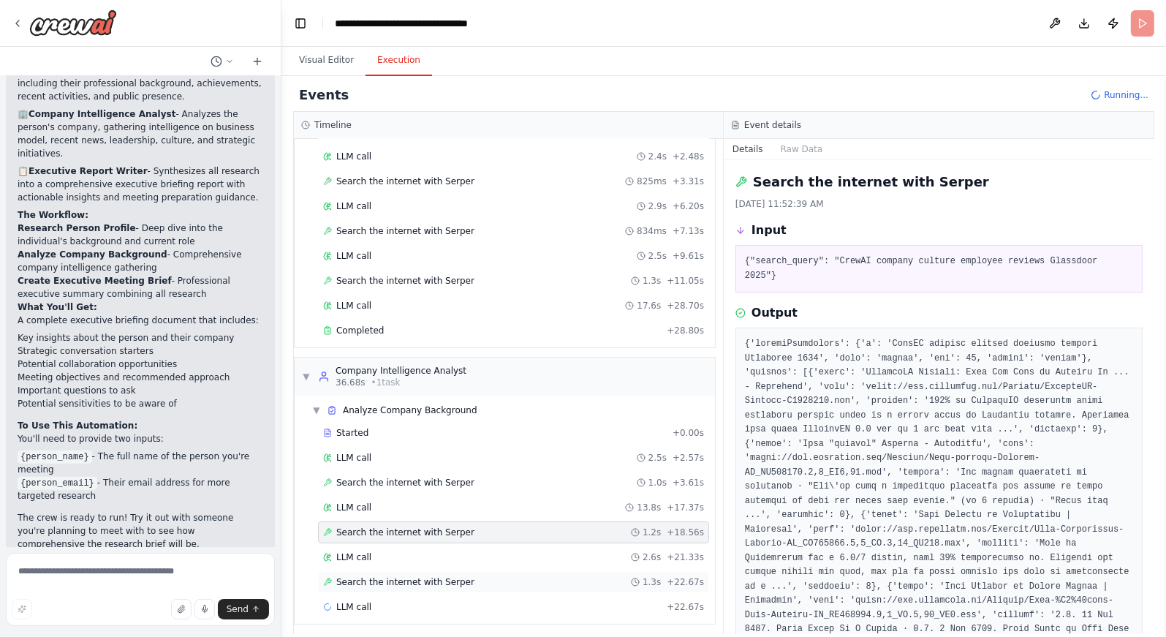
click at [447, 578] on span "Search the internet with Serper" at bounding box center [405, 582] width 138 height 12
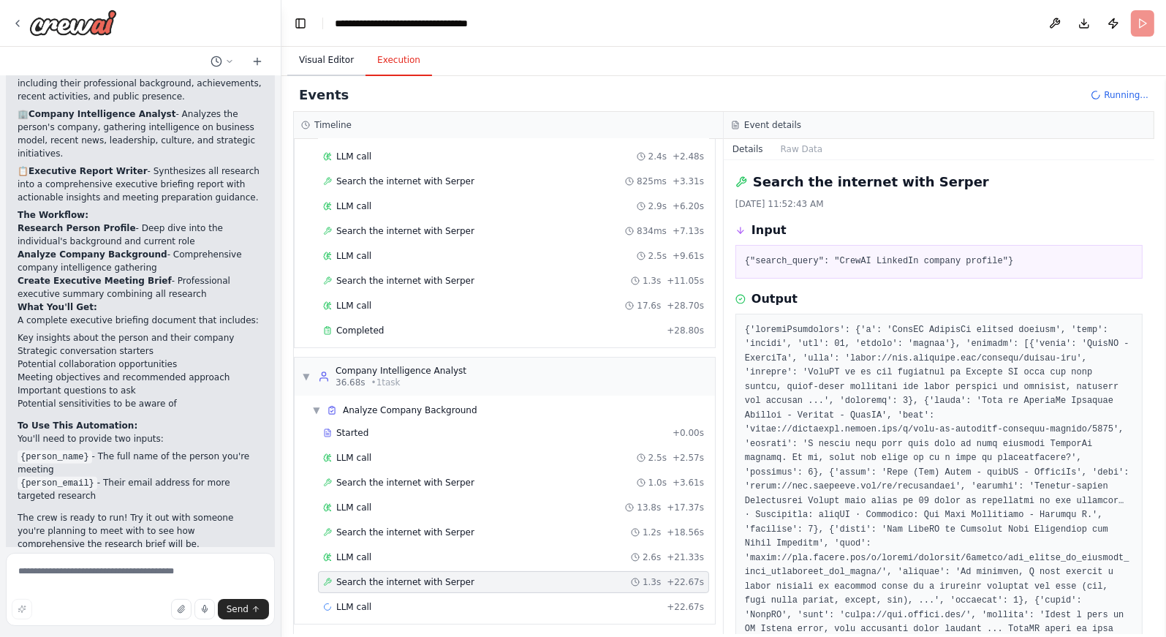
click at [336, 64] on button "Visual Editor" at bounding box center [326, 60] width 78 height 31
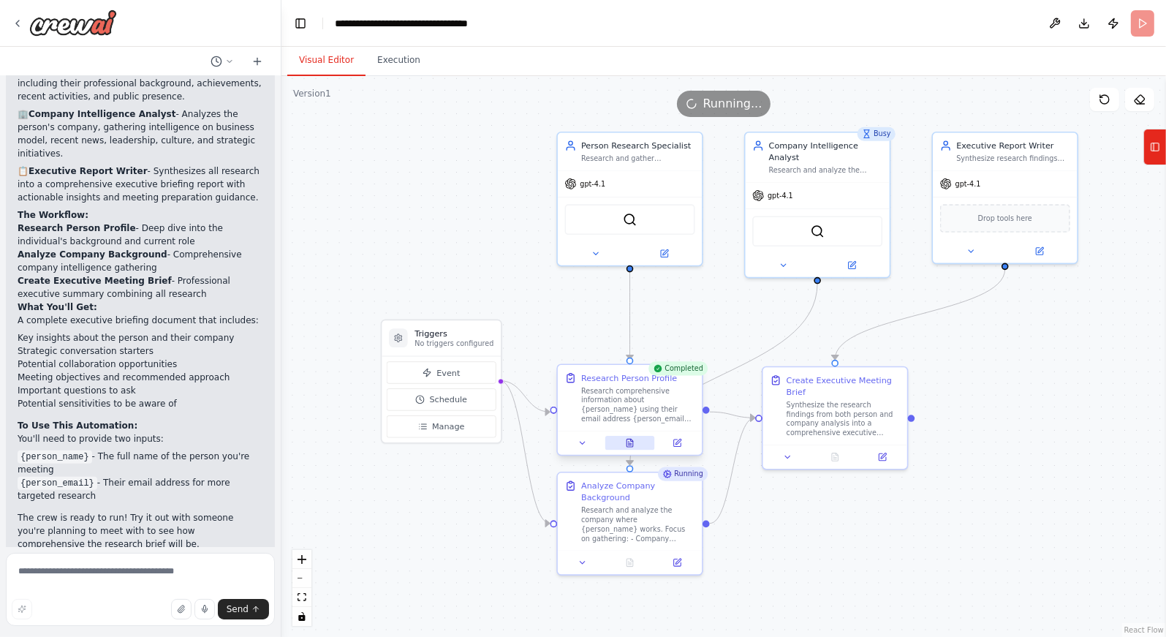
click at [633, 445] on icon at bounding box center [630, 443] width 7 height 8
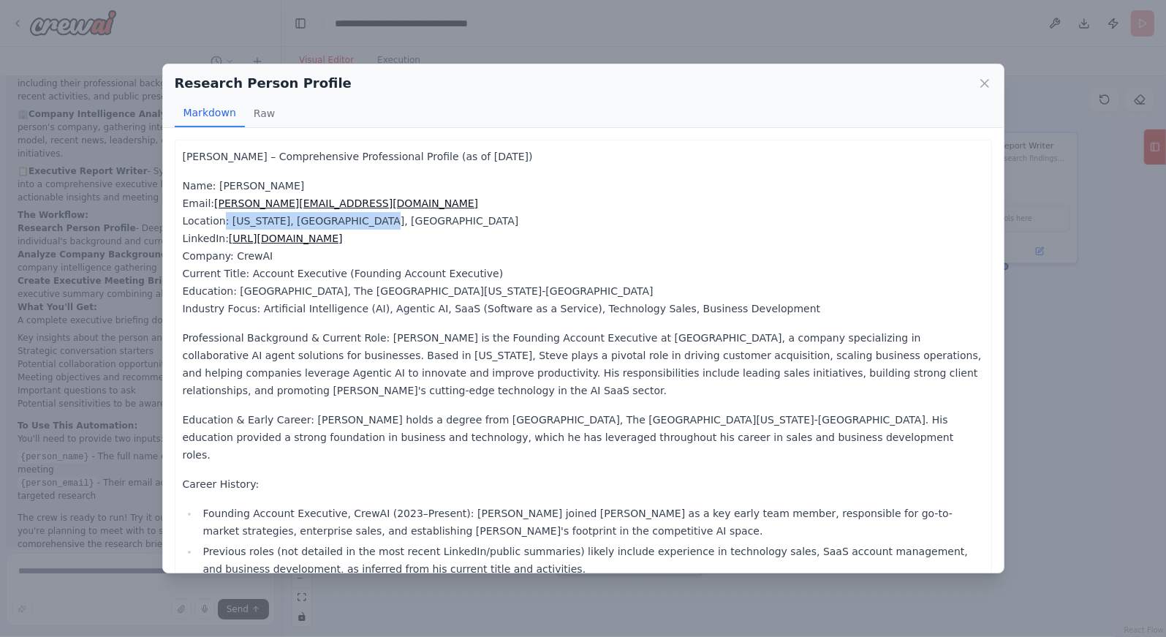
drag, startPoint x: 218, startPoint y: 217, endPoint x: 418, endPoint y: 219, distance: 199.6
click at [418, 219] on p "Name: Steve Schreck Email: steve@crewai.com Location: New York, NY, United Stat…" at bounding box center [583, 247] width 801 height 140
click at [382, 216] on p "Name: Steve Schreck Email: steve@crewai.com Location: New York, NY, United Stat…" at bounding box center [583, 247] width 801 height 140
drag, startPoint x: 382, startPoint y: 218, endPoint x: 222, endPoint y: 222, distance: 160.2
click at [222, 222] on p "Name: Steve Schreck Email: steve@crewai.com Location: New York, NY, United Stat…" at bounding box center [583, 247] width 801 height 140
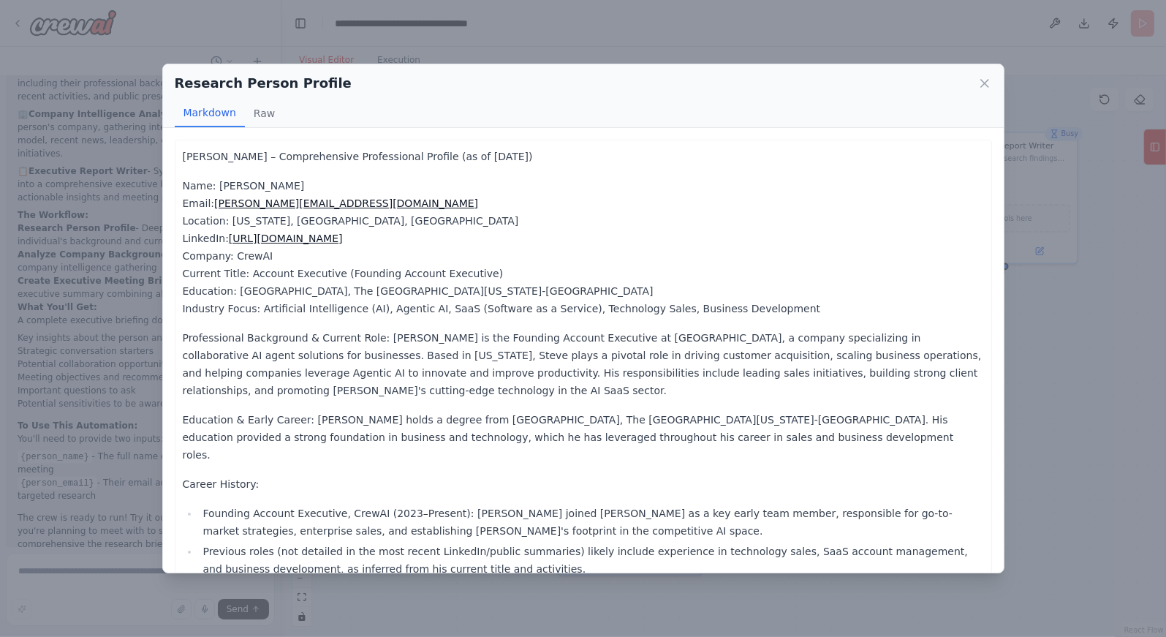
click at [293, 278] on p "Name: Steve Schreck Email: steve@crewai.com Location: New York, NY, United Stat…" at bounding box center [583, 247] width 801 height 140
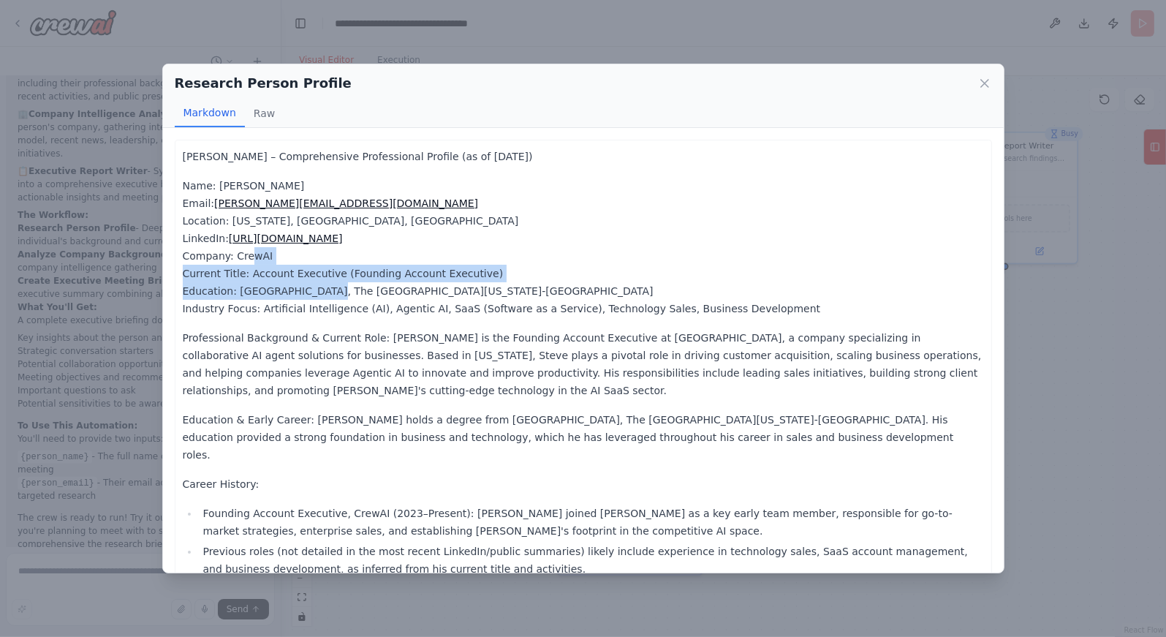
drag, startPoint x: 245, startPoint y: 263, endPoint x: 312, endPoint y: 284, distance: 69.8
click at [312, 284] on p "Name: Steve Schreck Email: steve@crewai.com Location: New York, NY, United Stat…" at bounding box center [583, 247] width 801 height 140
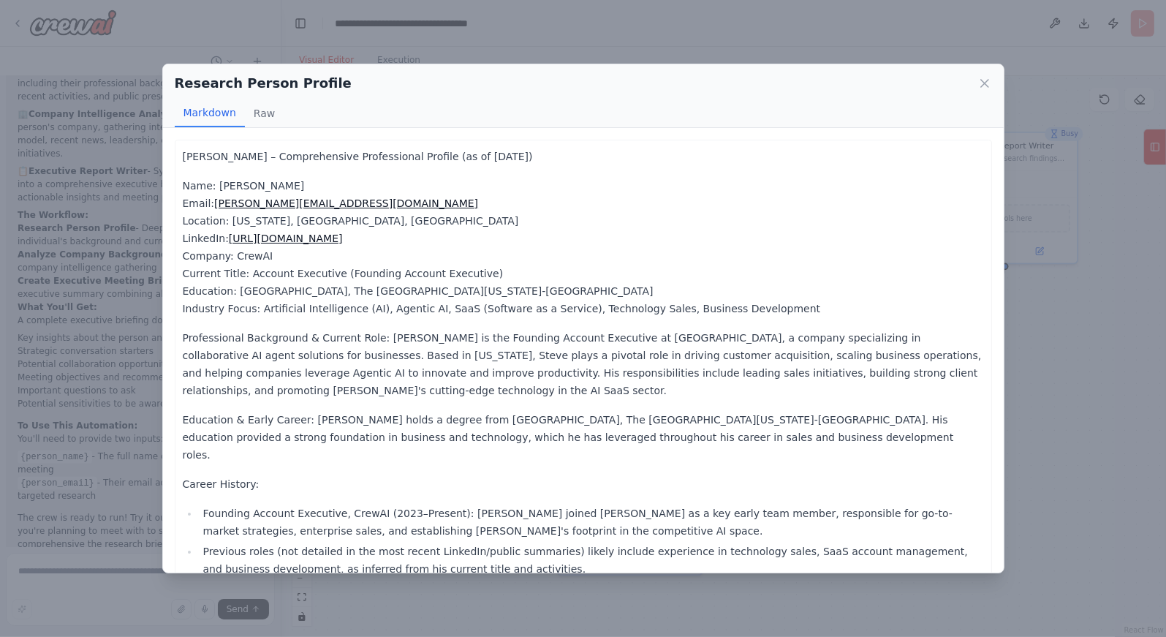
click at [331, 332] on p "Professional Background & Current Role: Steve Schreck is the Founding Account E…" at bounding box center [583, 364] width 801 height 70
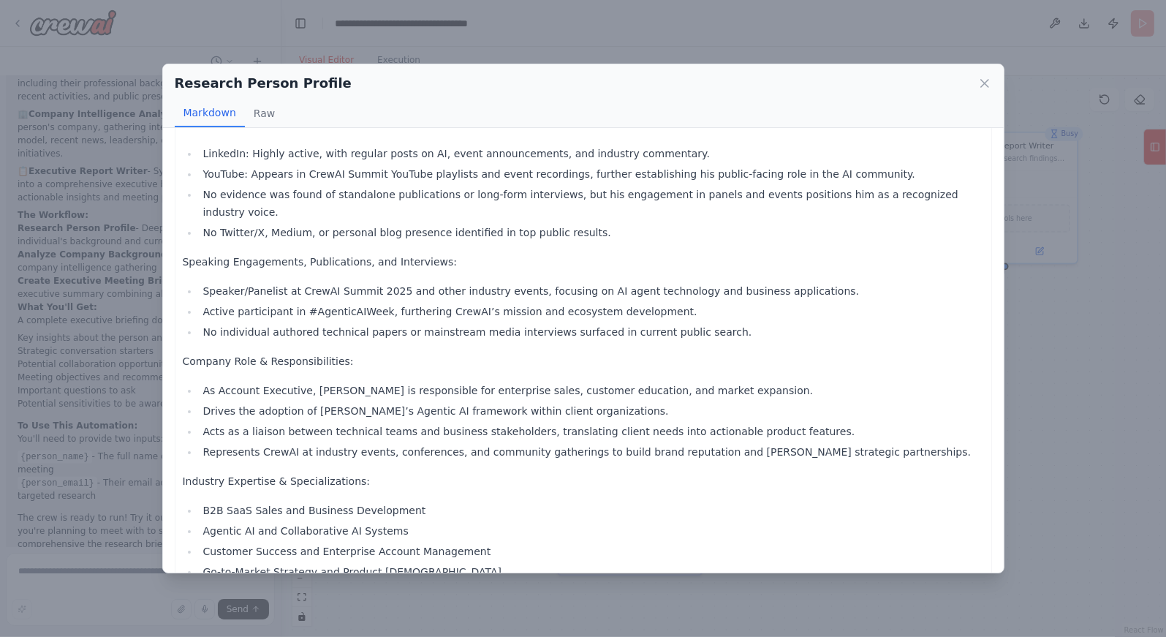
scroll to position [901, 0]
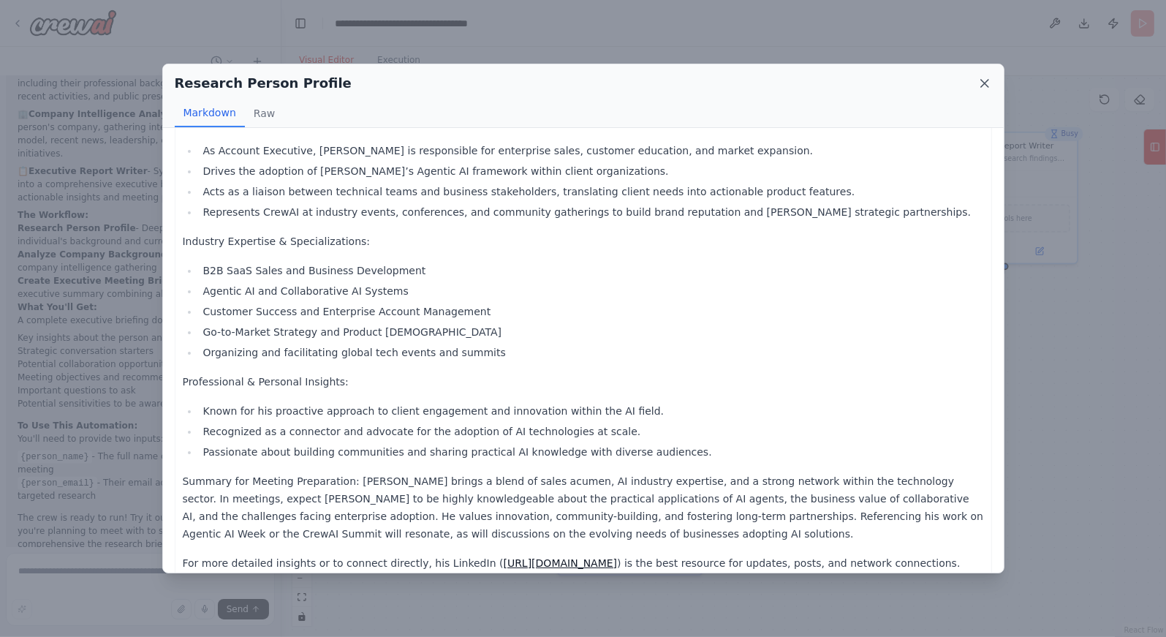
click at [984, 86] on icon at bounding box center [985, 83] width 15 height 15
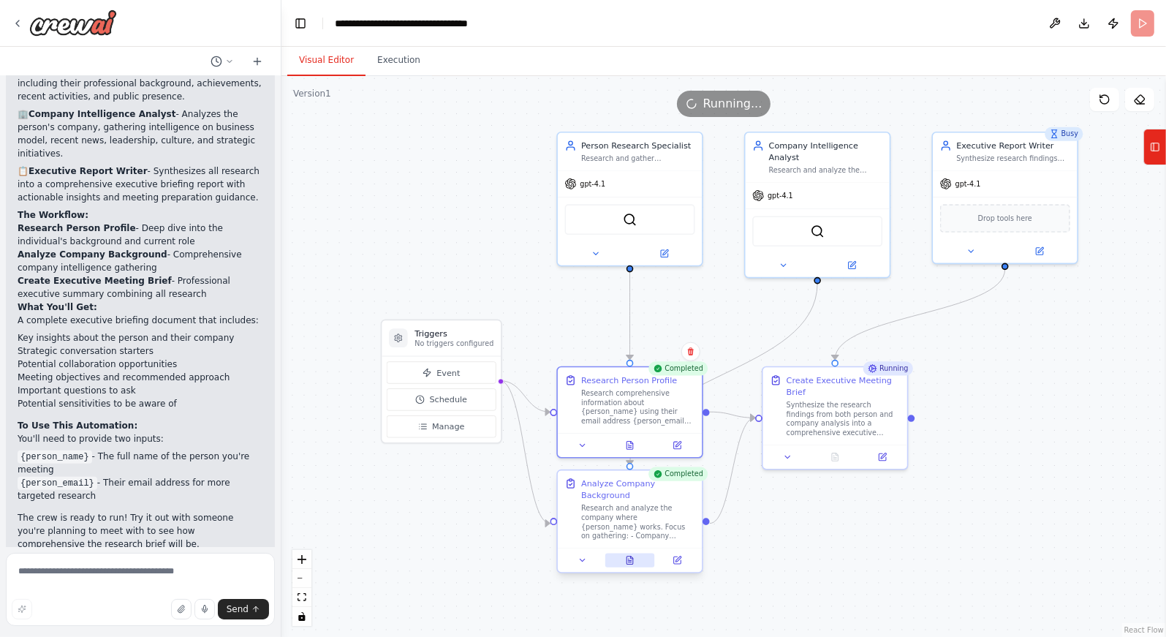
click at [632, 557] on icon at bounding box center [630, 561] width 7 height 8
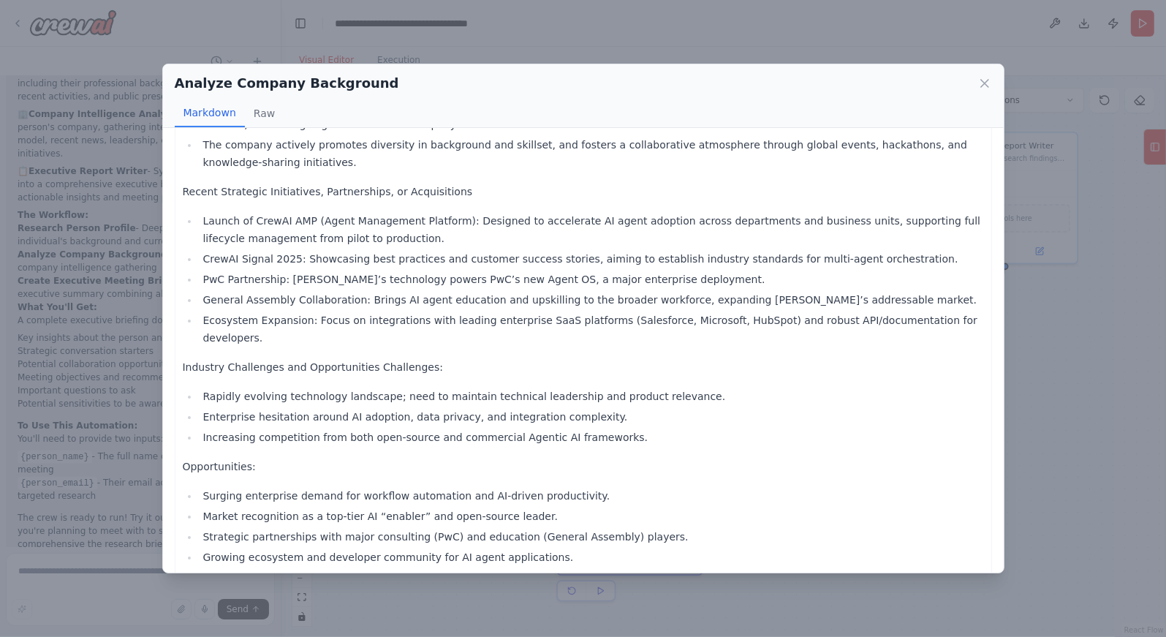
scroll to position [1092, 0]
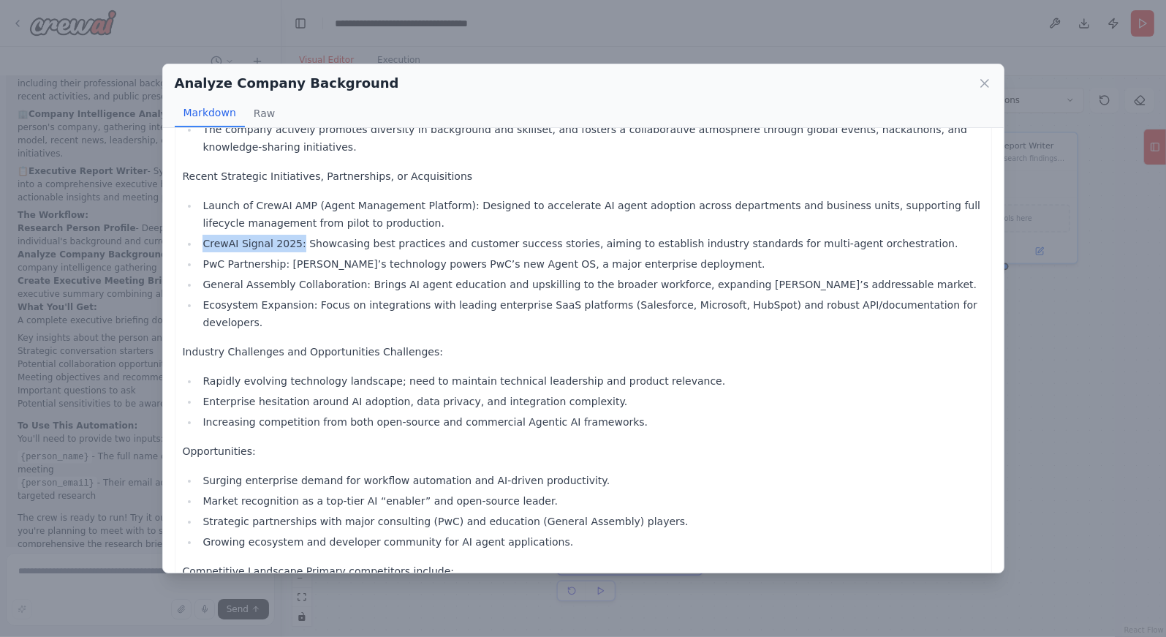
drag, startPoint x: 205, startPoint y: 205, endPoint x: 298, endPoint y: 213, distance: 93.2
click at [298, 235] on li "CrewAI Signal 2025: Showcasing best practices and customer success stories, aim…" at bounding box center [591, 244] width 785 height 18
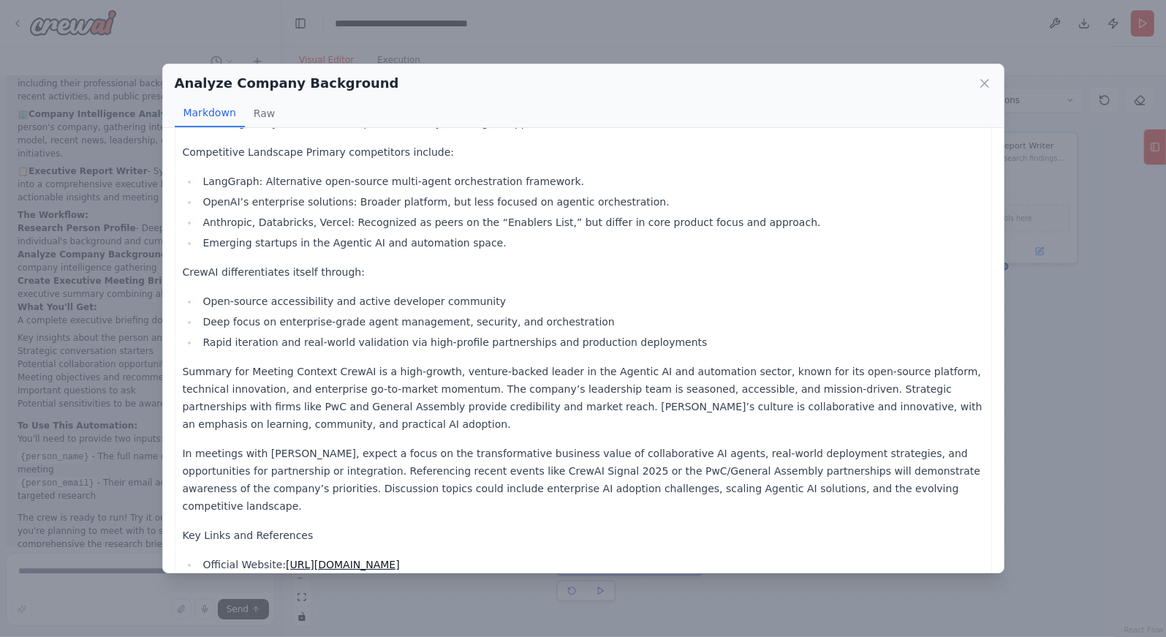
scroll to position [1603, 0]
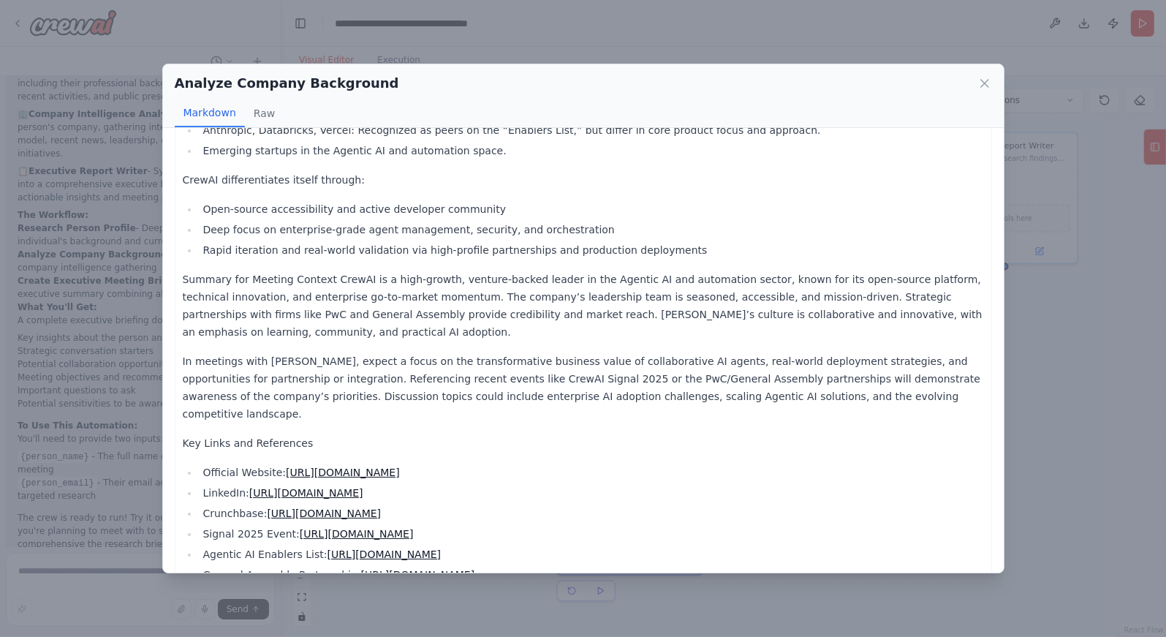
click at [806, 272] on p "Summary for Meeting Context CrewAI is a high-growth, venture-backed leader in t…" at bounding box center [583, 306] width 801 height 70
click at [987, 83] on icon at bounding box center [985, 83] width 15 height 15
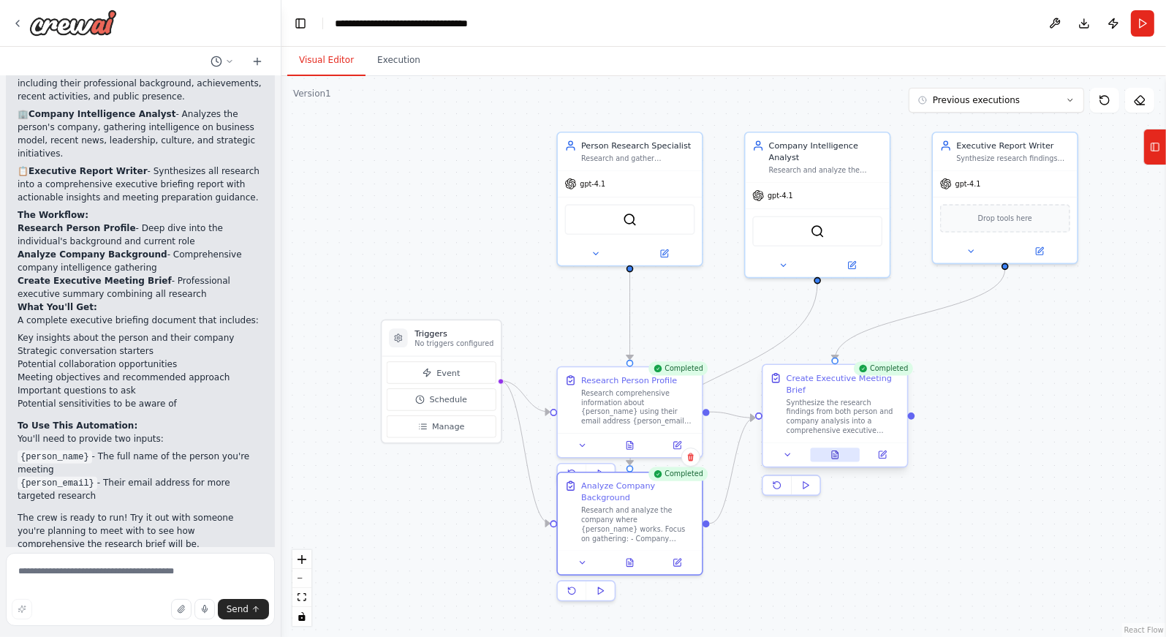
click at [838, 457] on icon at bounding box center [835, 454] width 7 height 8
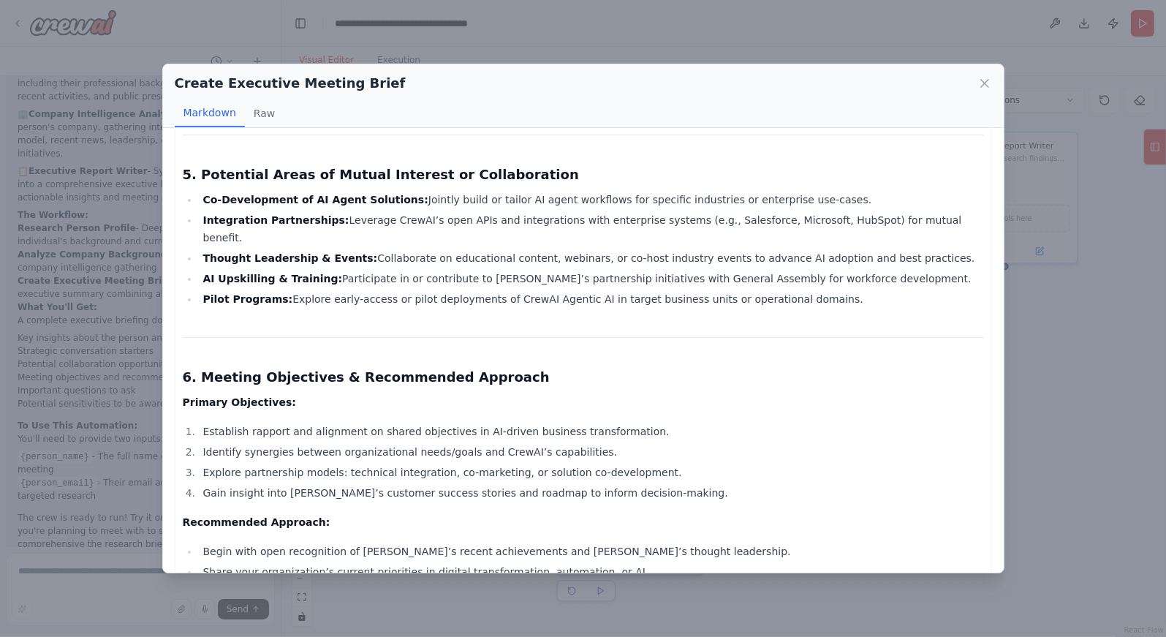
scroll to position [1495, 0]
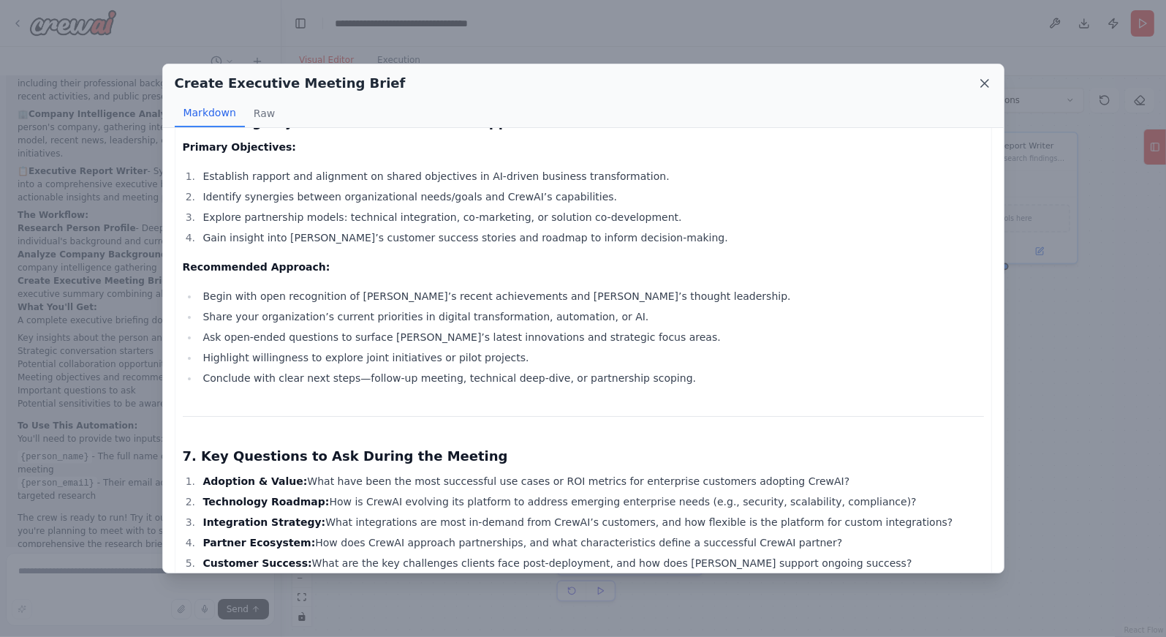
click at [981, 84] on icon at bounding box center [985, 83] width 15 height 15
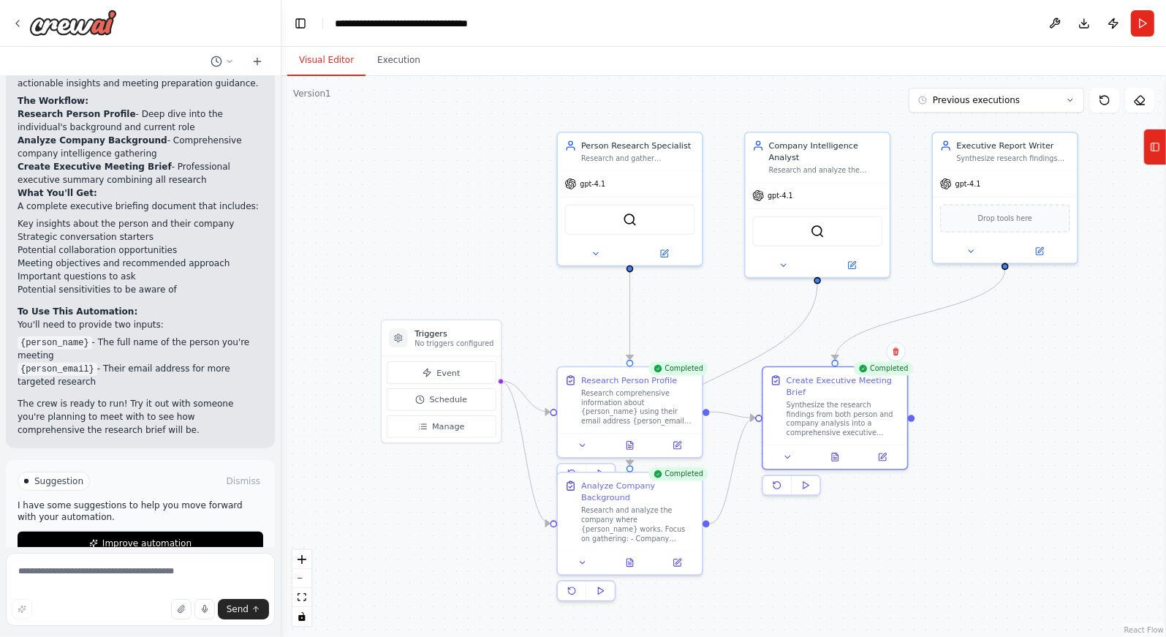
scroll to position [991, 0]
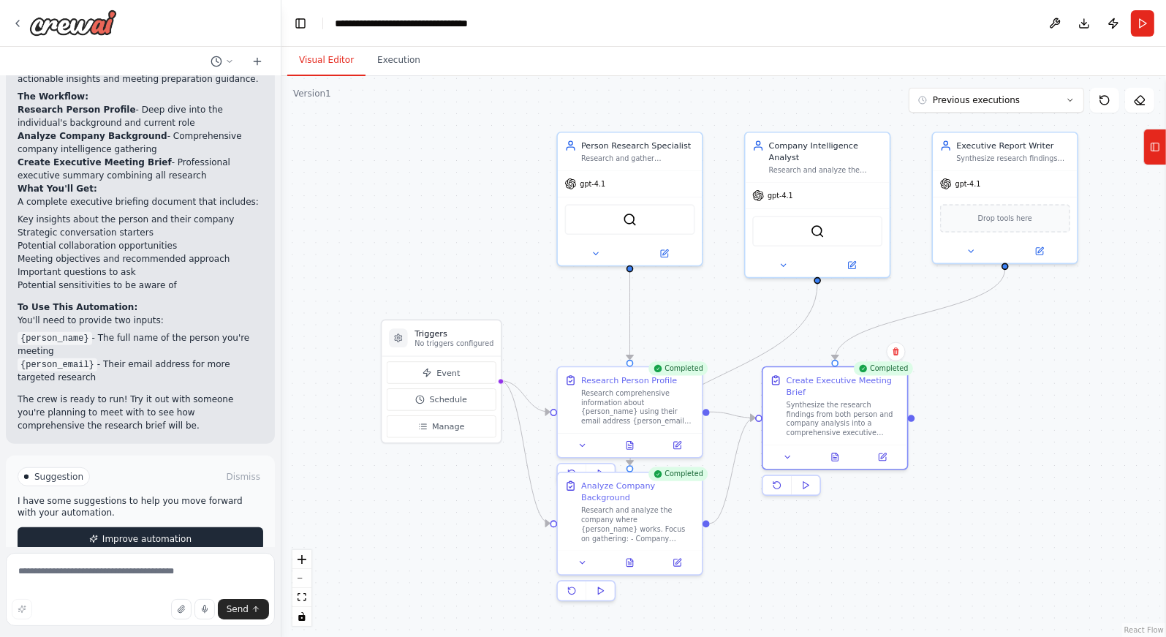
click at [159, 533] on span "Improve automation" at bounding box center [146, 539] width 89 height 12
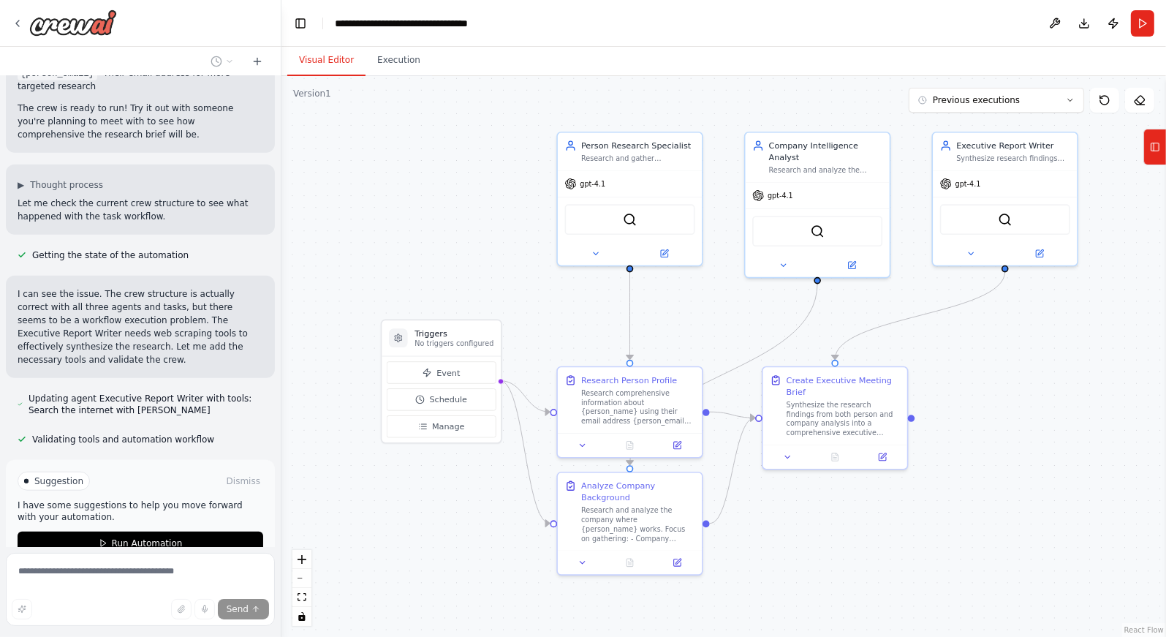
scroll to position [1343, 0]
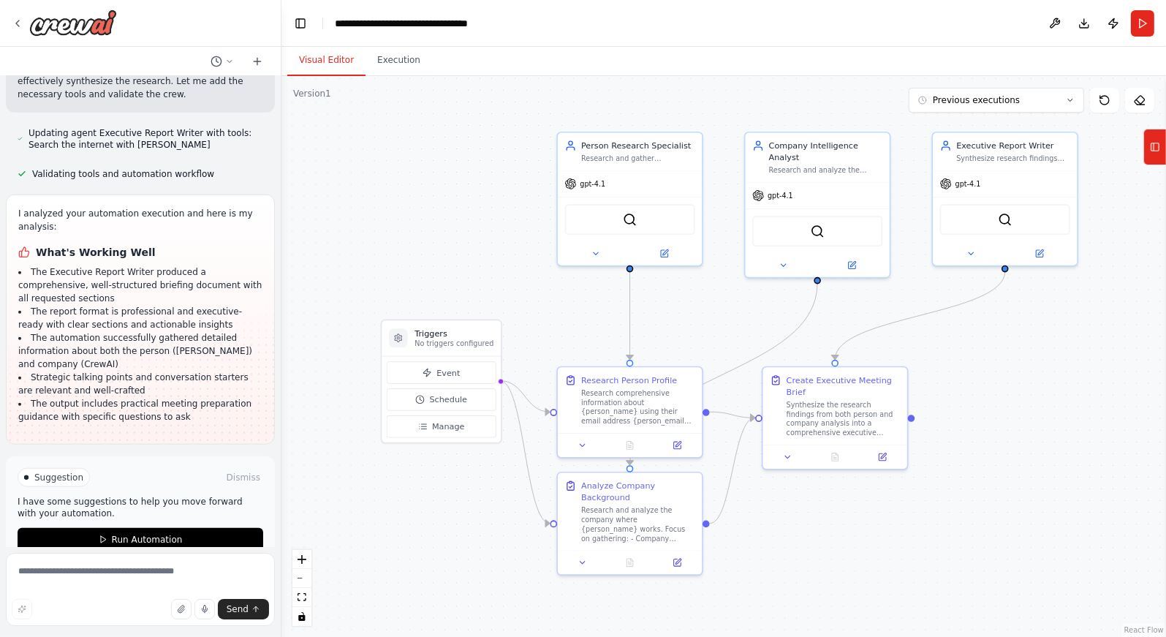
click at [984, 35] on header "**********" at bounding box center [724, 23] width 885 height 47
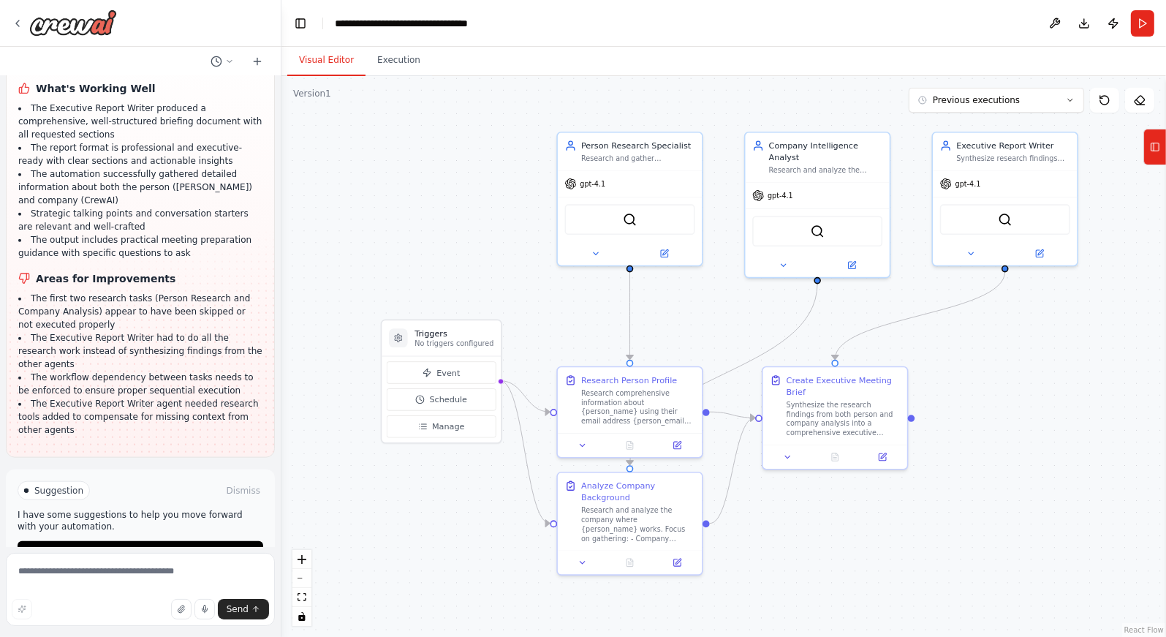
scroll to position [1724, 0]
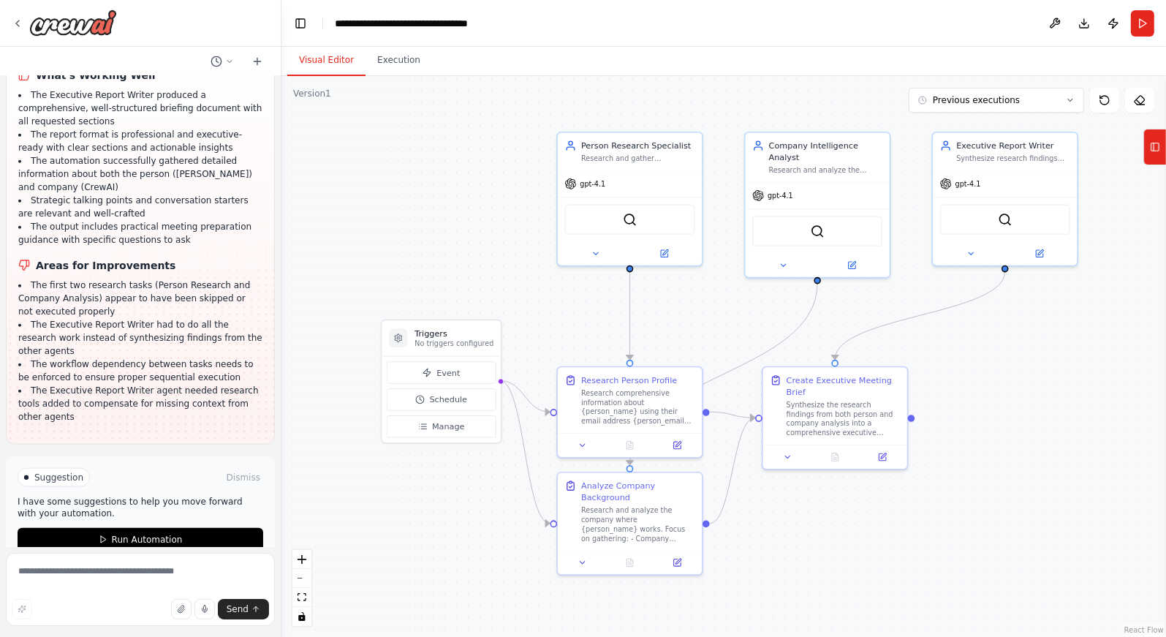
click at [976, 18] on header "**********" at bounding box center [724, 23] width 885 height 47
click at [1117, 31] on button "Publish" at bounding box center [1113, 23] width 23 height 26
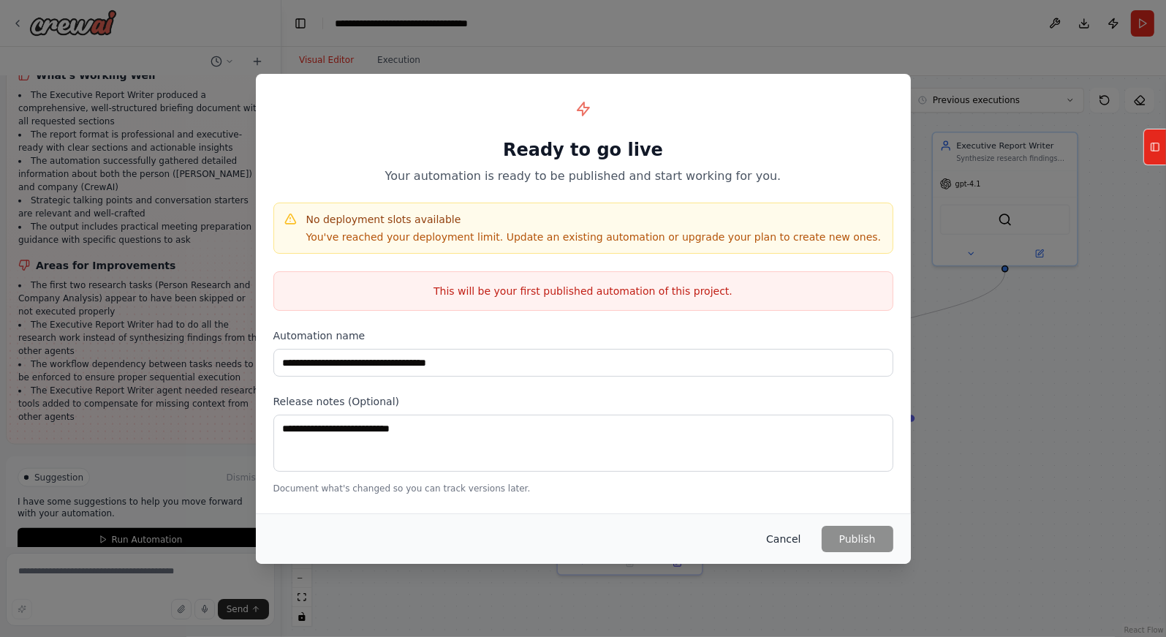
click at [783, 537] on button "Cancel" at bounding box center [784, 539] width 58 height 26
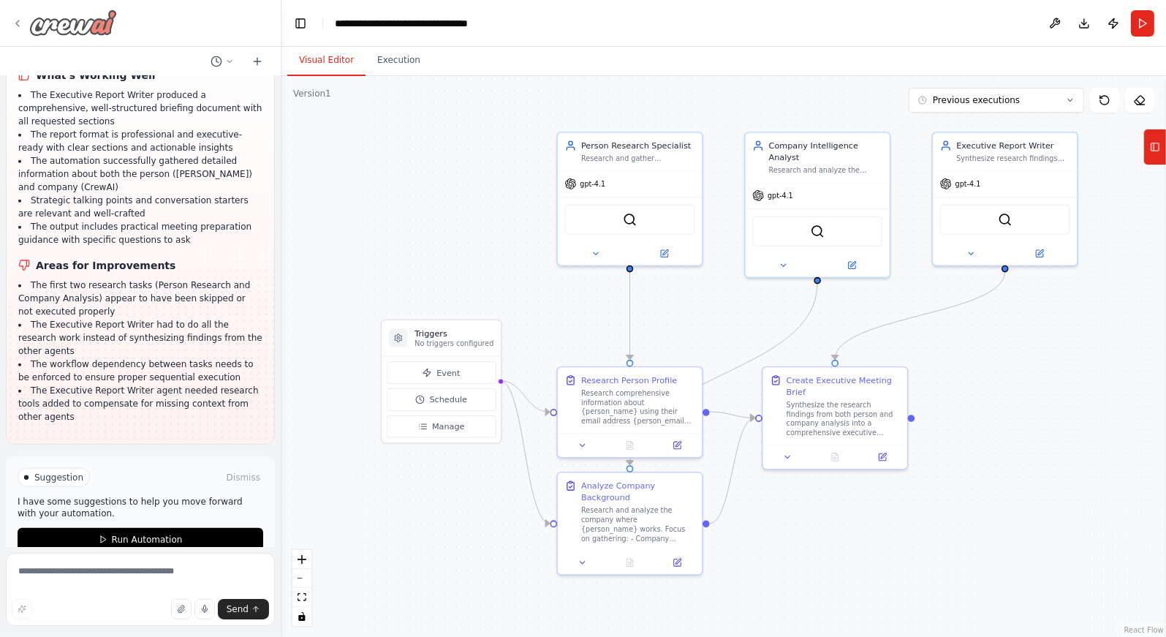
click at [24, 26] on div at bounding box center [64, 23] width 105 height 26
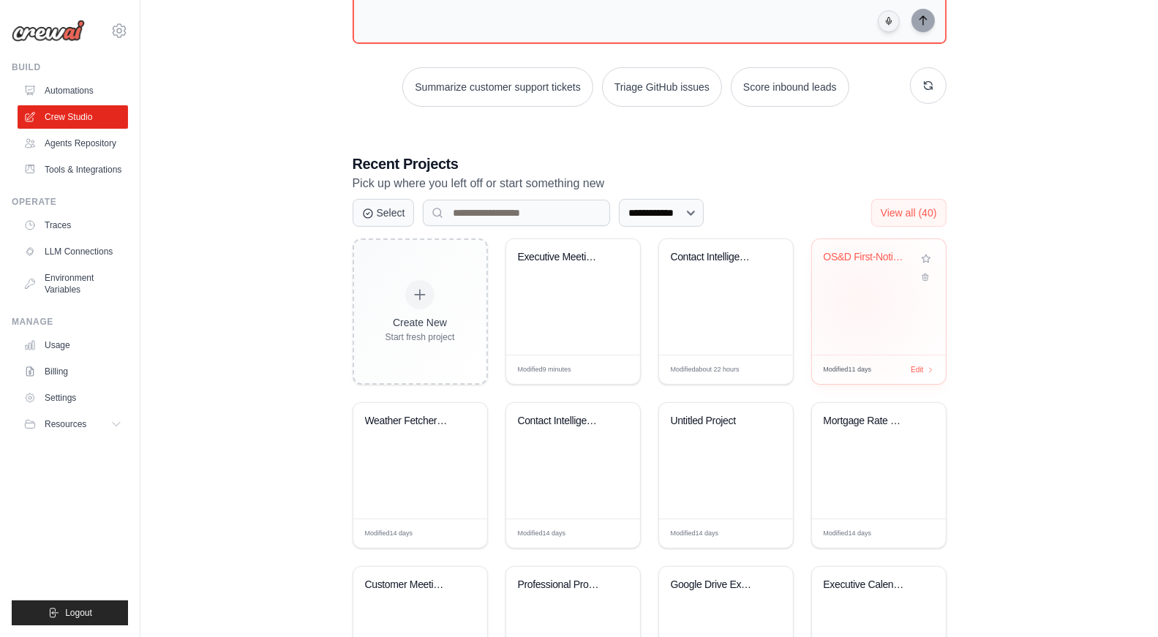
scroll to position [227, 0]
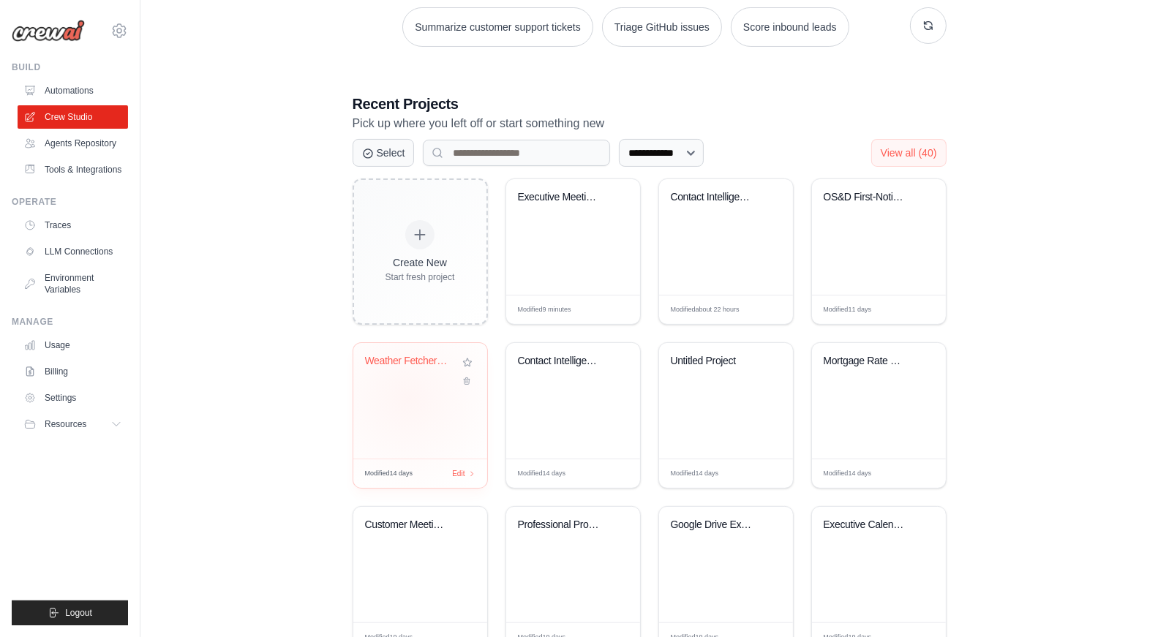
click at [407, 398] on div "Weather Fetcher Automation" at bounding box center [420, 401] width 134 height 116
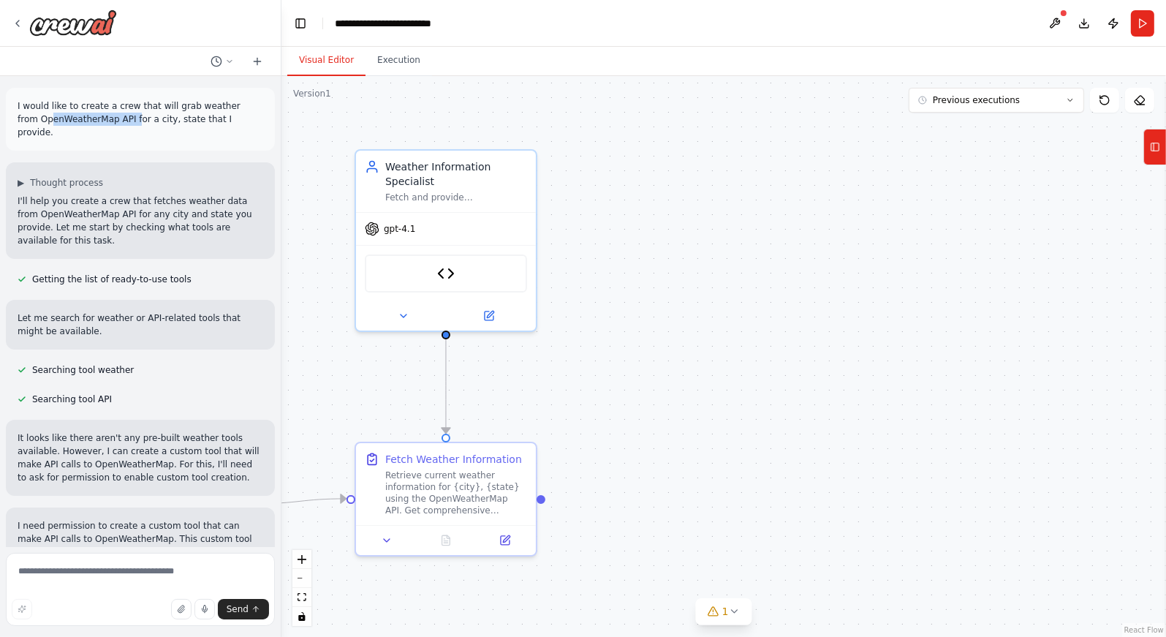
drag, startPoint x: 114, startPoint y: 121, endPoint x: 29, endPoint y: 120, distance: 85.6
click at [29, 120] on p "I would like to create a crew that will grab weather from OpenWeatherMap API fo…" at bounding box center [141, 118] width 246 height 39
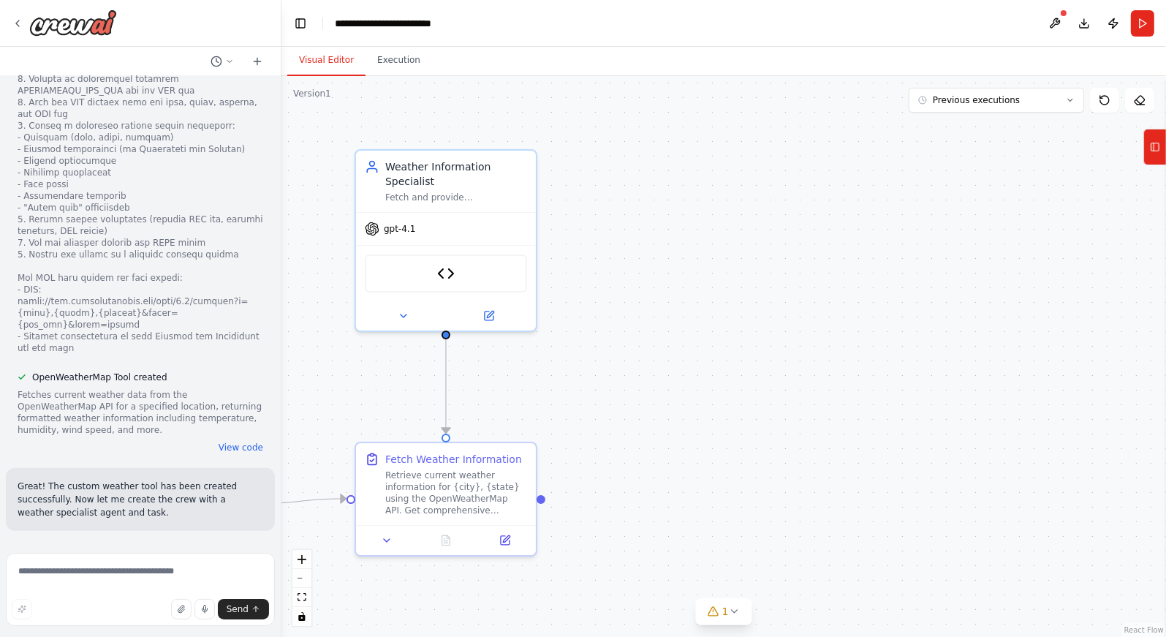
scroll to position [931, 0]
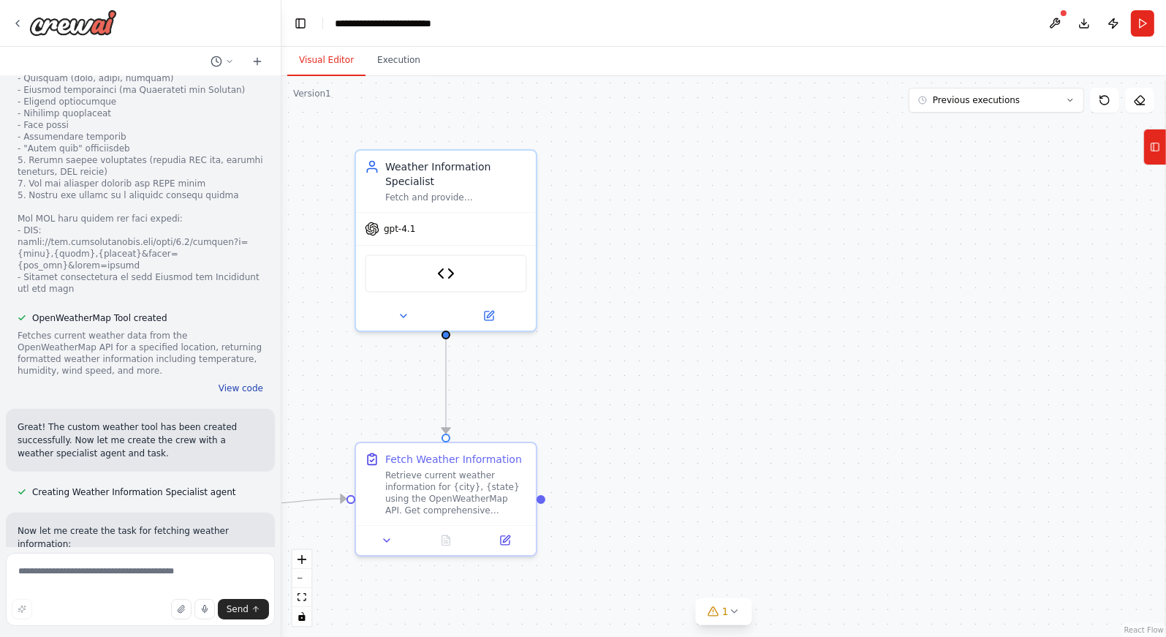
click at [228, 382] on button "View code" at bounding box center [241, 388] width 45 height 12
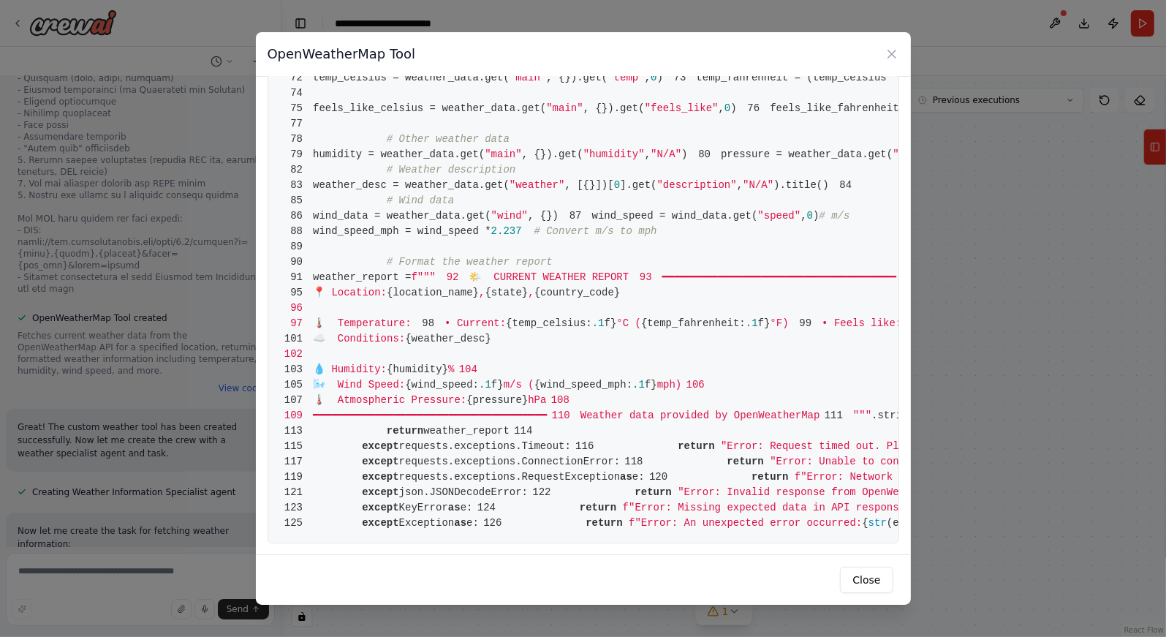
scroll to position [1512, 0]
click at [892, 49] on icon at bounding box center [892, 54] width 15 height 15
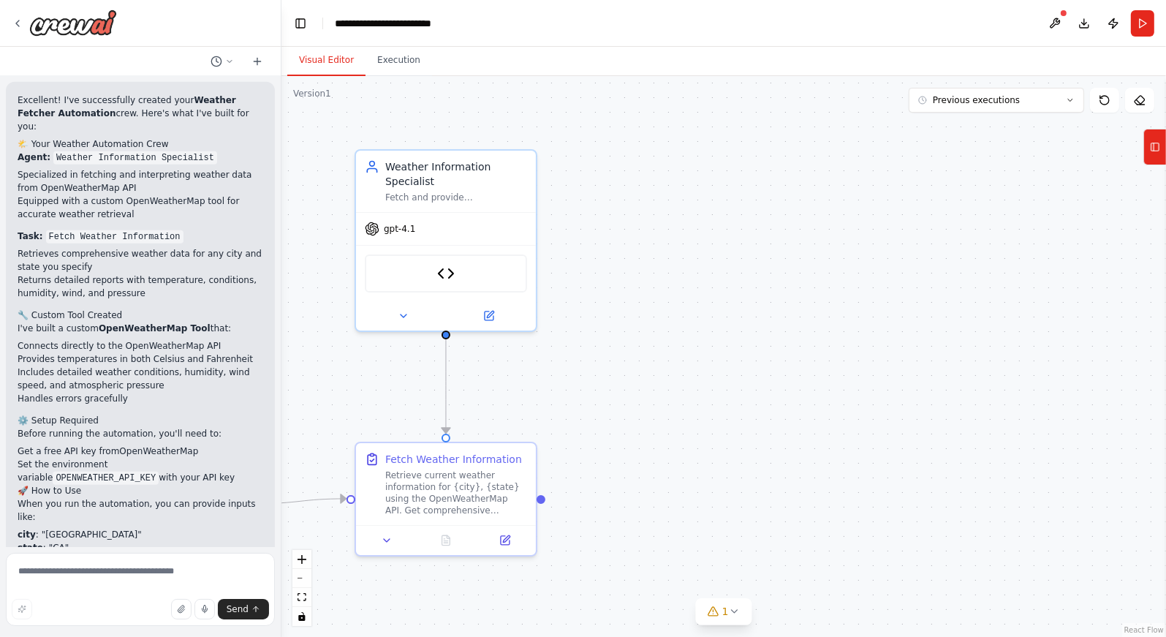
scroll to position [1672, 0]
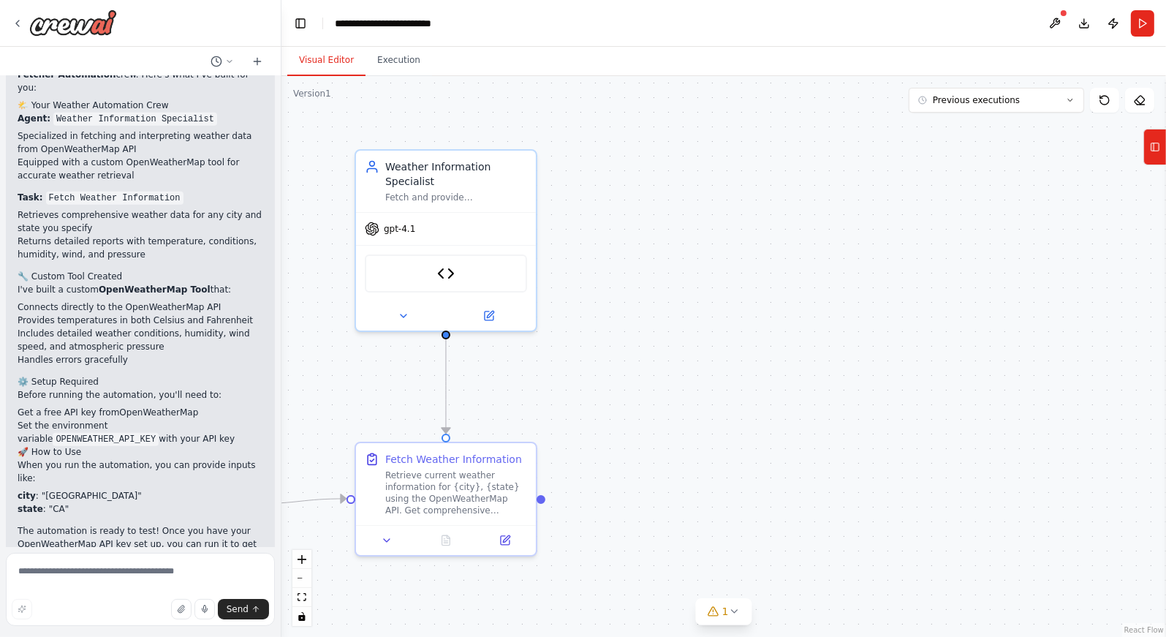
click at [1022, 34] on header "**********" at bounding box center [724, 23] width 885 height 47
click at [1085, 28] on button "Download" at bounding box center [1084, 23] width 23 height 26
click at [55, 18] on img at bounding box center [73, 23] width 88 height 26
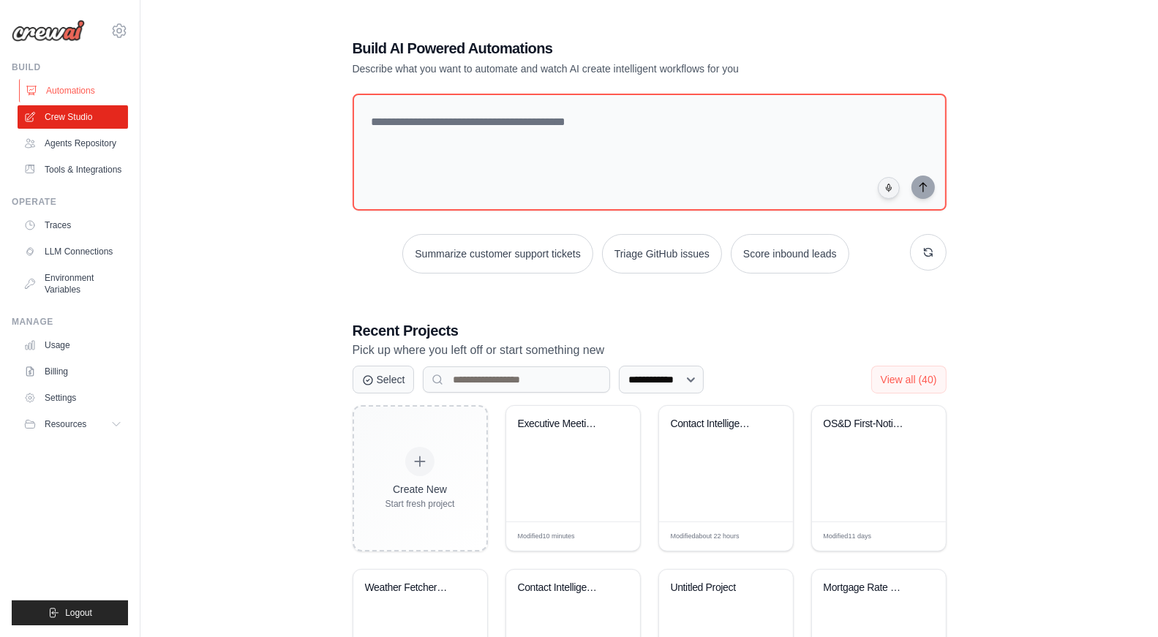
click at [85, 91] on link "Automations" at bounding box center [74, 90] width 110 height 23
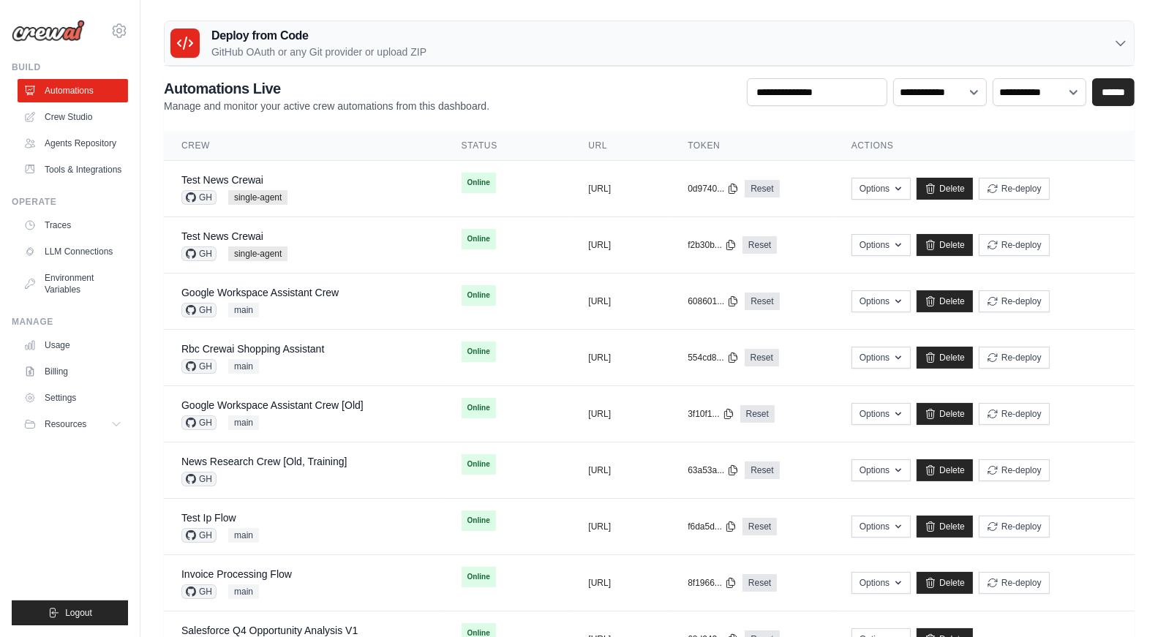
click at [354, 43] on h3 "Deploy from Code" at bounding box center [318, 36] width 215 height 18
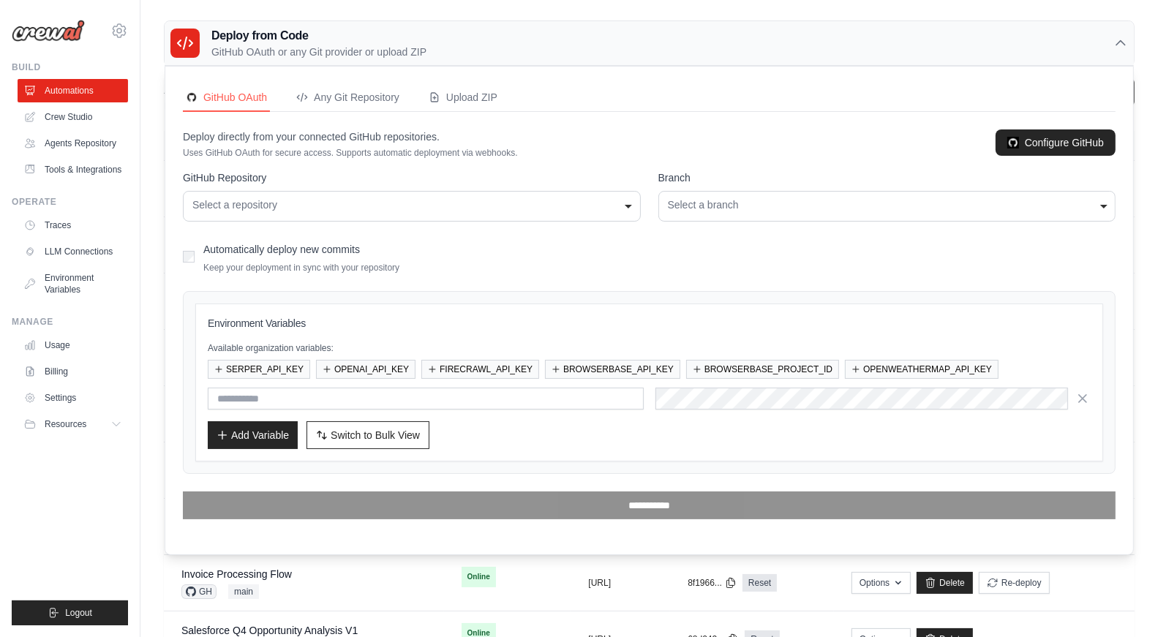
click at [470, 209] on div "Select a repository" at bounding box center [411, 204] width 439 height 15
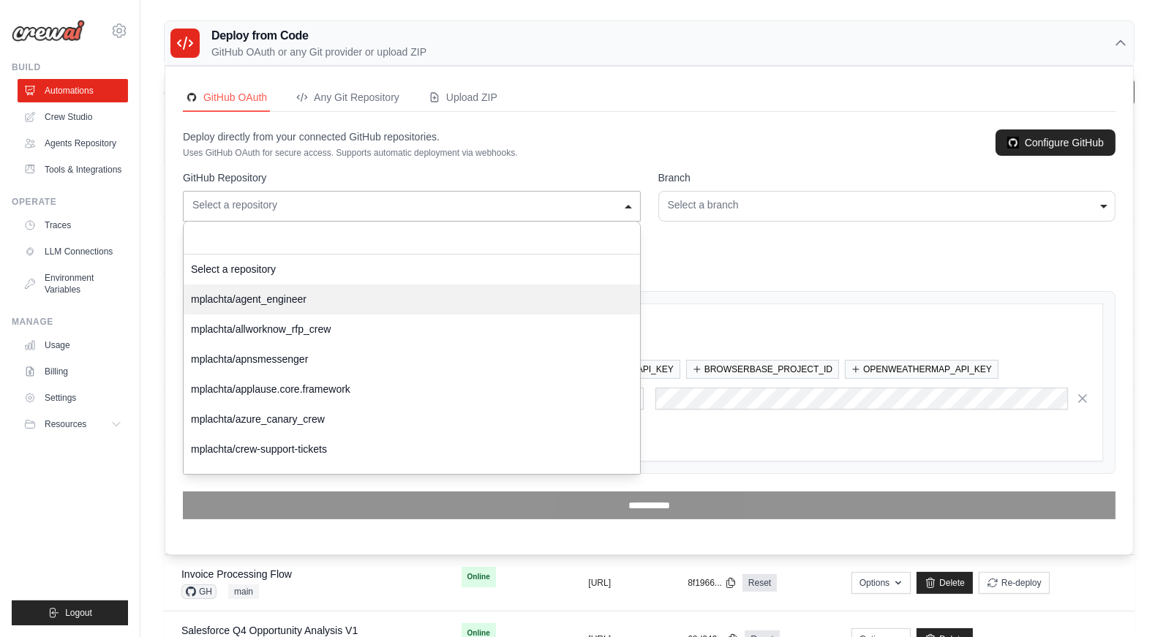
select select "*********"
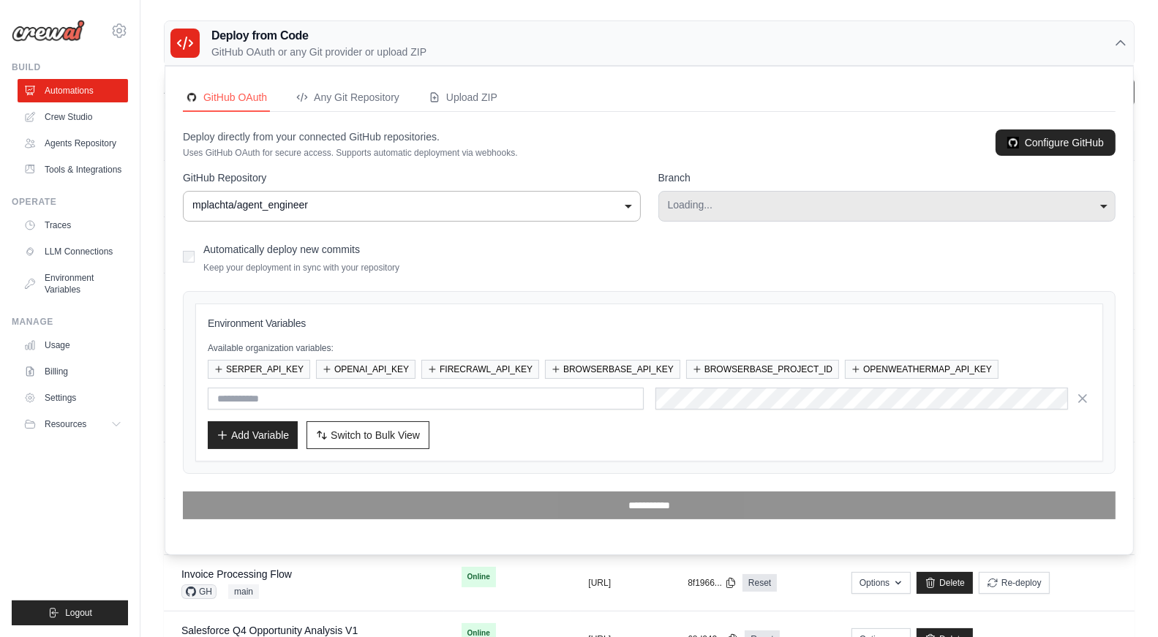
select select "****"
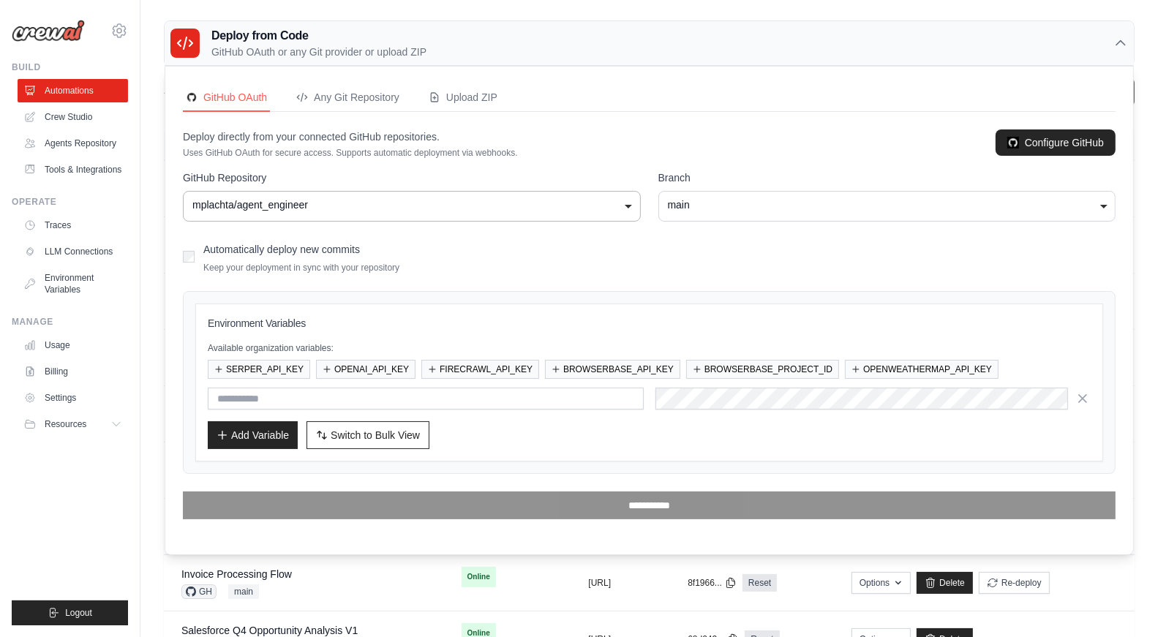
click at [121, 527] on ul "Build Automations Crew Studio Agents Repository Tools & Integrations" at bounding box center [70, 343] width 116 height 564
click at [243, 53] on p "GitHub OAuth or any Git provider or upload ZIP" at bounding box center [318, 52] width 215 height 15
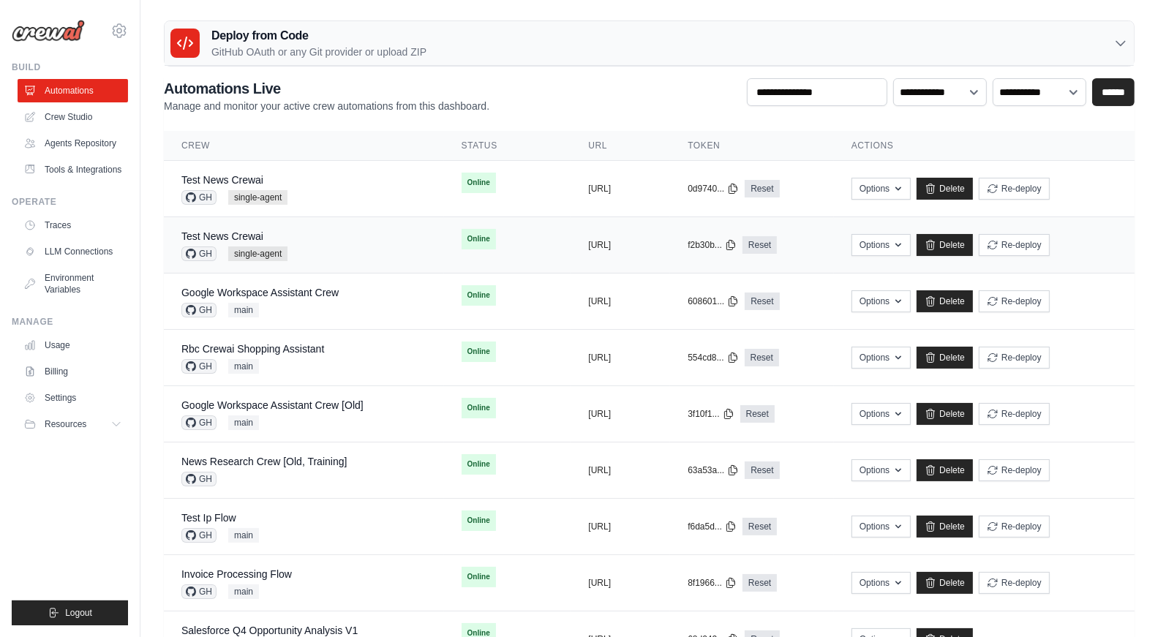
click at [329, 257] on div "Test News Crewai GH single-agent" at bounding box center [303, 245] width 245 height 32
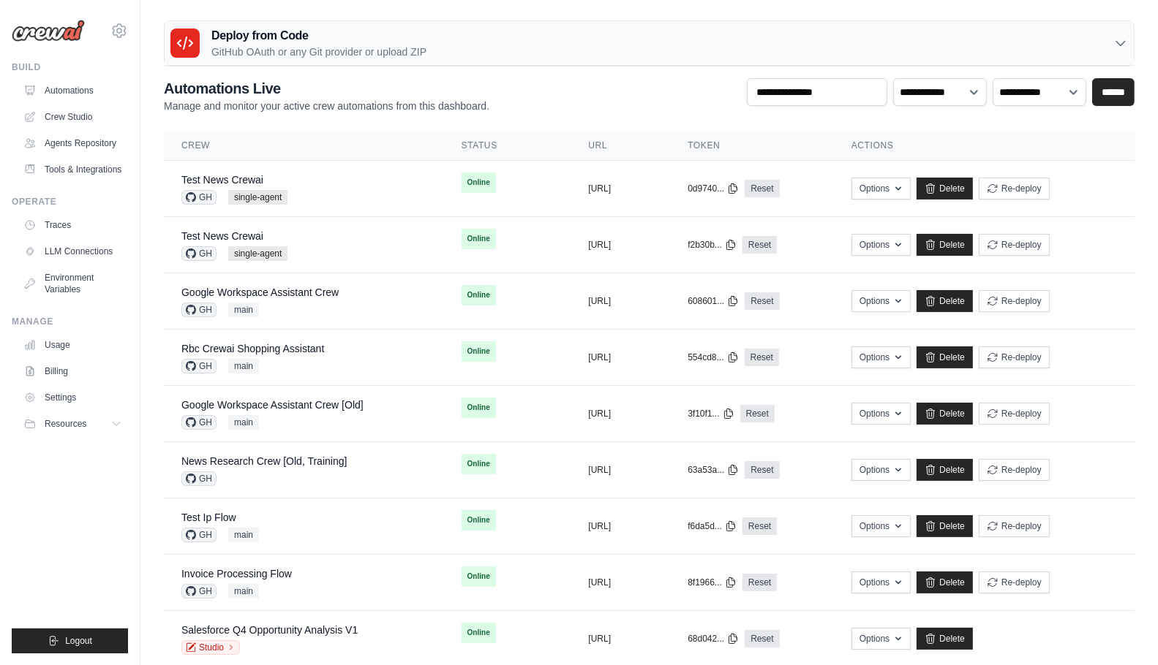
click at [581, 80] on div "**********" at bounding box center [649, 95] width 970 height 35
click at [311, 177] on div "Test News Crewai GH single-agent" at bounding box center [303, 189] width 245 height 32
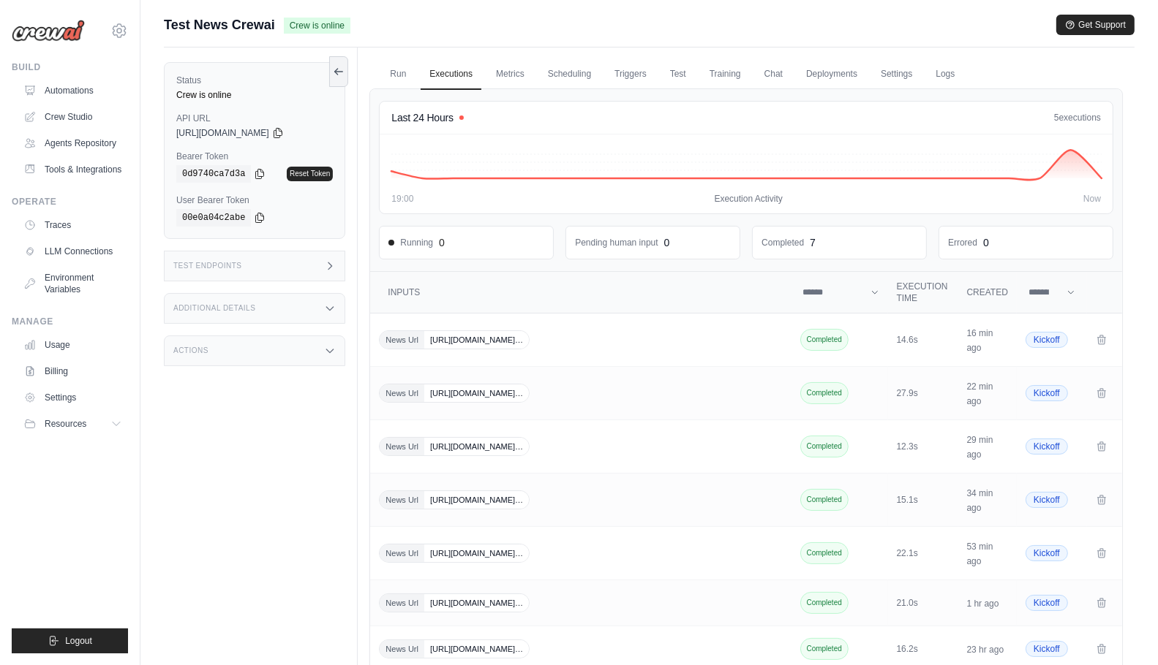
click at [284, 273] on div "Test Endpoints" at bounding box center [254, 266] width 181 height 31
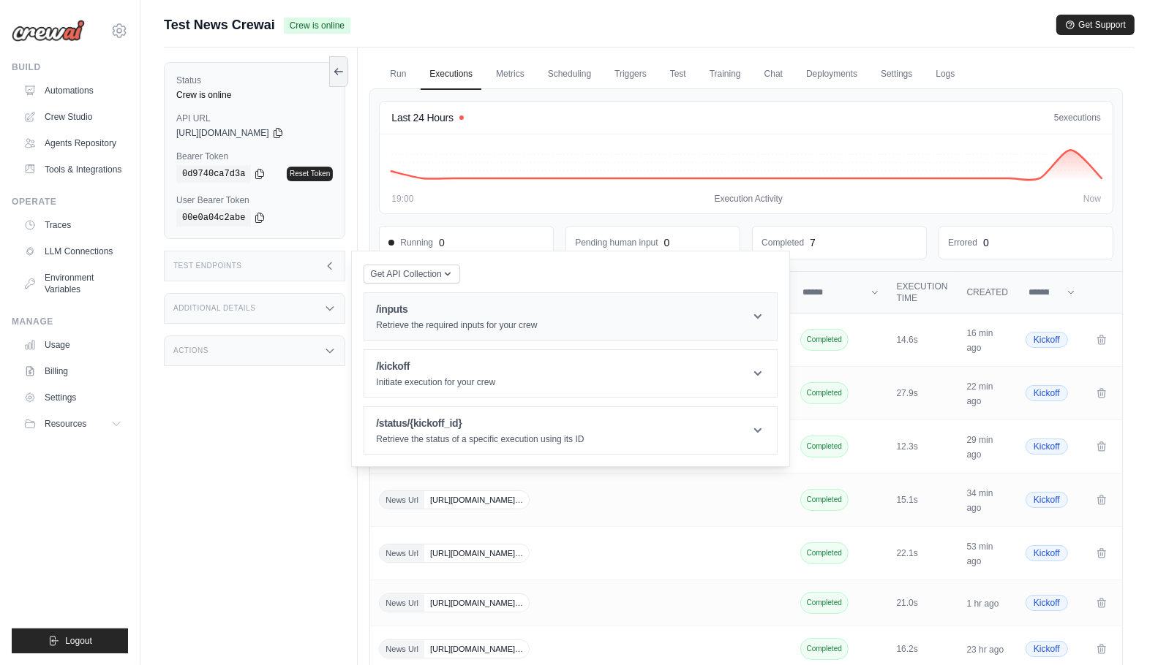
click at [431, 318] on div "/inputs Retrieve the required inputs for your crew" at bounding box center [456, 316] width 161 height 29
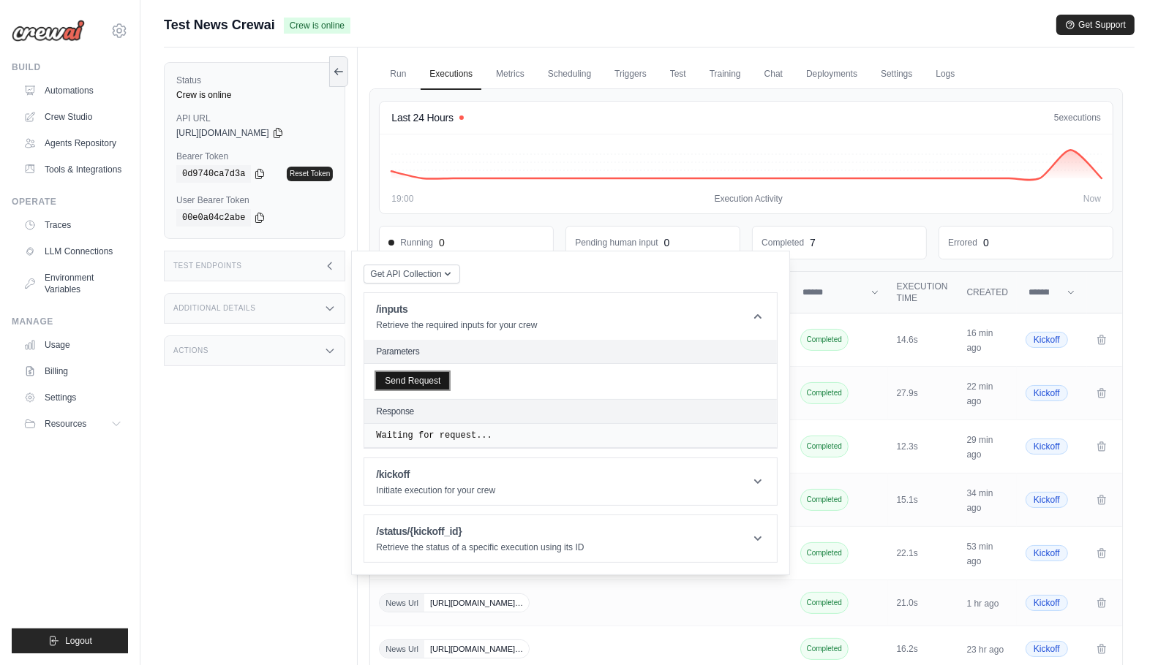
click at [429, 382] on button "Send Request" at bounding box center [412, 381] width 73 height 18
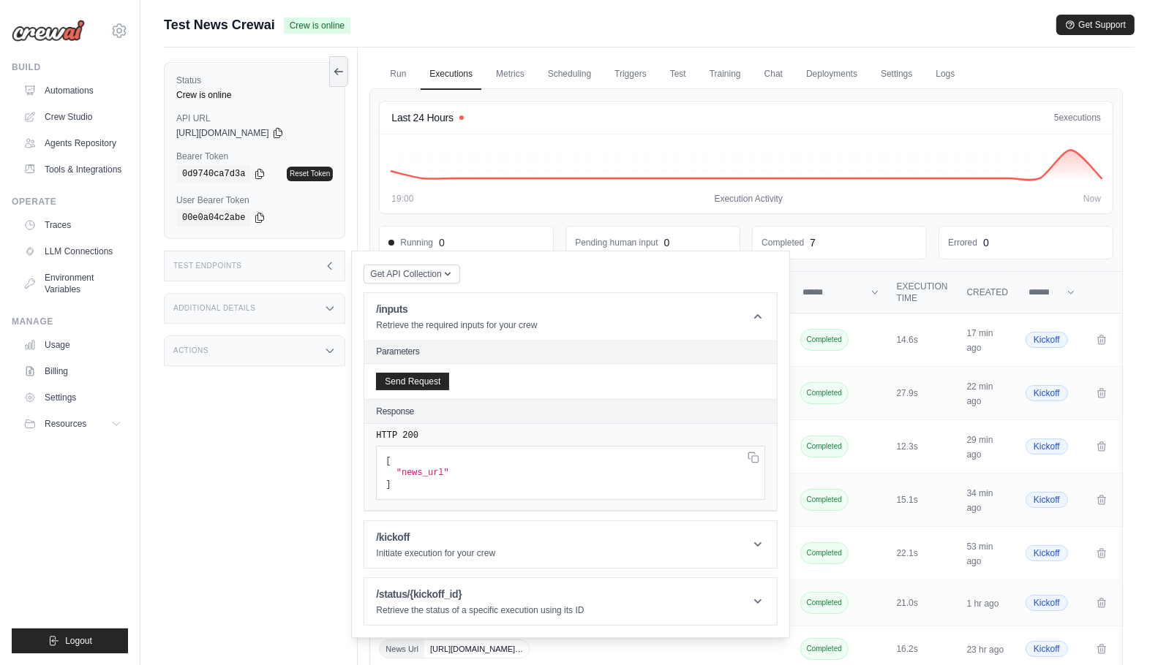
click at [310, 424] on div "Status Crew is online API URL copied [URL][DOMAIN_NAME] Bearer Token copied 0d9…" at bounding box center [261, 380] width 194 height 665
click at [83, 94] on link "Automations" at bounding box center [74, 90] width 110 height 23
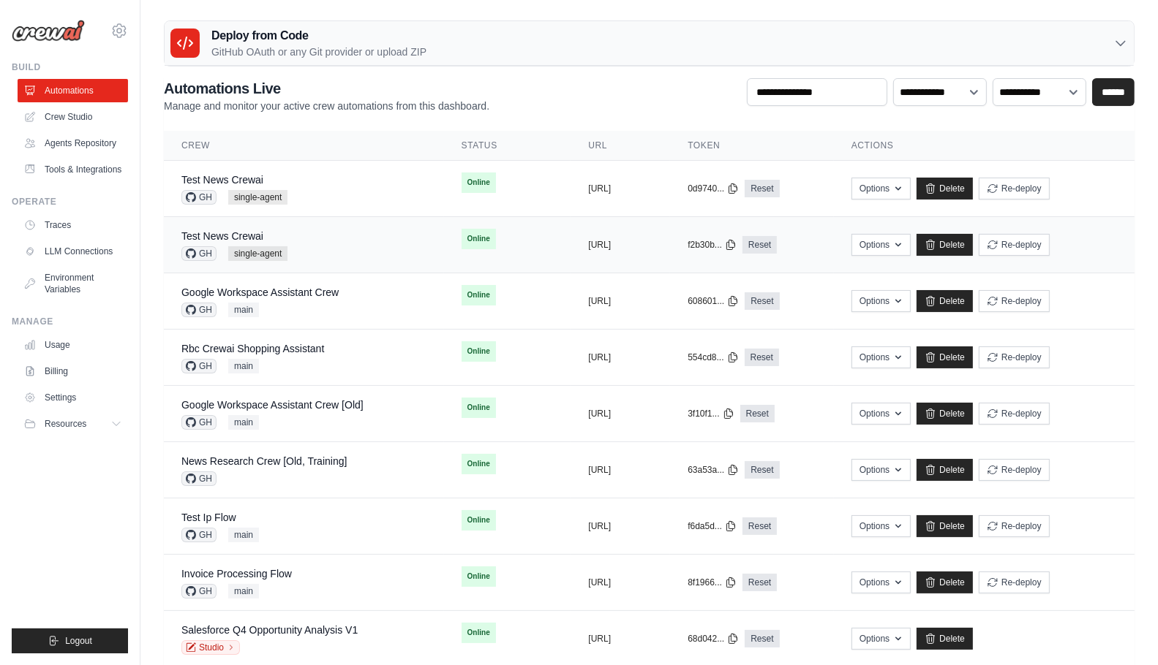
click at [333, 244] on div "Test News Crewai GH single-agent" at bounding box center [303, 245] width 245 height 32
click at [254, 237] on link "Test News Crewai" at bounding box center [222, 236] width 82 height 12
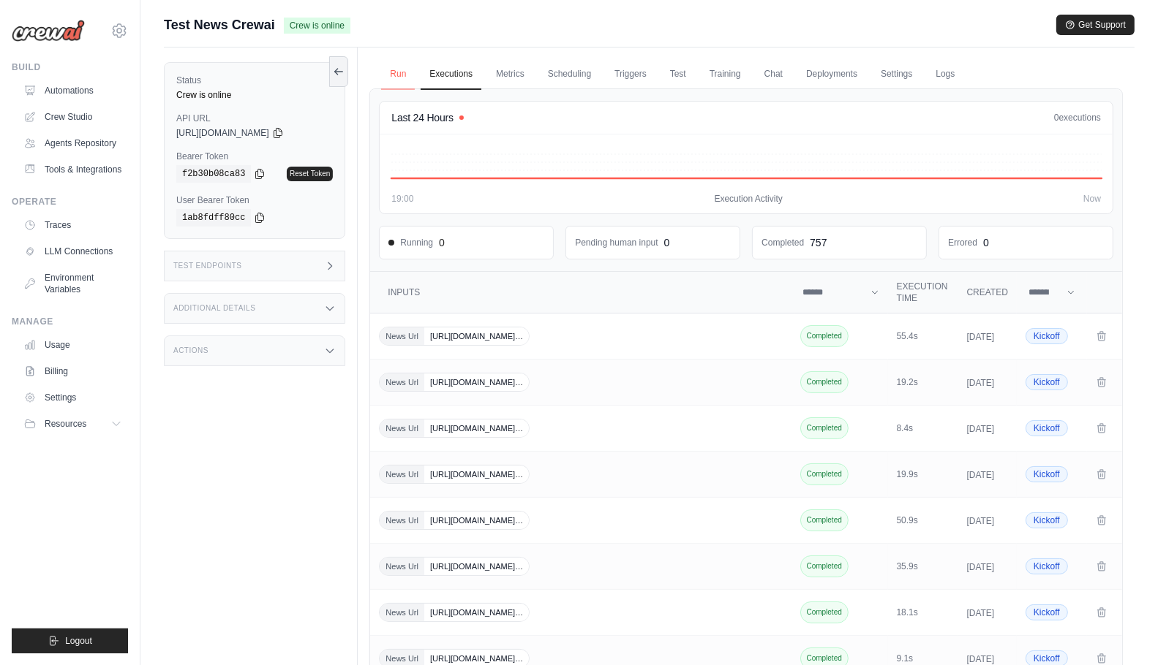
click at [398, 71] on link "Run" at bounding box center [398, 74] width 34 height 31
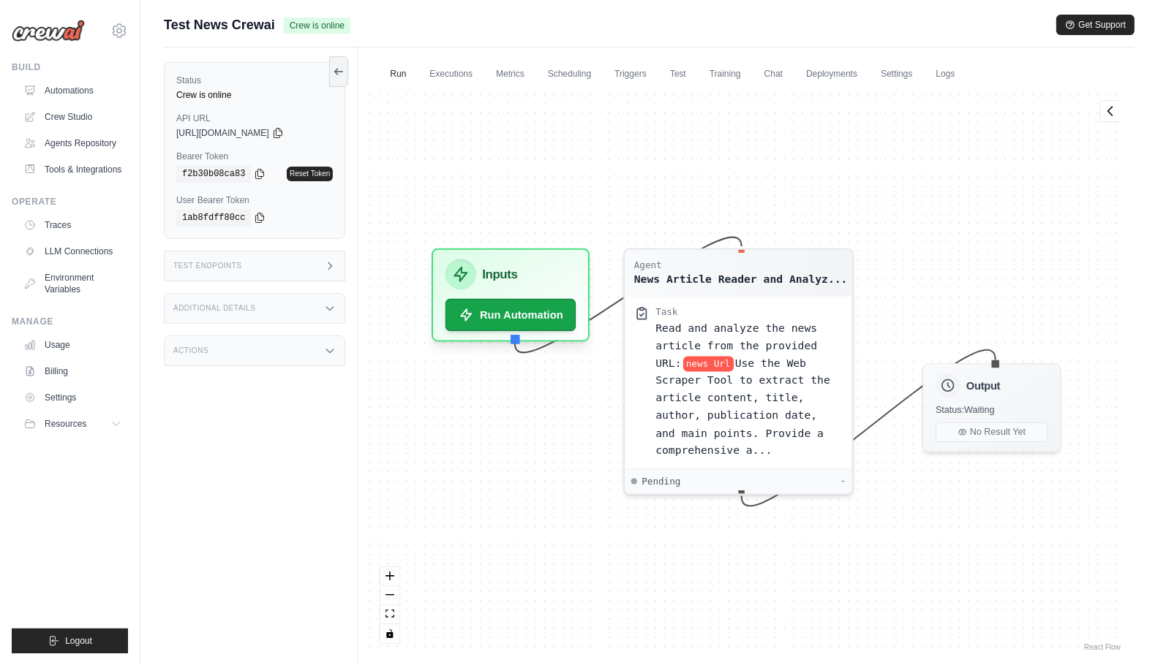
click at [271, 257] on div "Test Endpoints" at bounding box center [254, 266] width 181 height 31
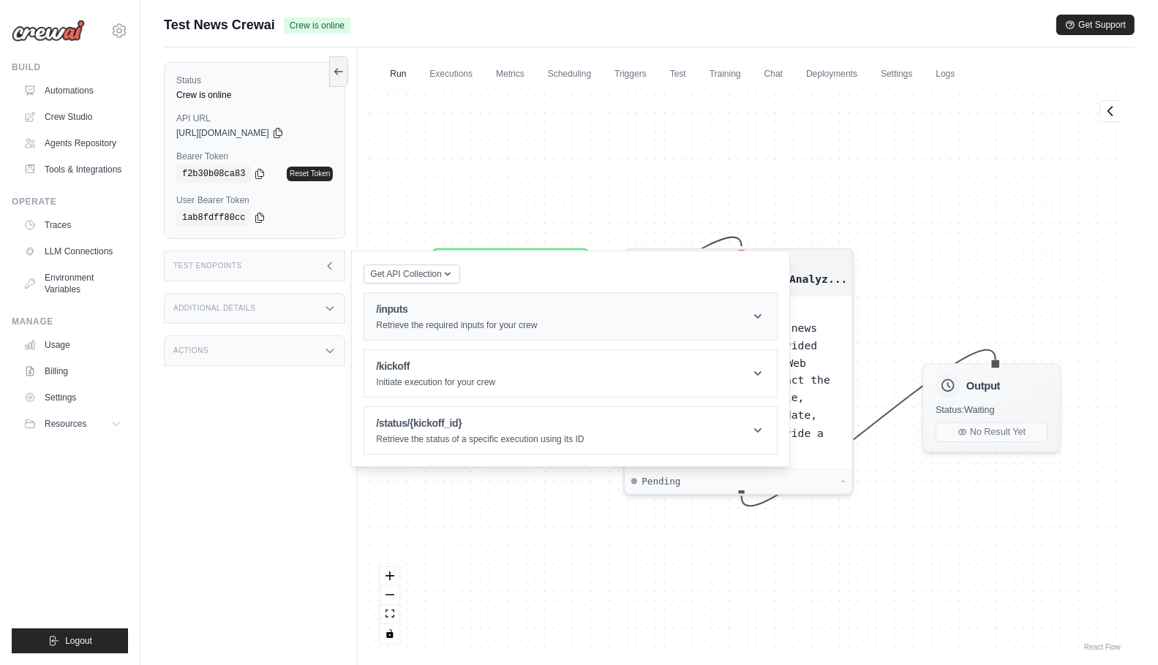
click at [420, 313] on h1 "/inputs" at bounding box center [456, 309] width 161 height 15
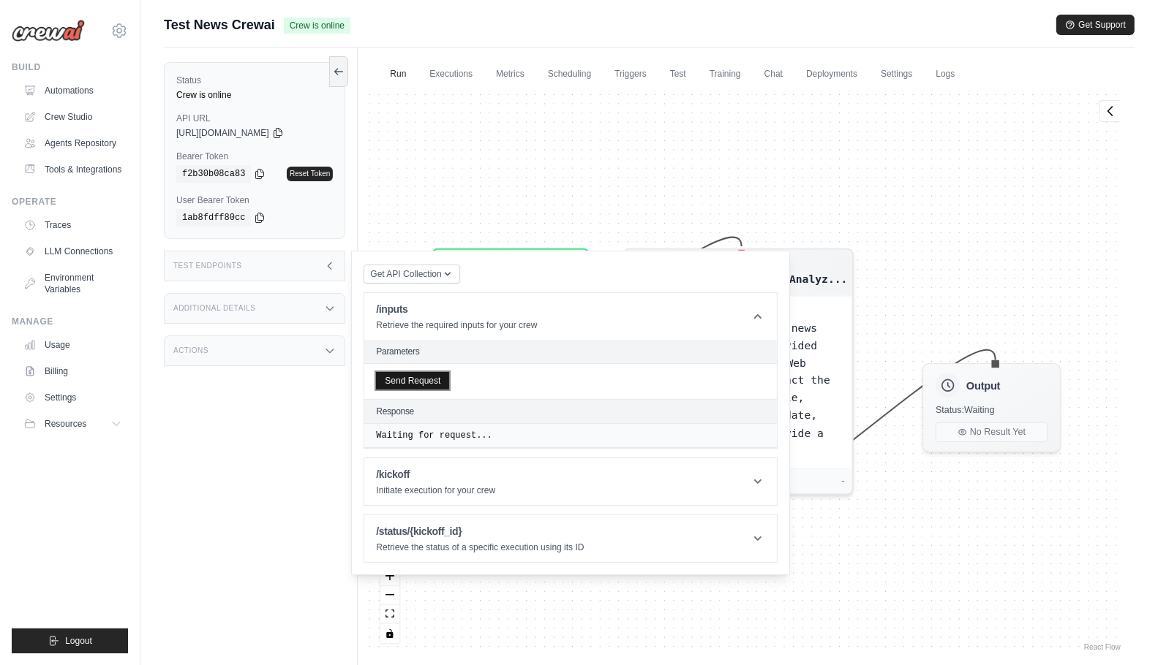
click at [434, 375] on button "Send Request" at bounding box center [412, 381] width 73 height 18
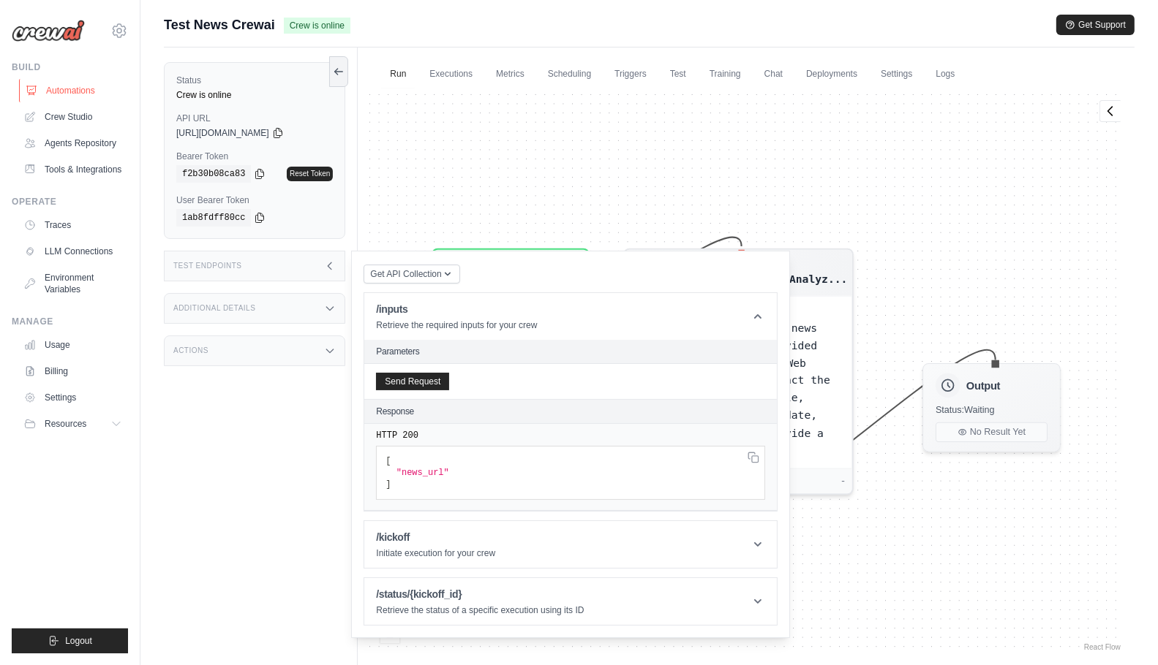
click at [95, 91] on link "Automations" at bounding box center [74, 90] width 110 height 23
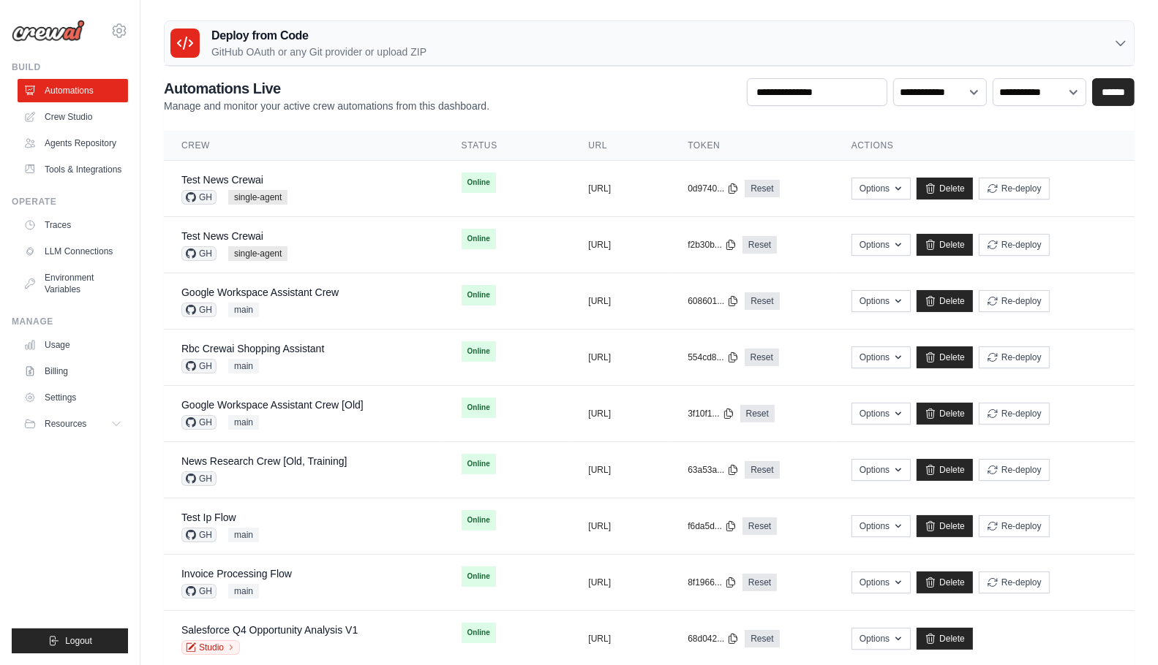
click at [83, 513] on ul "Build Automations Crew Studio Agents Repository Tools & Integrations" at bounding box center [70, 357] width 116 height 592
click at [28, 530] on ul "Build Automations Crew Studio Agents Repository Tools & Integrations" at bounding box center [70, 357] width 116 height 592
click at [256, 290] on link "Google Workspace Assistant Crew" at bounding box center [259, 293] width 157 height 12
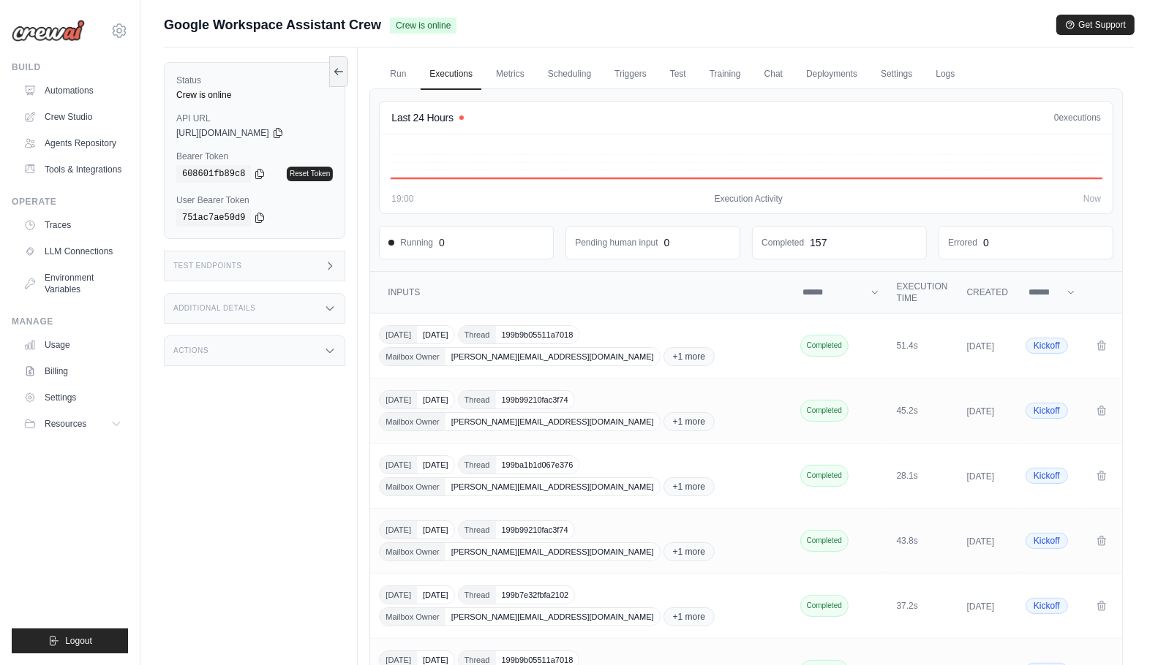
click at [293, 275] on div "Test Endpoints" at bounding box center [254, 266] width 181 height 31
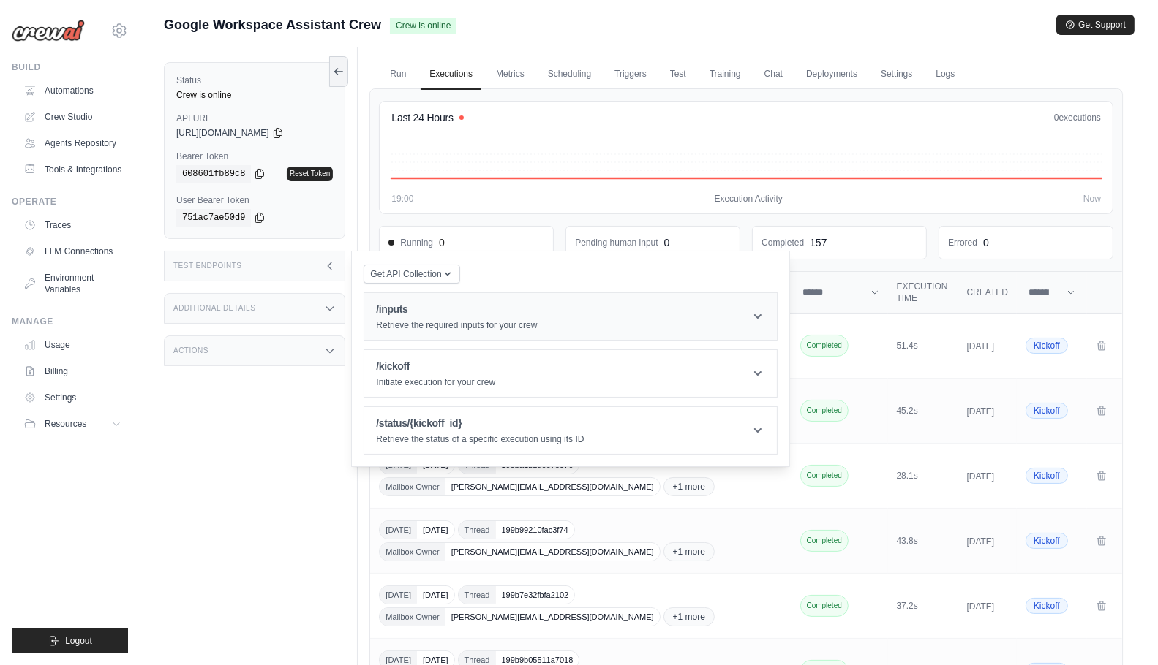
click at [445, 309] on h1 "/inputs" at bounding box center [456, 309] width 161 height 15
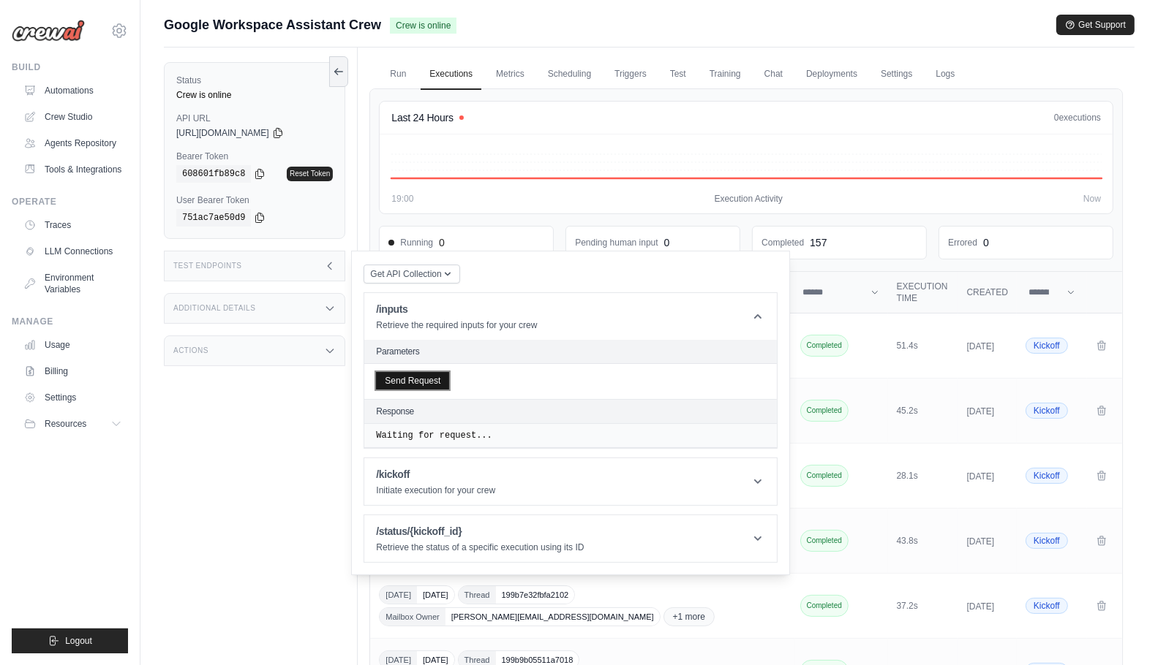
click at [434, 382] on button "Send Request" at bounding box center [412, 381] width 73 height 18
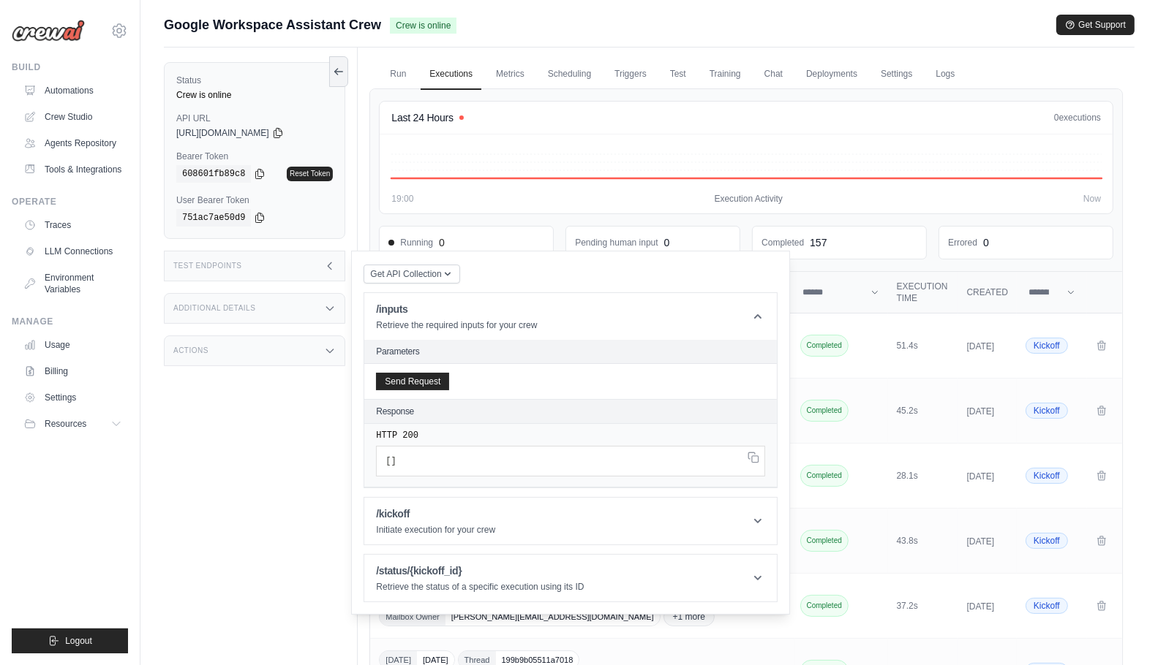
drag, startPoint x: 371, startPoint y: 404, endPoint x: 412, endPoint y: 480, distance: 86.4
click at [401, 472] on div "Parameters Send Request Response HTTP 200 [ ]" at bounding box center [570, 414] width 412 height 148
click at [504, 402] on div "Response" at bounding box center [570, 412] width 412 height 24
click at [401, 60] on link "Run" at bounding box center [398, 74] width 34 height 31
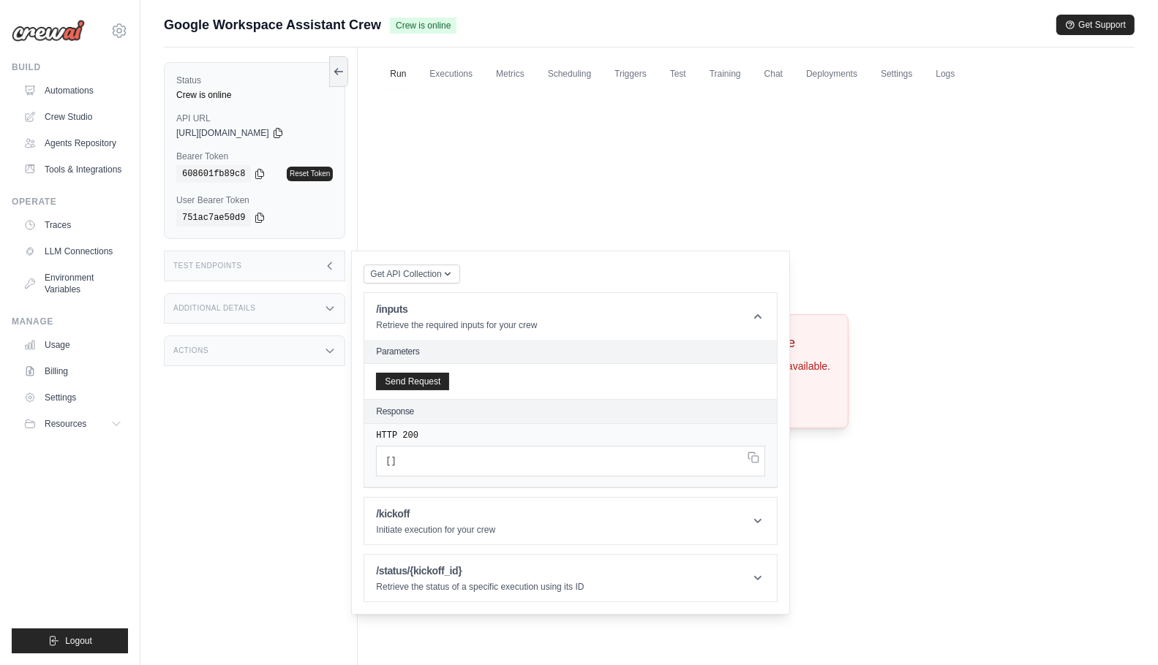
click at [303, 262] on div "Test Endpoints" at bounding box center [254, 266] width 181 height 31
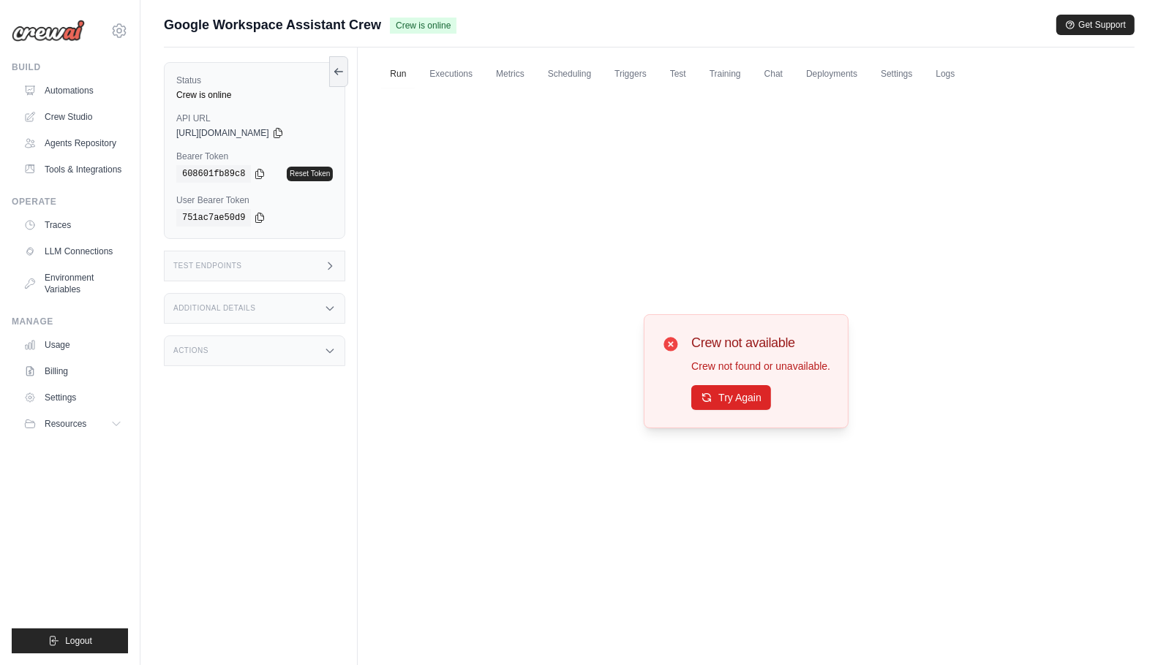
click at [307, 263] on div "Test Endpoints" at bounding box center [254, 266] width 181 height 31
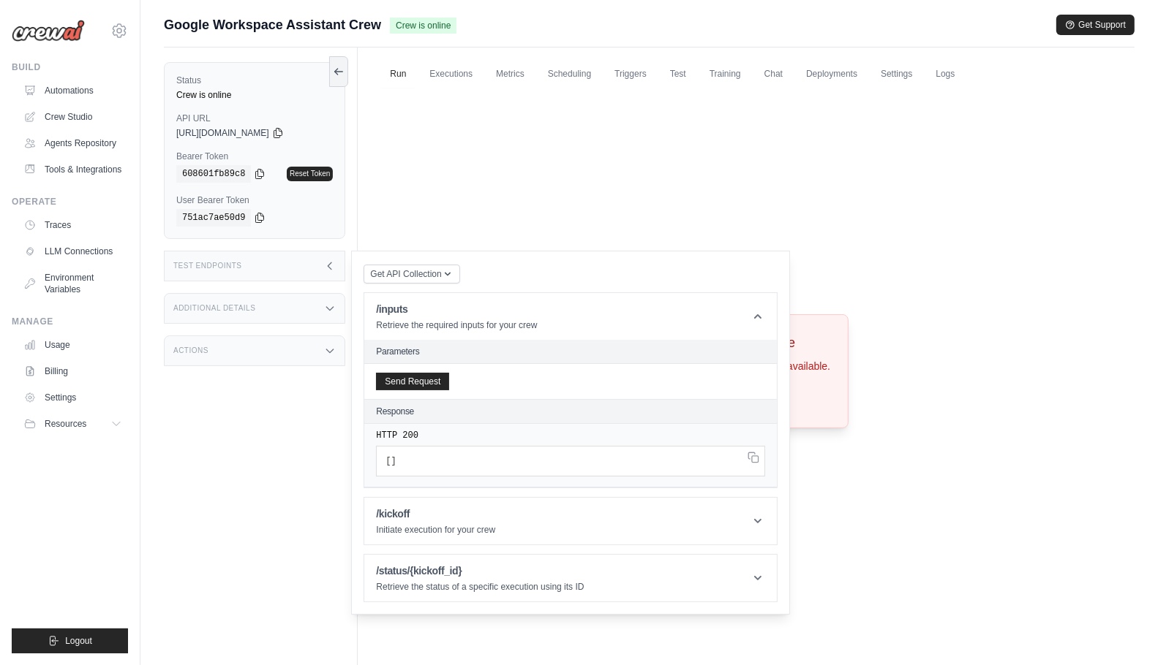
click at [409, 371] on div "Send Request" at bounding box center [570, 381] width 412 height 35
click at [412, 377] on button "Send Request" at bounding box center [412, 381] width 73 height 18
click at [411, 374] on button "Send Request" at bounding box center [412, 381] width 73 height 18
click at [417, 372] on button "Send Request" at bounding box center [412, 381] width 73 height 18
click at [429, 380] on button "Send Request" at bounding box center [412, 381] width 73 height 18
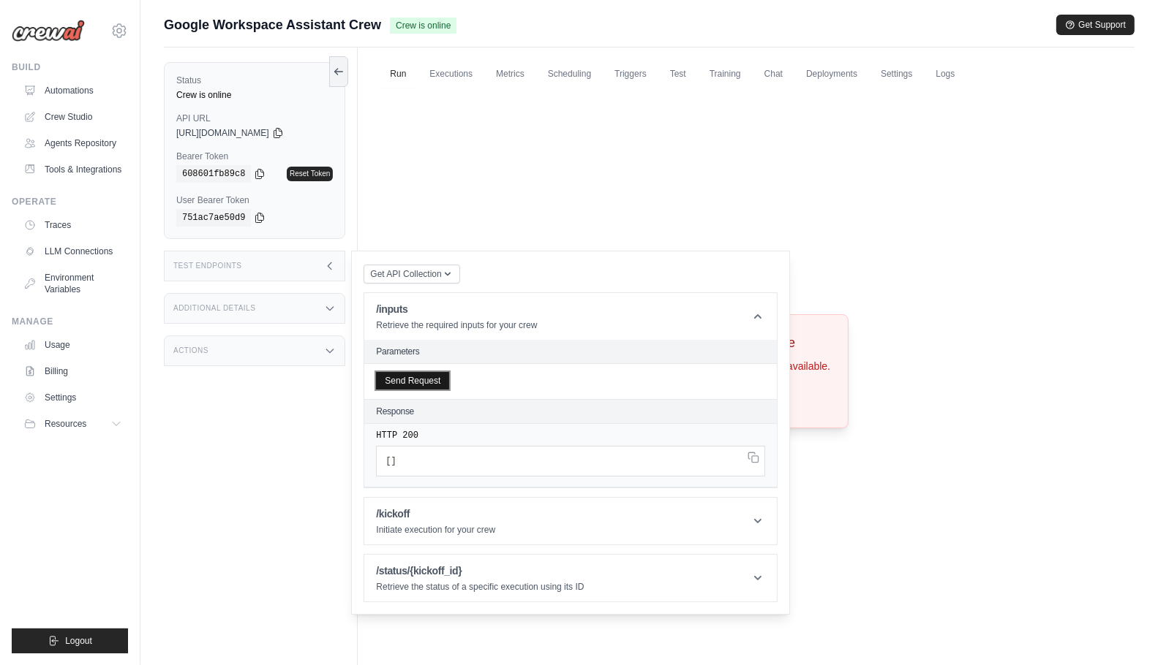
click at [420, 383] on button "Send Request" at bounding box center [412, 381] width 73 height 18
click at [425, 382] on button "Send Request" at bounding box center [412, 381] width 73 height 18
click at [301, 273] on div "Test Endpoints" at bounding box center [254, 266] width 181 height 31
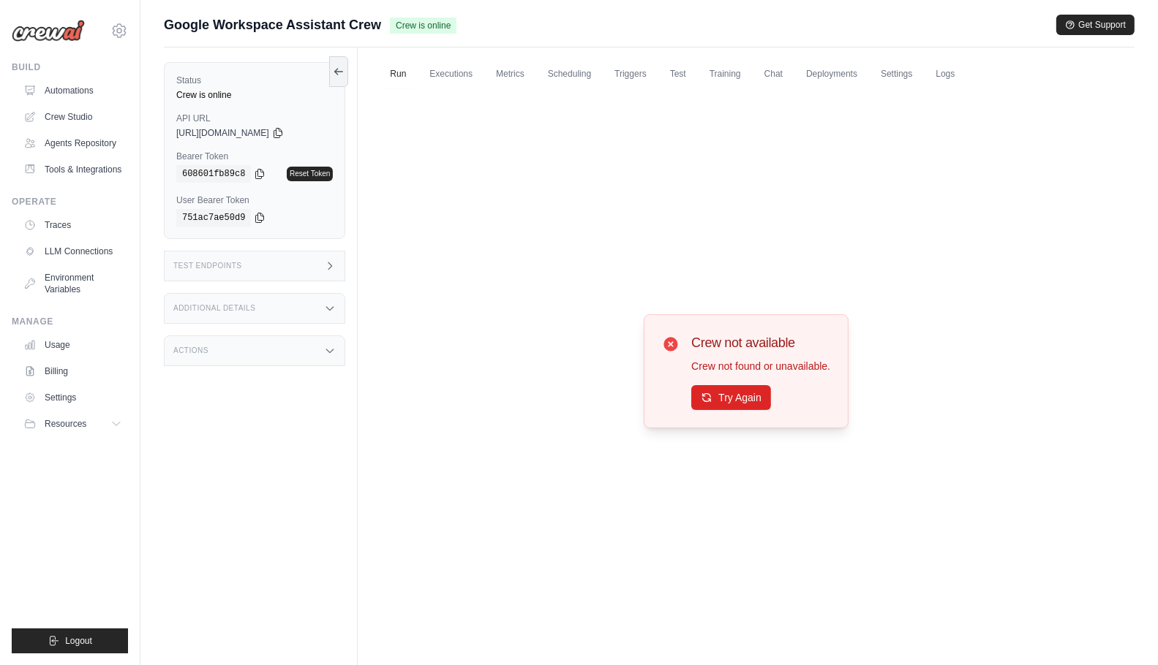
click at [479, 53] on div "Run Executions Metrics Scheduling Triggers Test Training Chat Deployments Setti…" at bounding box center [746, 380] width 777 height 665
click at [461, 75] on link "Executions" at bounding box center [450, 74] width 61 height 31
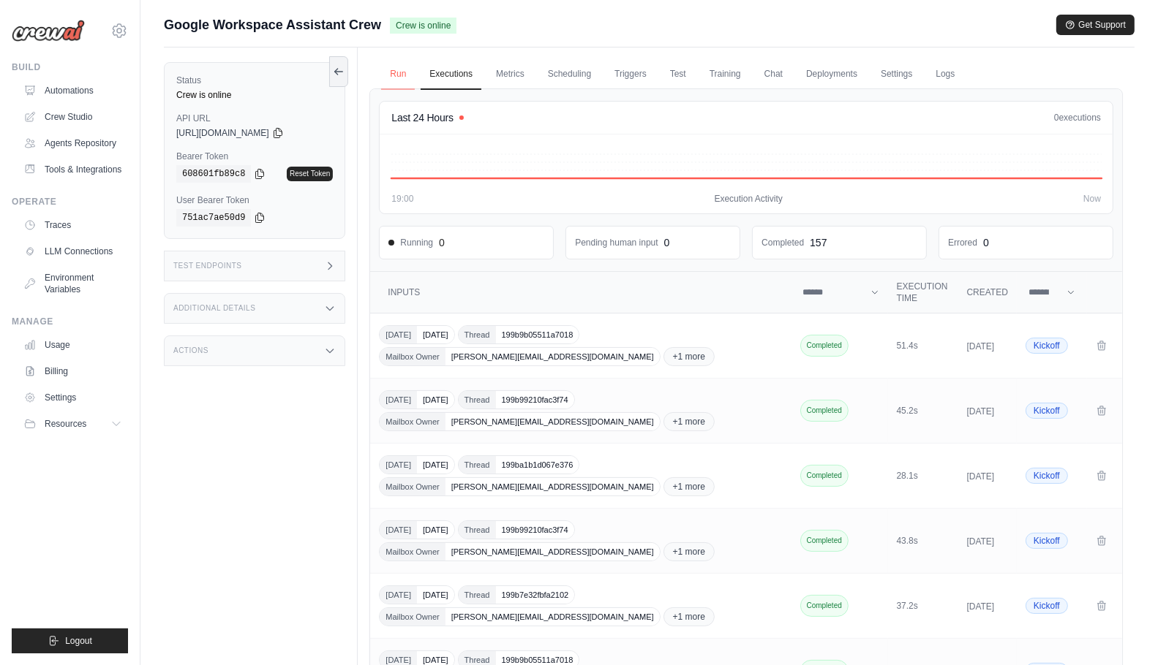
click at [393, 81] on link "Run" at bounding box center [398, 74] width 34 height 31
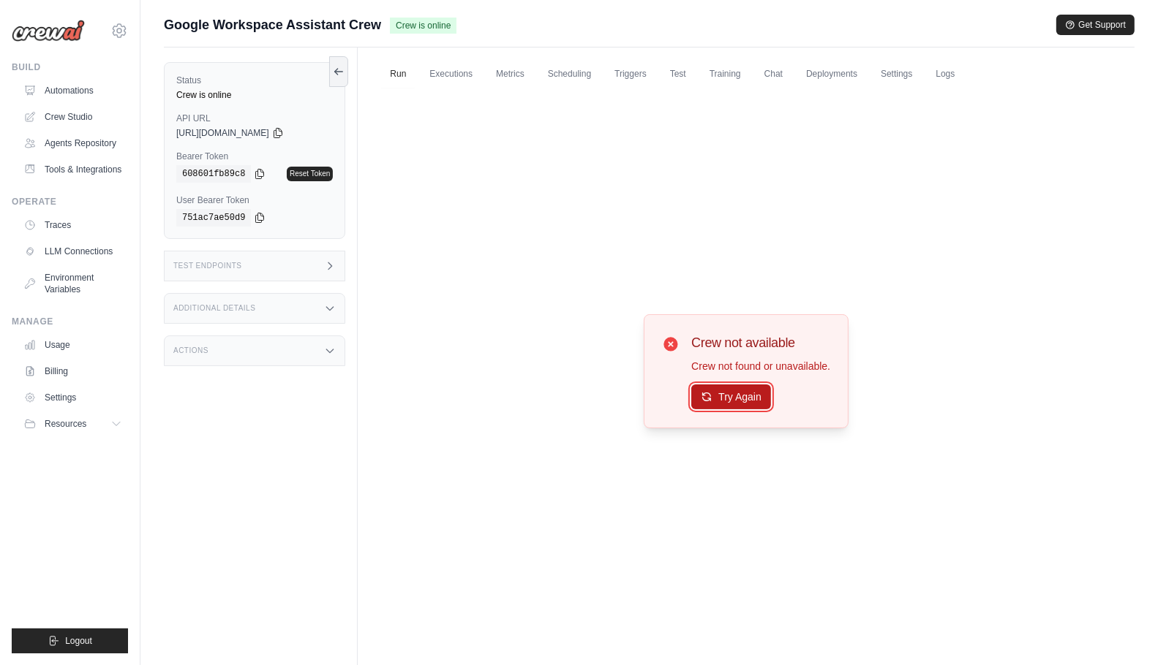
click at [725, 401] on button "Try Again" at bounding box center [731, 397] width 80 height 25
click at [757, 401] on button "Try Again" at bounding box center [731, 397] width 80 height 25
click at [314, 266] on div "Test Endpoints" at bounding box center [254, 266] width 181 height 31
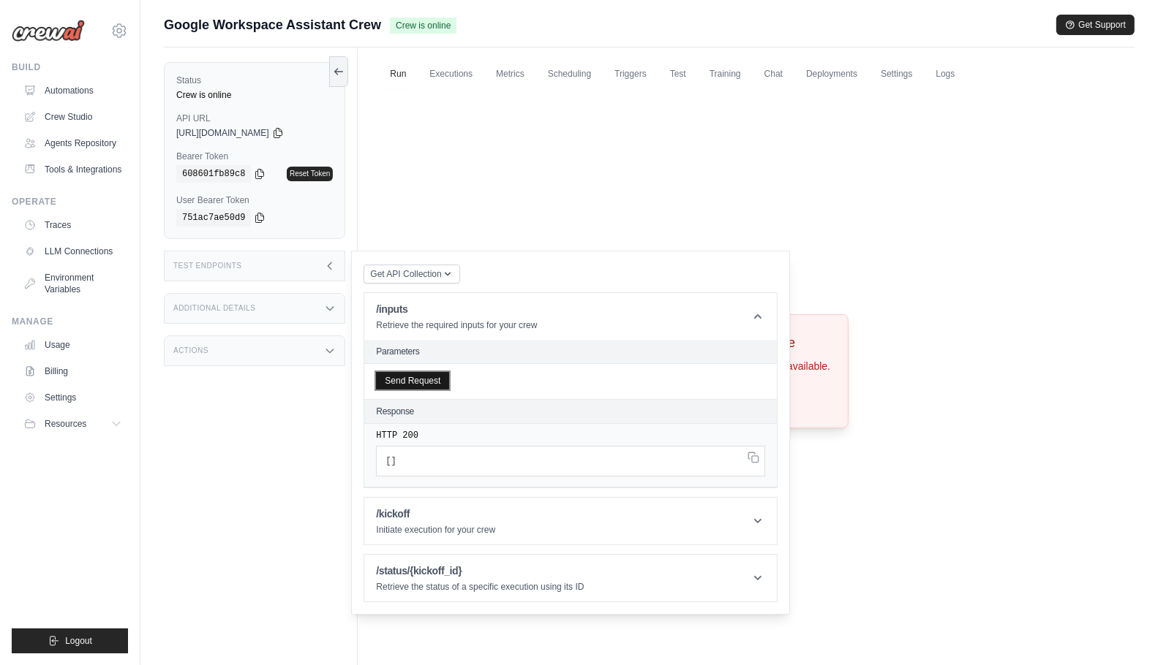
click at [405, 380] on button "Send Request" at bounding box center [412, 381] width 73 height 18
click at [412, 381] on button "Send Request" at bounding box center [412, 381] width 73 height 18
click at [406, 387] on button "Send Request" at bounding box center [412, 381] width 73 height 18
click at [417, 376] on button "Send Request" at bounding box center [412, 381] width 73 height 18
click at [431, 380] on button "Send Request" at bounding box center [412, 381] width 73 height 18
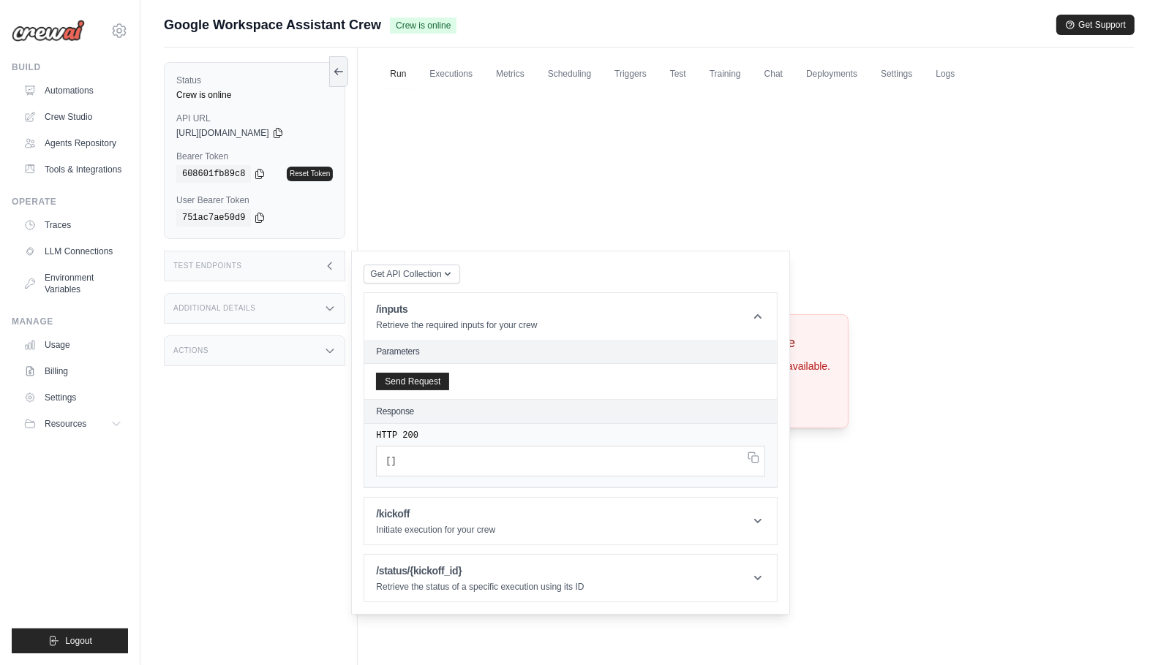
click at [316, 267] on div "Test Endpoints" at bounding box center [254, 266] width 181 height 31
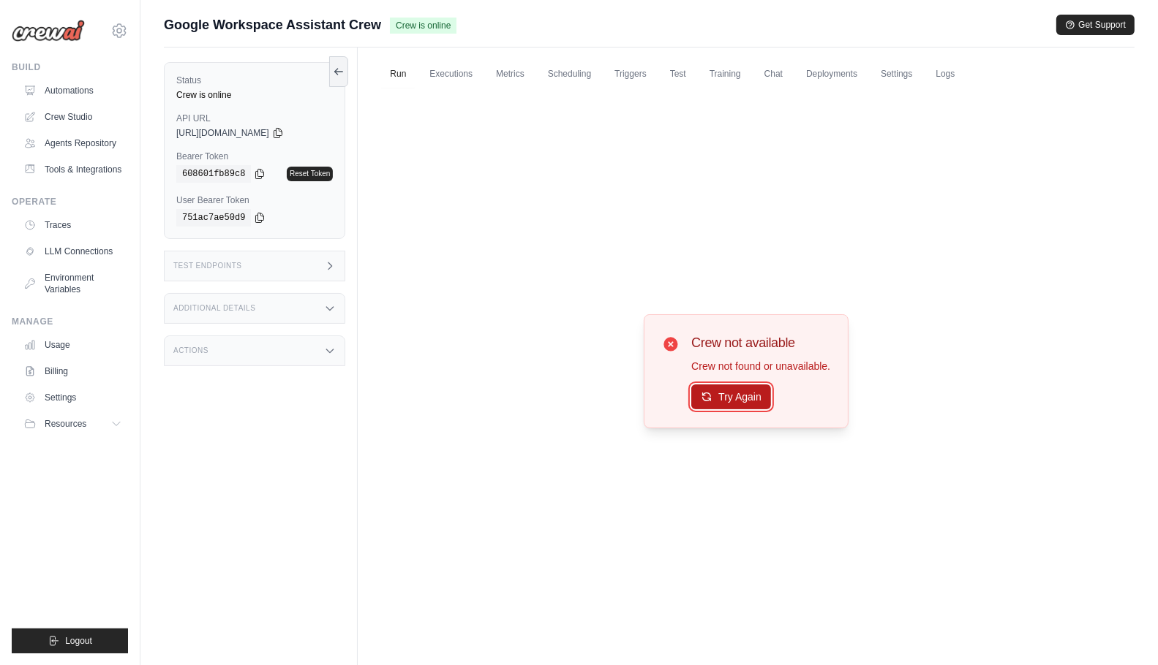
click at [736, 401] on button "Try Again" at bounding box center [731, 397] width 80 height 25
click at [218, 445] on div "Status Crew is online API URL copied https://google-workspace-assistant-crew-36…" at bounding box center [261, 380] width 194 height 665
click at [315, 256] on div "Test Endpoints" at bounding box center [254, 266] width 181 height 31
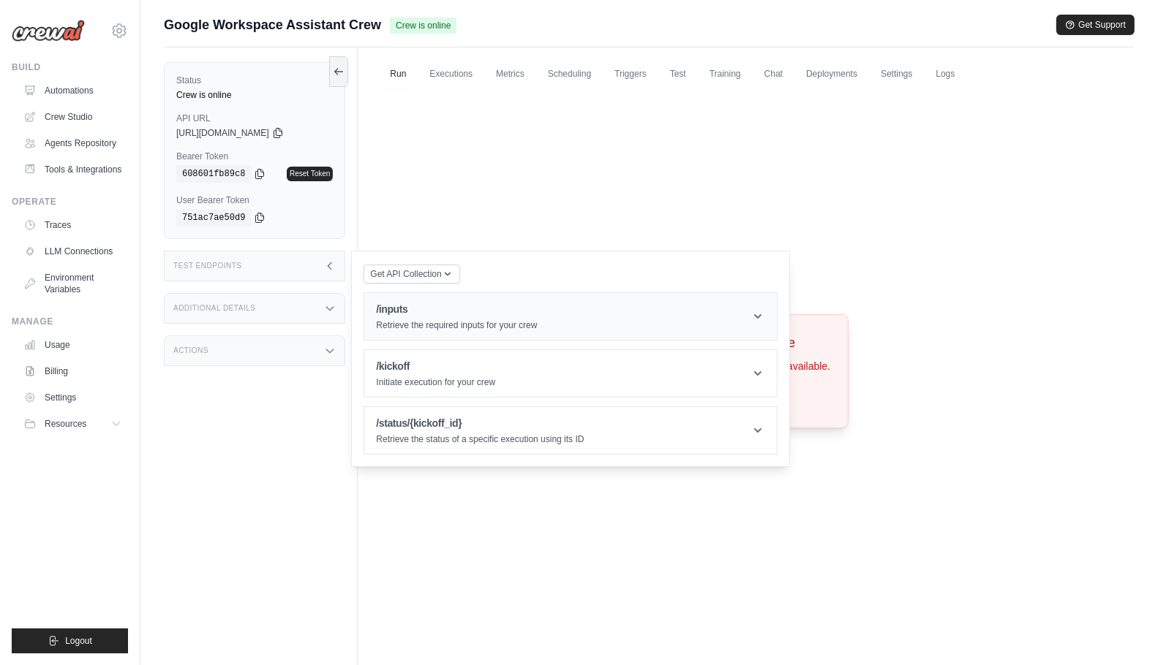
click at [433, 313] on h1 "/inputs" at bounding box center [456, 309] width 161 height 15
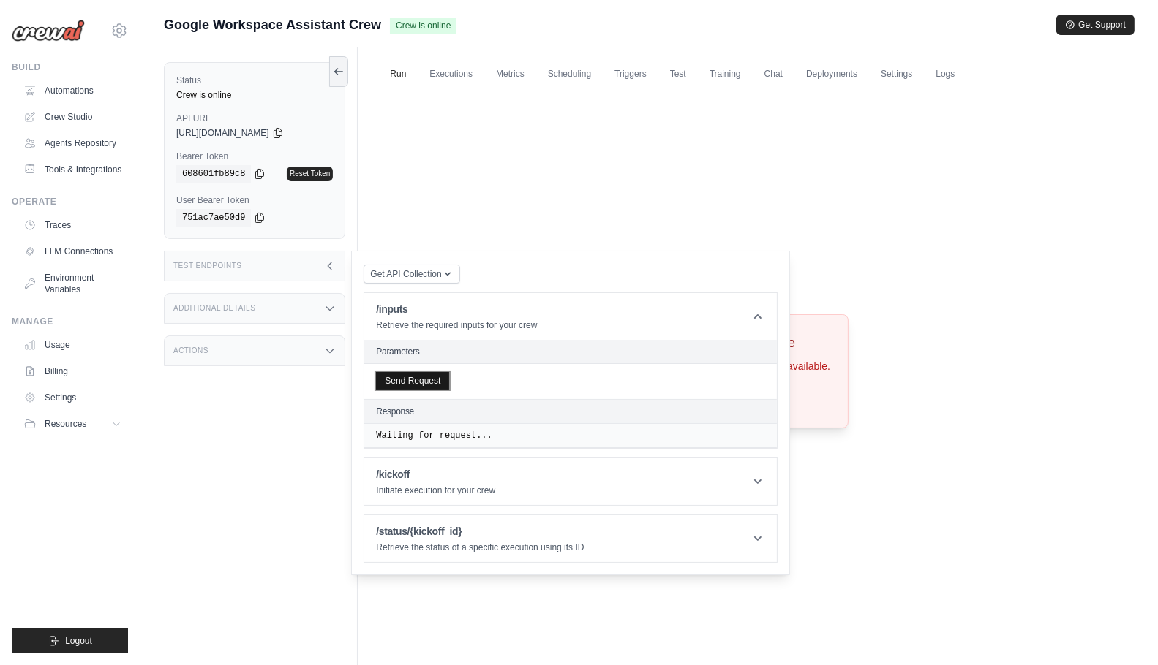
click at [415, 378] on button "Send Request" at bounding box center [412, 381] width 73 height 18
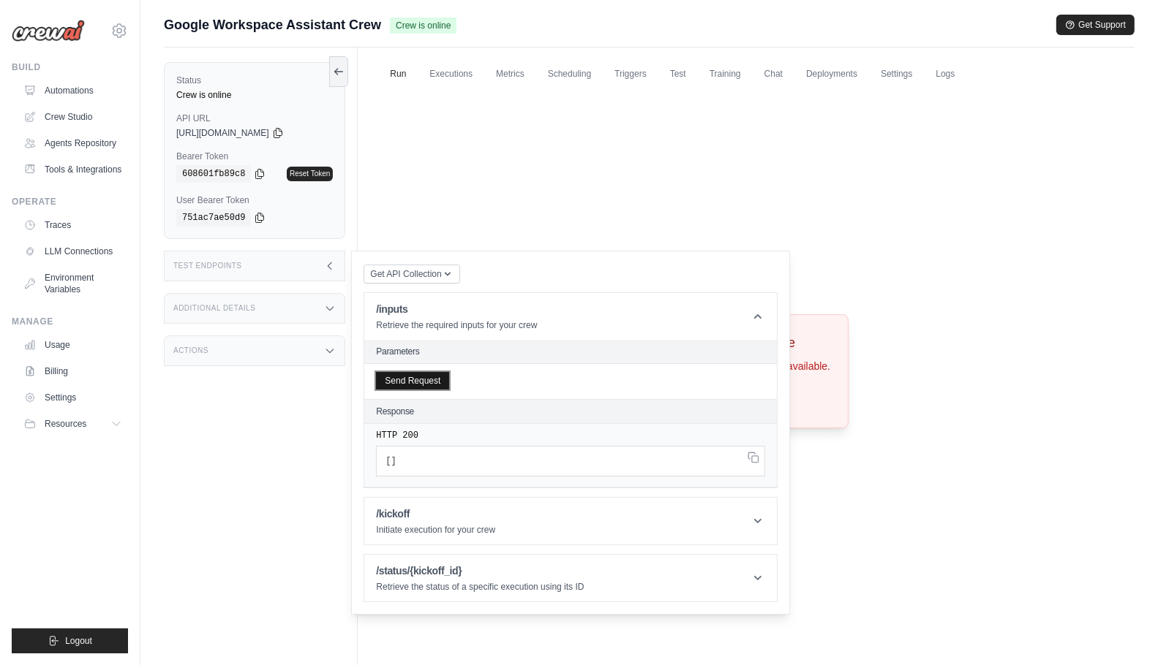
click at [415, 378] on button "Send Request" at bounding box center [412, 381] width 73 height 18
click at [284, 266] on div "Test Endpoints" at bounding box center [254, 266] width 181 height 31
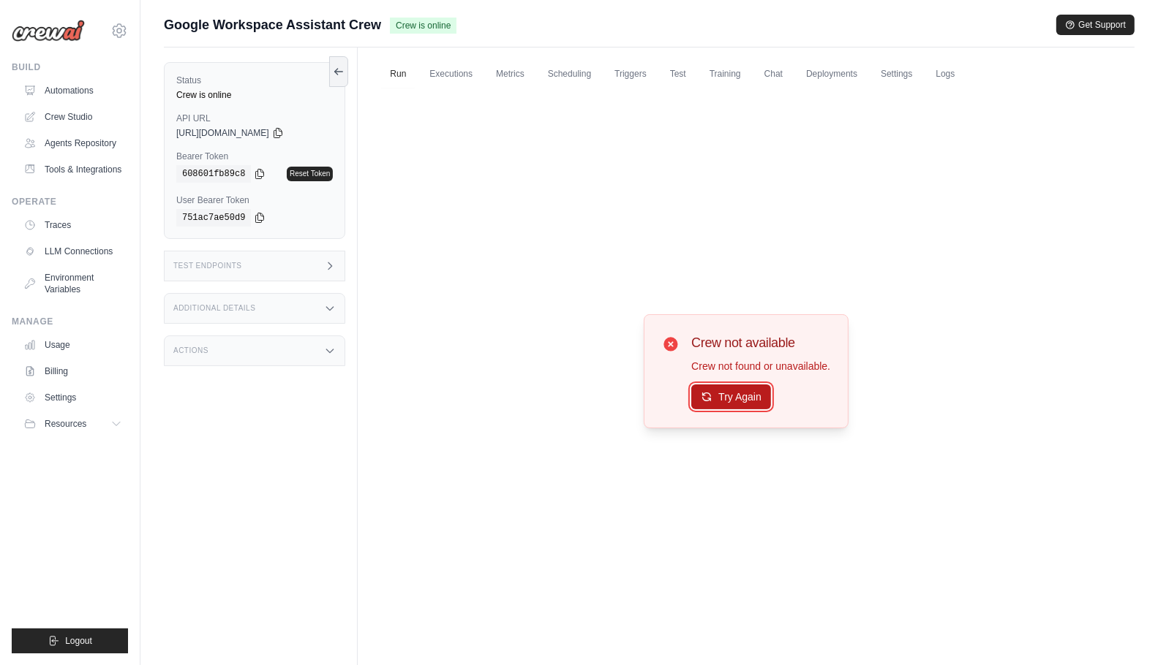
click at [758, 404] on button "Try Again" at bounding box center [731, 397] width 80 height 25
click at [749, 401] on button "Try Again" at bounding box center [731, 397] width 80 height 25
click at [288, 408] on div "Status Crew is online API URL copied https://google-workspace-assistant-crew-36…" at bounding box center [261, 380] width 194 height 665
click at [336, 355] on icon at bounding box center [330, 351] width 12 height 12
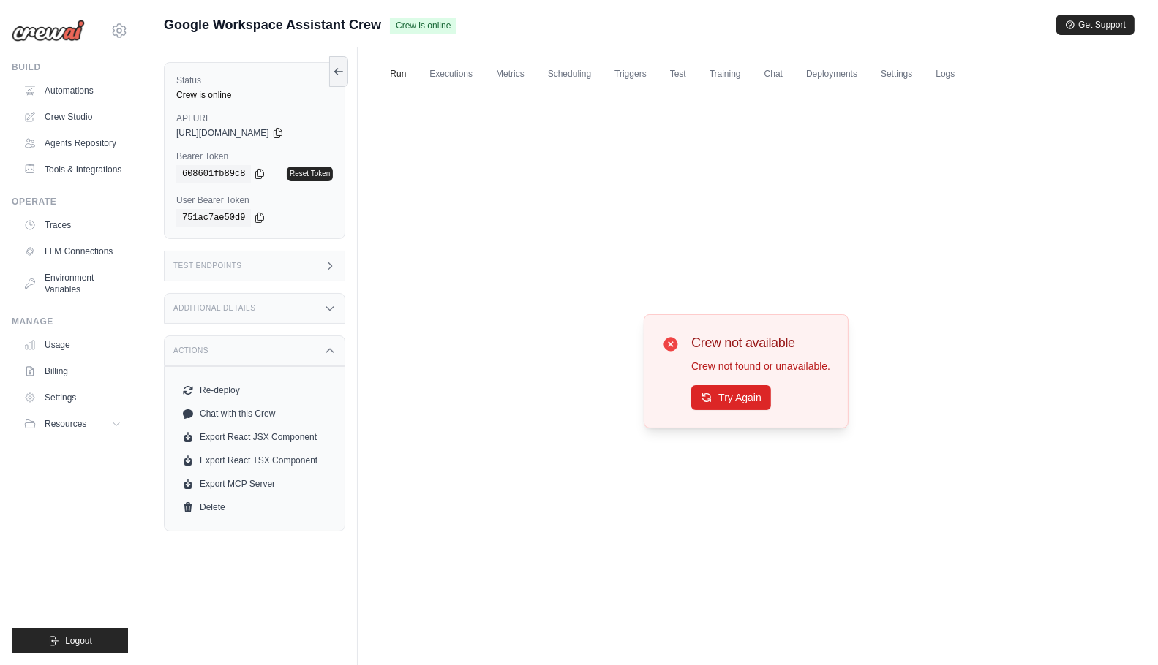
click at [315, 311] on div "Additional Details" at bounding box center [254, 308] width 181 height 31
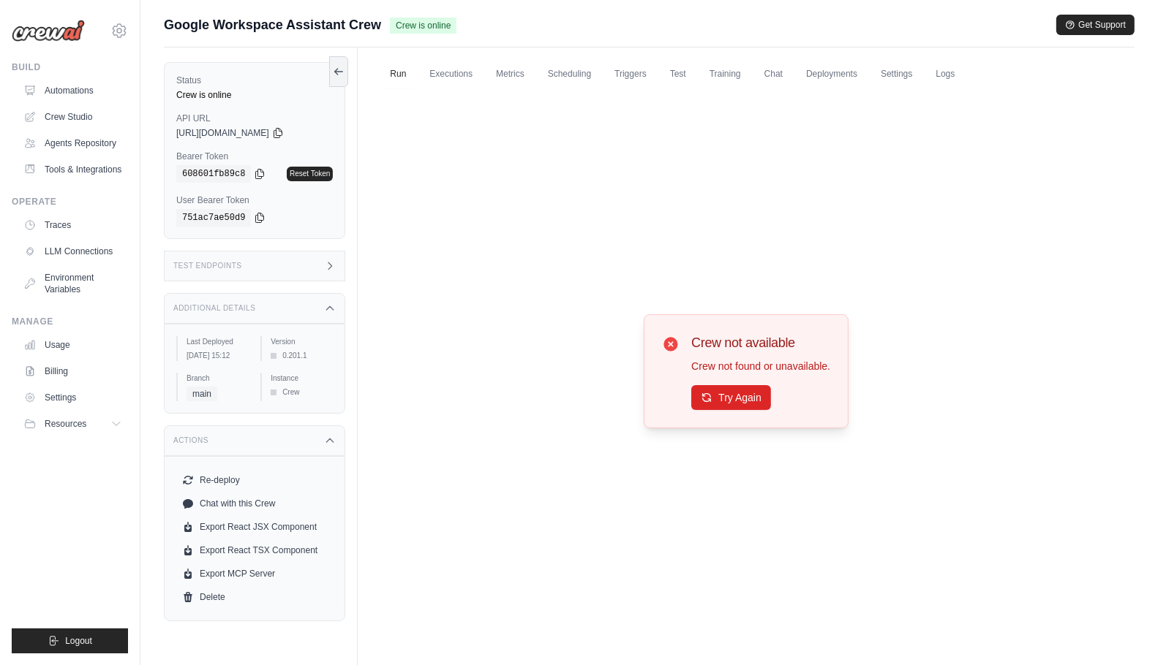
click at [333, 260] on icon at bounding box center [330, 266] width 12 height 12
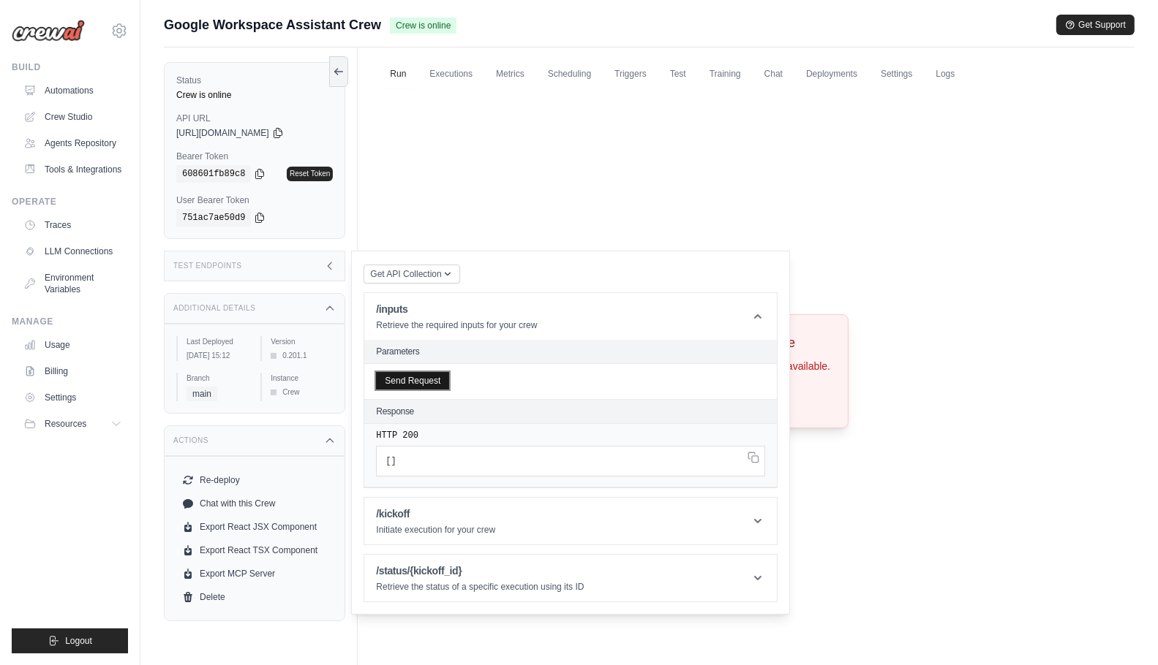
click at [423, 386] on button "Send Request" at bounding box center [412, 381] width 73 height 18
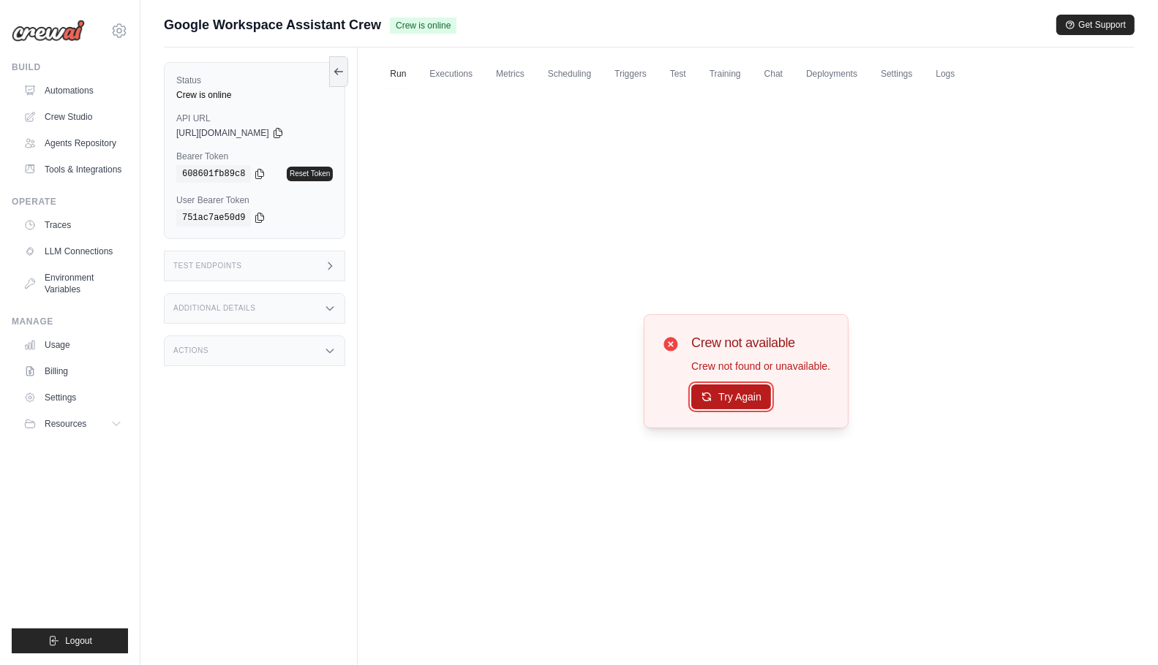
click at [718, 396] on button "Try Again" at bounding box center [731, 397] width 80 height 25
click at [304, 280] on div "Test Endpoints" at bounding box center [254, 266] width 181 height 31
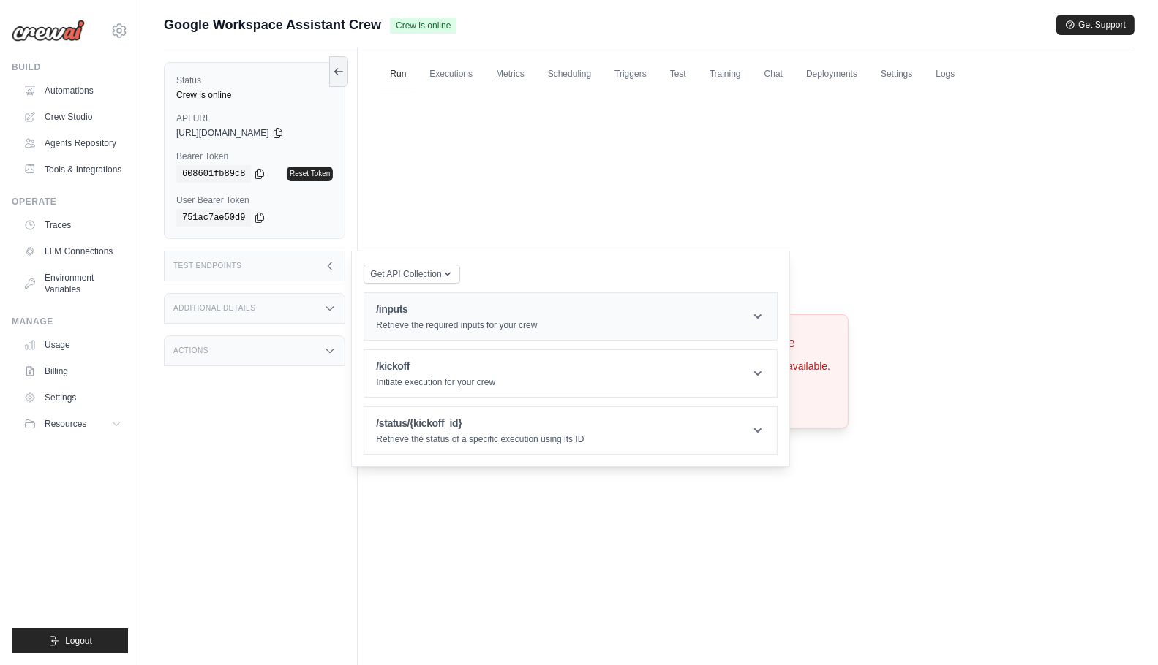
click at [448, 333] on header "/inputs Retrieve the required inputs for your crew" at bounding box center [570, 316] width 412 height 47
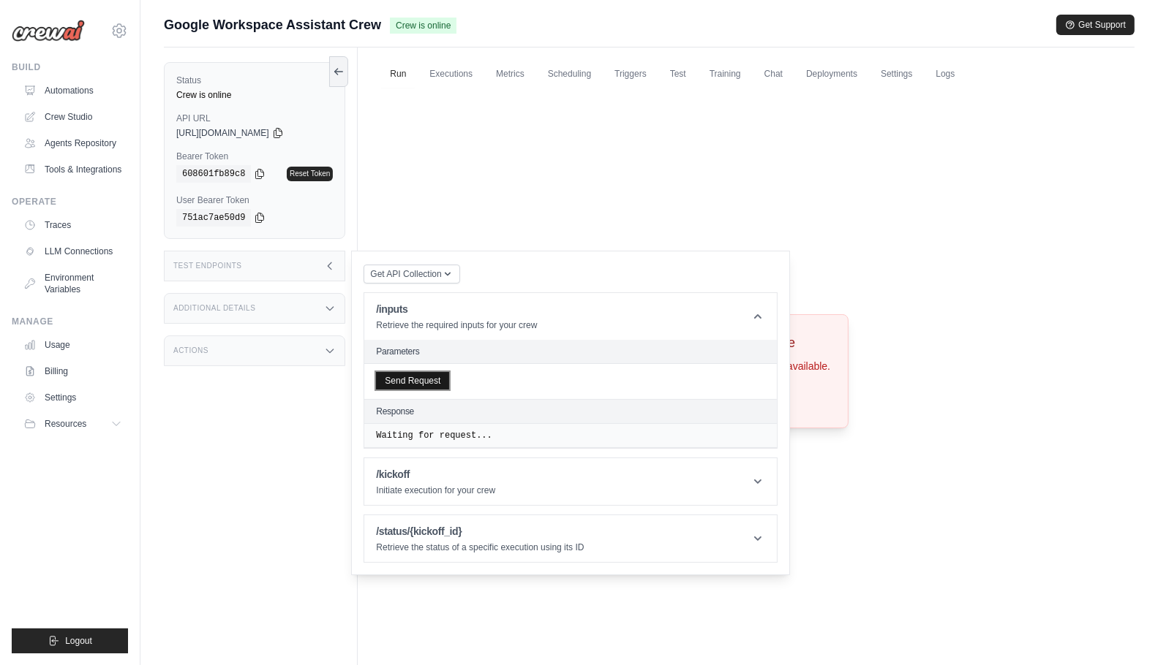
click at [417, 378] on button "Send Request" at bounding box center [412, 381] width 73 height 18
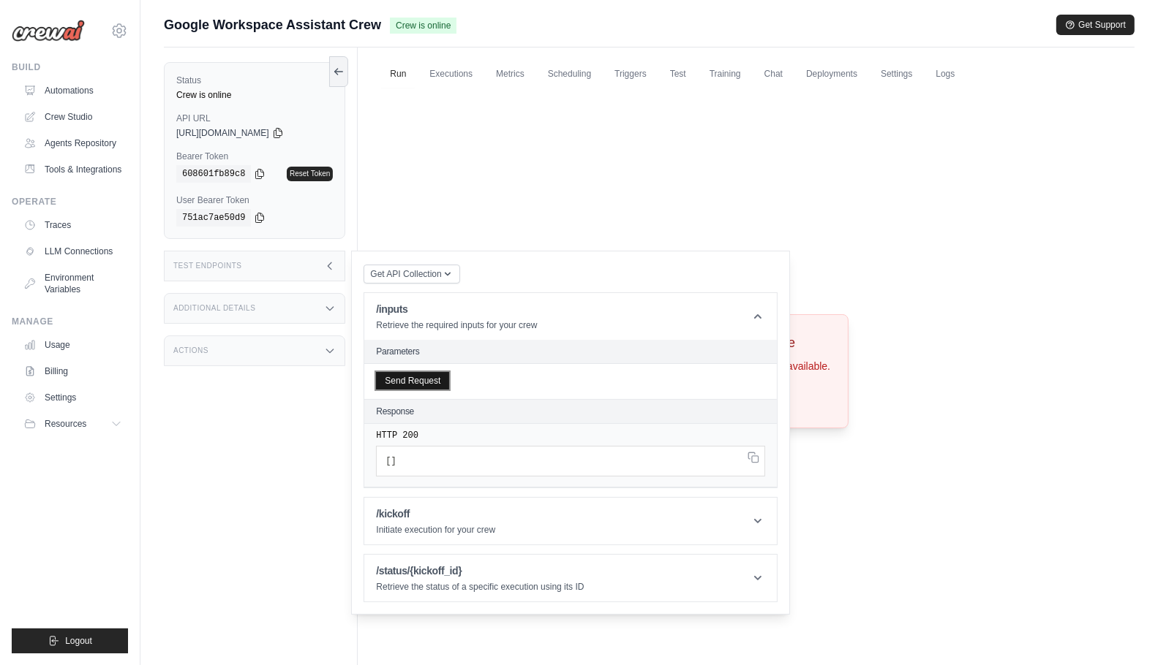
click at [417, 378] on button "Send Request" at bounding box center [412, 381] width 73 height 18
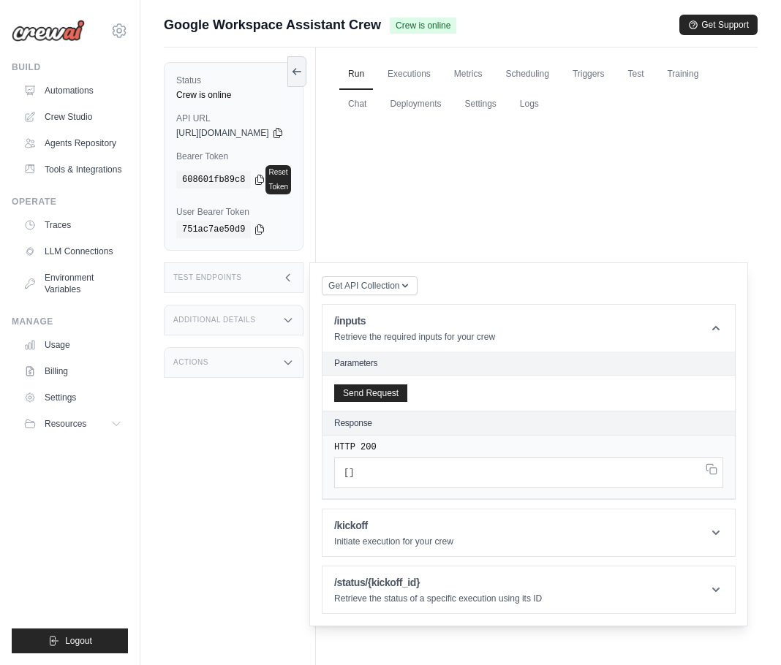
click at [518, 219] on div "Crew not available Crew not found or unavailable. Try Again" at bounding box center [537, 401] width 418 height 566
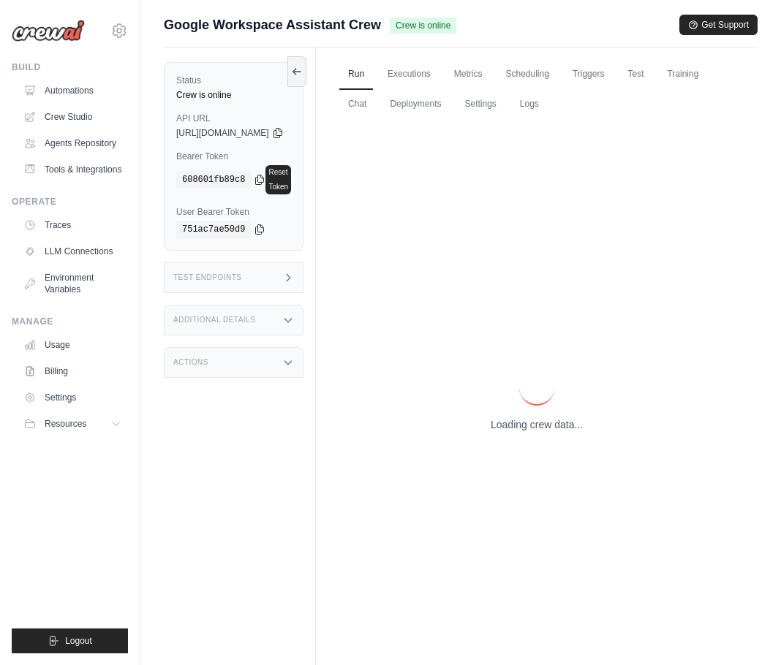
click at [303, 268] on div "Test Endpoints" at bounding box center [234, 278] width 140 height 31
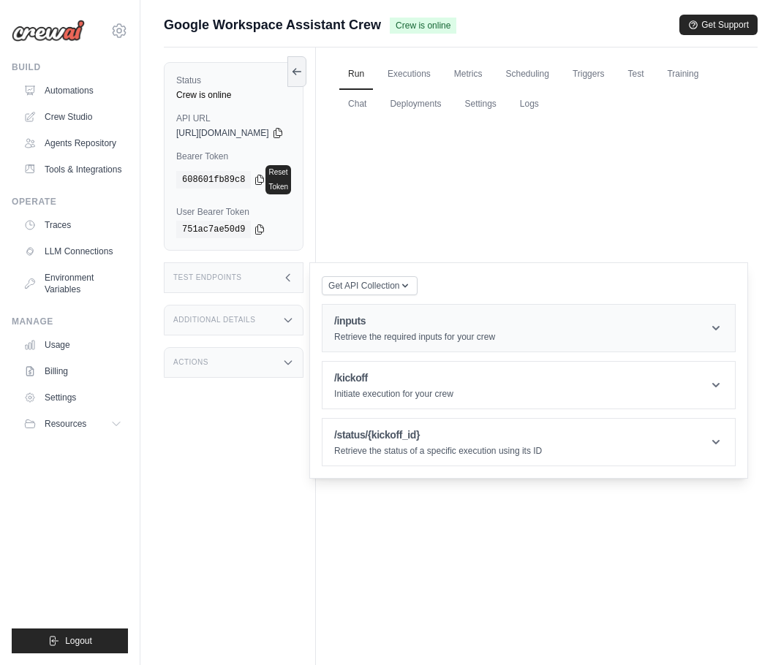
click at [443, 331] on p "Retrieve the required inputs for your crew" at bounding box center [414, 337] width 161 height 12
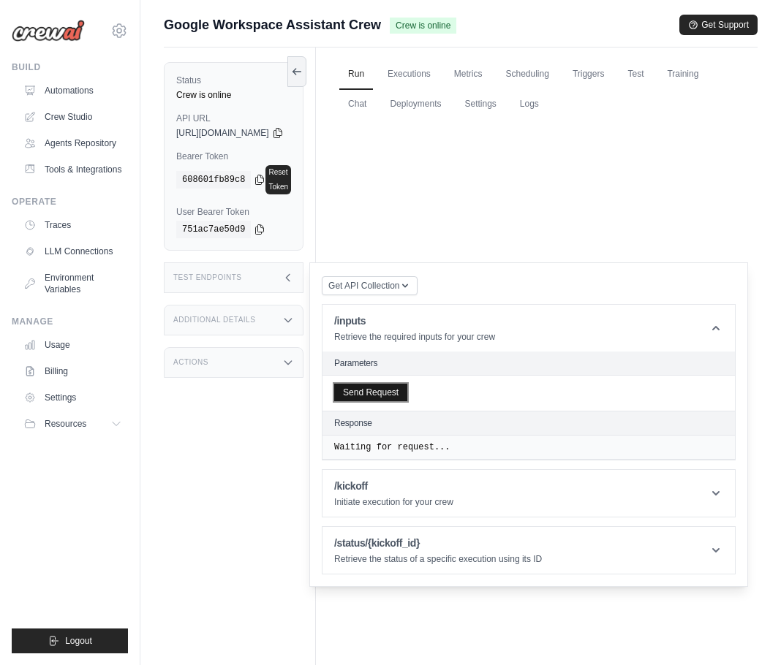
click at [404, 384] on button "Send Request" at bounding box center [370, 393] width 73 height 18
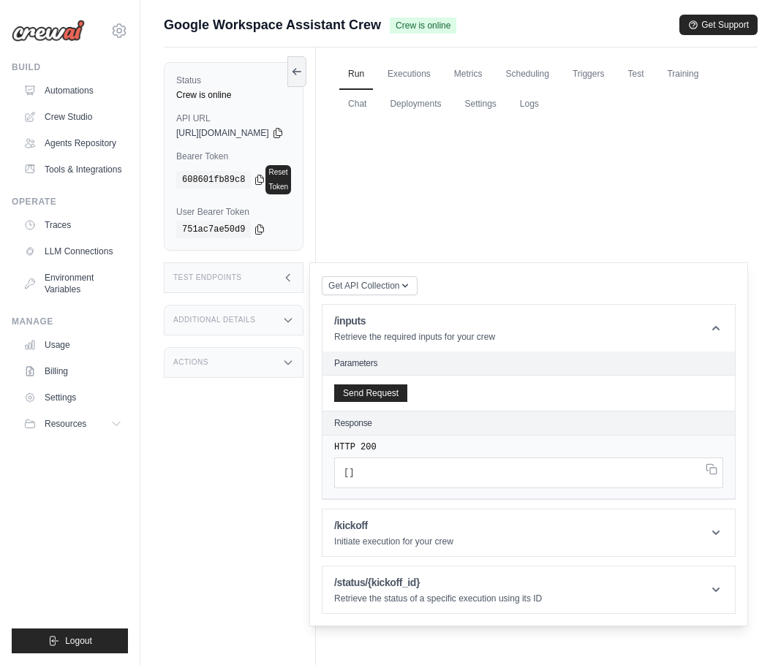
click at [303, 265] on div "Test Endpoints" at bounding box center [234, 278] width 140 height 31
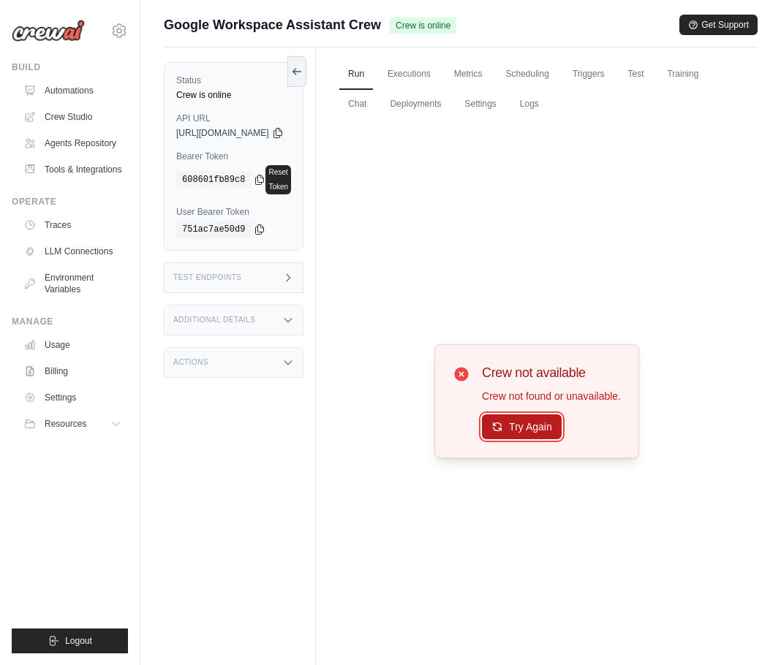
click at [546, 422] on button "Try Again" at bounding box center [522, 427] width 80 height 25
click at [524, 434] on button "Try Again" at bounding box center [522, 427] width 80 height 25
click at [546, 435] on button "Try Again" at bounding box center [522, 427] width 80 height 25
click at [554, 429] on button "Try Again" at bounding box center [522, 427] width 80 height 25
click at [301, 268] on div "Test Endpoints" at bounding box center [234, 278] width 140 height 31
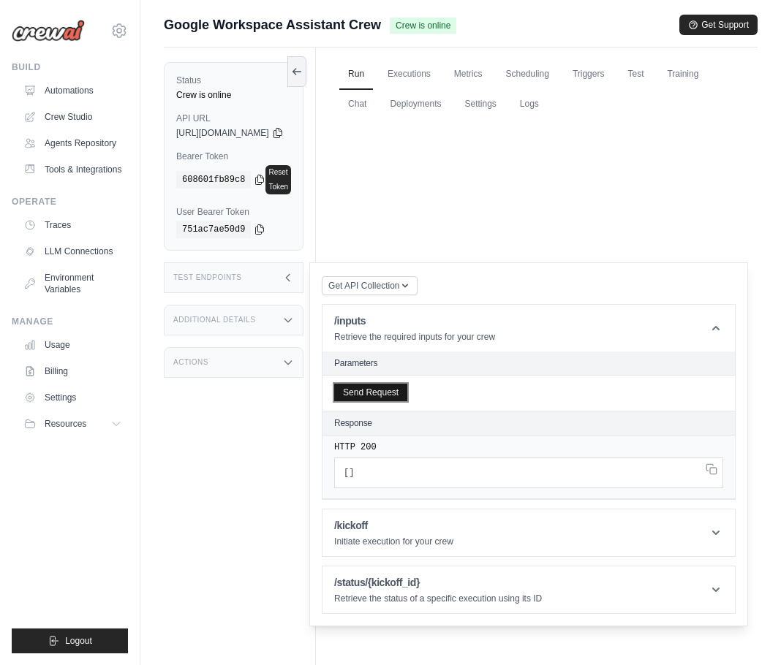
click at [407, 384] on button "Send Request" at bounding box center [370, 393] width 73 height 18
click at [303, 265] on div "Test Endpoints" at bounding box center [234, 278] width 140 height 31
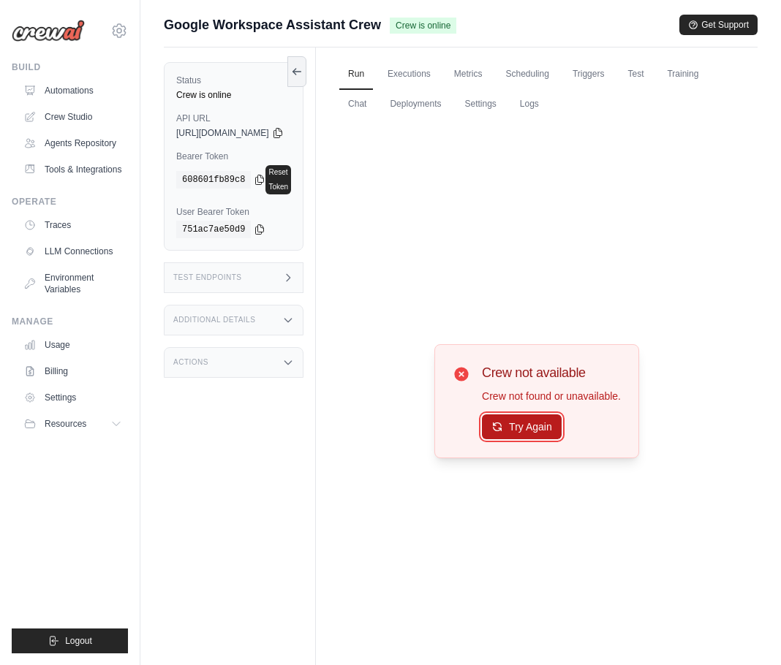
click at [562, 429] on button "Try Again" at bounding box center [522, 427] width 80 height 25
click at [551, 426] on button "Try Again" at bounding box center [522, 427] width 80 height 25
click at [548, 429] on button "Try Again" at bounding box center [522, 427] width 80 height 25
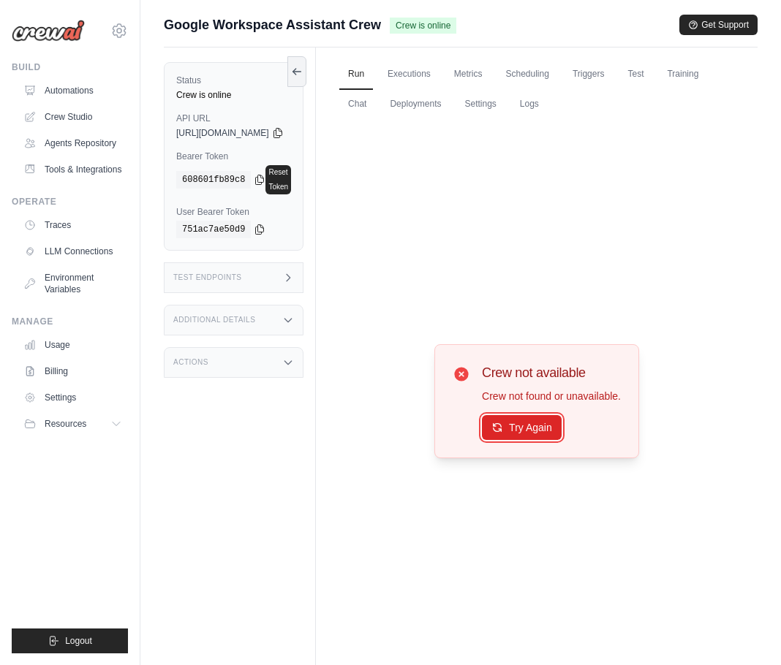
click at [548, 429] on button "Try Again" at bounding box center [522, 427] width 80 height 25
click at [267, 263] on div "Test Endpoints" at bounding box center [234, 278] width 140 height 31
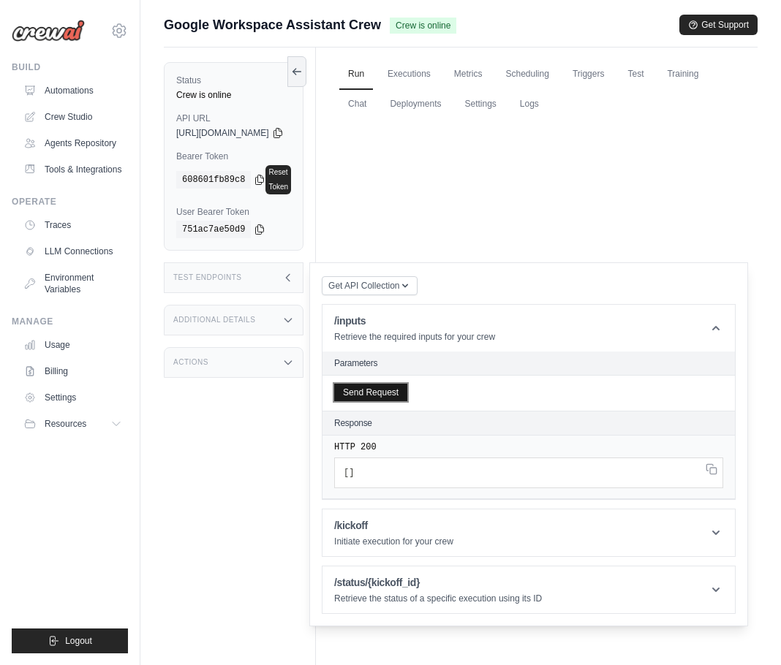
click at [401, 385] on button "Send Request" at bounding box center [370, 393] width 73 height 18
click at [453, 518] on h1 "/kickoff" at bounding box center [393, 525] width 119 height 15
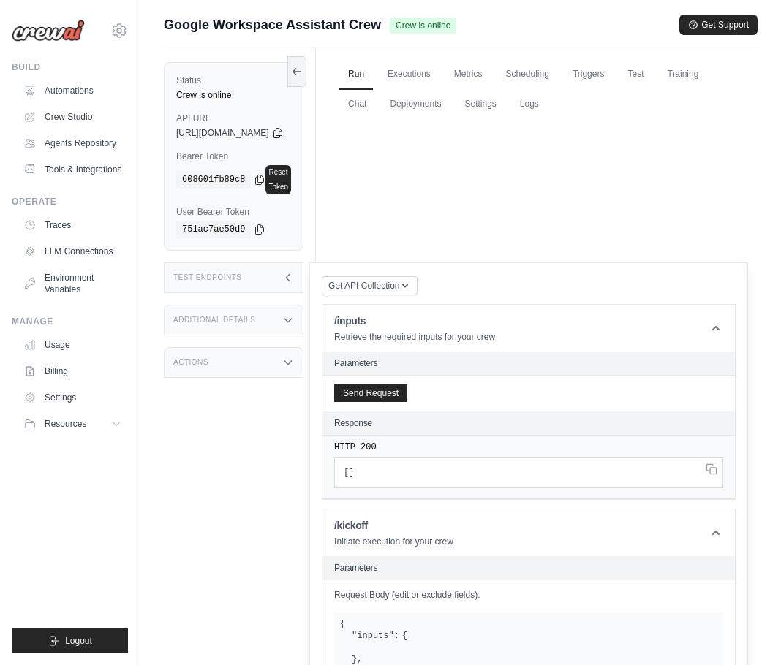
scroll to position [165, 0]
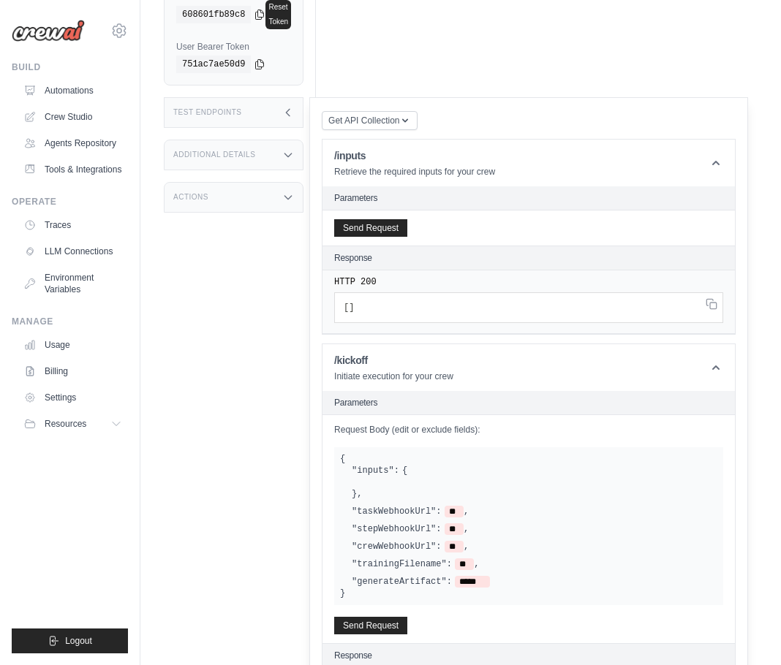
click at [420, 621] on div "Request Body (edit or exclude fields): { "inputs": { } , "taskWebhookUrl": ** ,…" at bounding box center [528, 529] width 412 height 228
click at [407, 616] on button "Send Request" at bounding box center [370, 625] width 73 height 18
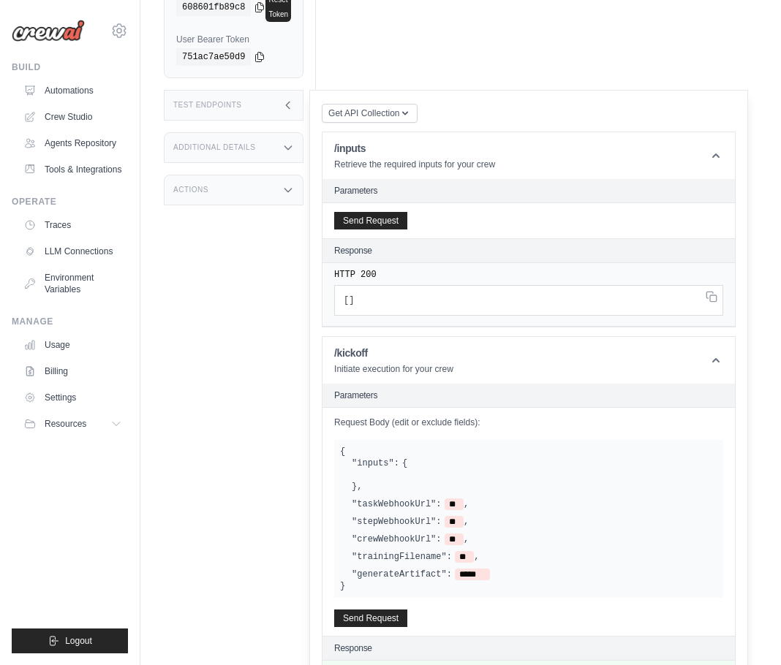
scroll to position [331, 0]
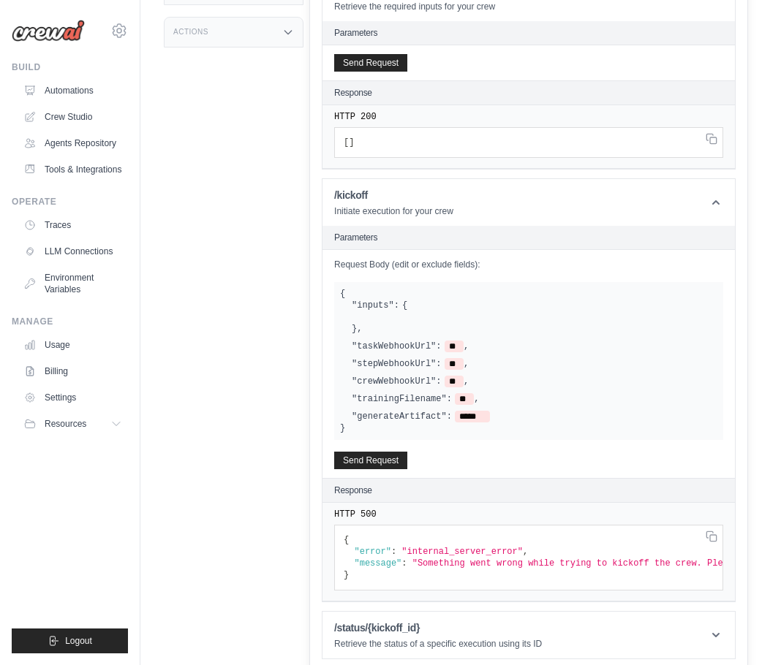
drag, startPoint x: 508, startPoint y: 588, endPoint x: 655, endPoint y: 590, distance: 147.0
click at [655, 590] on div "HTTP 500 { "error" : "internal_server_error" , "message" : "Something went wron…" at bounding box center [528, 552] width 412 height 99
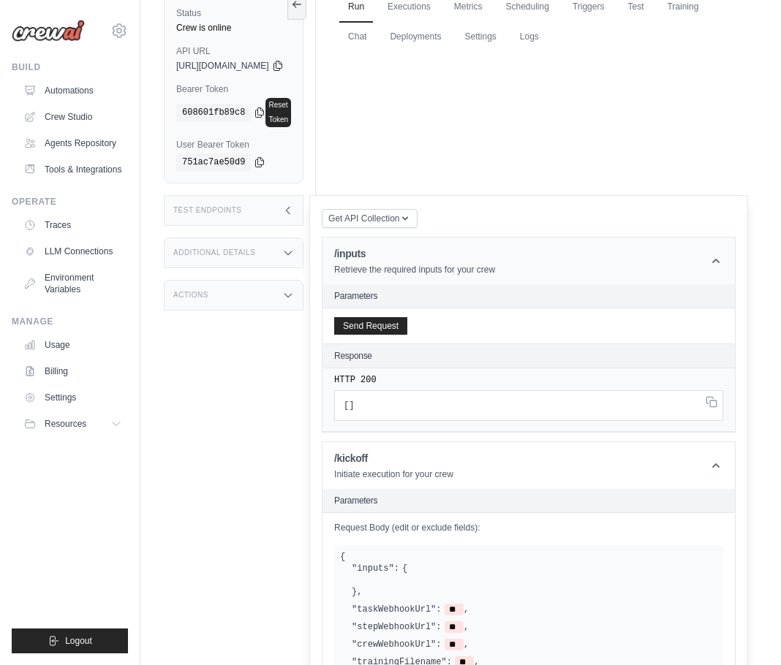
scroll to position [60, 0]
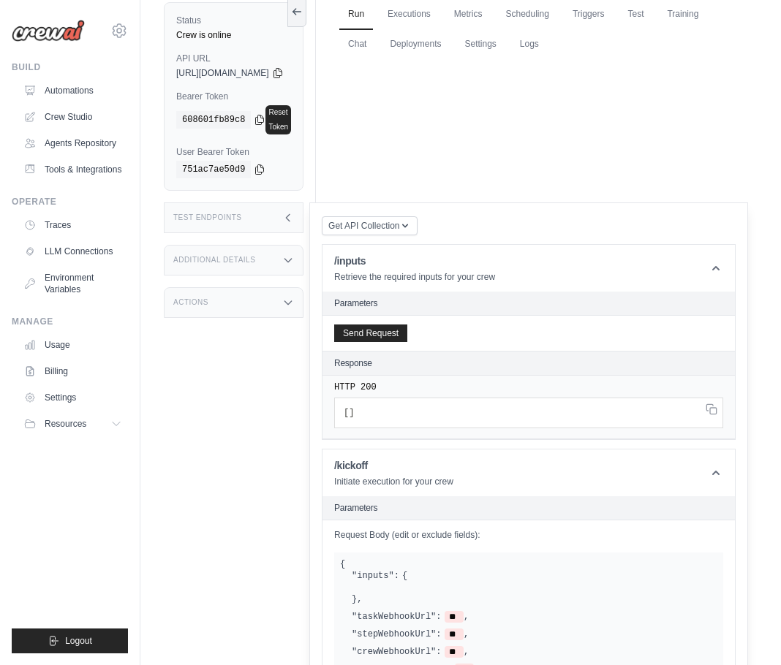
click at [294, 219] on div "Test Endpoints" at bounding box center [234, 218] width 140 height 31
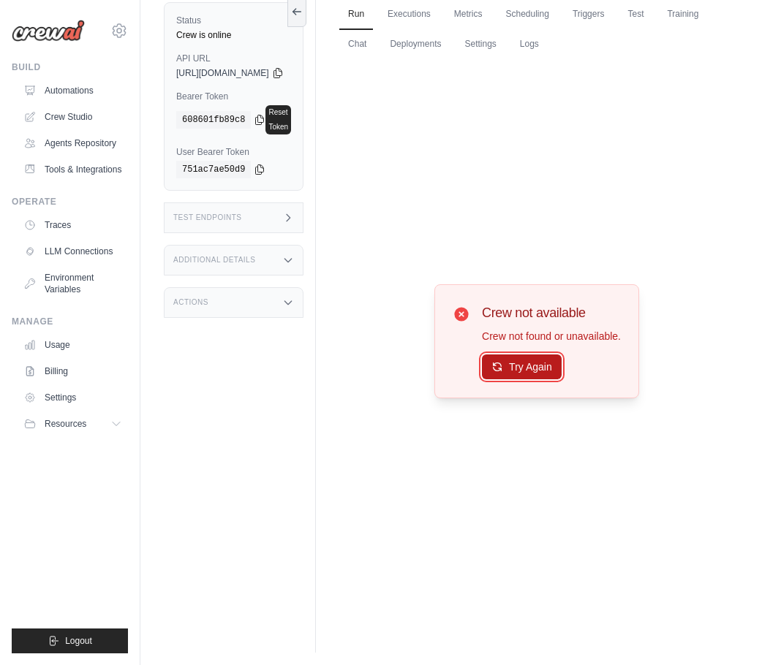
click at [554, 367] on button "Try Again" at bounding box center [522, 367] width 80 height 25
click at [287, 230] on div "Status Crew is online API URL copied https://google-workspace-assistant-crew-36…" at bounding box center [240, 320] width 152 height 665
click at [294, 245] on div "Additional Details" at bounding box center [234, 260] width 140 height 31
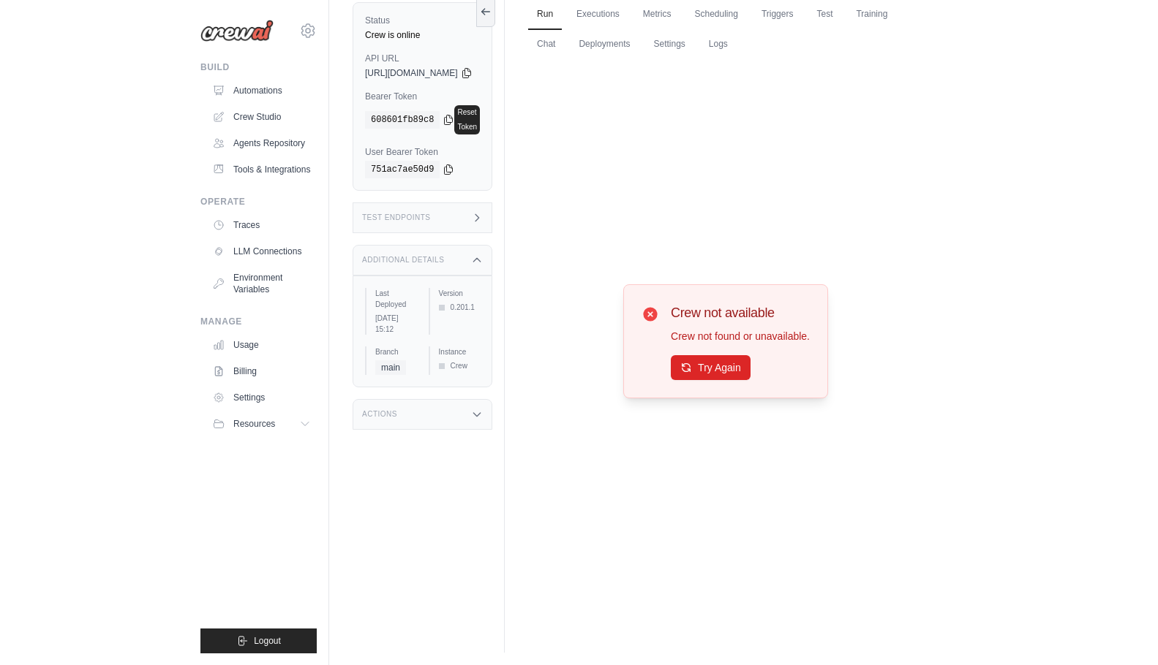
scroll to position [0, 0]
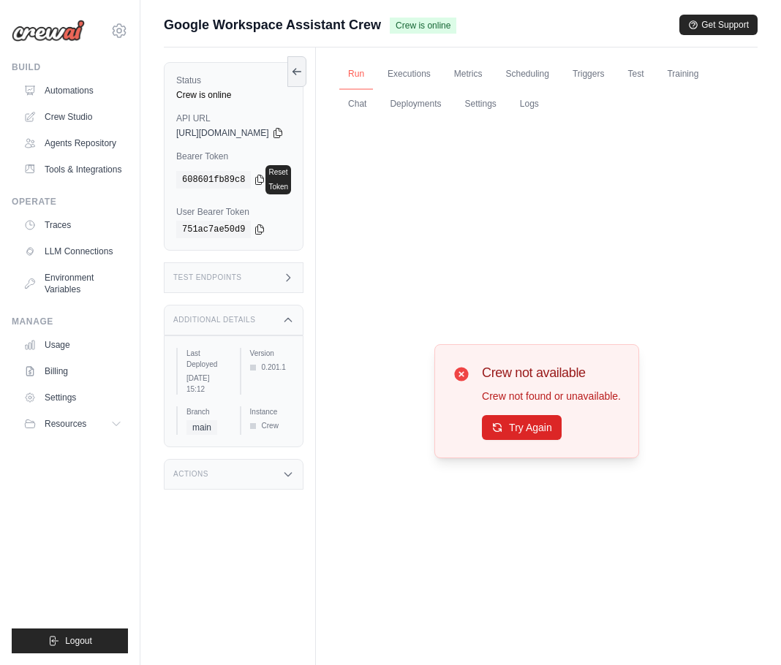
click at [373, 67] on link "Run" at bounding box center [356, 74] width 34 height 31
click at [425, 78] on link "Executions" at bounding box center [409, 74] width 61 height 31
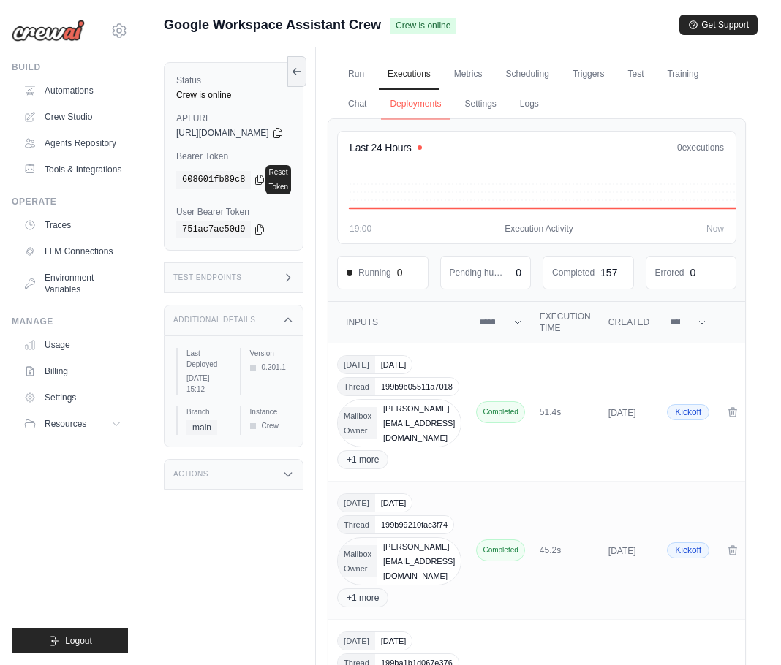
click at [450, 105] on link "Deployments" at bounding box center [415, 104] width 69 height 31
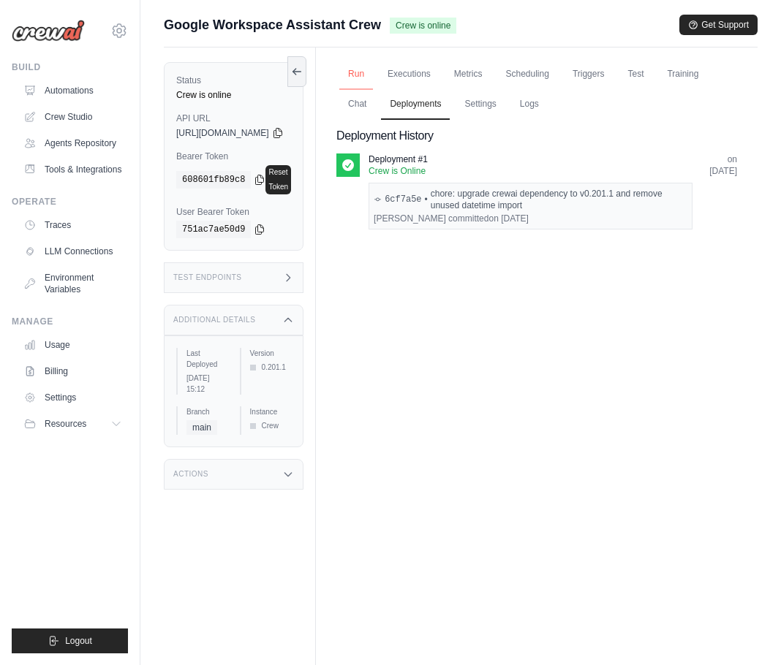
click at [373, 75] on link "Run" at bounding box center [356, 74] width 34 height 31
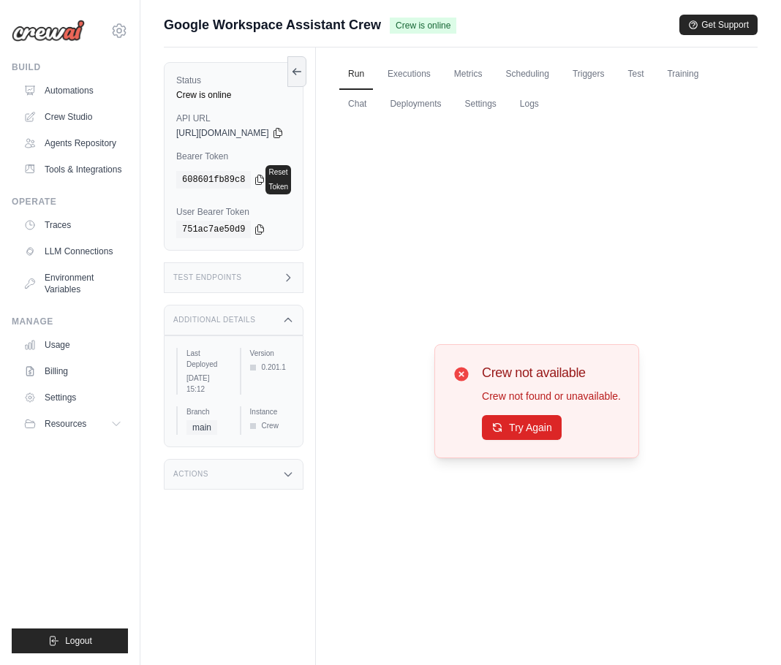
click at [557, 442] on div "Crew not available Crew not found or unavailable. Try Again" at bounding box center [536, 401] width 205 height 114
click at [551, 435] on button "Try Again" at bounding box center [522, 427] width 80 height 25
click at [267, 263] on div "Test Endpoints" at bounding box center [234, 278] width 140 height 31
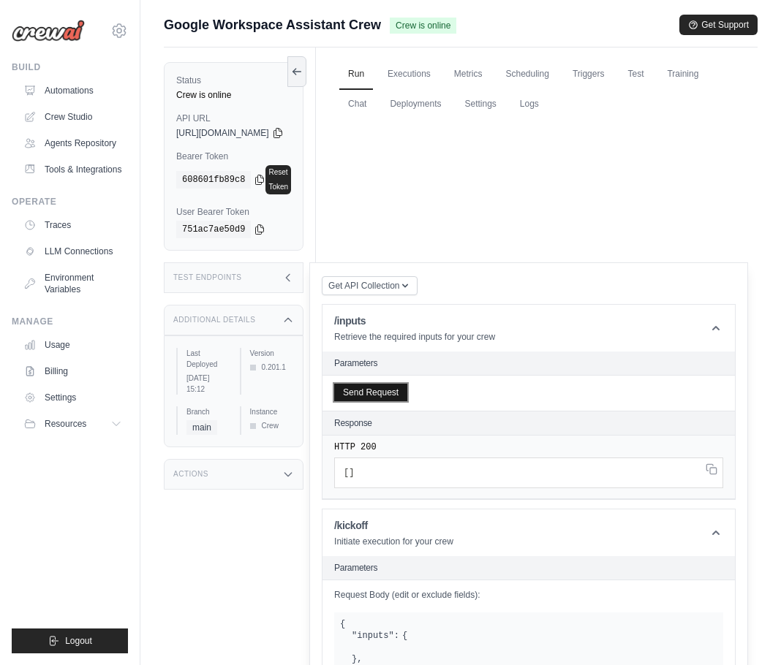
click at [407, 384] on button "Send Request" at bounding box center [370, 393] width 73 height 18
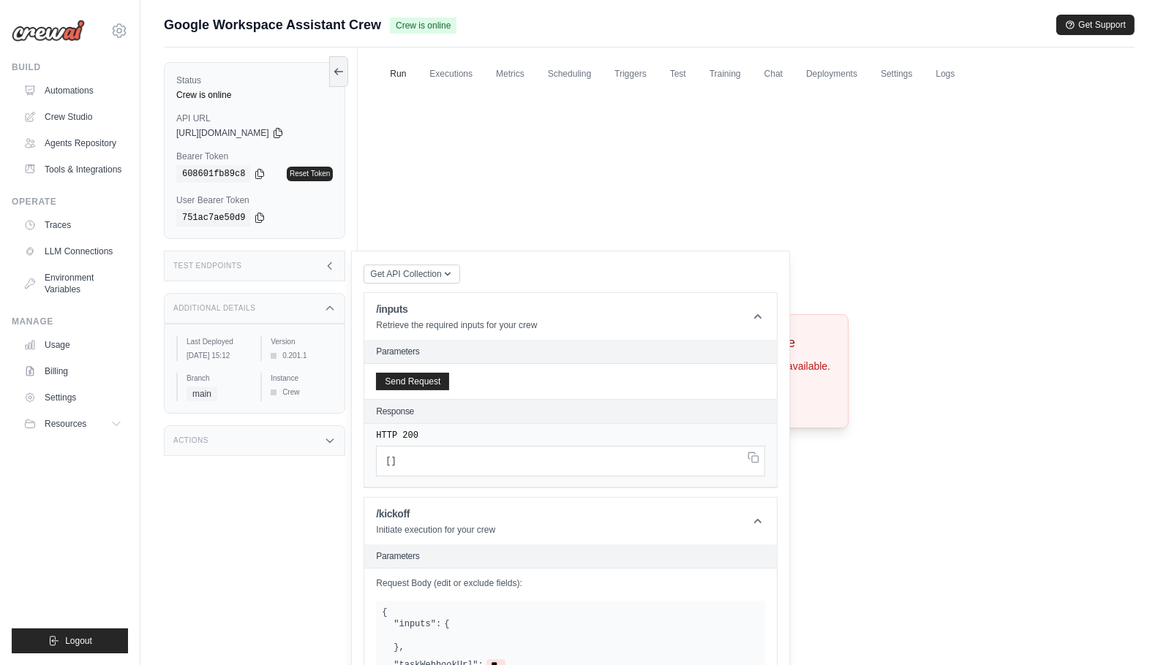
click at [415, 78] on ul "Run Executions Metrics Scheduling Triggers Test Training Chat Deployments Setti…" at bounding box center [745, 74] width 753 height 30
click at [412, 80] on link "Run" at bounding box center [398, 74] width 34 height 31
click at [331, 270] on icon at bounding box center [330, 266] width 12 height 12
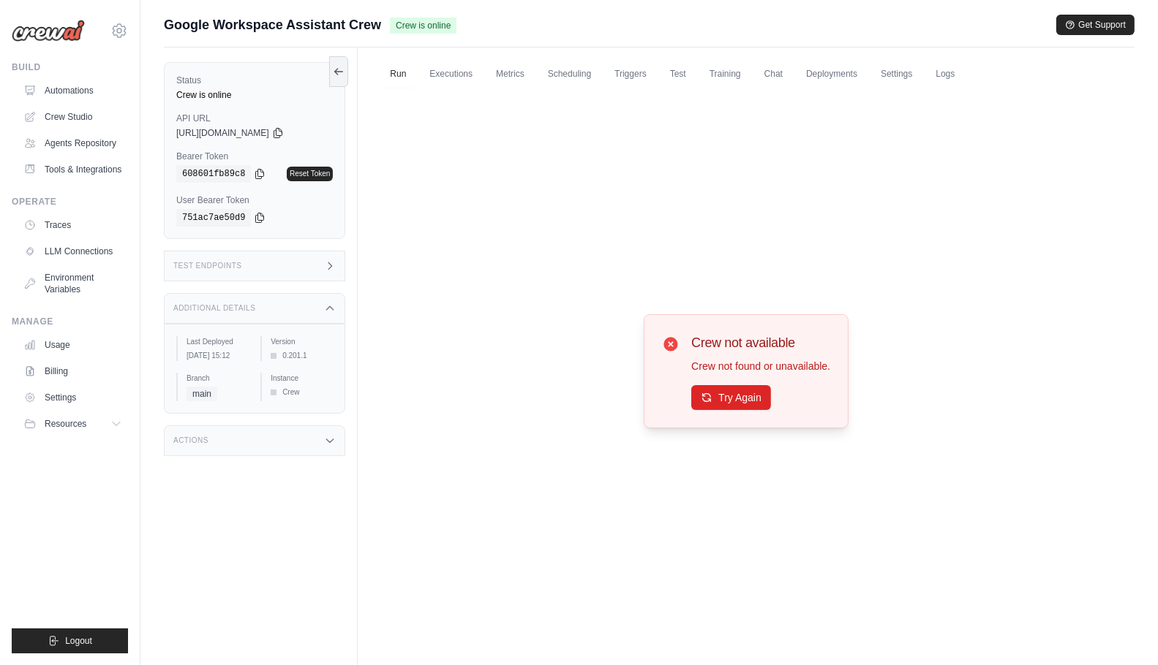
click at [331, 270] on icon at bounding box center [330, 266] width 12 height 12
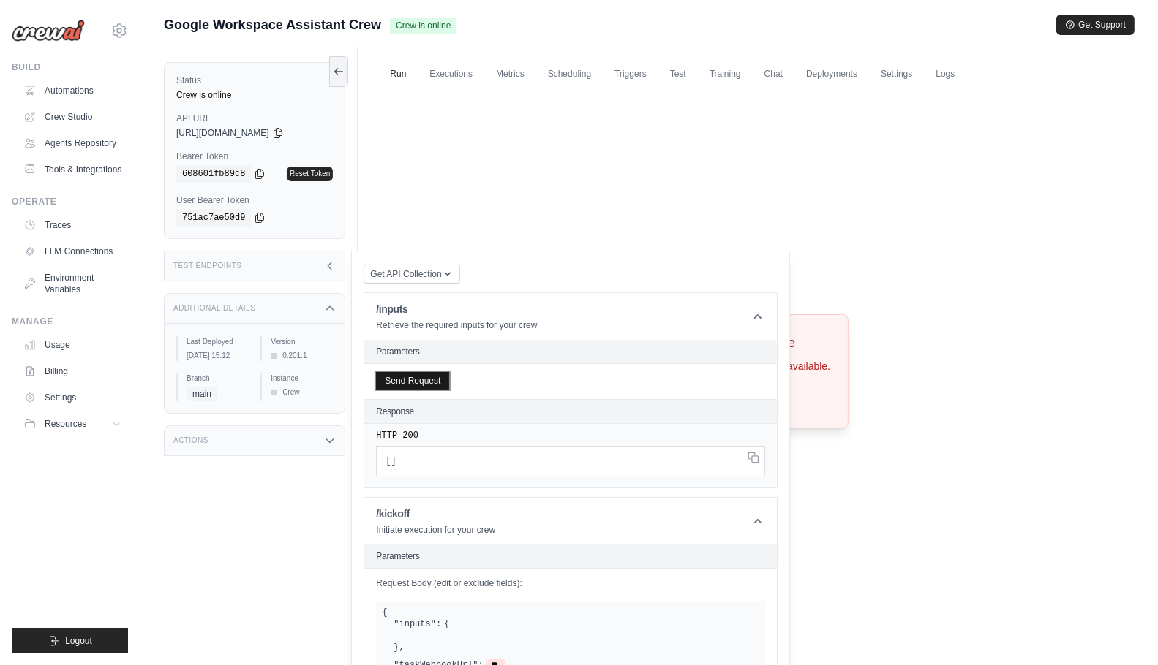
click at [421, 376] on button "Send Request" at bounding box center [412, 381] width 73 height 18
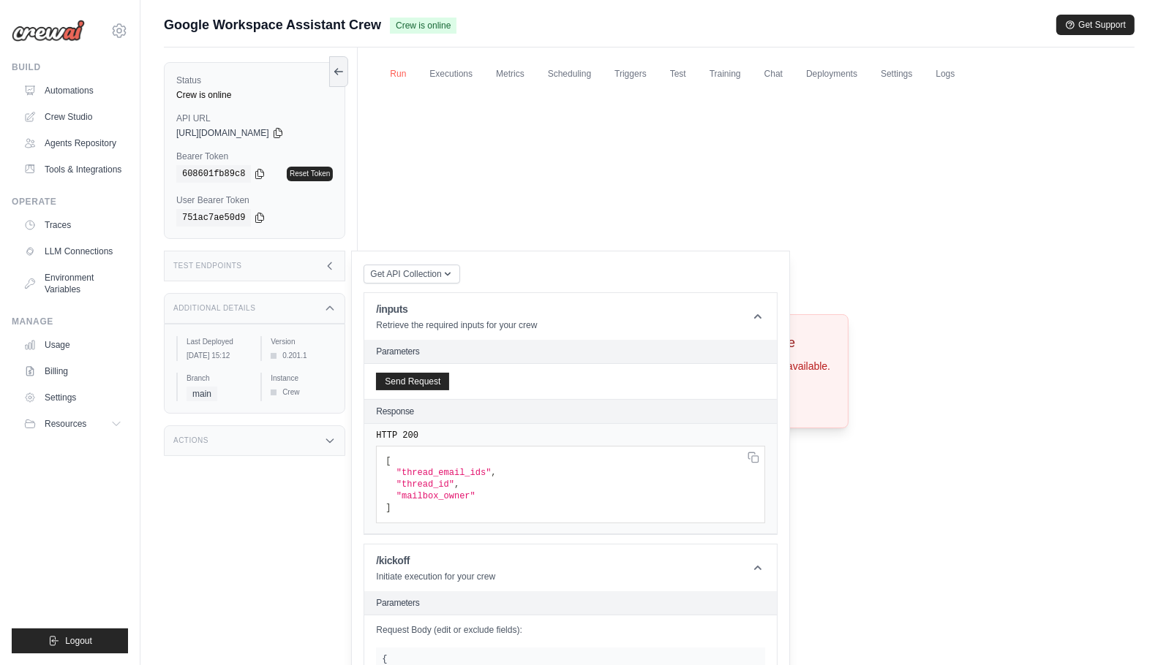
click at [404, 72] on link "Run" at bounding box center [398, 74] width 34 height 31
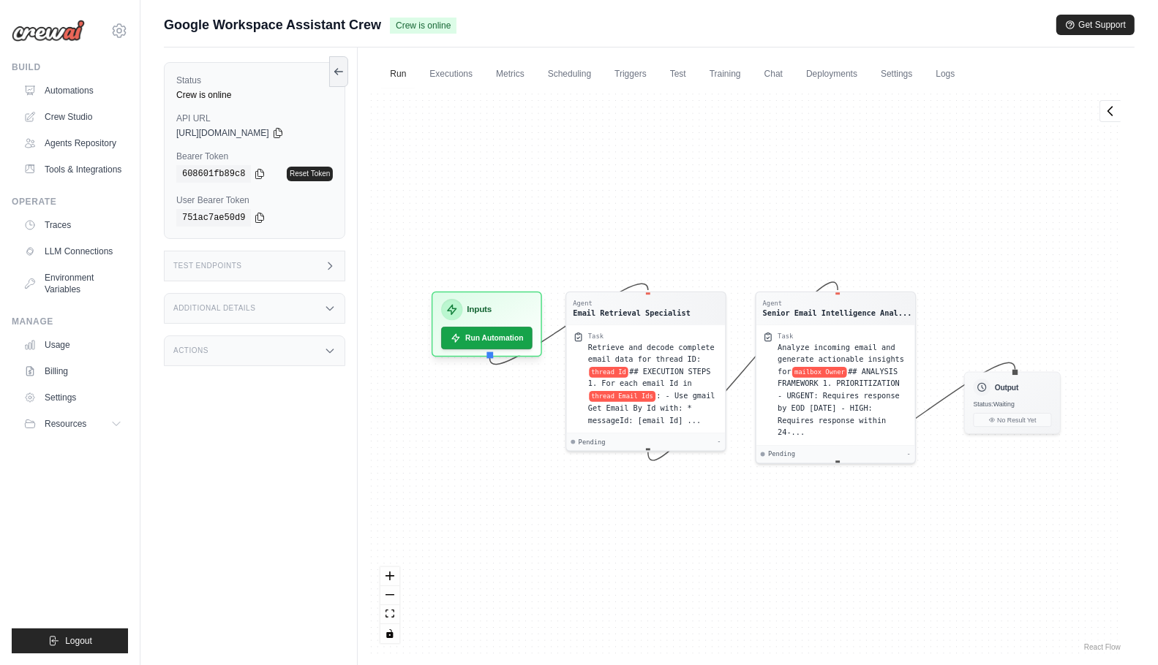
click at [244, 480] on div "Status Crew is online API URL copied [URL][DOMAIN_NAME] Bearer Token copied 608…" at bounding box center [261, 380] width 194 height 665
click at [83, 95] on link "Automations" at bounding box center [74, 90] width 110 height 23
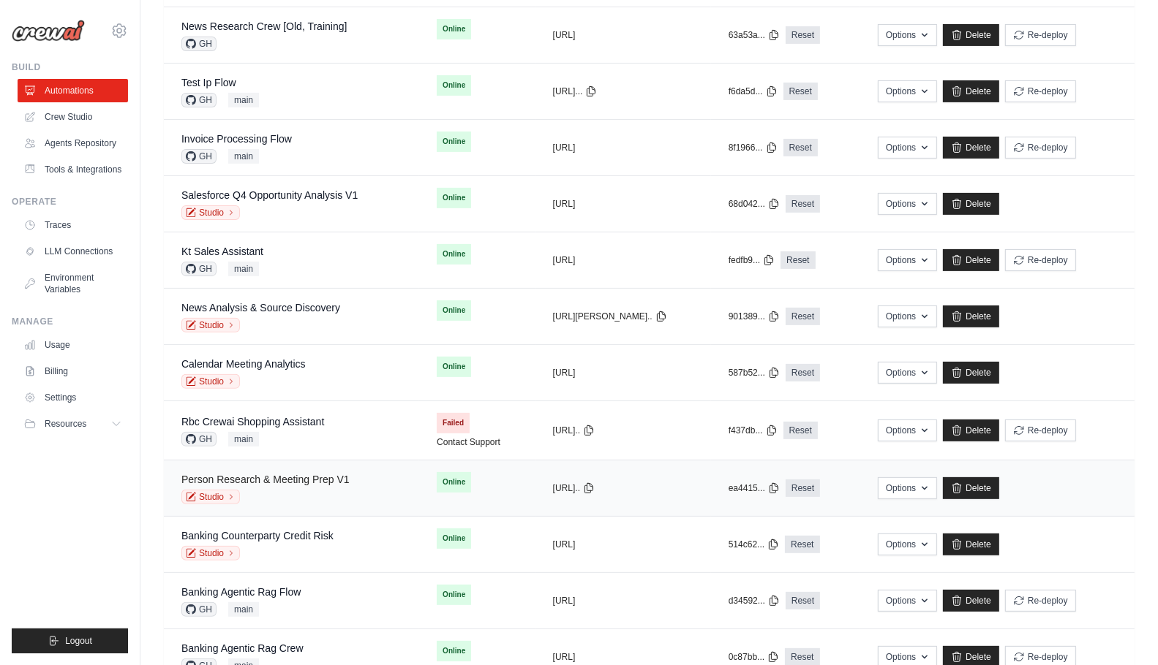
scroll to position [187, 0]
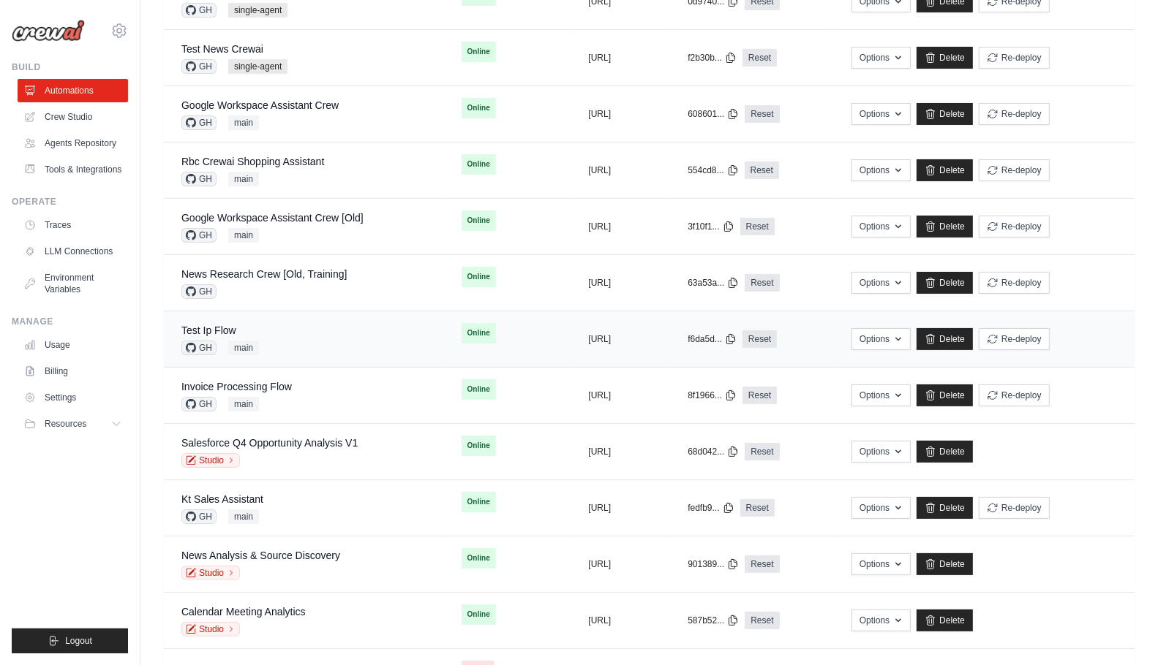
click at [288, 335] on div "Test Ip Flow GH main" at bounding box center [303, 339] width 245 height 32
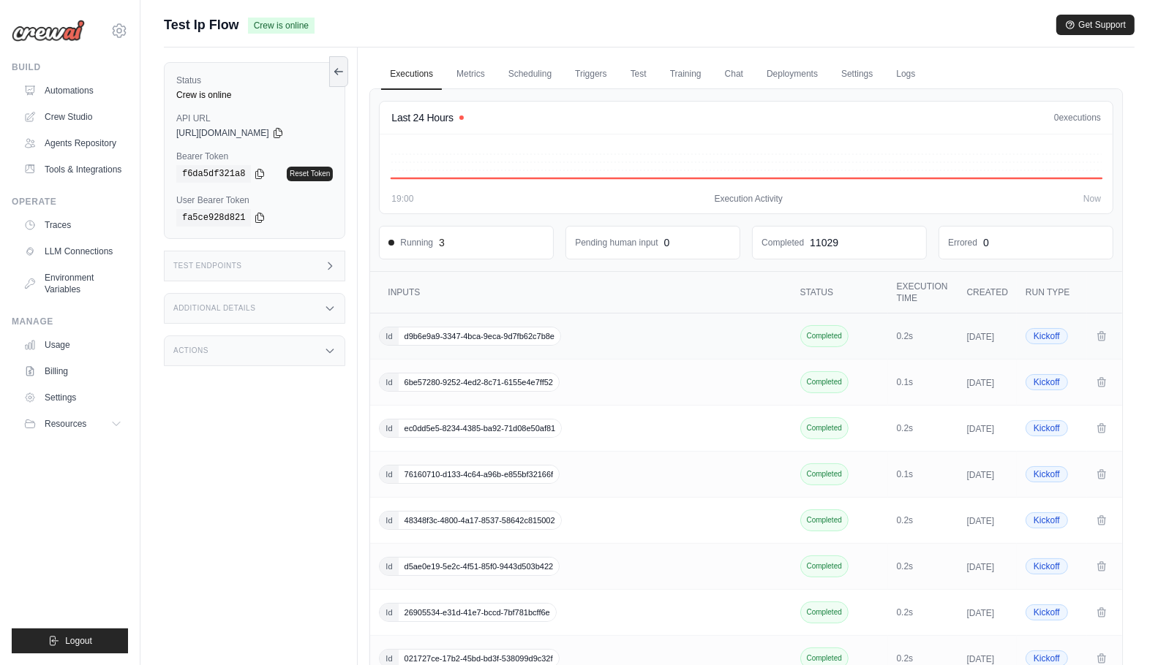
click at [588, 333] on div "Id d9b6e9a9-3347-4bca-9eca-9d7fb62c7b8e" at bounding box center [582, 336] width 406 height 19
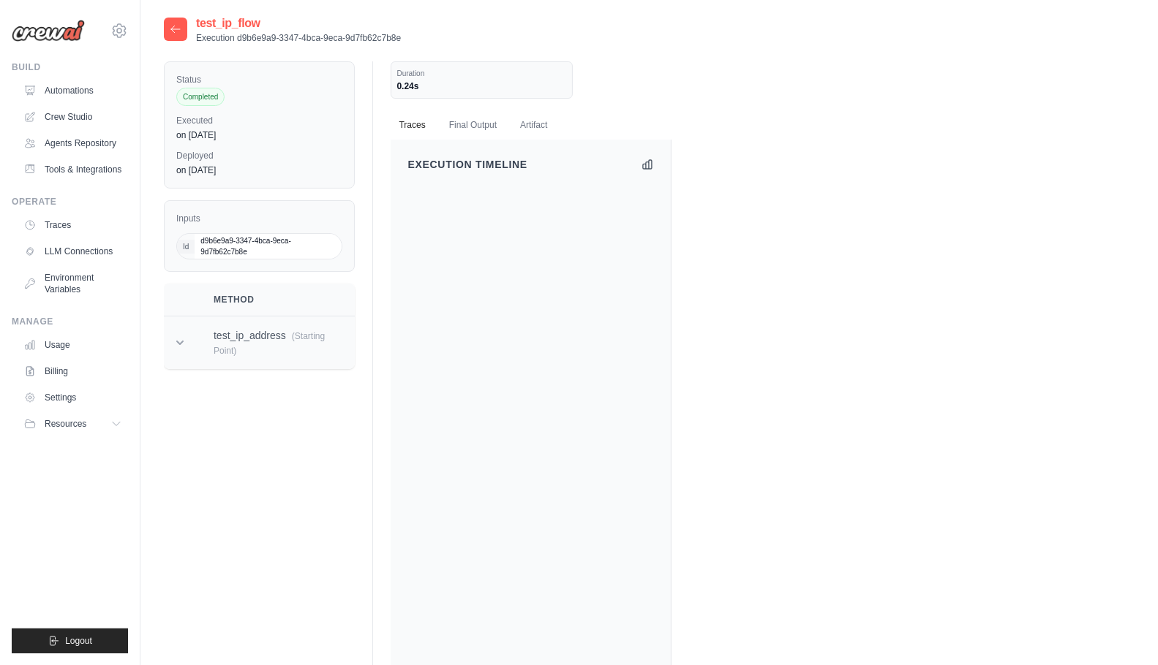
click at [256, 354] on span "(Starting Point)" at bounding box center [269, 343] width 111 height 25
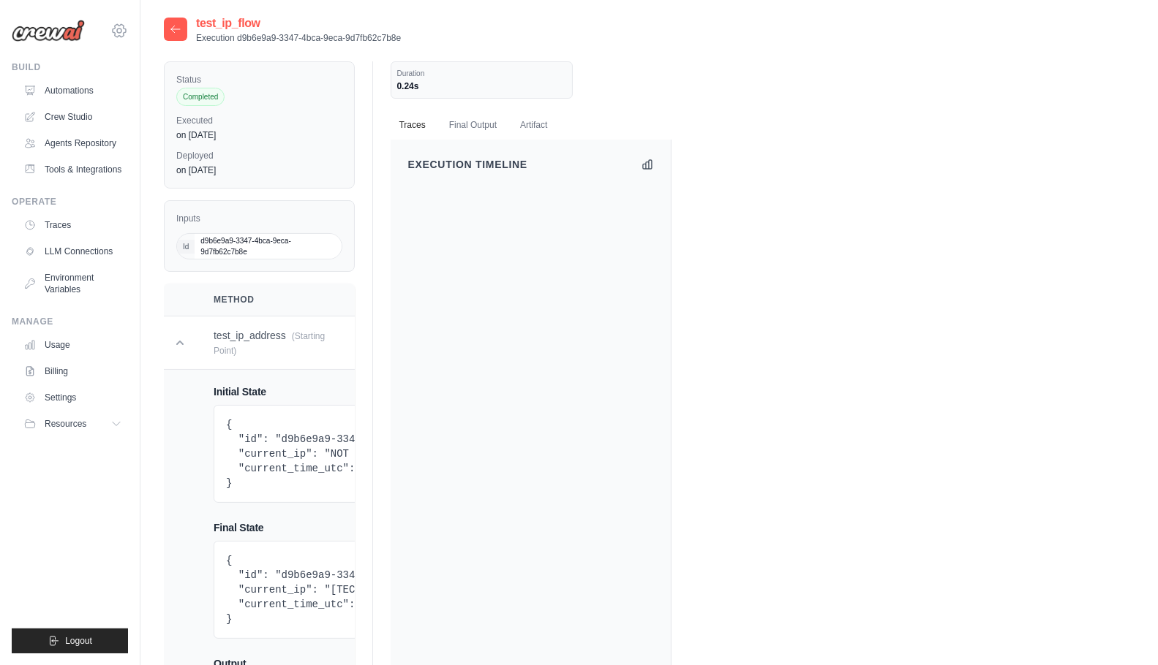
click at [121, 34] on icon at bounding box center [119, 31] width 18 height 18
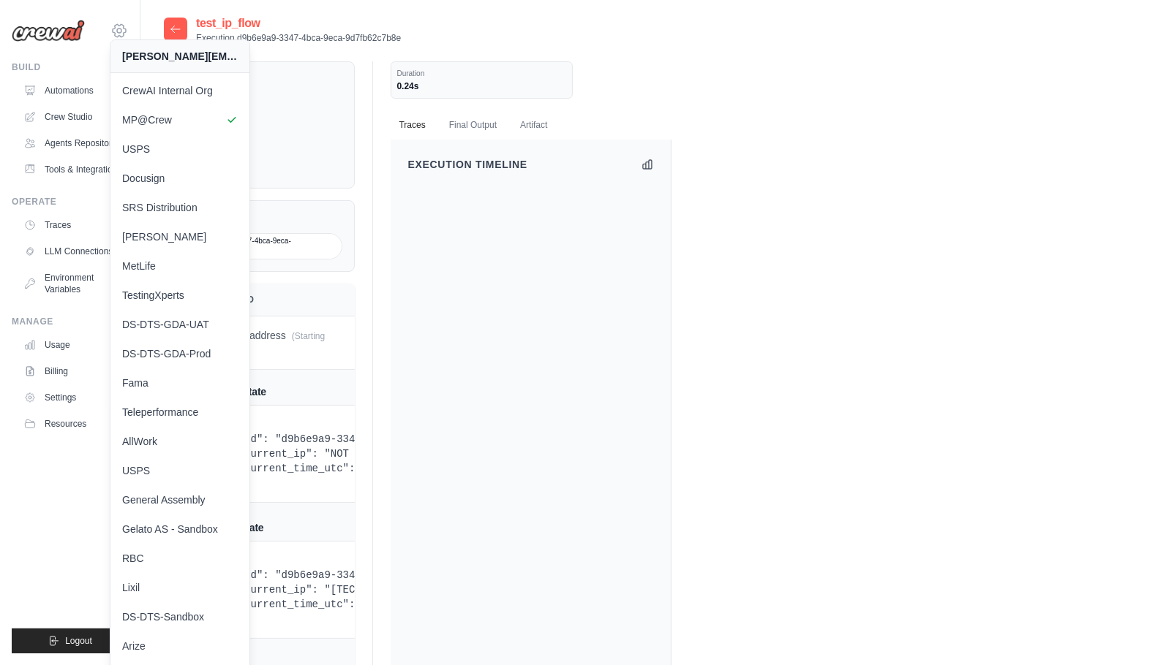
click at [121, 23] on icon at bounding box center [119, 31] width 18 height 18
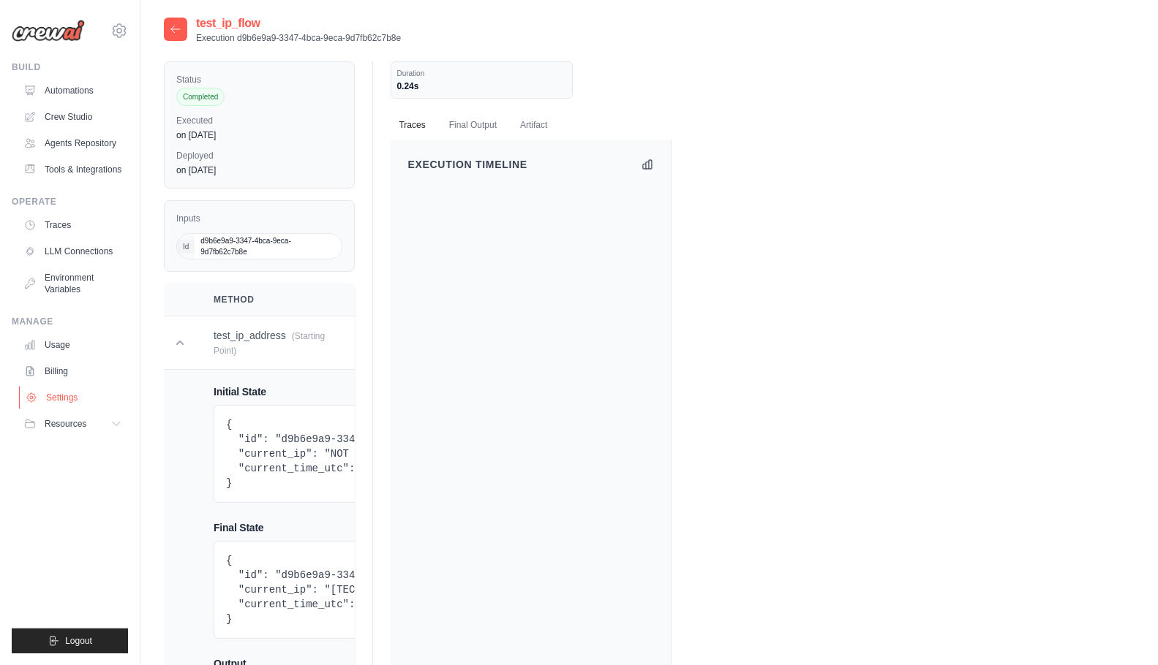
click at [67, 399] on link "Settings" at bounding box center [74, 397] width 110 height 23
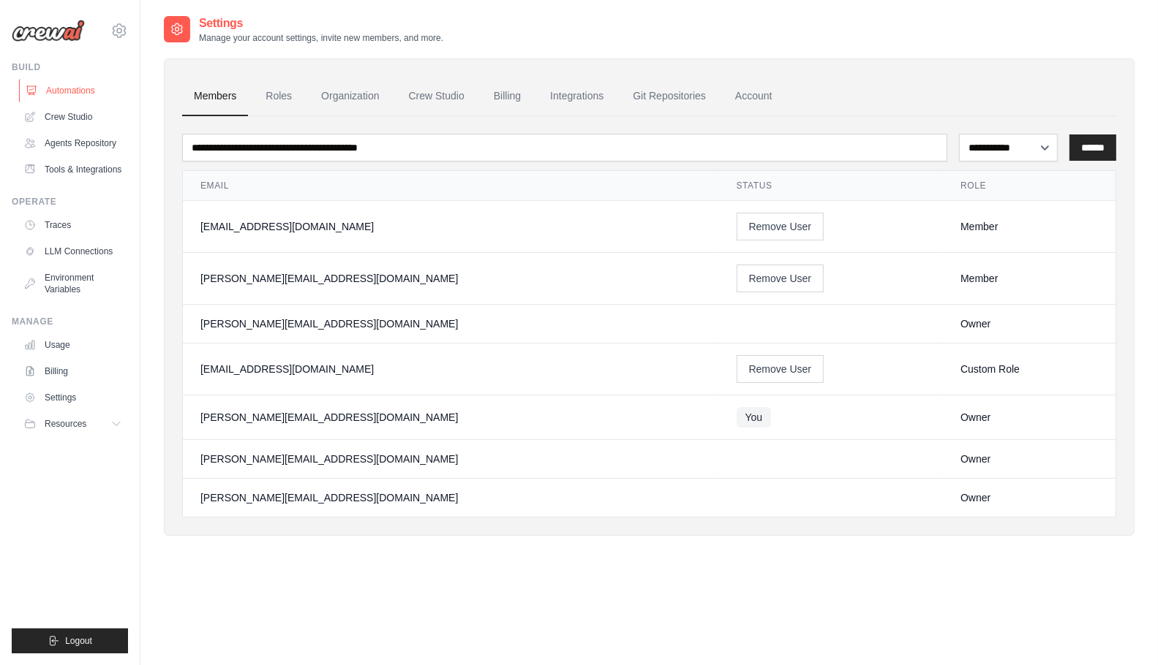
click at [91, 93] on link "Automations" at bounding box center [74, 90] width 110 height 23
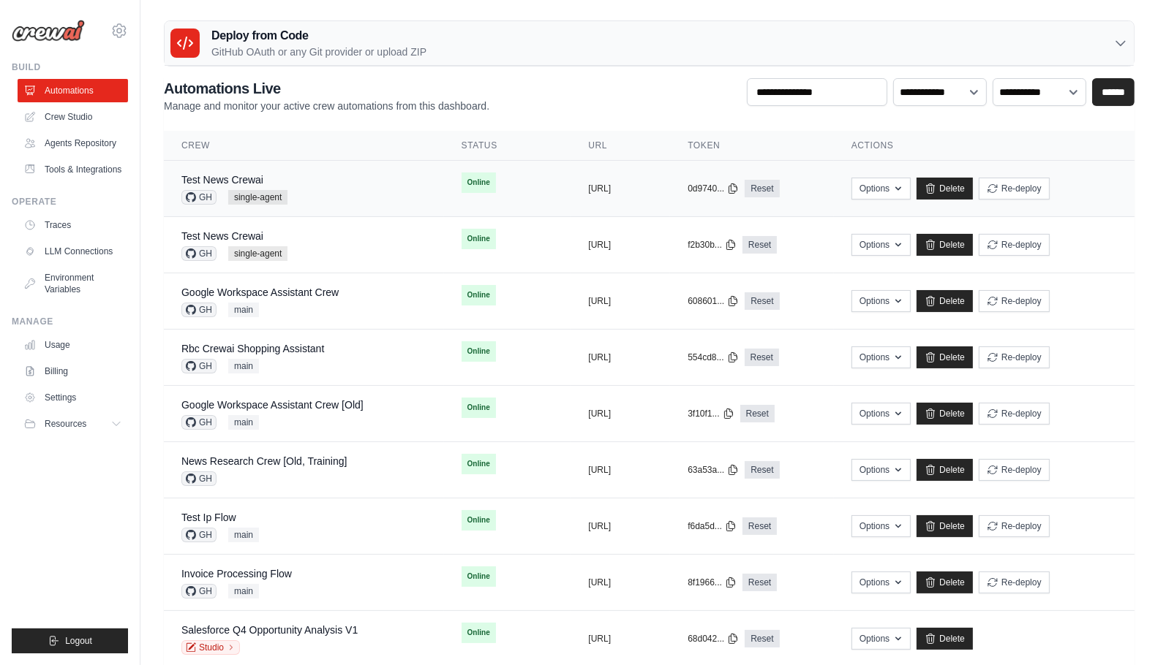
click at [336, 183] on div "Test News Crewai GH single-agent" at bounding box center [303, 189] width 245 height 32
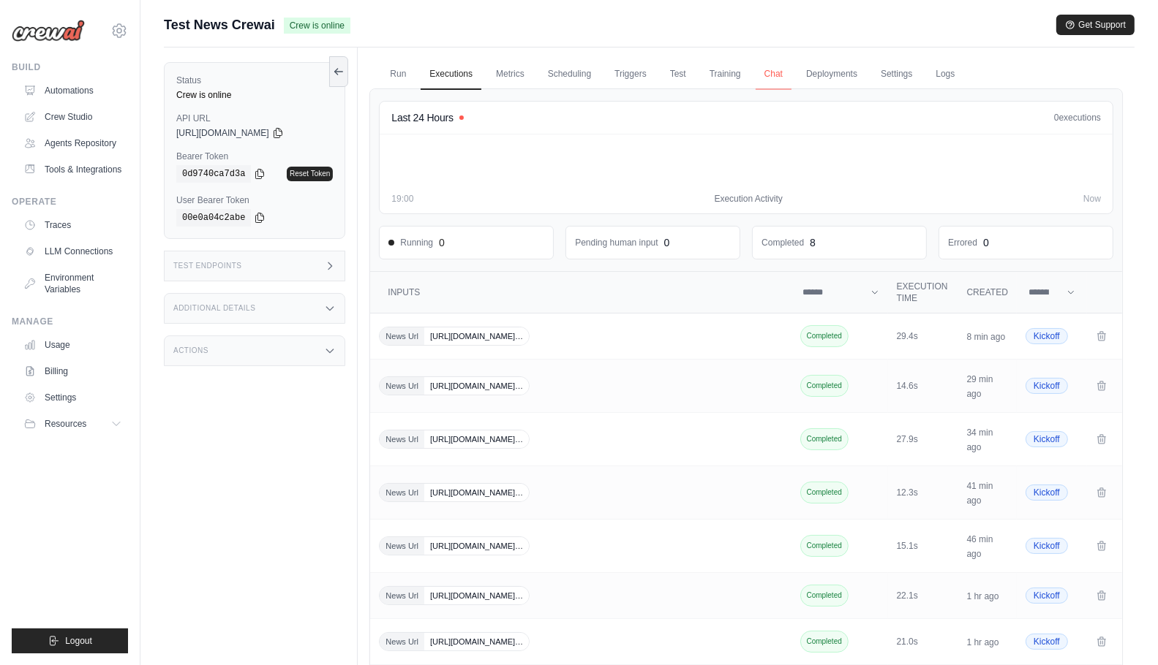
click at [765, 76] on link "Chat" at bounding box center [773, 74] width 36 height 31
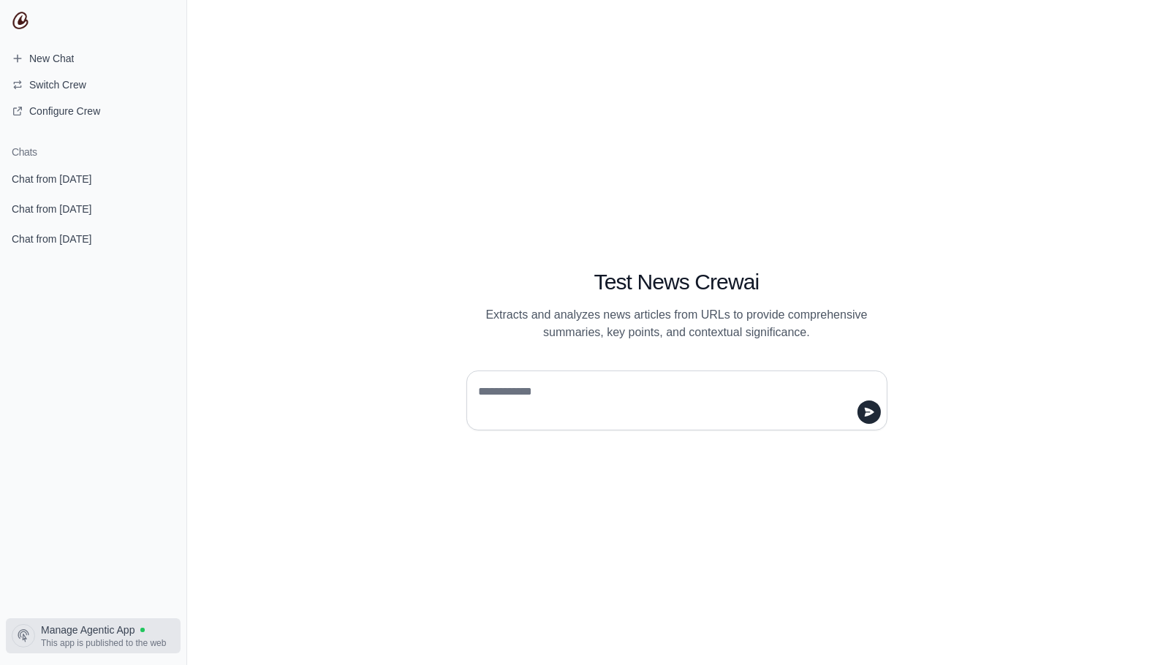
click at [97, 628] on span "Manage Agentic App" at bounding box center [88, 630] width 94 height 15
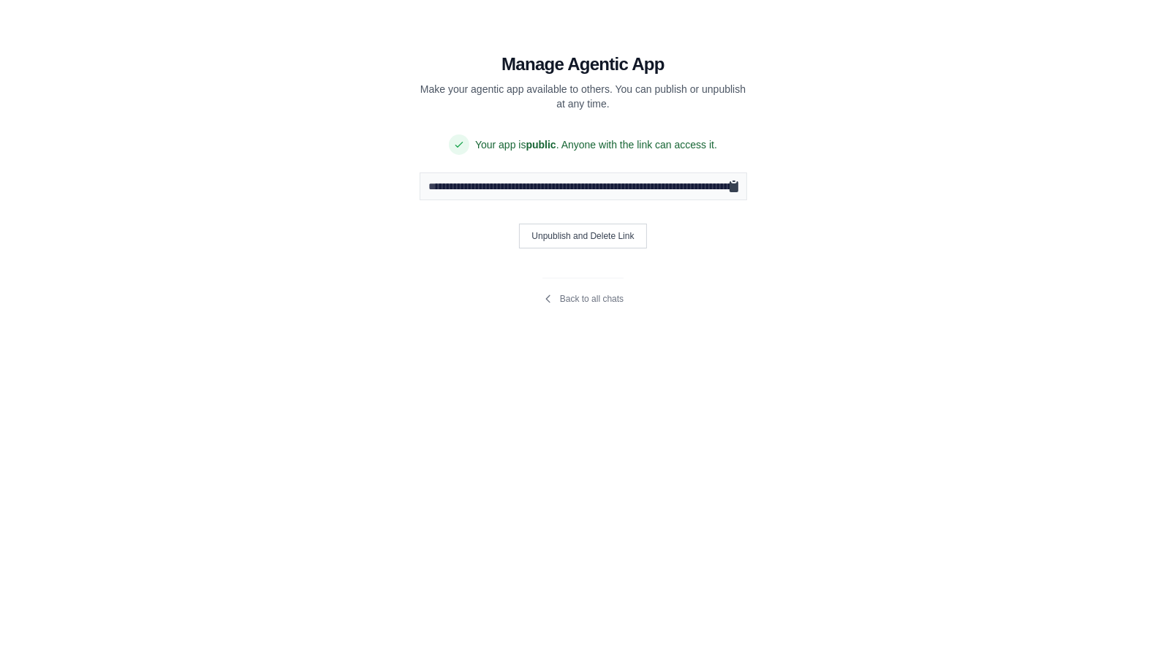
click at [728, 186] on icon "Copy public URL" at bounding box center [734, 186] width 15 height 15
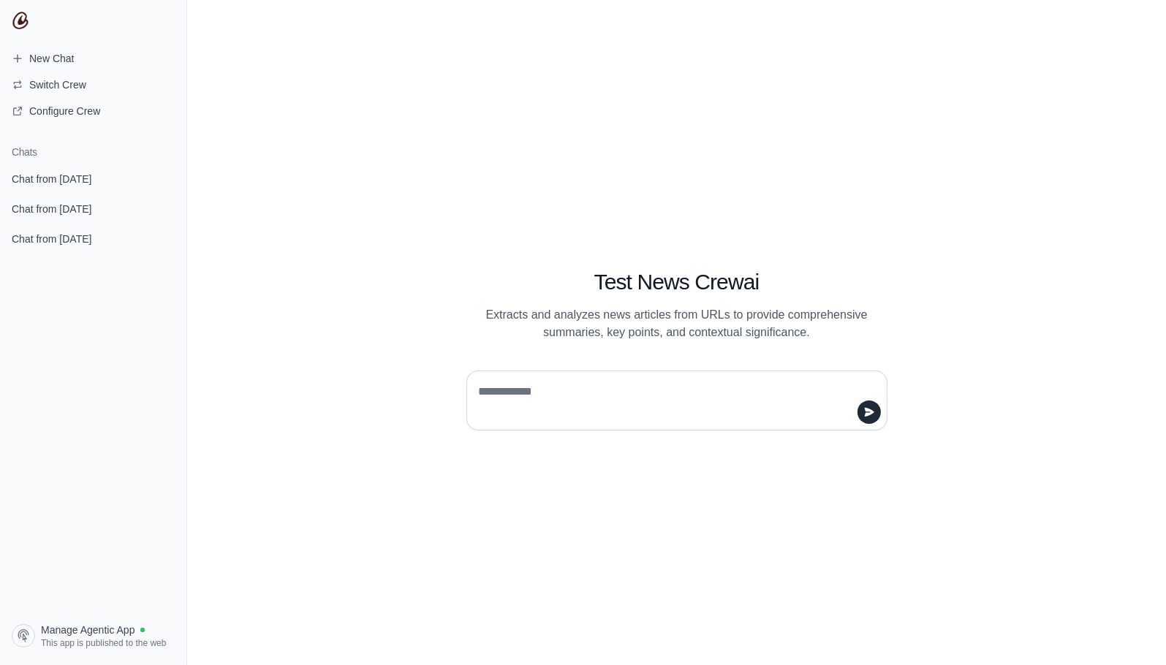
click at [288, 472] on div "Test News Crewai Extracts and analyzes news articles from URLs to provide compr…" at bounding box center [676, 332] width 979 height 665
click at [687, 386] on textarea at bounding box center [672, 400] width 393 height 41
type textarea "*****"
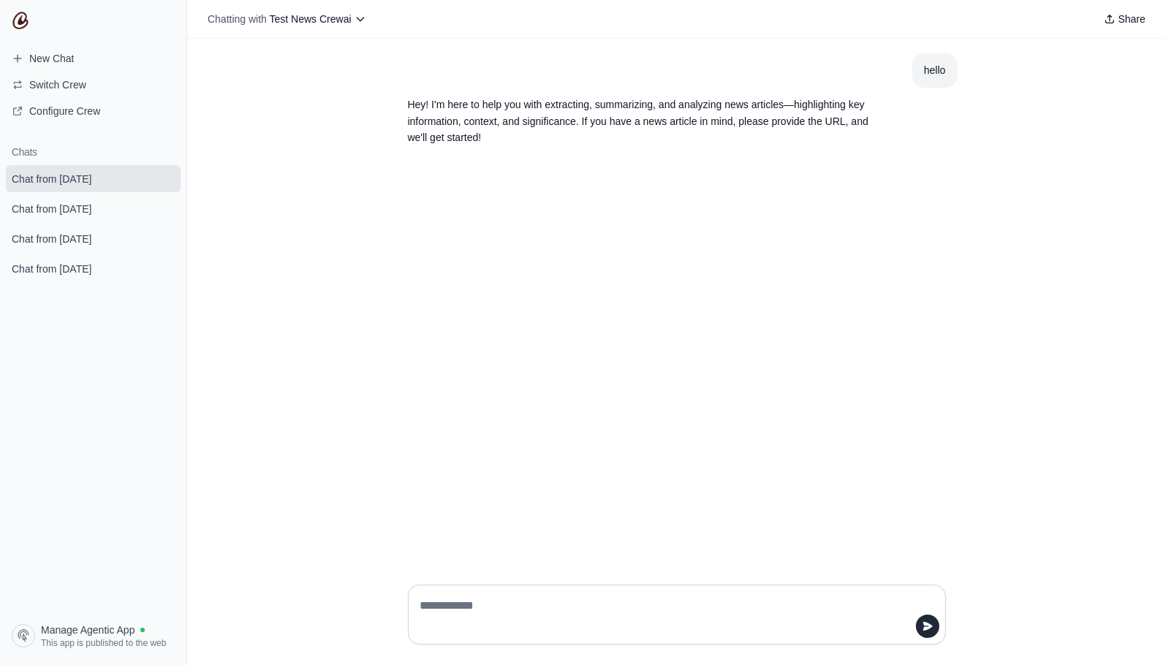
click at [532, 603] on textarea at bounding box center [673, 615] width 510 height 41
click at [550, 626] on textarea at bounding box center [673, 615] width 510 height 41
paste textarea "**********"
type textarea "**********"
